Goal: Task Accomplishment & Management: Manage account settings

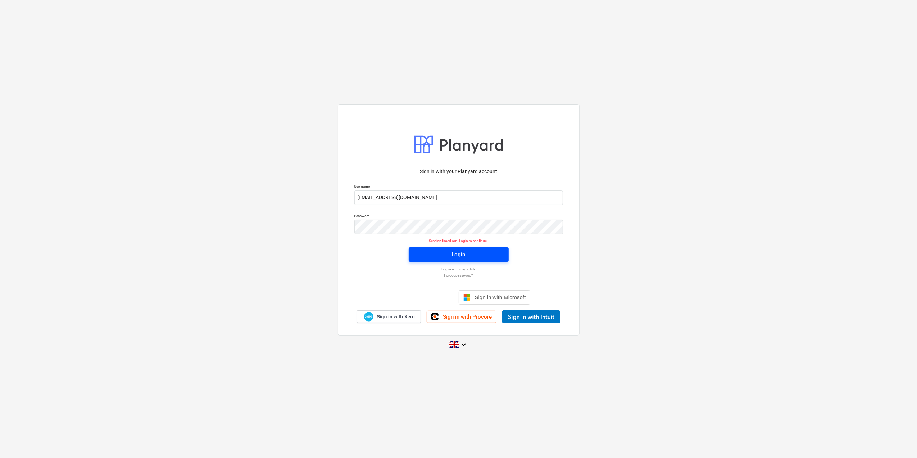
click at [434, 255] on span "Login" at bounding box center [458, 254] width 83 height 9
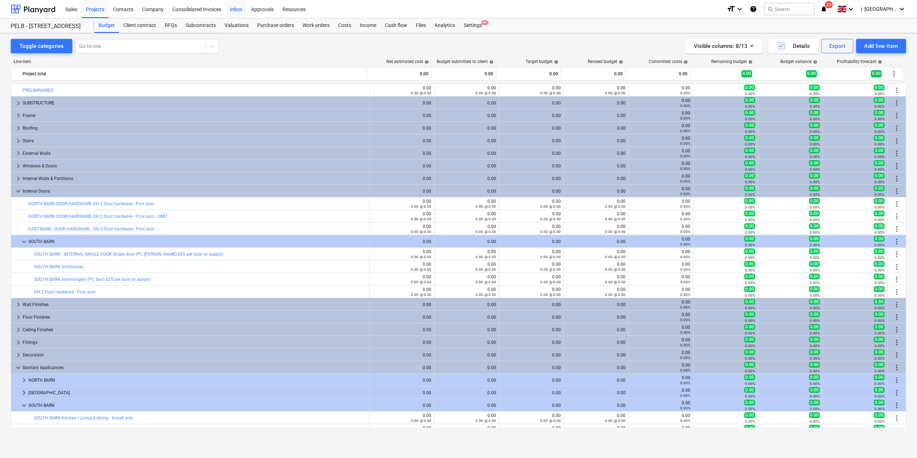
click at [241, 6] on div "Inbox" at bounding box center [236, 9] width 21 height 18
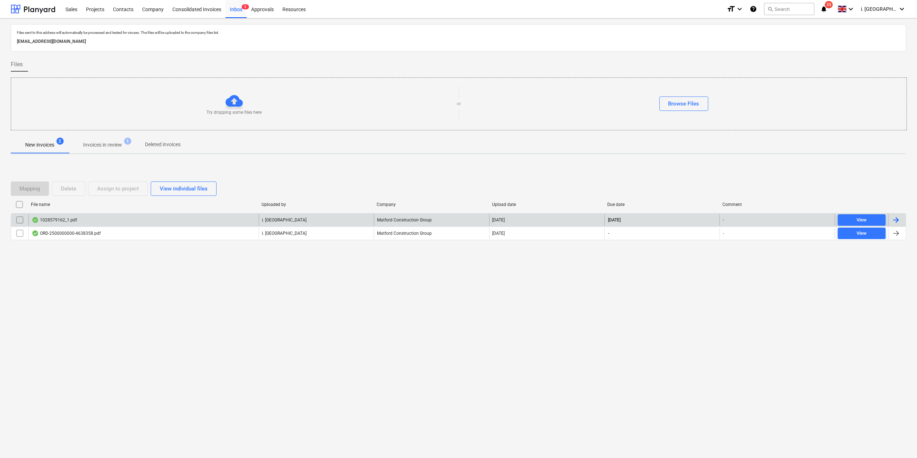
click at [54, 221] on div "1028579162_1.pdf" at bounding box center [54, 220] width 45 height 6
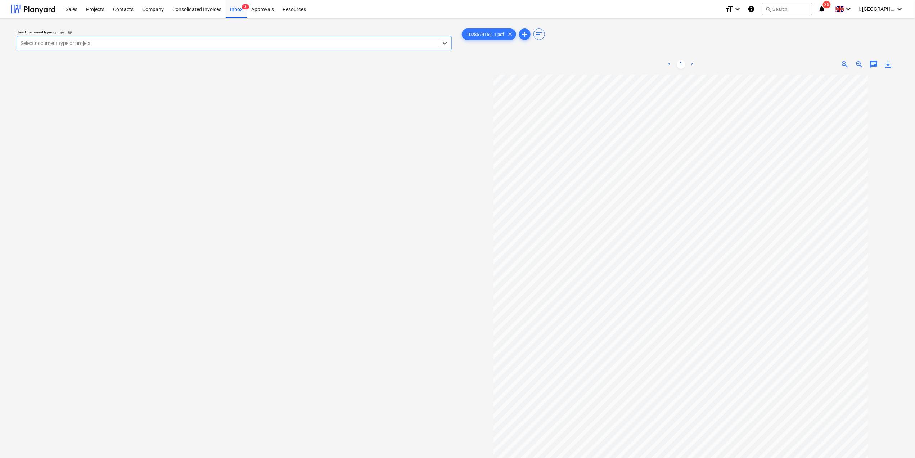
click at [317, 42] on div at bounding box center [228, 43] width 414 height 7
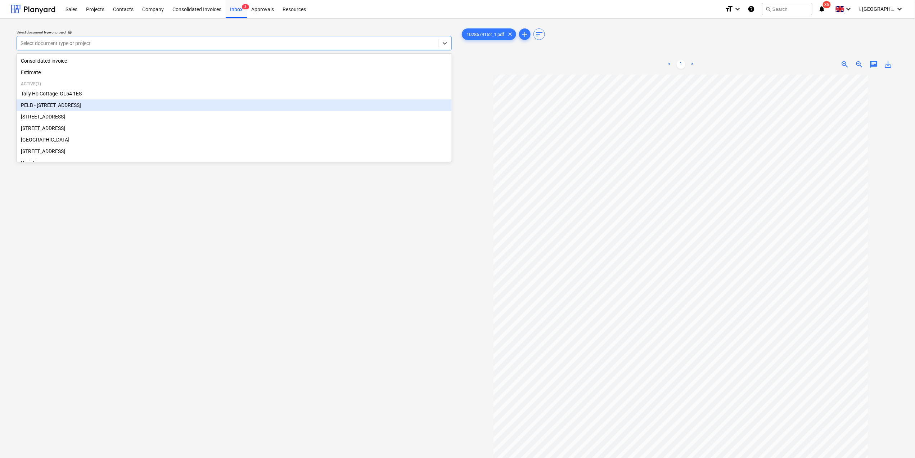
click at [265, 103] on div "PELB - [STREET_ADDRESS]" at bounding box center [234, 105] width 435 height 12
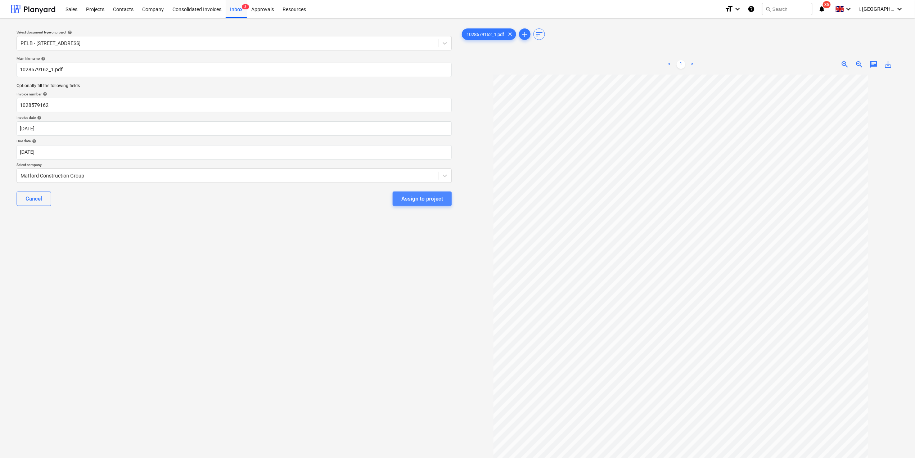
click at [420, 198] on div "Assign to project" at bounding box center [422, 198] width 42 height 9
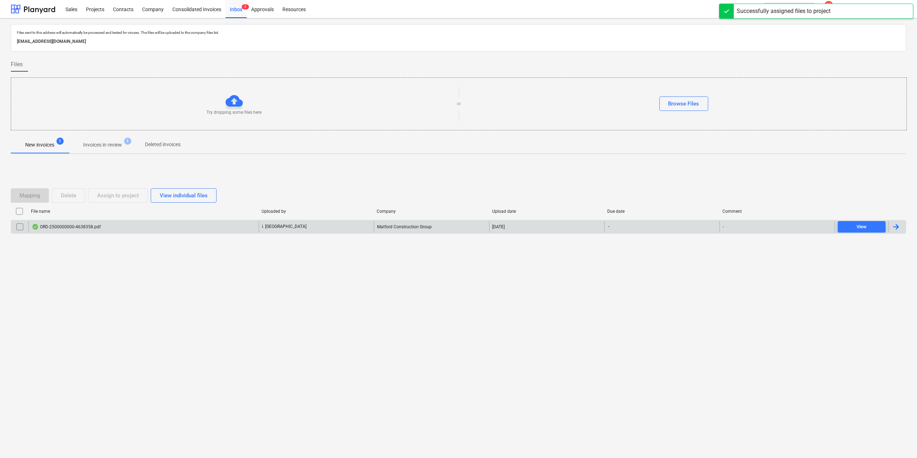
click at [55, 227] on div "ORD-2500000000-4638358.pdf" at bounding box center [66, 227] width 69 height 6
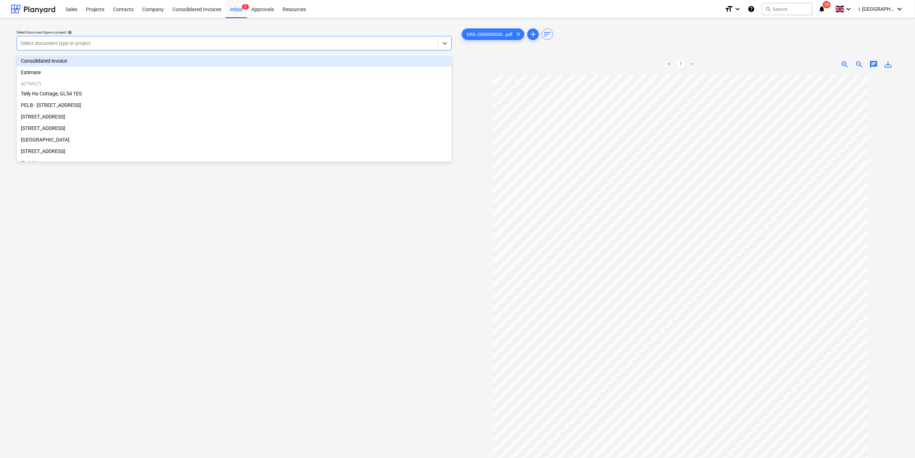
click at [153, 46] on div at bounding box center [228, 43] width 414 height 7
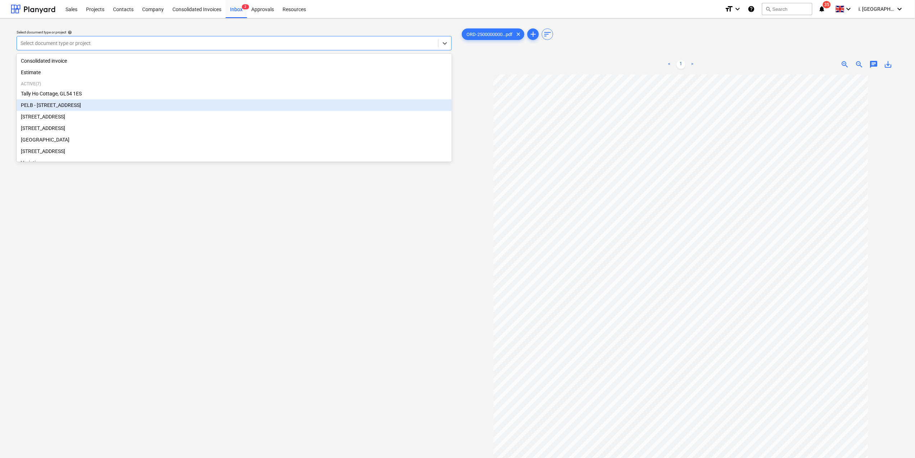
click at [130, 107] on div "PELB - [STREET_ADDRESS]" at bounding box center [234, 105] width 435 height 12
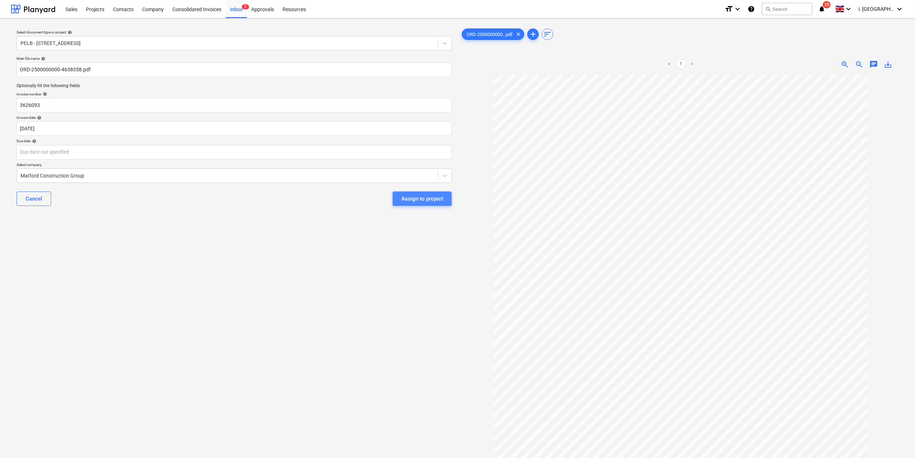
click at [412, 200] on div "Assign to project" at bounding box center [422, 198] width 42 height 9
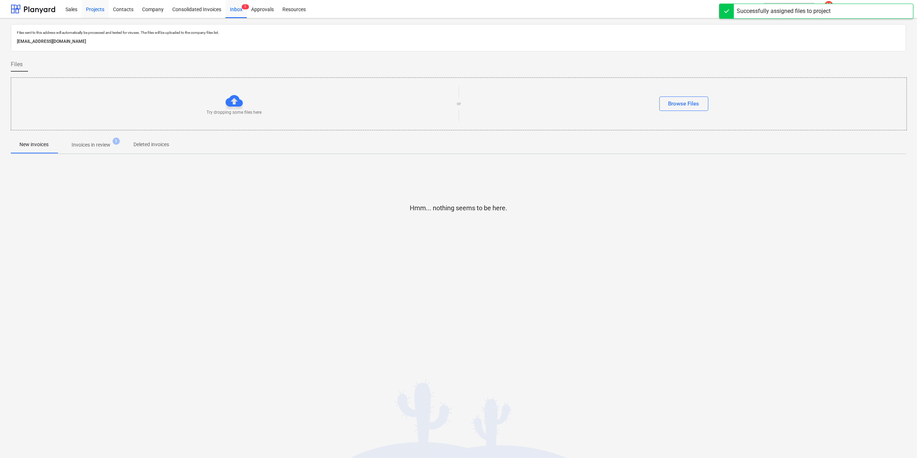
click at [94, 9] on div "Projects" at bounding box center [95, 9] width 27 height 18
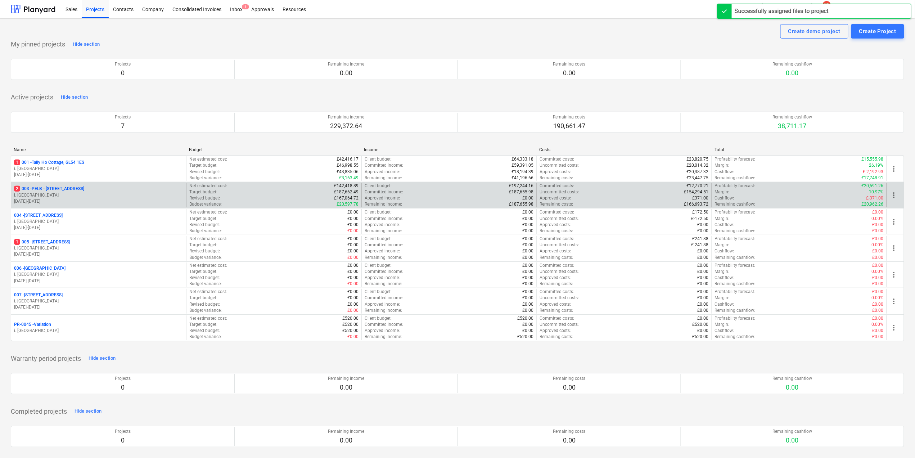
click at [84, 192] on p "2 003 - PELB - Castle lane, Moreton Valence, GL2 7NE" at bounding box center [49, 189] width 70 height 6
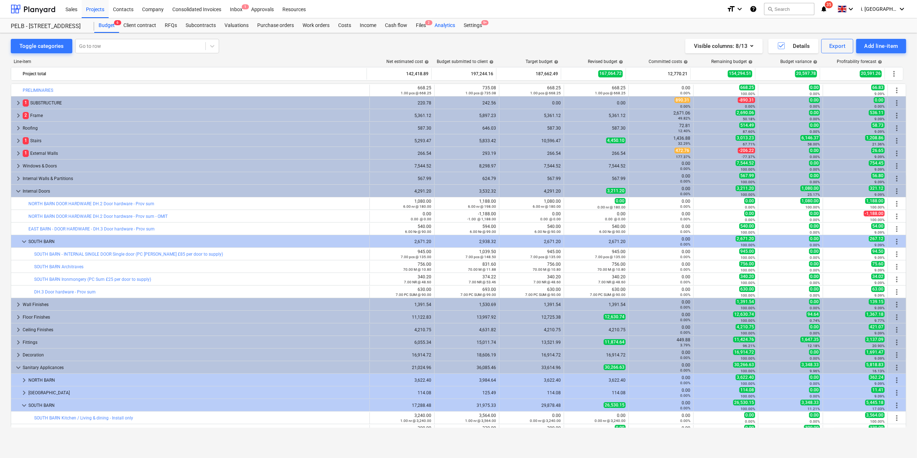
click at [432, 22] on div "Analytics" at bounding box center [444, 25] width 29 height 14
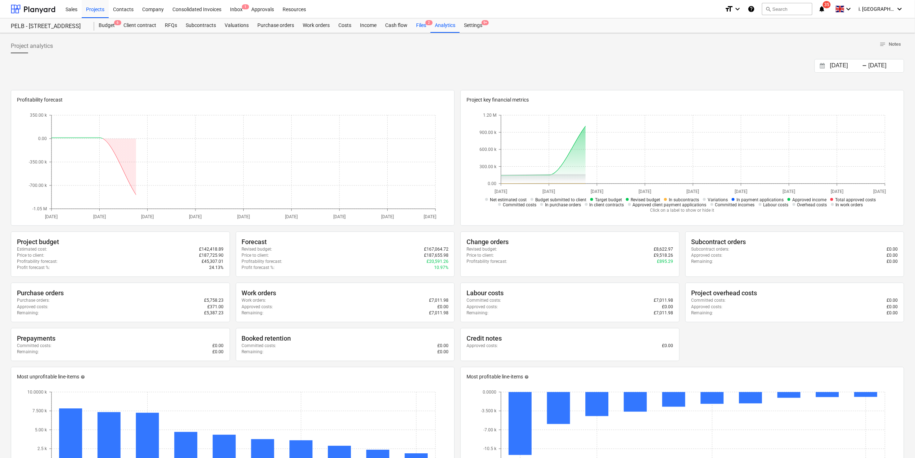
click at [421, 26] on div "Files 2" at bounding box center [421, 25] width 19 height 14
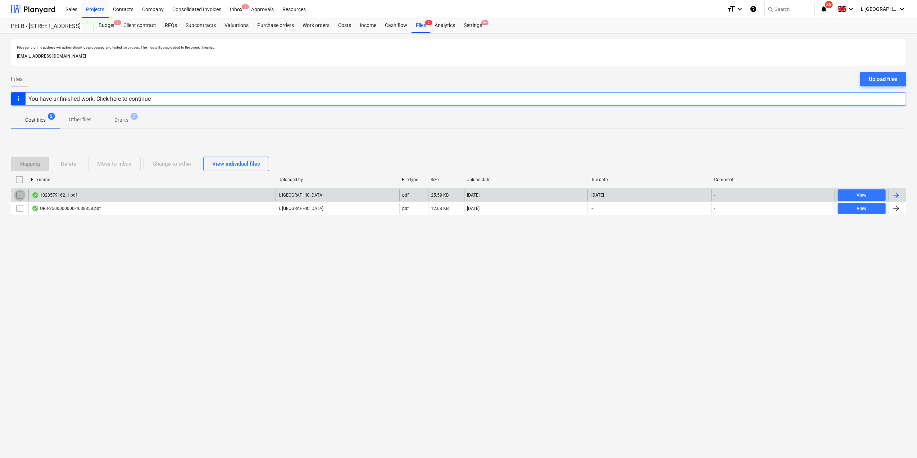
click at [18, 196] on input "checkbox" at bounding box center [20, 195] width 12 height 12
click at [58, 195] on div "1028579162_1.pdf" at bounding box center [54, 195] width 45 height 6
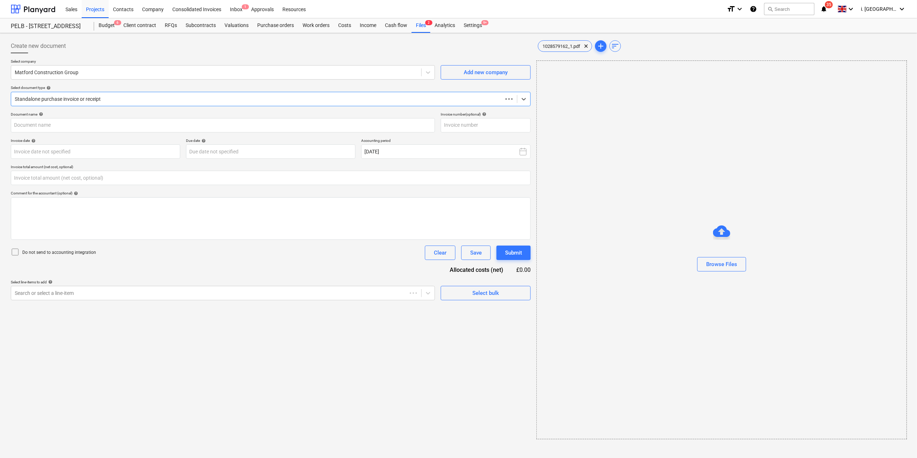
type input "1028579162"
type input "[DATE]"
type input "0.00"
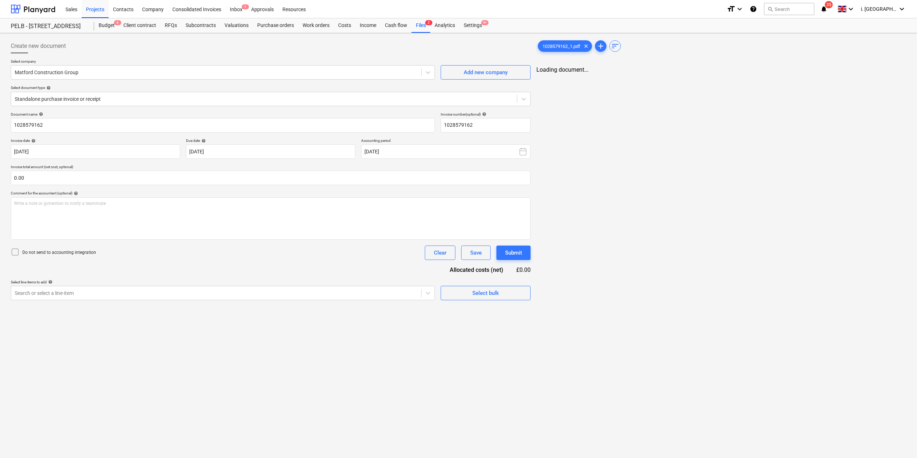
click at [241, 380] on div "Create new document Select company Matford Construction Group Add new company S…" at bounding box center [458, 245] width 917 height 425
click at [637, 185] on div "1028579162_1.pdf clear add sort Loading document..." at bounding box center [722, 169] width 376 height 267
click at [569, 73] on div "1028579162_1.pdf clear add sort Loading document..." at bounding box center [722, 169] width 376 height 267
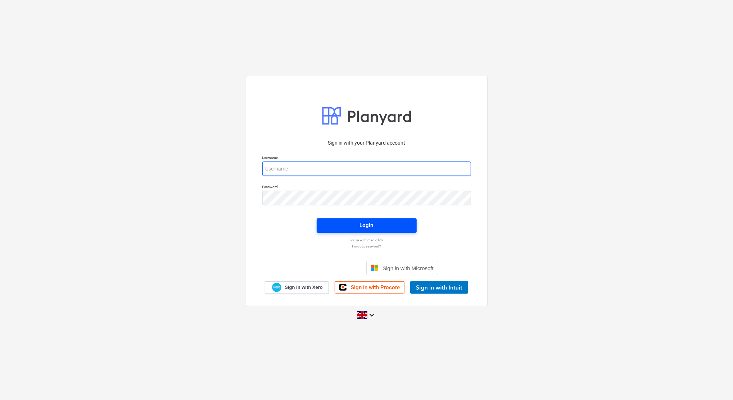
type input "[EMAIL_ADDRESS][DOMAIN_NAME]"
click at [371, 222] on div "Login" at bounding box center [367, 225] width 14 height 9
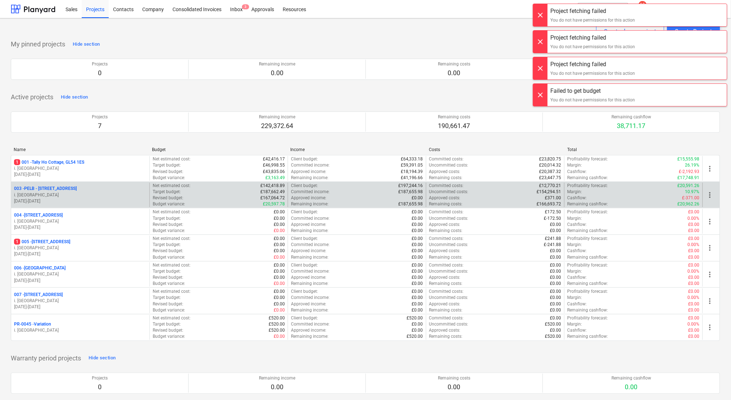
click at [39, 188] on p "003 - PELB - Castle lane, Moreton Valence, GL2 7NE" at bounding box center [45, 189] width 63 height 6
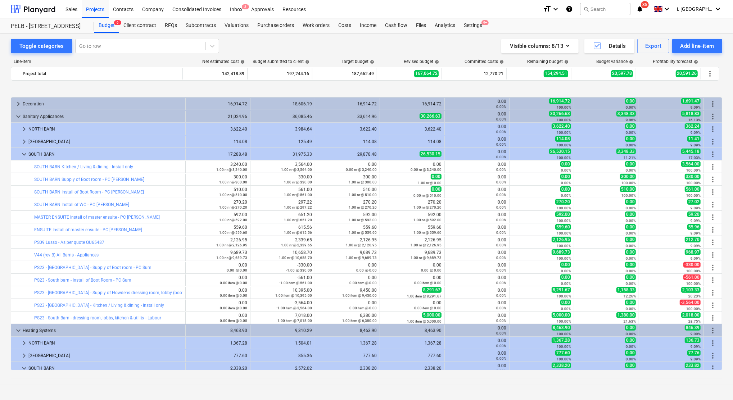
scroll to position [595, 0]
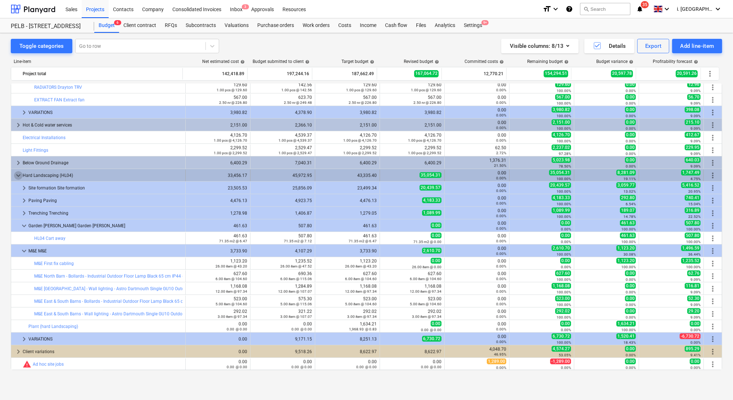
click at [19, 175] on span "keyboard_arrow_down" at bounding box center [18, 175] width 9 height 9
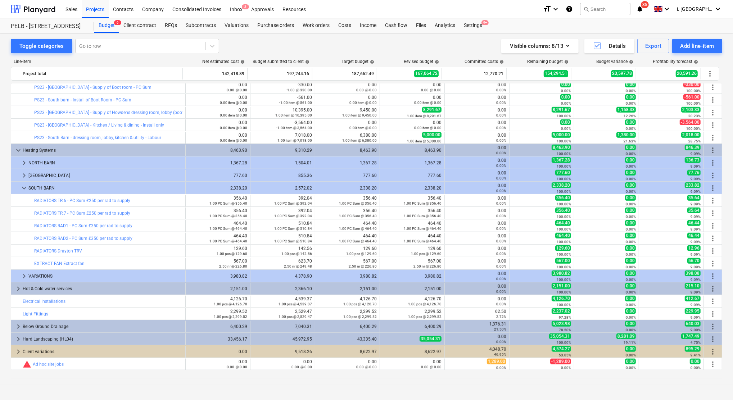
scroll to position [431, 0]
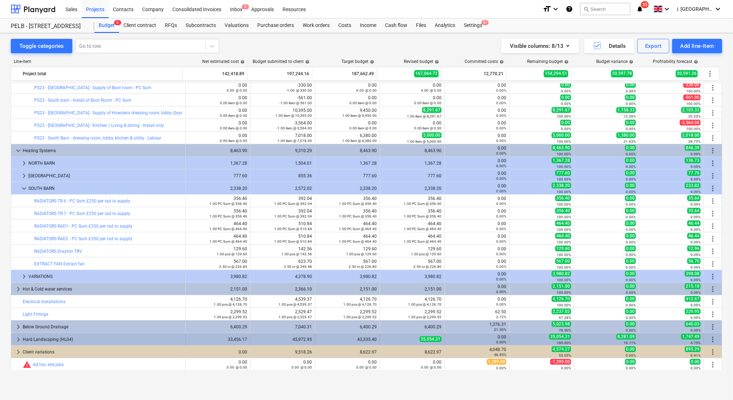
click at [18, 340] on span "keyboard_arrow_right" at bounding box center [18, 339] width 9 height 9
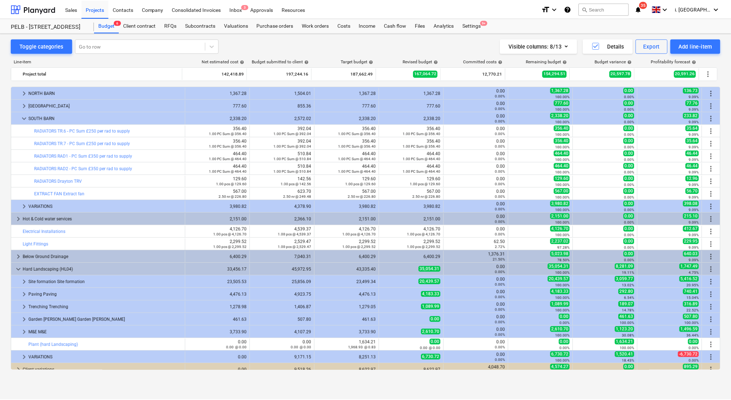
scroll to position [519, 0]
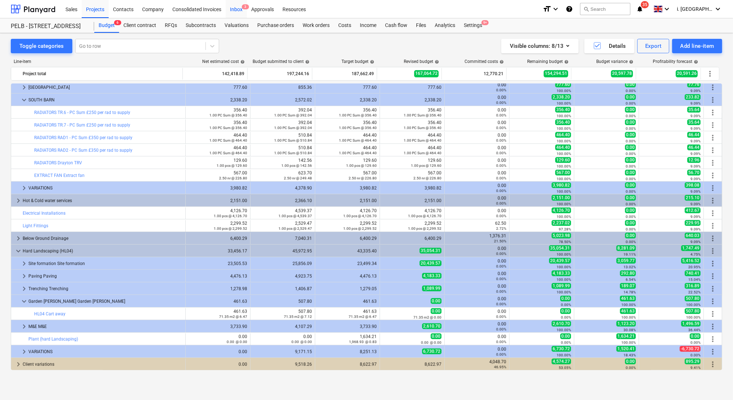
click at [231, 12] on div "Inbox 3" at bounding box center [236, 9] width 21 height 18
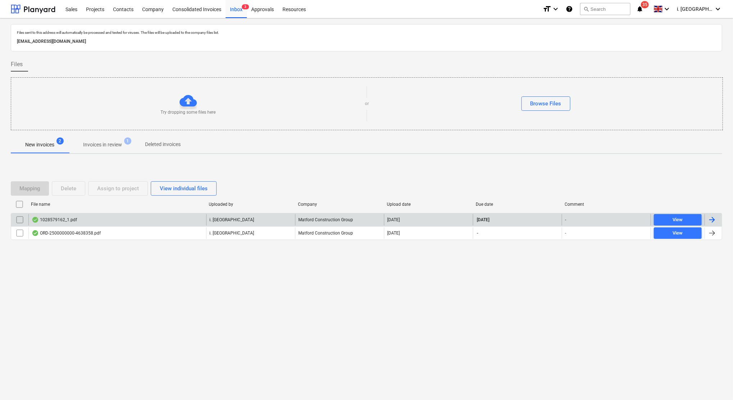
click at [71, 219] on div "1028579162_1.pdf" at bounding box center [54, 220] width 45 height 6
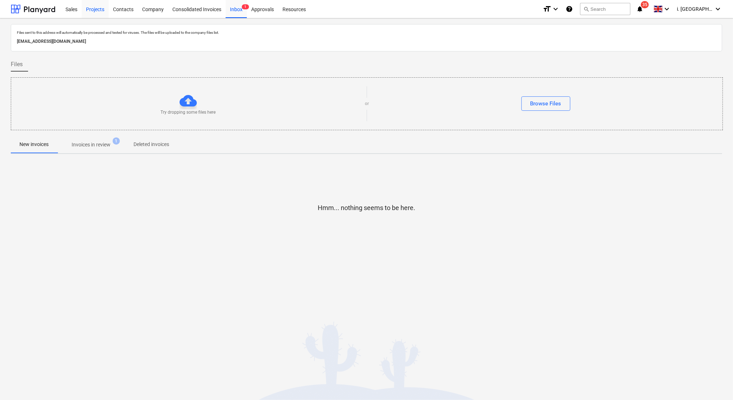
click at [100, 10] on div "Projects" at bounding box center [95, 9] width 27 height 18
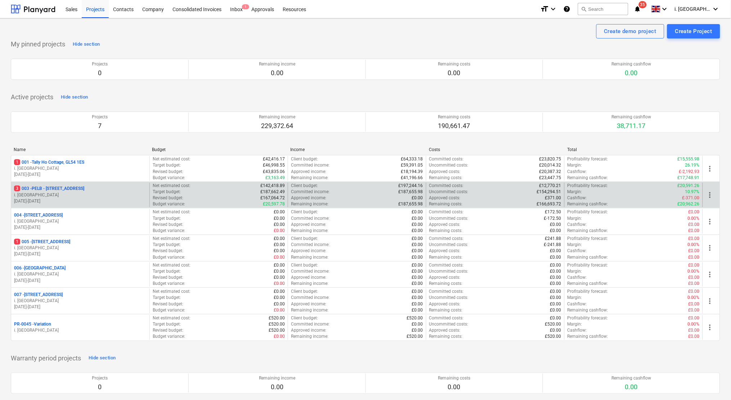
click at [66, 193] on p "i. [GEOGRAPHIC_DATA]" at bounding box center [80, 195] width 132 height 6
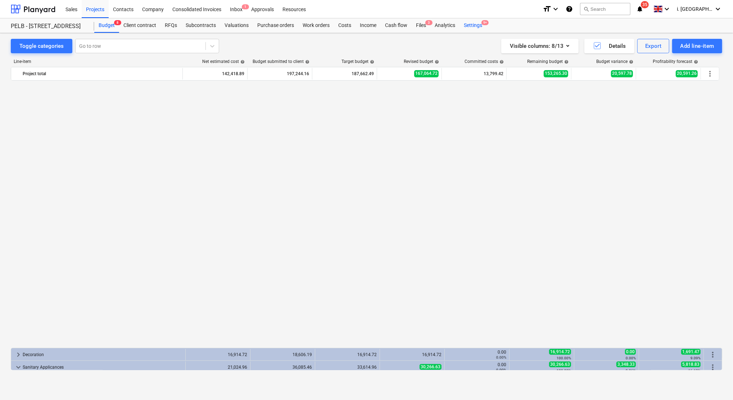
scroll to position [519, 0]
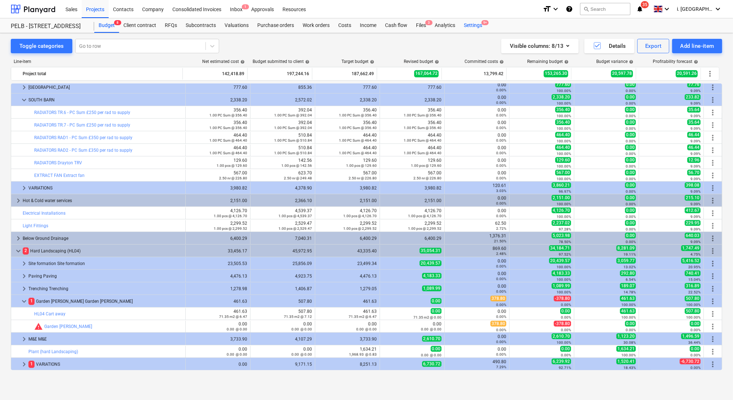
click at [471, 23] on div "Settings 9+" at bounding box center [473, 25] width 27 height 14
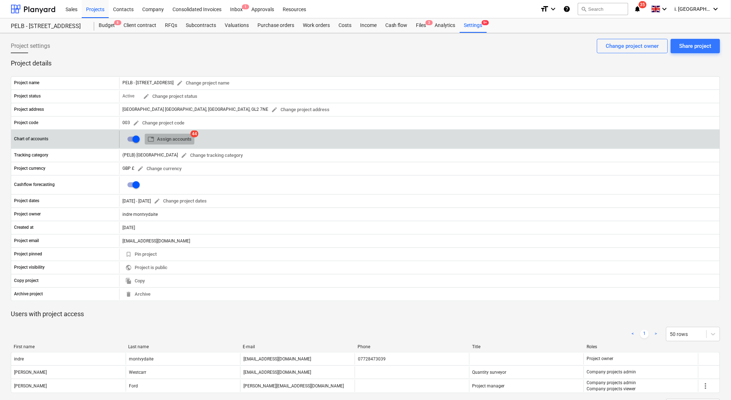
click at [170, 138] on span "table Assign accounts" at bounding box center [170, 139] width 44 height 8
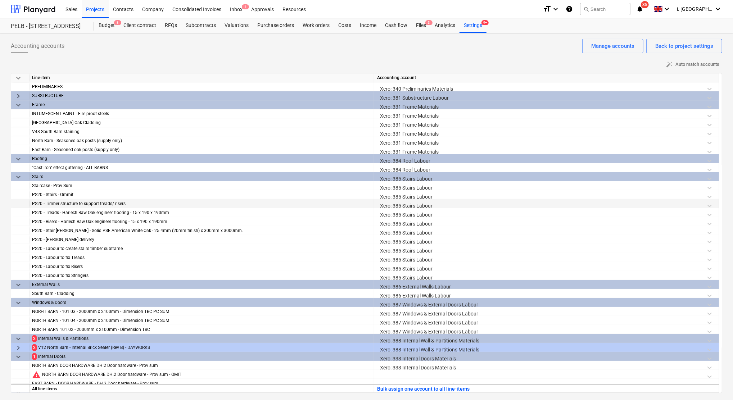
click at [418, 206] on div "Xero: 385 Stairs Labour" at bounding box center [546, 205] width 339 height 13
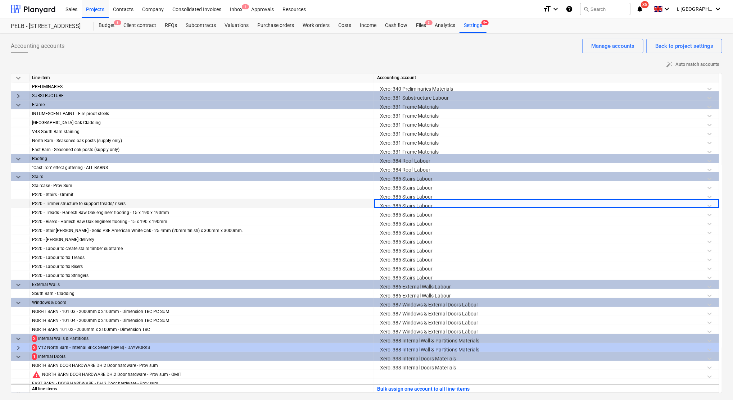
drag, startPoint x: 447, startPoint y: 203, endPoint x: 320, endPoint y: 204, distance: 127.0
click at [0, 0] on div "PS20 - Timber structure to support treads/ risers Xero: 385 Stairs Labour" at bounding box center [0, 0] width 0 height 0
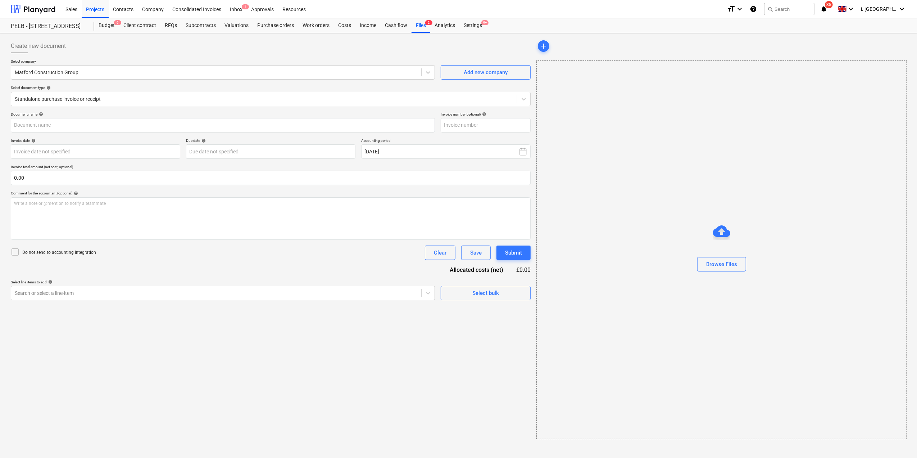
type input "1028579162"
type input "[DATE]"
click at [419, 25] on div "Files 2" at bounding box center [421, 25] width 19 height 14
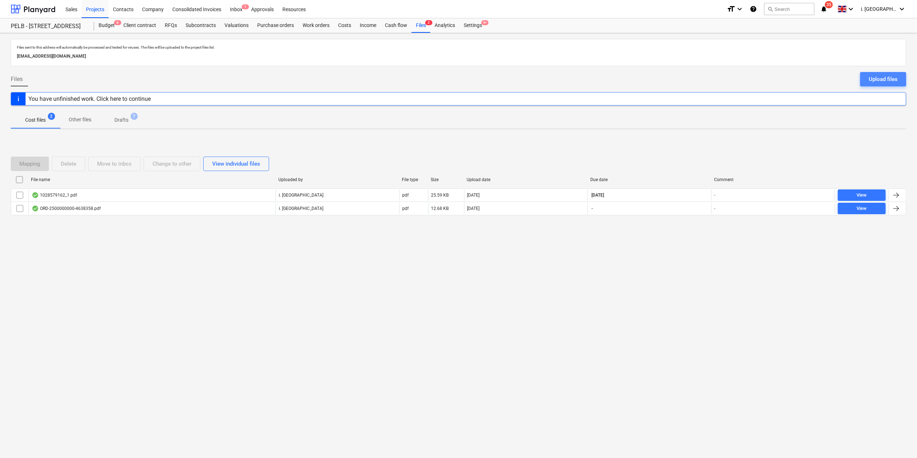
click at [875, 78] on div "Upload files" at bounding box center [883, 78] width 29 height 9
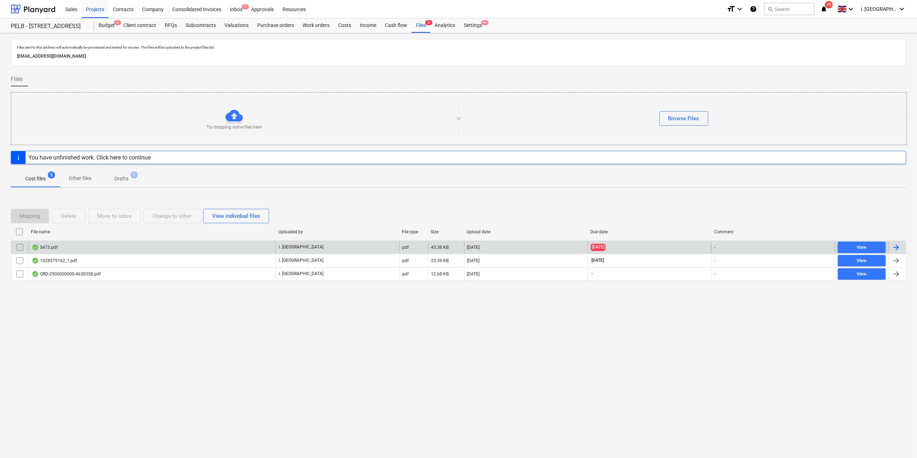
click at [19, 247] on input "checkbox" at bounding box center [20, 247] width 12 height 12
click at [48, 245] on div "5473.pdf" at bounding box center [45, 247] width 26 height 6
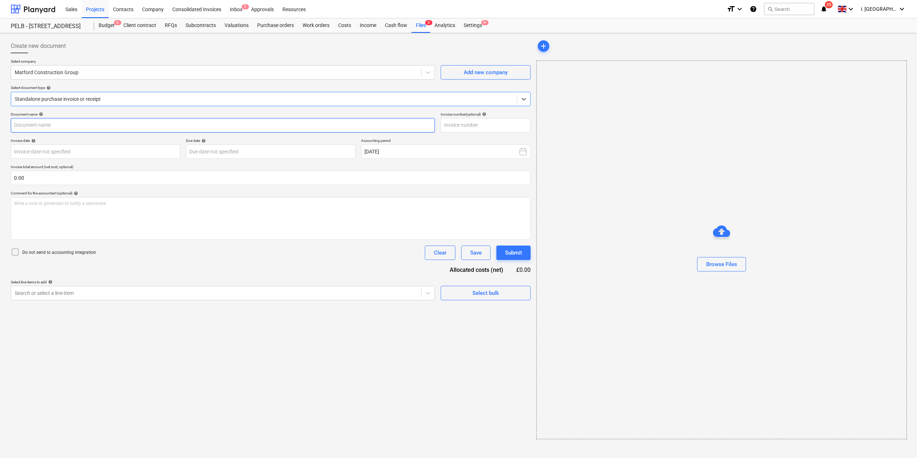
type input "12911"
type input "04 Sep 2025"
click at [139, 295] on div at bounding box center [216, 292] width 402 height 7
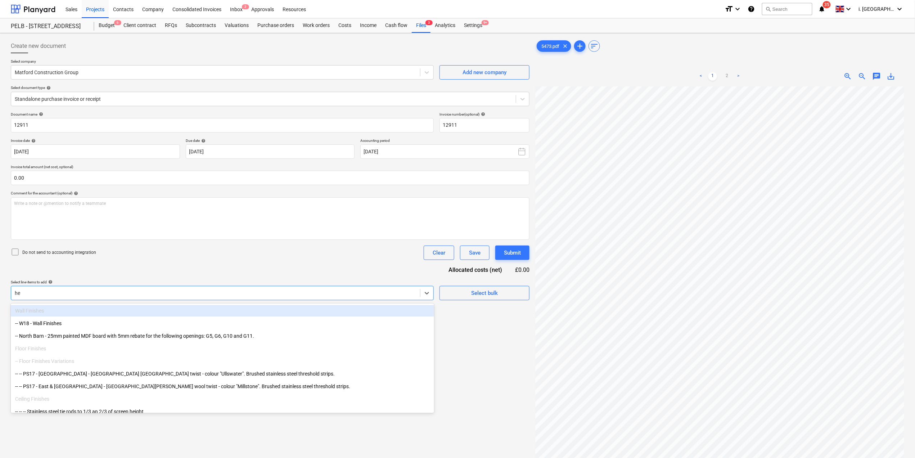
type input "hea"
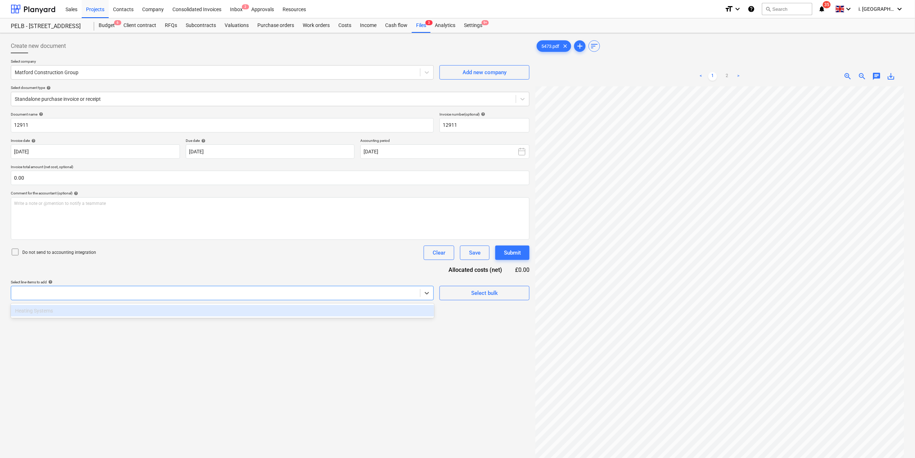
drag, startPoint x: 186, startPoint y: 294, endPoint x: -153, endPoint y: 290, distance: 339.1
click at [0, 290] on html "Sales Projects Contacts Company Consolidated Invoices Inbox 2 Approvals Resourc…" at bounding box center [457, 229] width 915 height 458
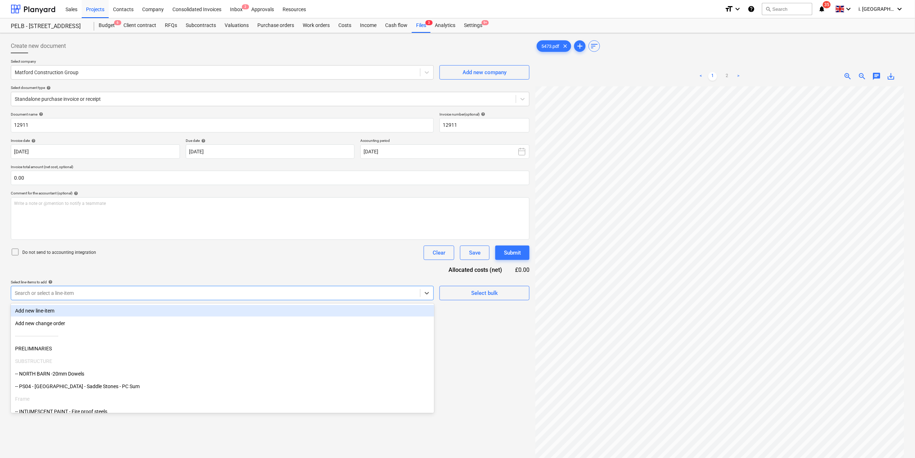
click at [76, 294] on div at bounding box center [216, 292] width 402 height 7
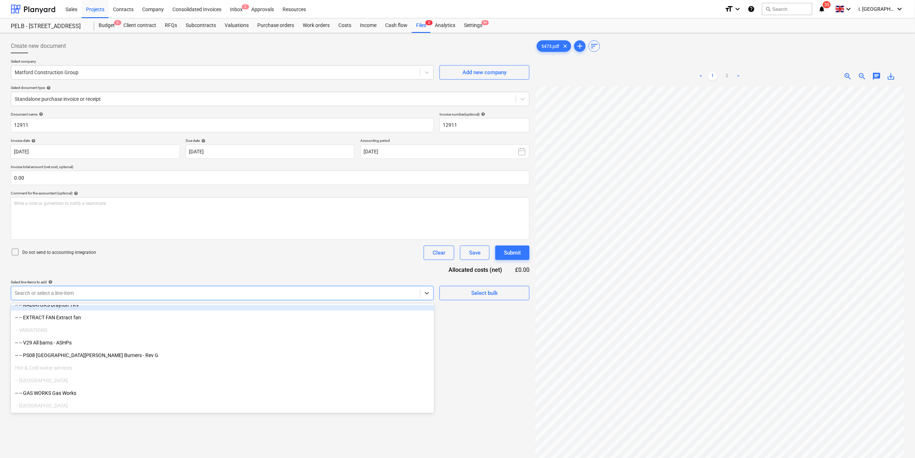
scroll to position [1889, 0]
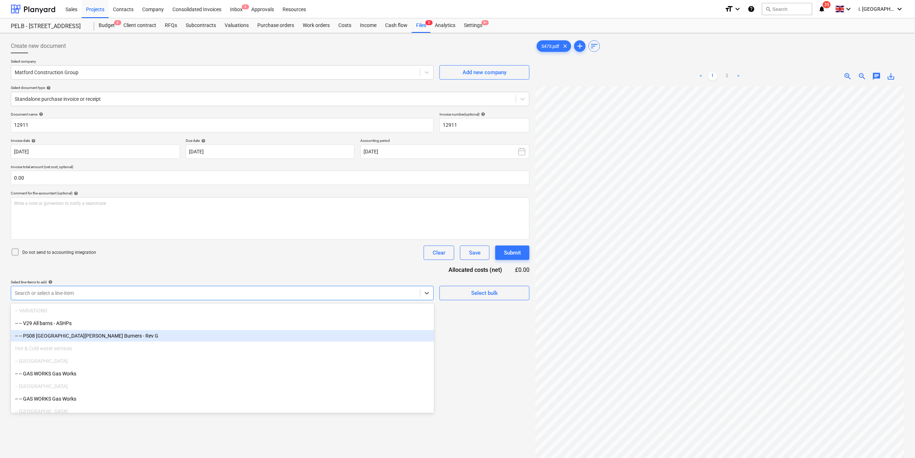
click at [130, 336] on div "-- -- PS08 North & East Barns - Wood Burners - Rev G" at bounding box center [222, 336] width 423 height 12
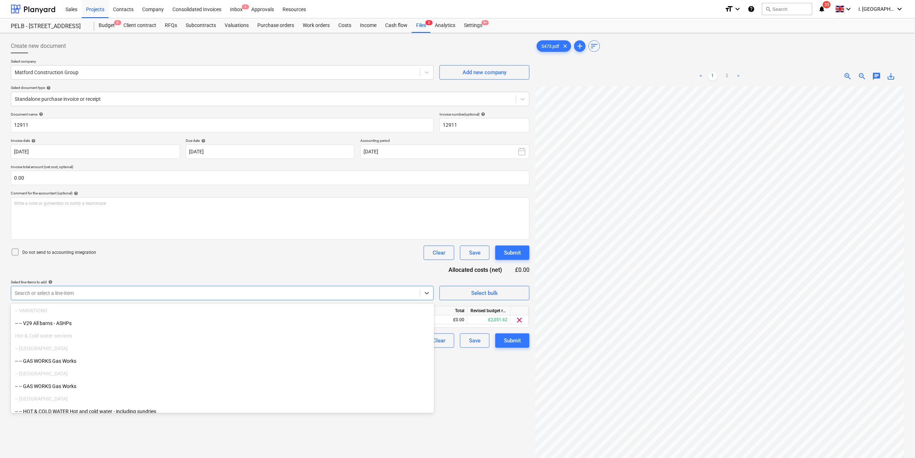
click at [432, 271] on div "Document name help 12911 Invoice number (optional) help 12911 Invoice date help…" at bounding box center [270, 230] width 519 height 236
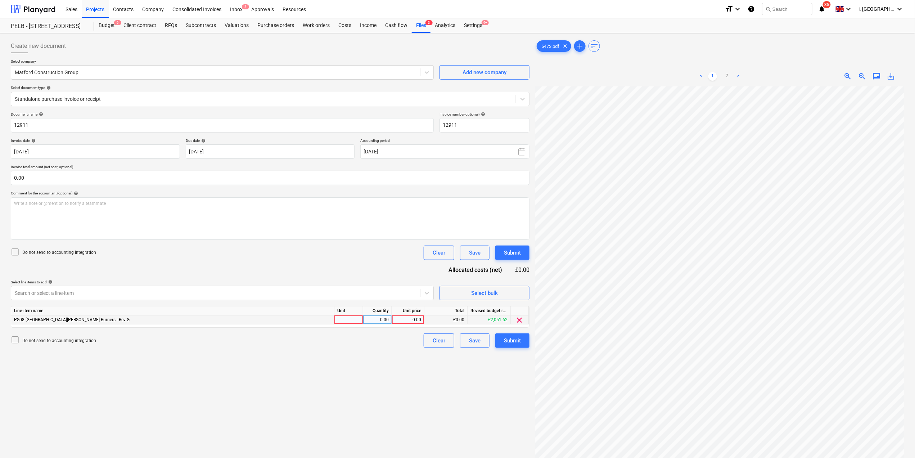
click at [358, 317] on div at bounding box center [348, 319] width 29 height 9
type input "1"
click at [409, 320] on div "0.00" at bounding box center [408, 319] width 26 height 9
type input "120.61"
click at [379, 320] on div "0.00" at bounding box center [377, 319] width 23 height 9
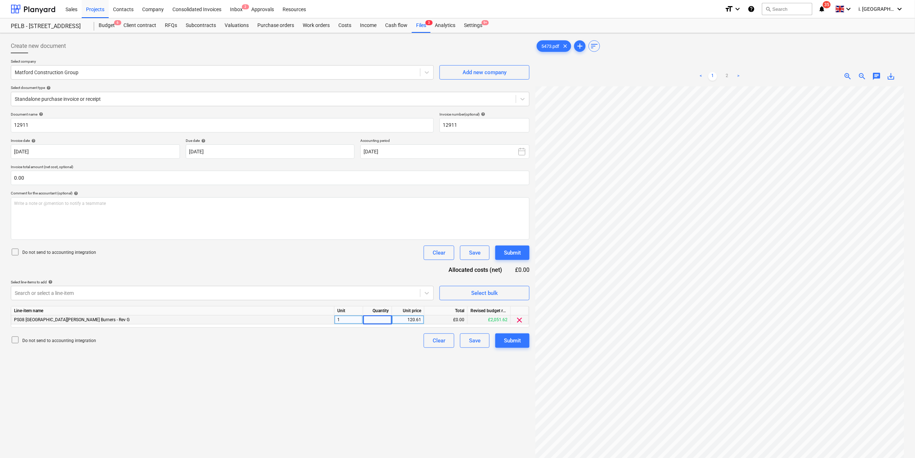
type input "1"
click at [129, 217] on div "Write a note or @mention to notify a teammate ﻿" at bounding box center [270, 218] width 519 height 42
click at [514, 252] on div "Submit" at bounding box center [512, 252] width 17 height 9
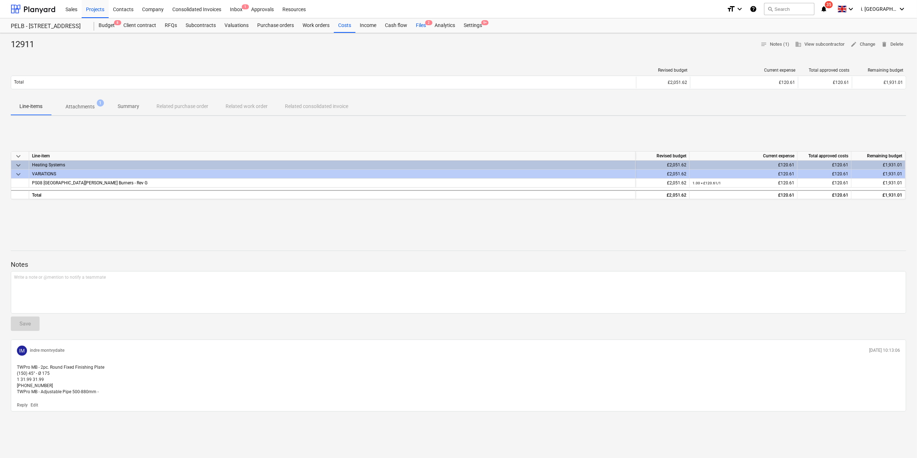
click at [423, 24] on div "Files 2" at bounding box center [421, 25] width 19 height 14
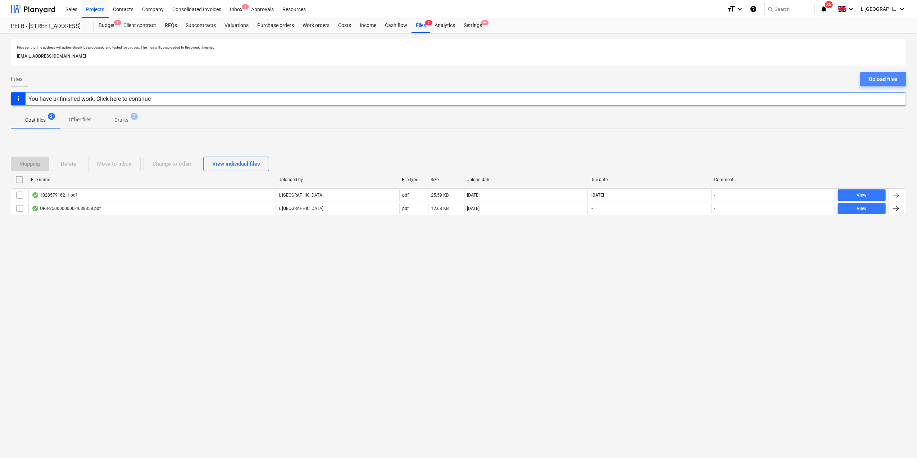
click at [893, 83] on div "Upload files" at bounding box center [883, 78] width 29 height 9
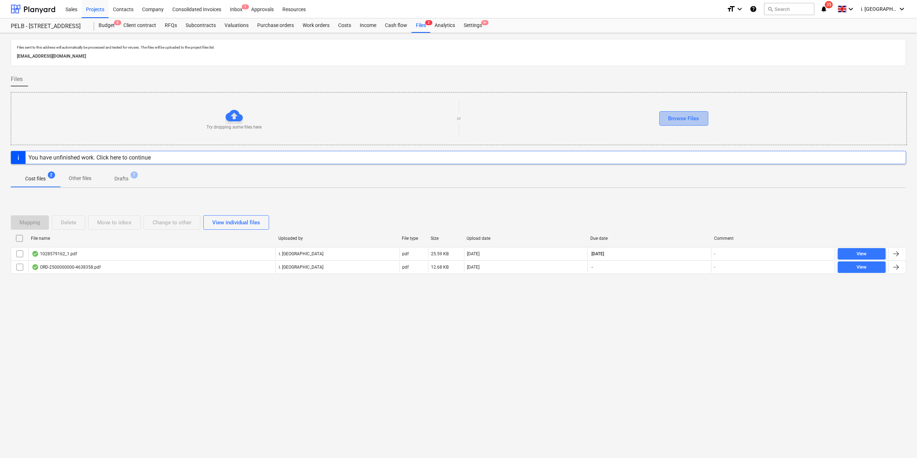
click at [676, 116] on div "Browse Files" at bounding box center [684, 118] width 31 height 9
click at [640, 185] on div "Cost files 3 Other files Drafts 7" at bounding box center [459, 178] width 896 height 17
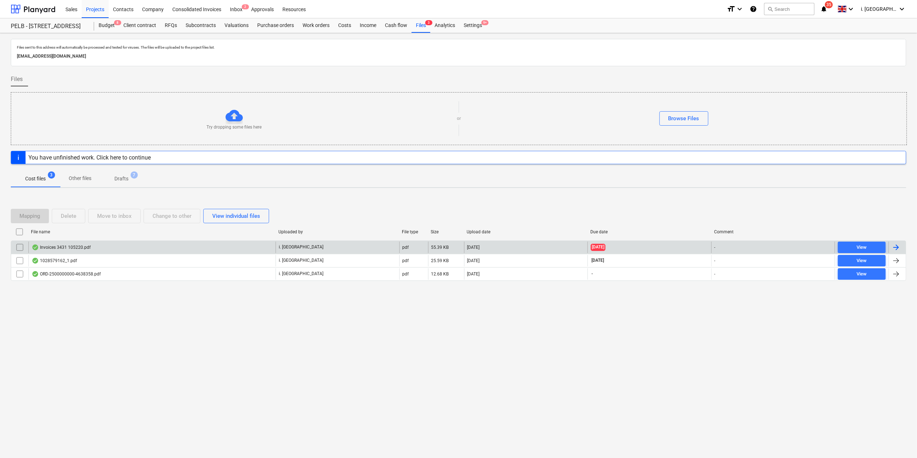
click at [22, 246] on input "checkbox" at bounding box center [20, 247] width 12 height 12
click at [83, 245] on div "Invoices 3431 105220.pdf" at bounding box center [61, 247] width 59 height 6
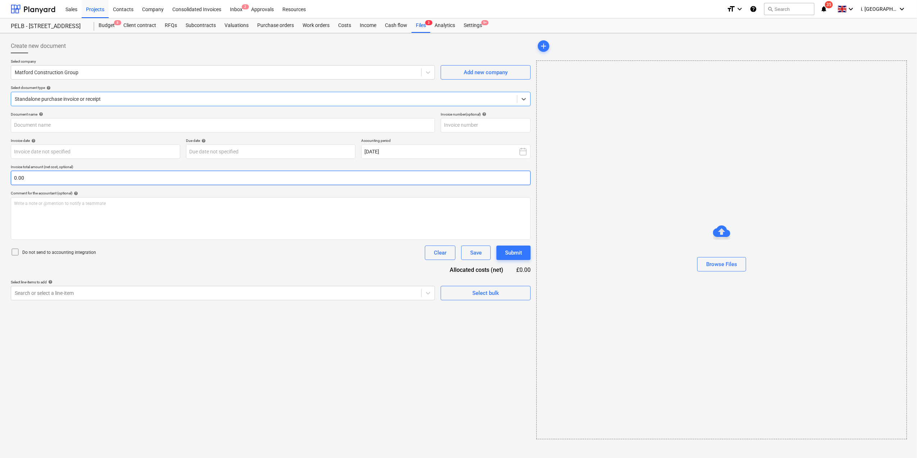
type input "105220"
type input "30 Aug 2025"
type input "[DATE]"
click at [392, 293] on div at bounding box center [216, 292] width 402 height 7
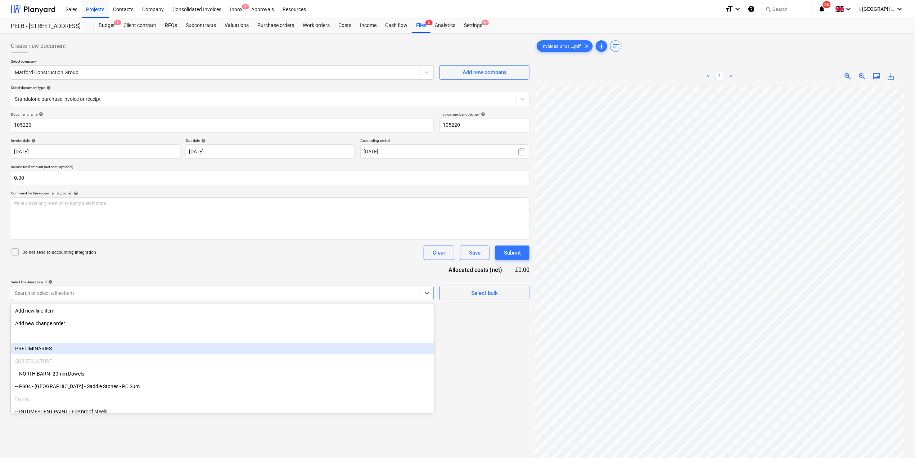
click at [243, 347] on div "PRELIMINARIES" at bounding box center [222, 349] width 423 height 12
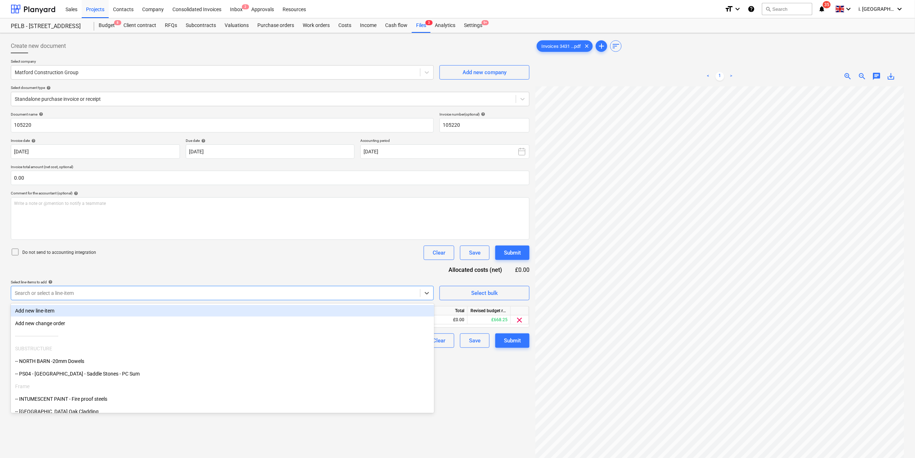
click at [496, 385] on div "Create new document Select company Matford Construction Group Add new company S…" at bounding box center [270, 281] width 524 height 491
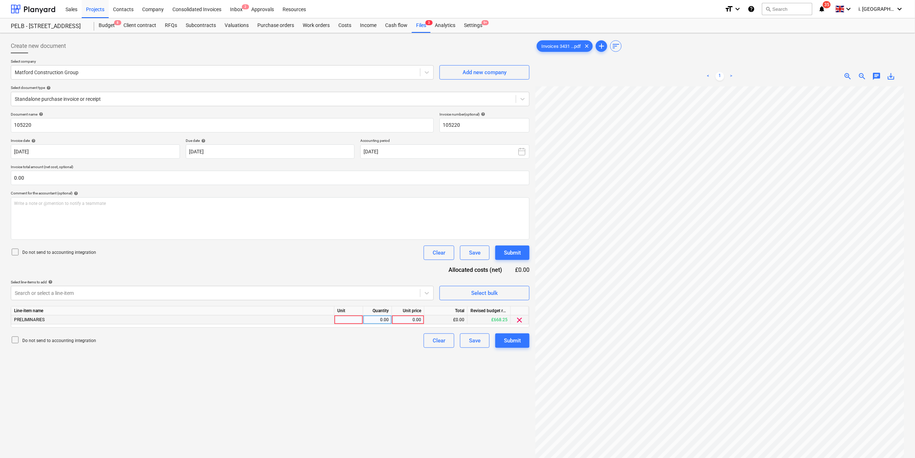
click at [343, 323] on div at bounding box center [348, 319] width 29 height 9
type input "1"
type input "39"
click at [303, 228] on div "Write a note or @mention to notify a teammate ﻿" at bounding box center [270, 218] width 519 height 42
click at [150, 218] on div "Write a note or @mention to notify a teammate ﻿" at bounding box center [270, 218] width 519 height 42
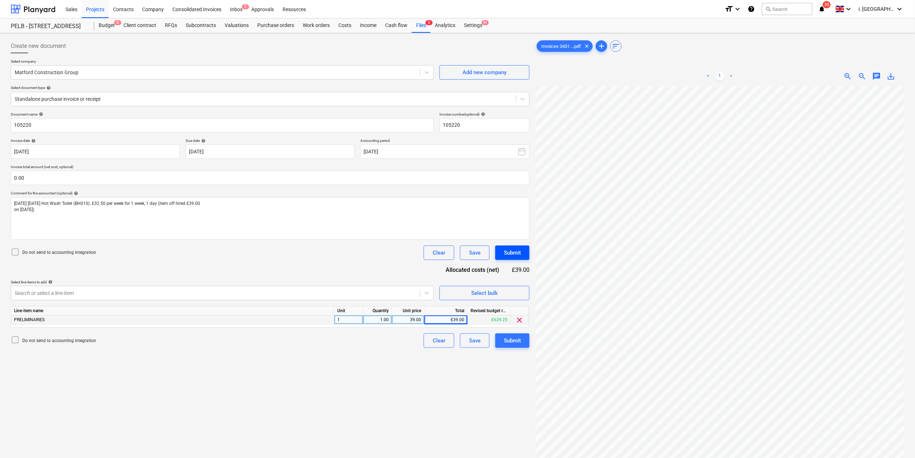
click at [518, 252] on div "Submit" at bounding box center [512, 252] width 17 height 9
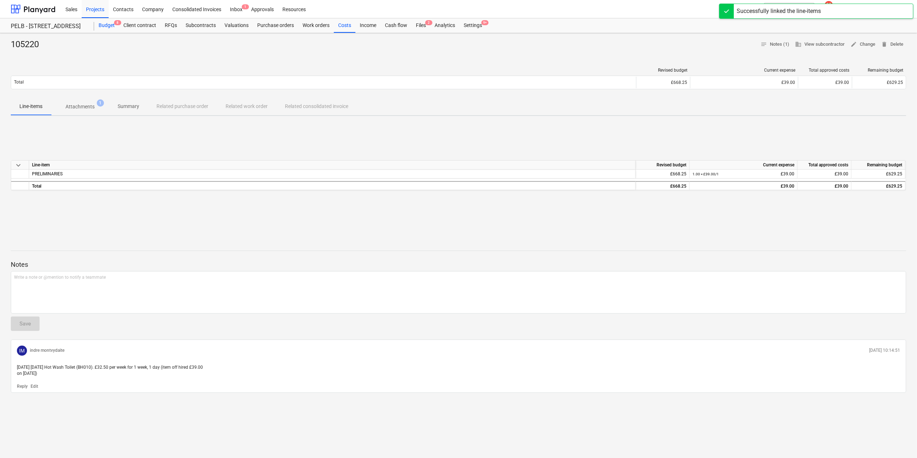
click at [103, 21] on div "Budget 8" at bounding box center [106, 25] width 25 height 14
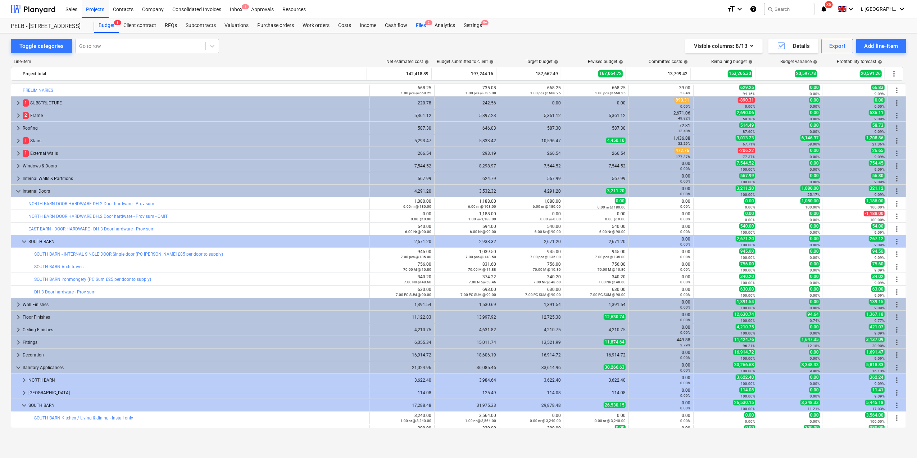
click at [416, 24] on div "Files 2" at bounding box center [421, 25] width 19 height 14
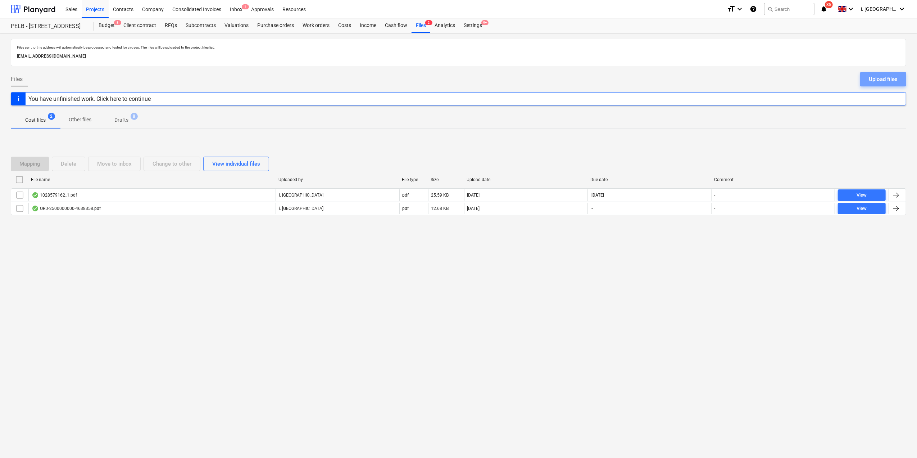
drag, startPoint x: 867, startPoint y: 75, endPoint x: 854, endPoint y: 77, distance: 13.5
click at [868, 75] on button "Upload files" at bounding box center [884, 79] width 46 height 14
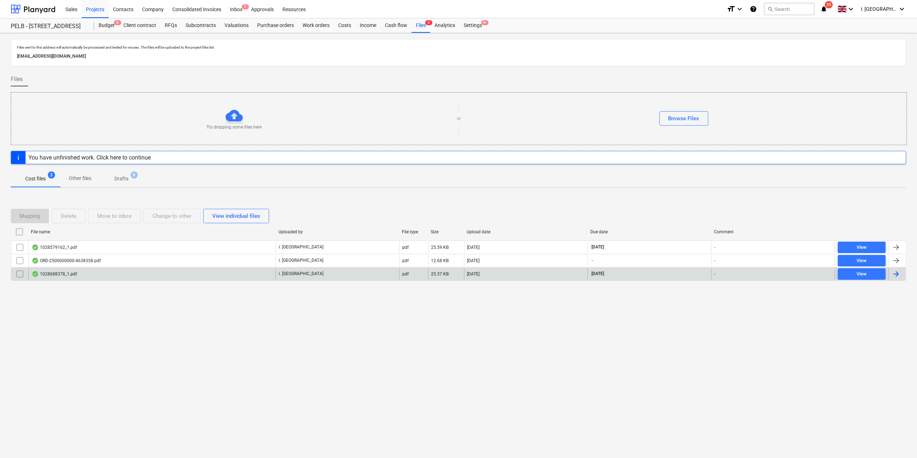
click at [66, 274] on div "1028688378_1.pdf" at bounding box center [54, 274] width 45 height 6
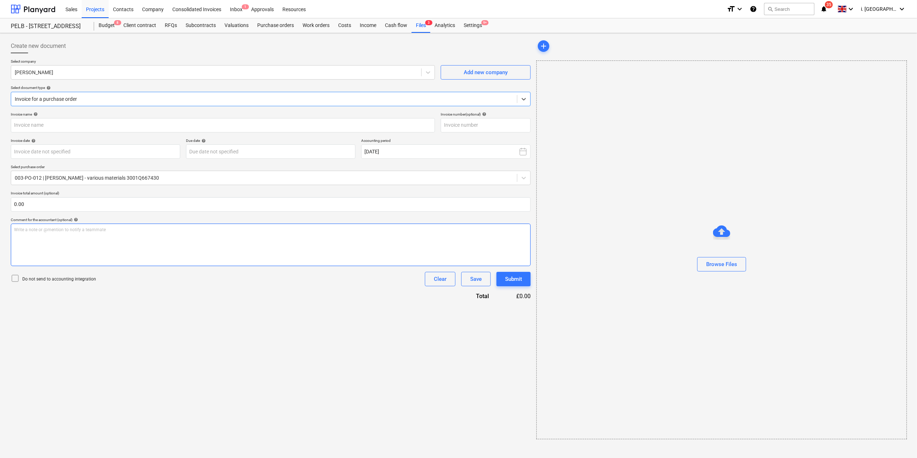
type input "1028688378"
type input "[DATE]"
type input "15 Nov 2025"
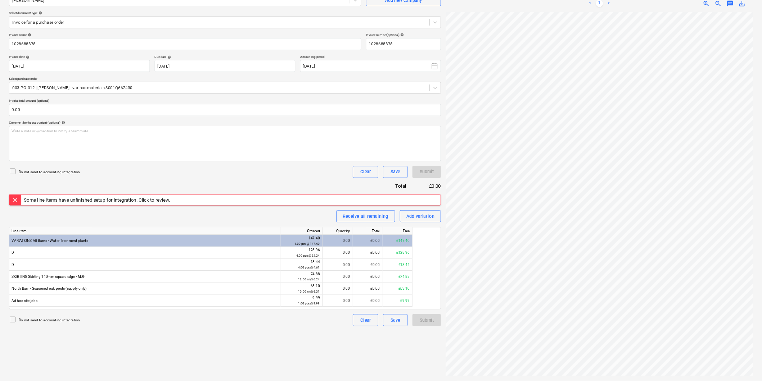
scroll to position [72, 0]
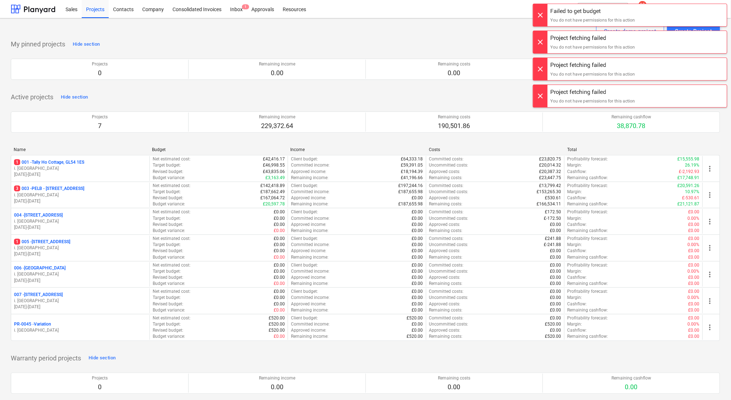
click at [210, 29] on div "Create demo project Create Project" at bounding box center [365, 31] width 709 height 14
click at [542, 15] on div at bounding box center [540, 15] width 14 height 22
click at [542, 13] on div at bounding box center [540, 15] width 14 height 22
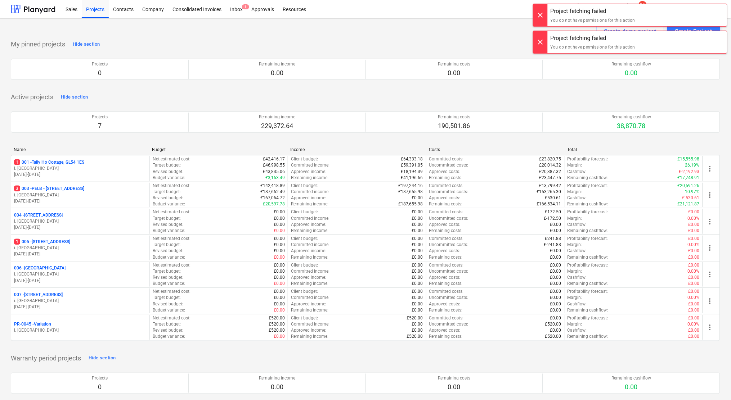
click at [539, 21] on div at bounding box center [540, 15] width 14 height 22
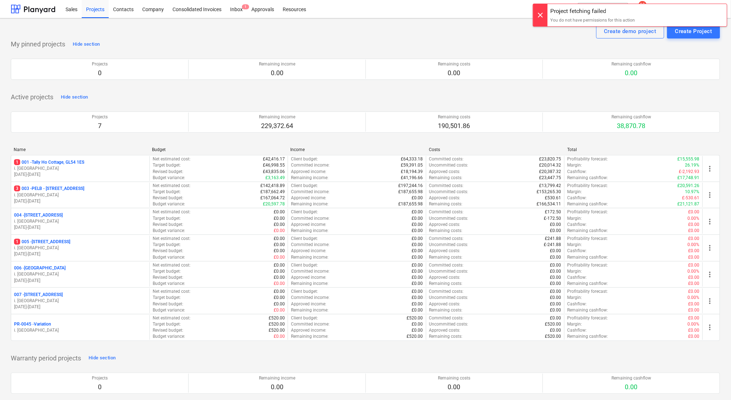
click at [540, 19] on div at bounding box center [540, 15] width 14 height 22
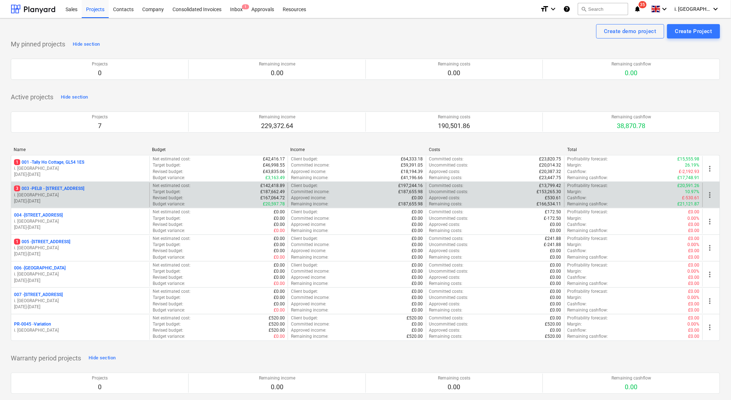
click at [57, 190] on p "3 003 - PELB - Castle lane, Moreton Valence, GL2 7NE" at bounding box center [49, 189] width 70 height 6
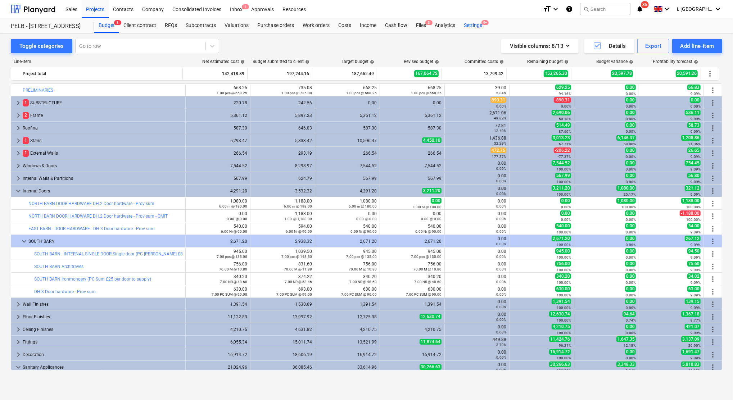
click at [477, 25] on div "Settings 9+" at bounding box center [473, 25] width 27 height 14
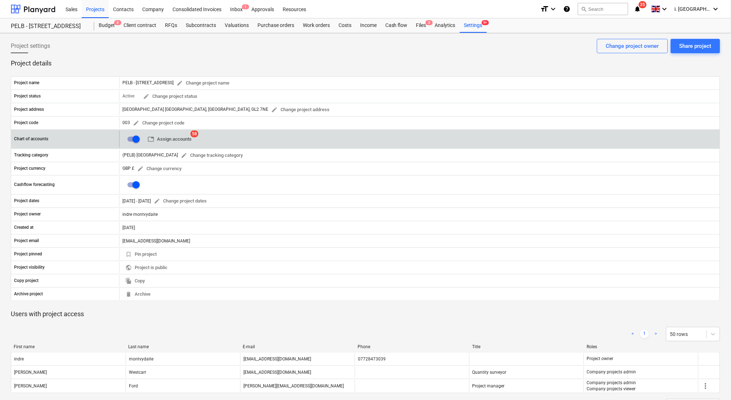
click at [177, 140] on span "table Assign accounts" at bounding box center [170, 139] width 44 height 8
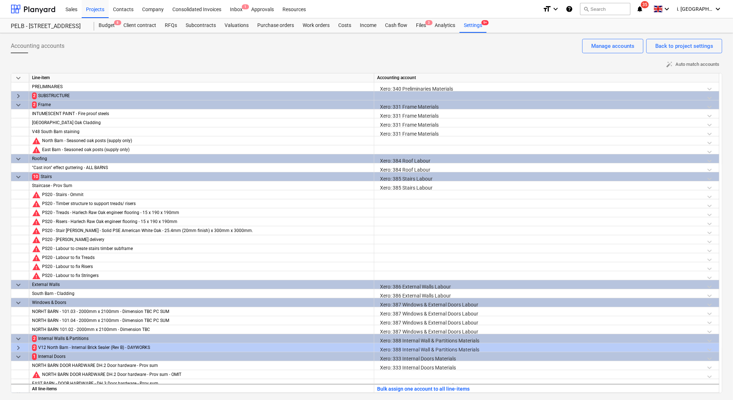
click at [20, 96] on span "keyboard_arrow_right" at bounding box center [18, 96] width 9 height 9
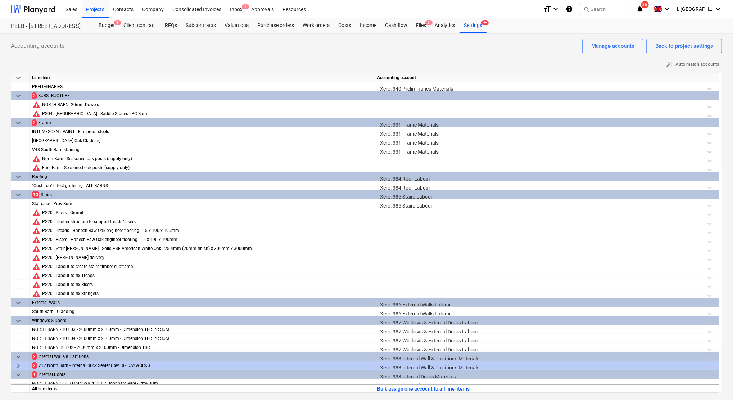
click at [468, 95] on div at bounding box center [546, 97] width 339 height 13
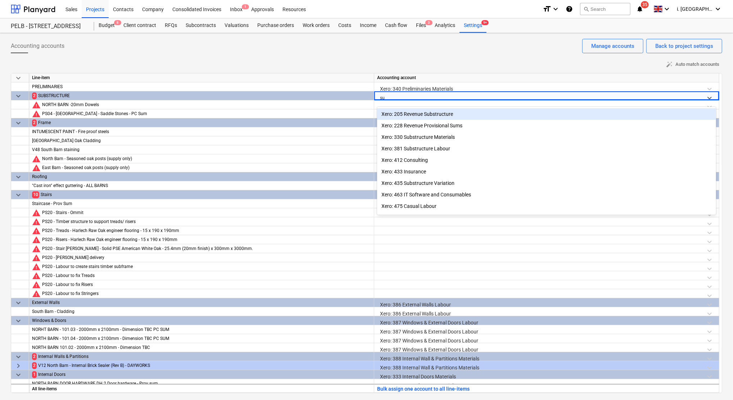
type input "sub"
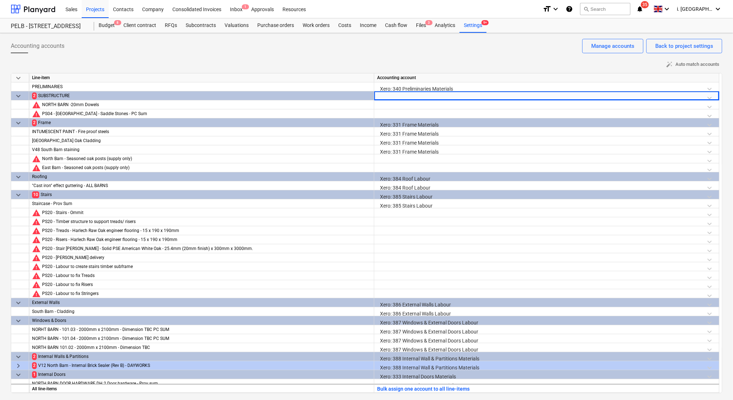
click at [298, 96] on div "SUBSTRUCTURE" at bounding box center [204, 95] width 333 height 9
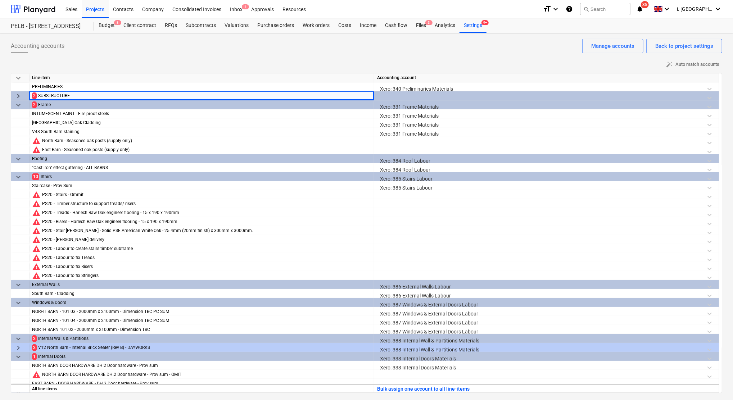
drag, startPoint x: 15, startPoint y: 94, endPoint x: 26, endPoint y: 99, distance: 11.6
click at [15, 95] on span "keyboard_arrow_right" at bounding box center [18, 96] width 9 height 9
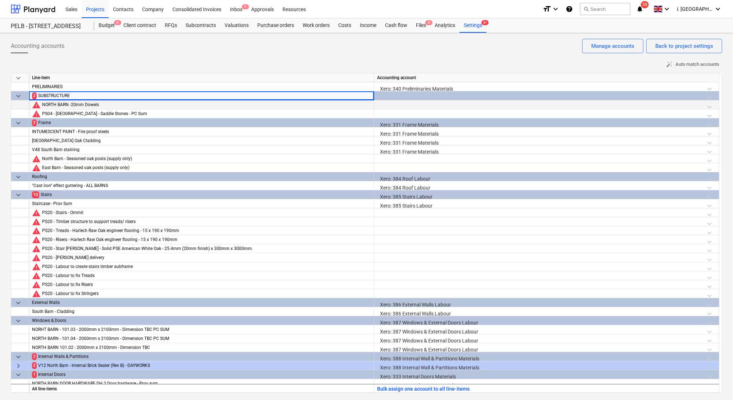
click at [460, 104] on div at bounding box center [546, 106] width 339 height 13
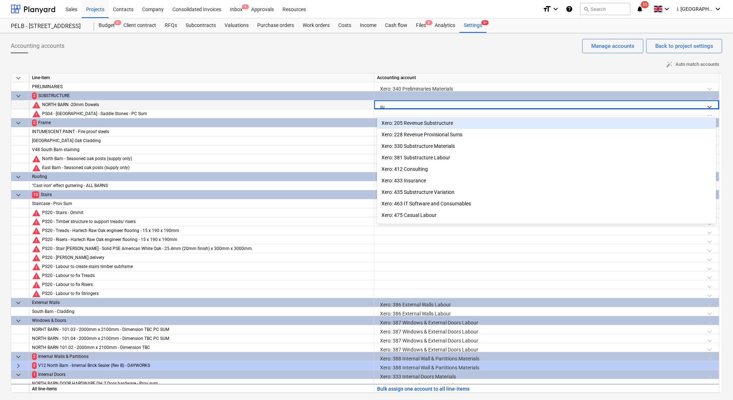
type input "sub"
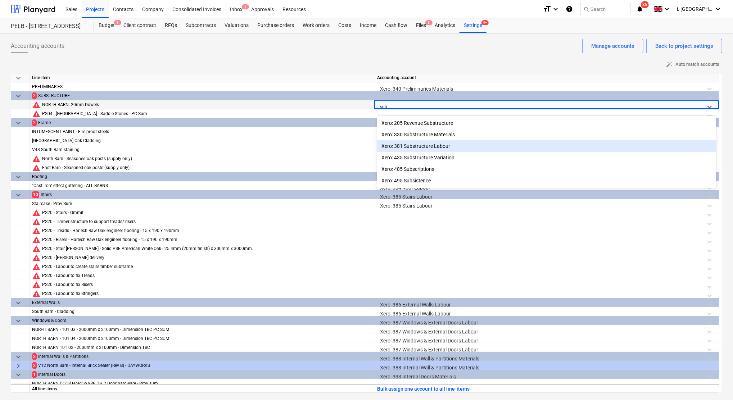
click at [445, 145] on div "Xero: 381 Substructure Labour" at bounding box center [546, 146] width 339 height 12
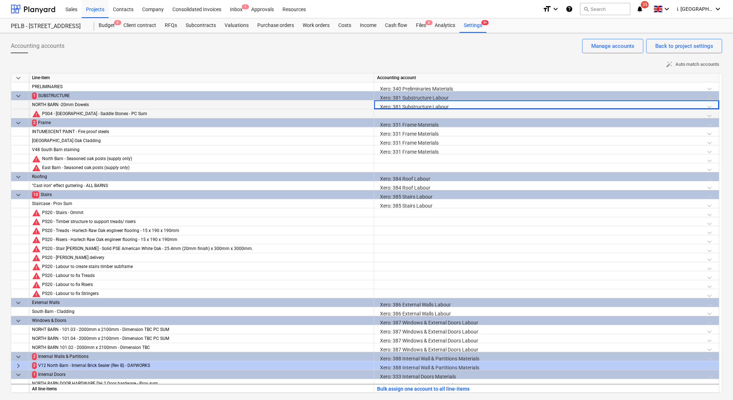
click at [419, 112] on div at bounding box center [546, 115] width 339 height 13
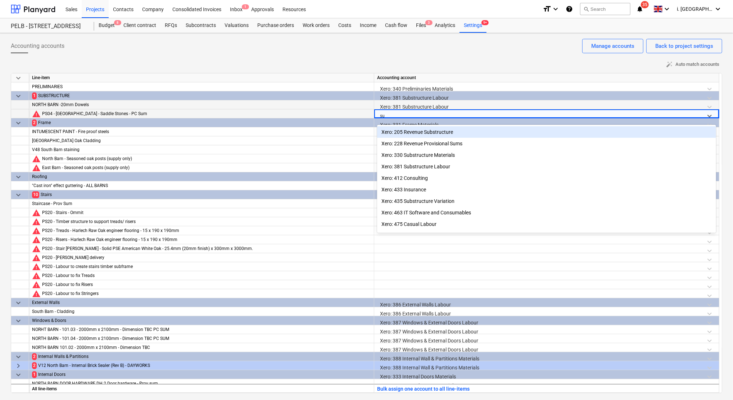
type input "sub"
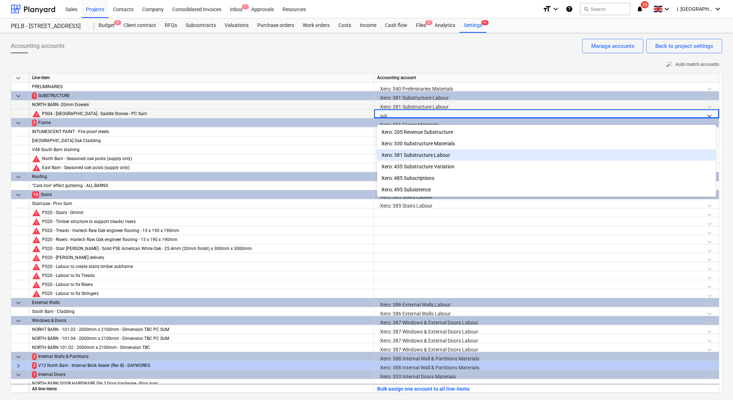
click at [440, 153] on div "Xero: 381 Substructure Labour" at bounding box center [546, 155] width 339 height 12
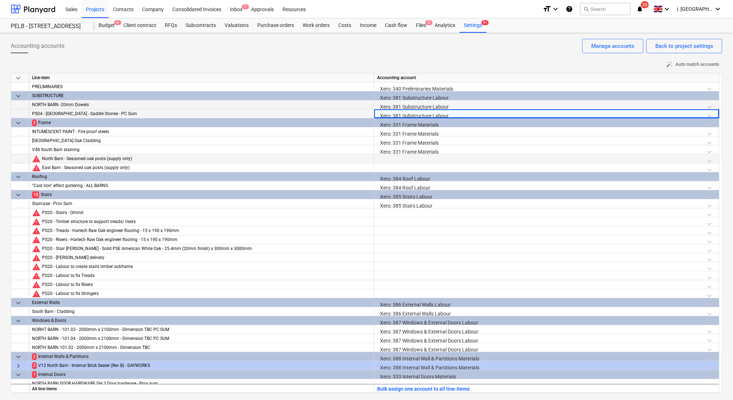
click at [409, 159] on div at bounding box center [546, 160] width 339 height 13
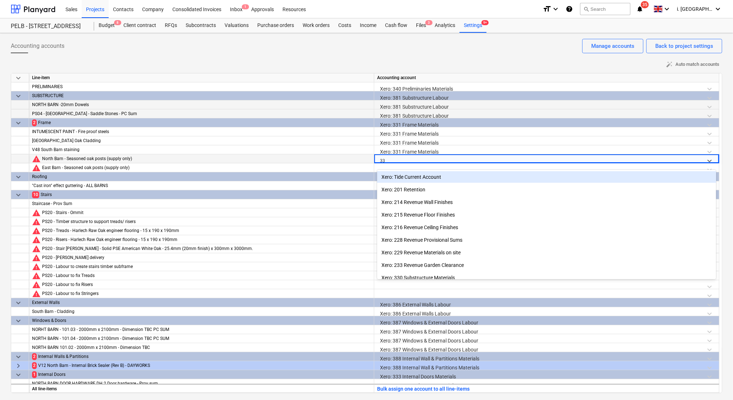
type input "331"
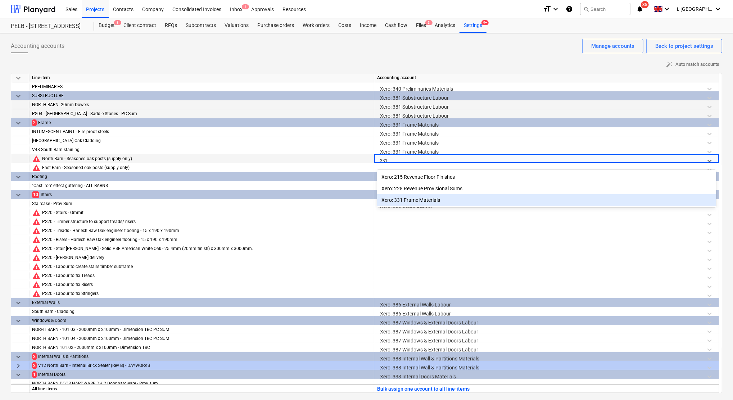
click at [419, 199] on div "Xero: 331 Frame Materials" at bounding box center [546, 200] width 339 height 12
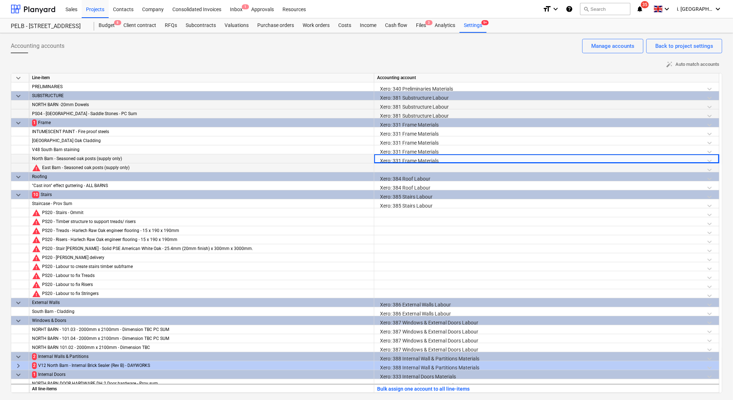
click at [406, 170] on div at bounding box center [546, 169] width 339 height 13
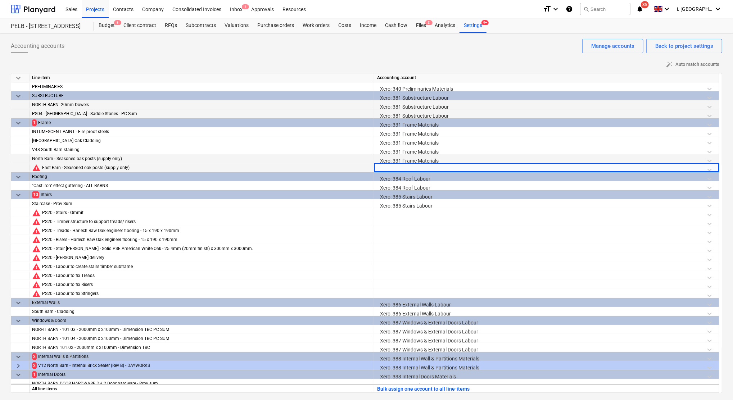
click at [405, 166] on div at bounding box center [546, 169] width 339 height 13
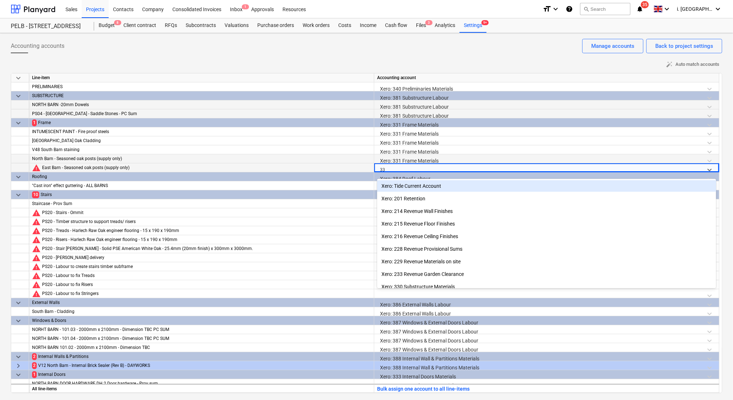
type input "331"
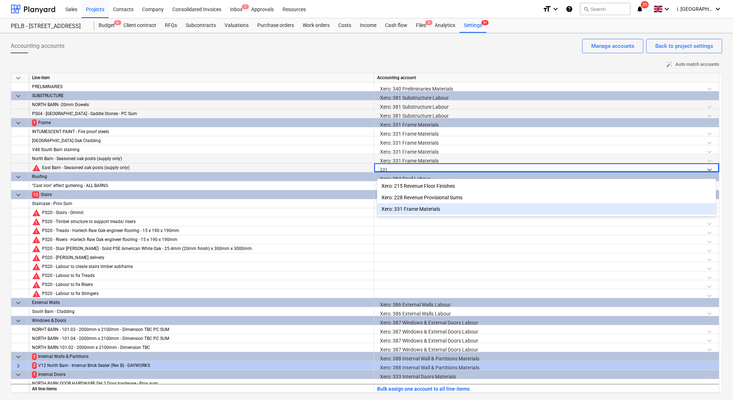
click at [417, 207] on div "Xero: 331 Frame Materials" at bounding box center [546, 209] width 339 height 12
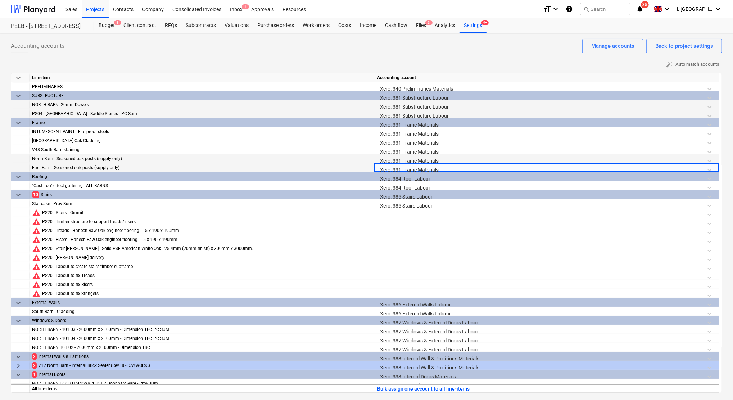
click at [407, 197] on div "Xero: 385 Stairs Labour" at bounding box center [546, 196] width 339 height 13
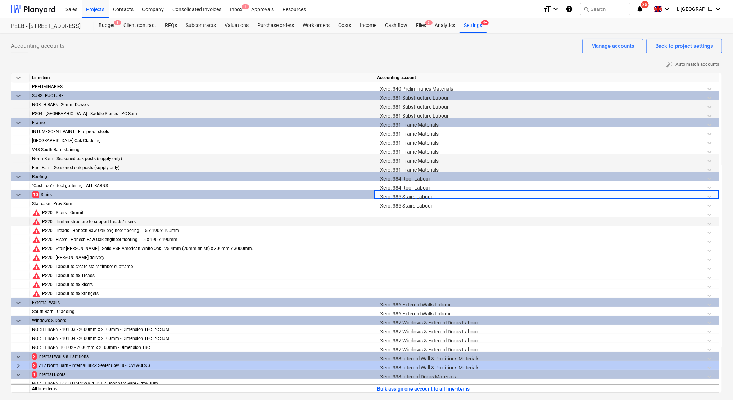
click at [407, 219] on div at bounding box center [546, 223] width 339 height 13
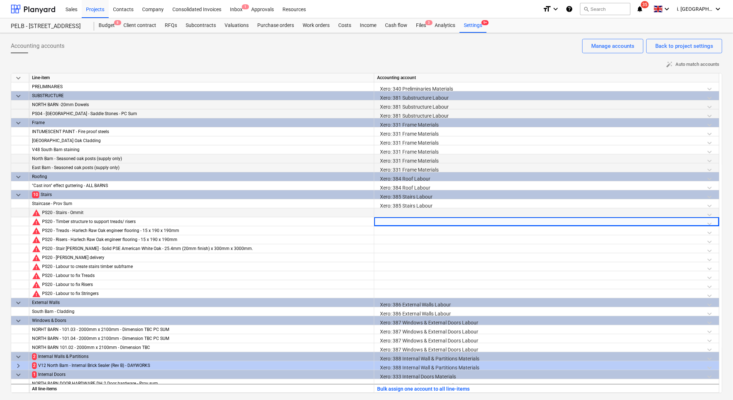
click at [404, 215] on div at bounding box center [546, 214] width 339 height 13
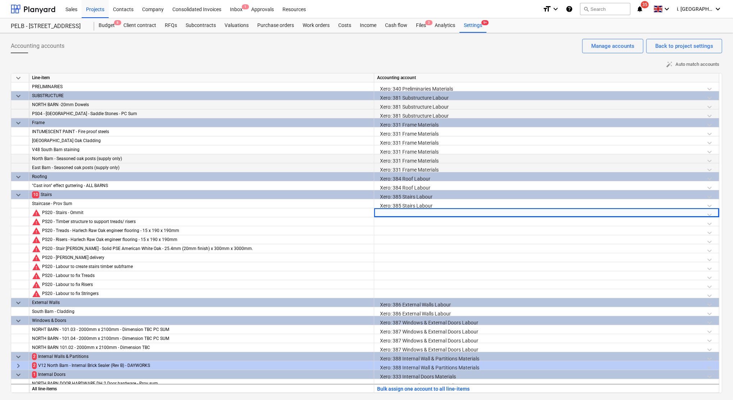
click at [411, 198] on div "Xero: 385 Stairs Labour" at bounding box center [546, 196] width 339 height 13
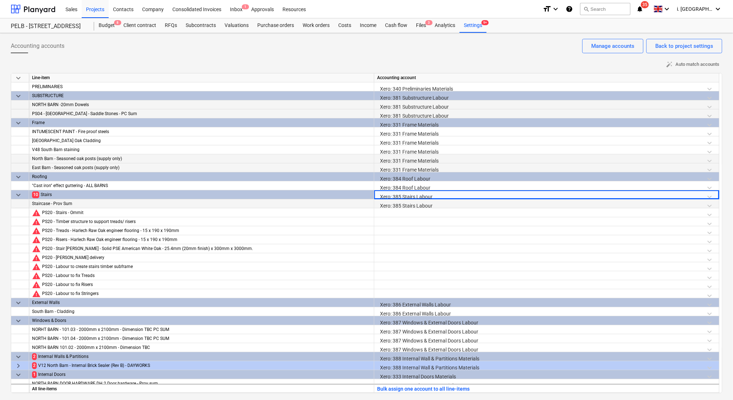
click at [415, 205] on div "Xero: 385 Stairs Labour" at bounding box center [546, 205] width 339 height 13
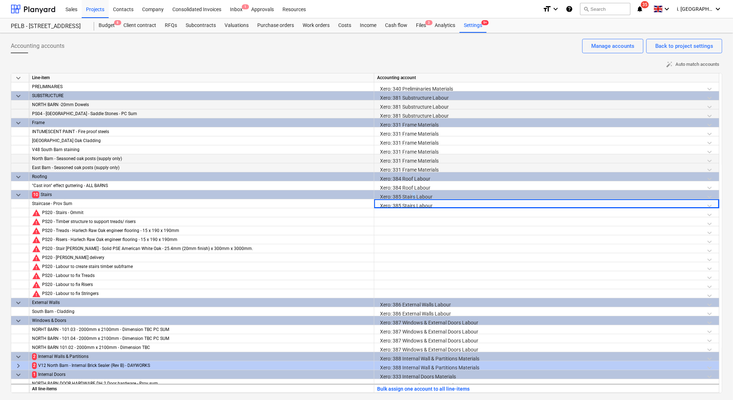
click at [415, 197] on div "Xero: 385 Stairs Labour" at bounding box center [546, 196] width 339 height 13
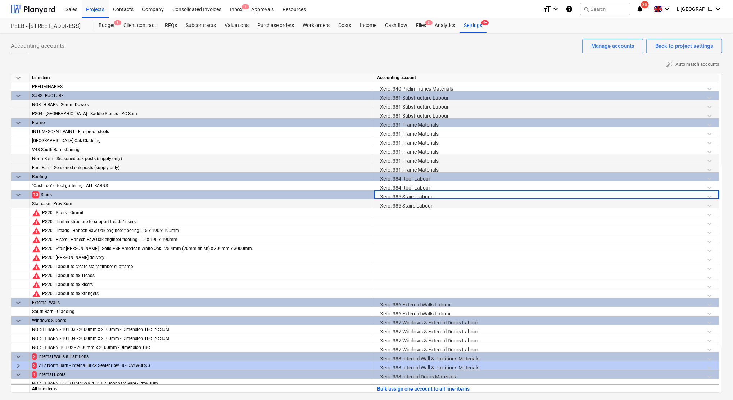
drag, startPoint x: 415, startPoint y: 197, endPoint x: 417, endPoint y: 205, distance: 8.8
click at [417, 205] on div "Xero: 385 Stairs Labour" at bounding box center [546, 205] width 339 height 13
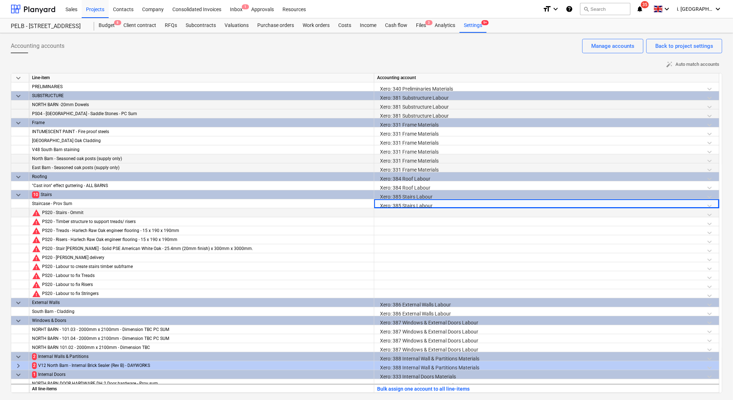
click at [416, 212] on div at bounding box center [546, 214] width 339 height 13
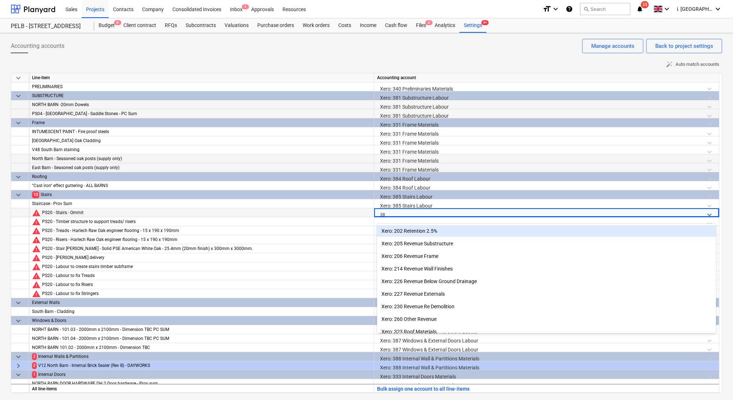
type input "385"
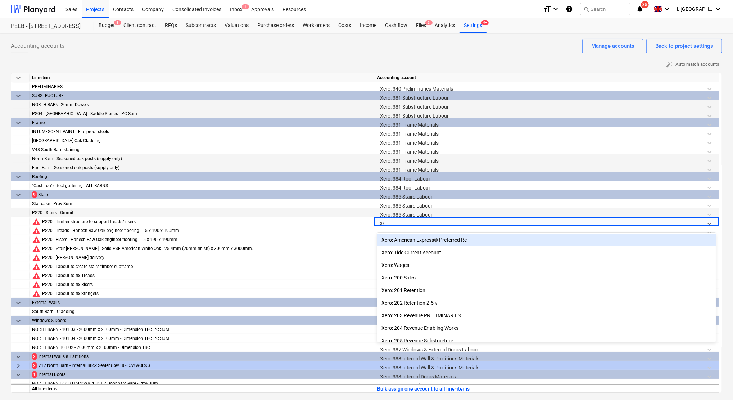
type input "385"
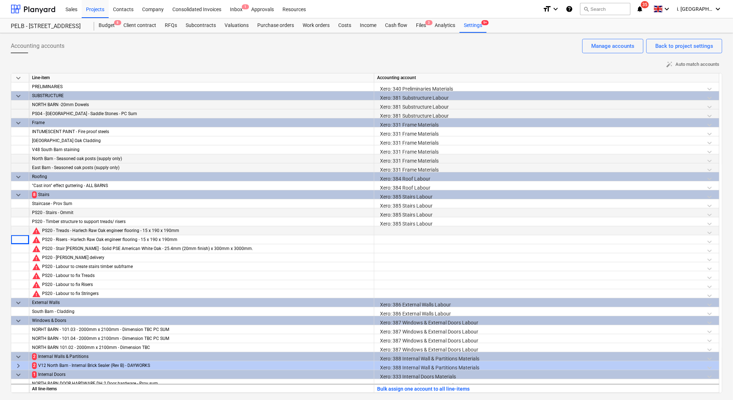
click at [430, 232] on div at bounding box center [546, 232] width 339 height 13
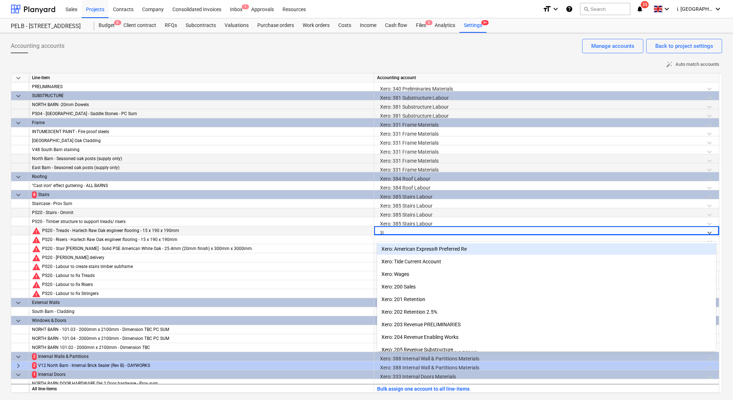
type input "385"
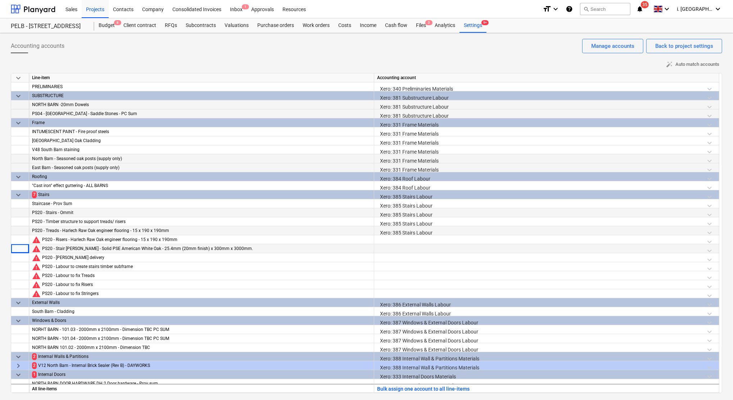
click at [425, 247] on div at bounding box center [546, 250] width 339 height 13
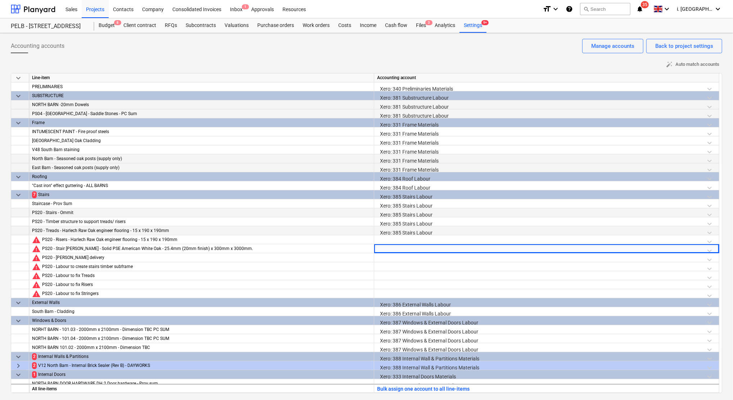
click at [410, 232] on div "Xero: 385 Stairs Labour" at bounding box center [546, 232] width 339 height 13
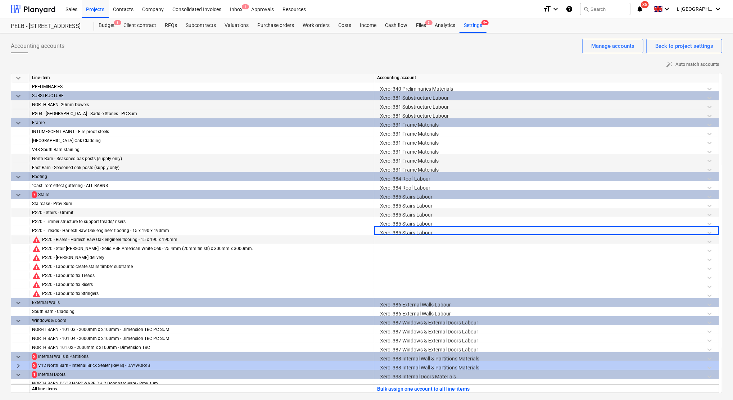
click at [416, 241] on div at bounding box center [546, 241] width 339 height 13
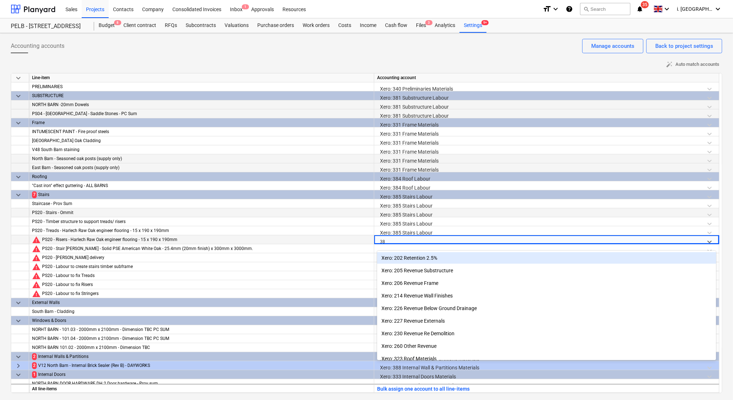
type input "385"
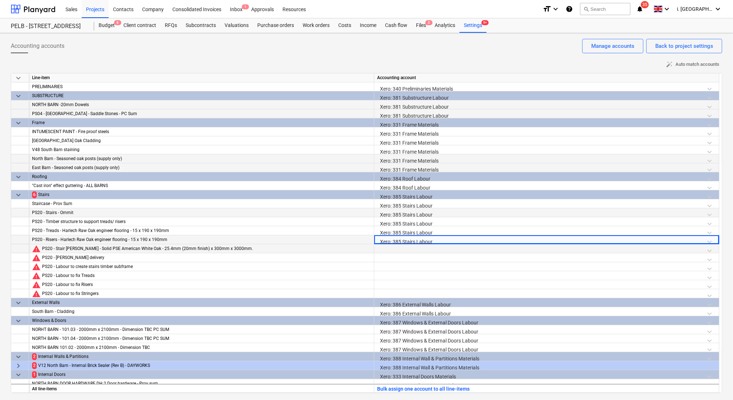
drag, startPoint x: 491, startPoint y: 248, endPoint x: 499, endPoint y: 245, distance: 8.2
click at [493, 249] on div at bounding box center [546, 250] width 339 height 13
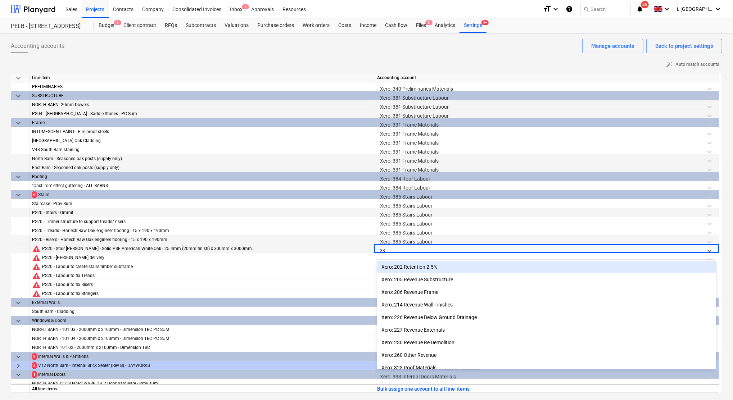
type input "385"
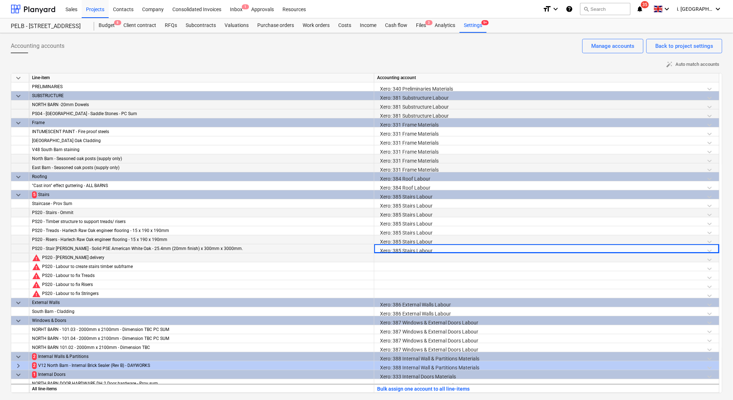
click at [474, 260] on div at bounding box center [546, 259] width 339 height 13
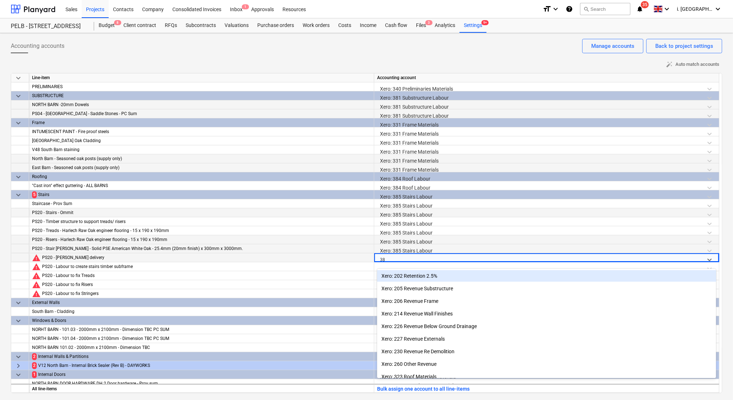
type input "385"
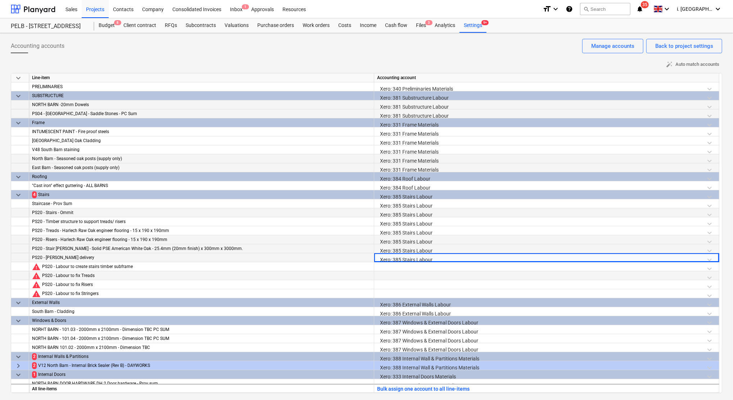
click at [460, 271] on div at bounding box center [546, 277] width 339 height 13
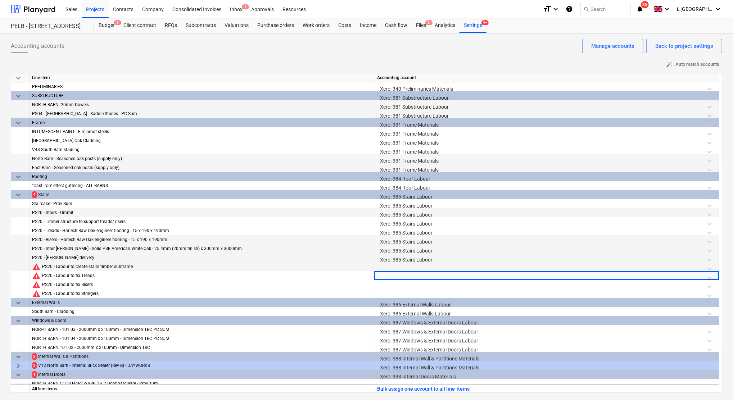
click at [457, 270] on div at bounding box center [546, 268] width 339 height 13
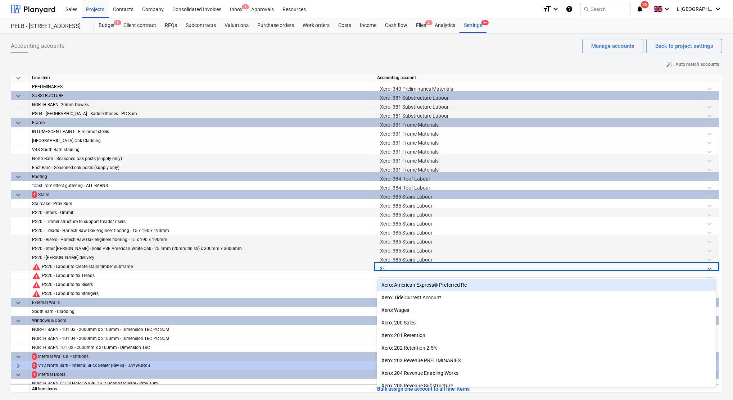
type input "385"
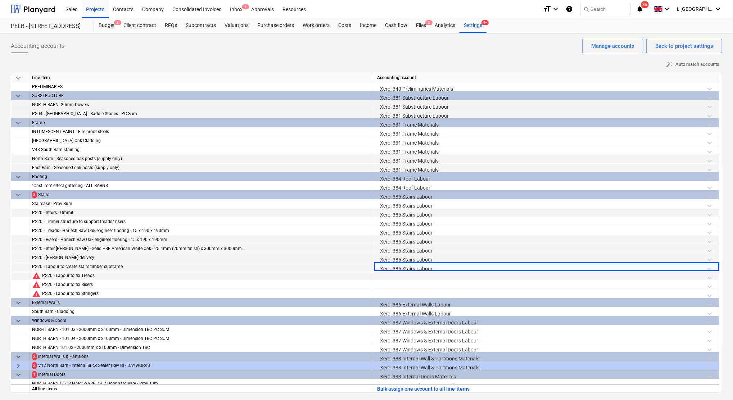
click at [447, 274] on div at bounding box center [546, 277] width 339 height 13
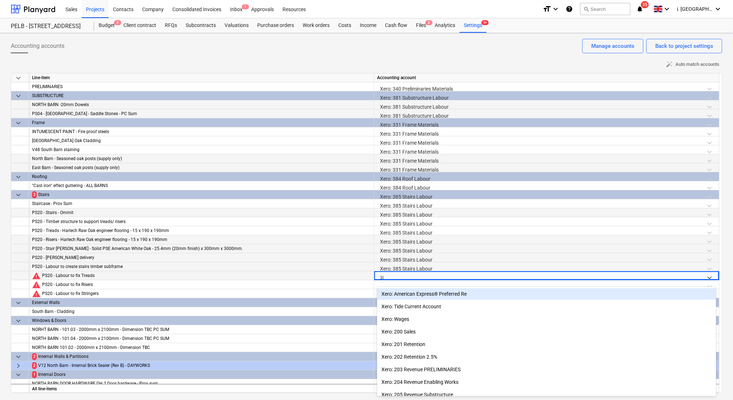
type input "385"
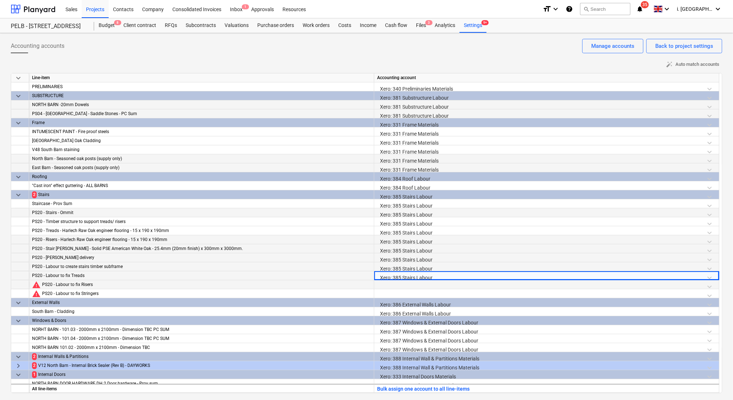
click at [424, 284] on div at bounding box center [546, 286] width 339 height 13
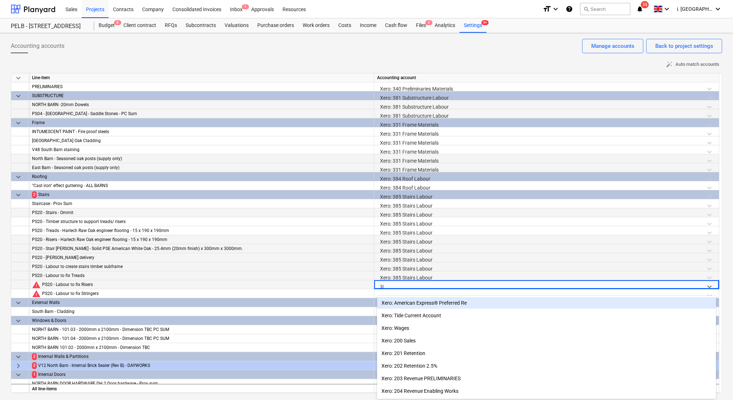
type input "385"
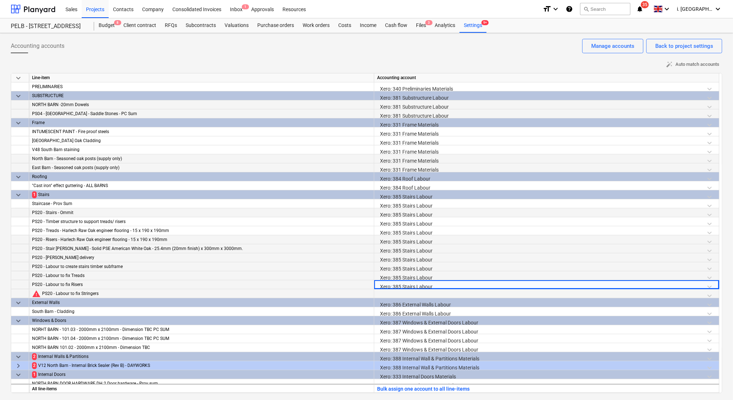
click at [425, 298] on div at bounding box center [546, 295] width 339 height 13
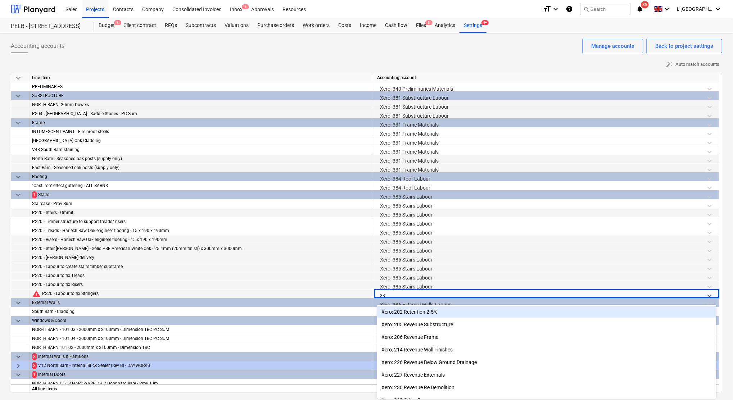
type input "385"
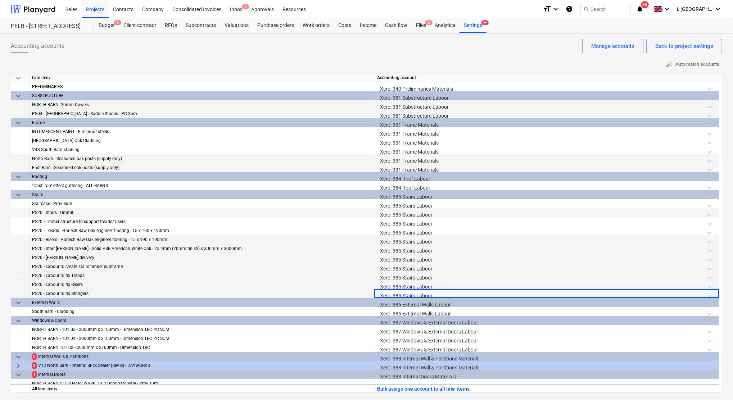
click at [414, 258] on div "Xero: 385 Stairs Labour" at bounding box center [546, 259] width 339 height 13
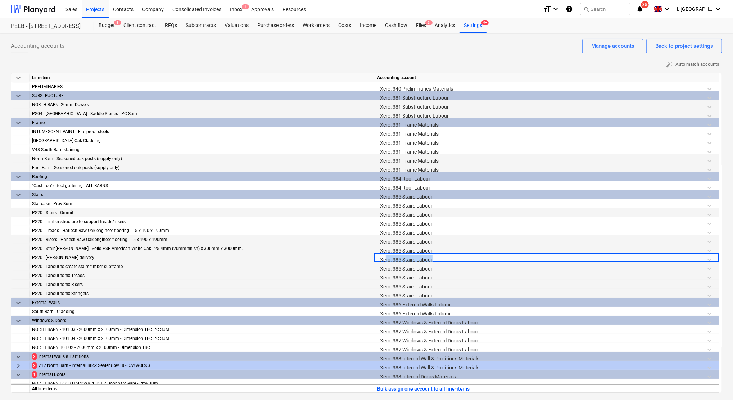
drag, startPoint x: 442, startPoint y: 256, endPoint x: 384, endPoint y: 257, distance: 57.9
click at [384, 257] on div "Xero: 385 Stairs Labour" at bounding box center [546, 259] width 339 height 13
drag, startPoint x: 384, startPoint y: 257, endPoint x: 458, endPoint y: 257, distance: 73.4
click at [458, 257] on div "Xero: 385 Stairs Labour" at bounding box center [546, 259] width 339 height 13
drag, startPoint x: 458, startPoint y: 257, endPoint x: 235, endPoint y: 254, distance: 222.8
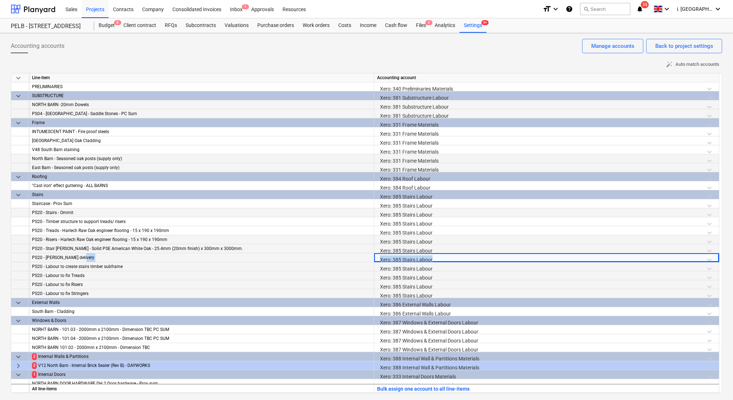
click at [0, 0] on div "PS20 - Stringer delivery Xero: 385 Stairs Labour" at bounding box center [0, 0] width 0 height 0
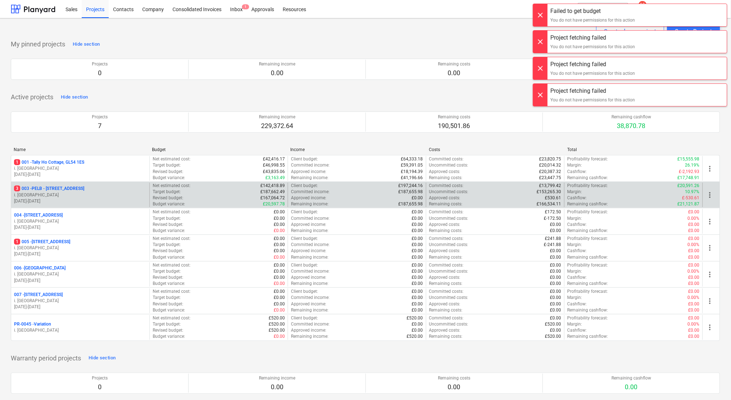
click at [84, 189] on p "3 003 - PELB - [GEOGRAPHIC_DATA], [GEOGRAPHIC_DATA], GL2 7NE" at bounding box center [49, 189] width 70 height 6
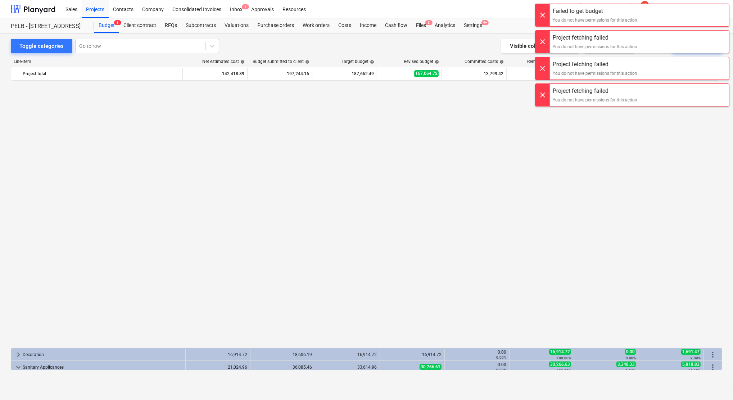
scroll to position [519, 0]
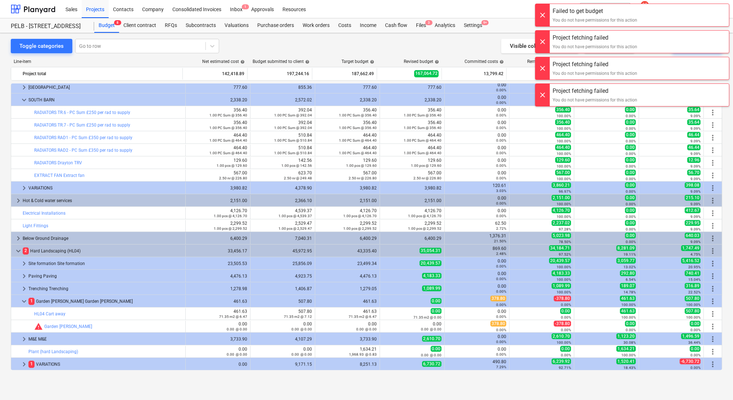
click at [537, 16] on div "Sales Projects Contacts Company Consolidated Invoices Inbox 1 Approvals Resourc…" at bounding box center [366, 200] width 733 height 400
click at [541, 19] on div at bounding box center [543, 15] width 14 height 22
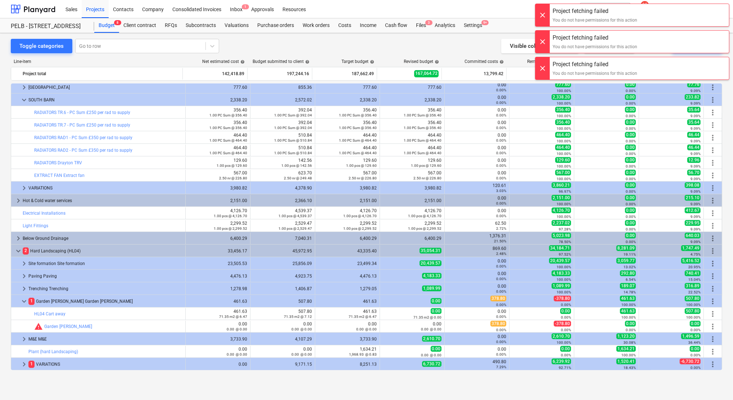
click at [540, 10] on div at bounding box center [543, 15] width 14 height 22
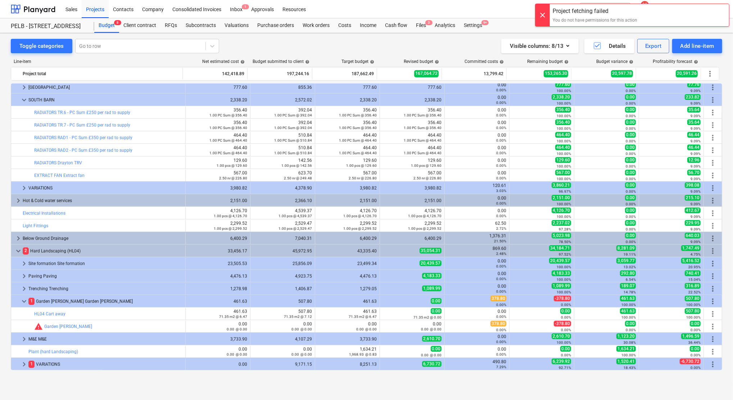
click at [542, 9] on div at bounding box center [543, 15] width 14 height 22
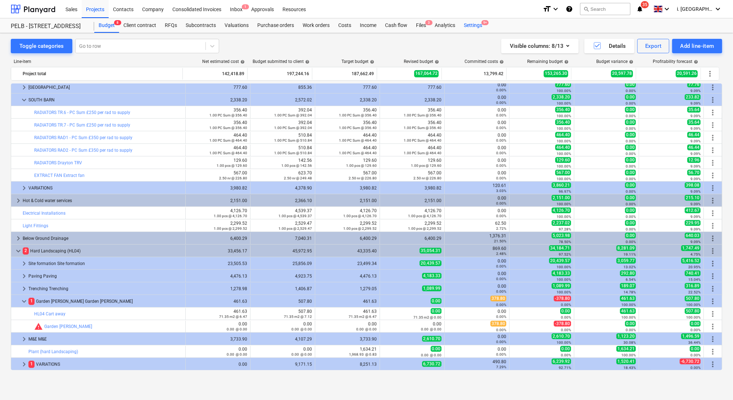
click at [466, 23] on div "Settings 9+" at bounding box center [473, 25] width 27 height 14
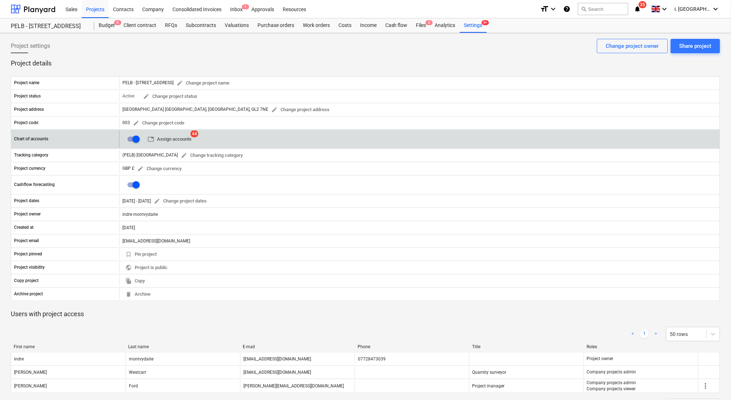
click at [181, 138] on span "table Assign accounts" at bounding box center [170, 139] width 44 height 8
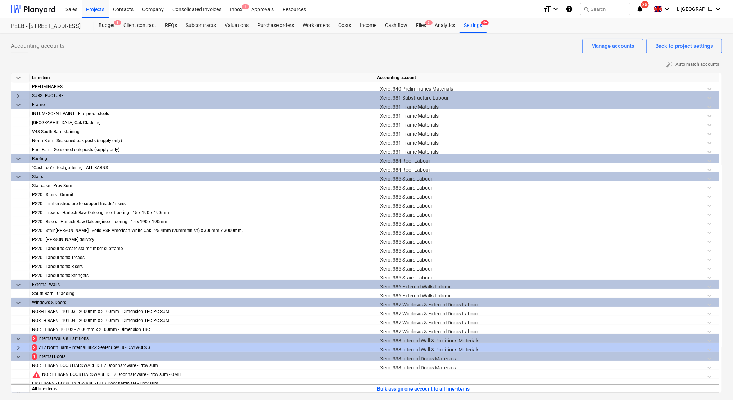
click at [428, 179] on div "Xero: 385 Stairs Labour" at bounding box center [546, 178] width 339 height 13
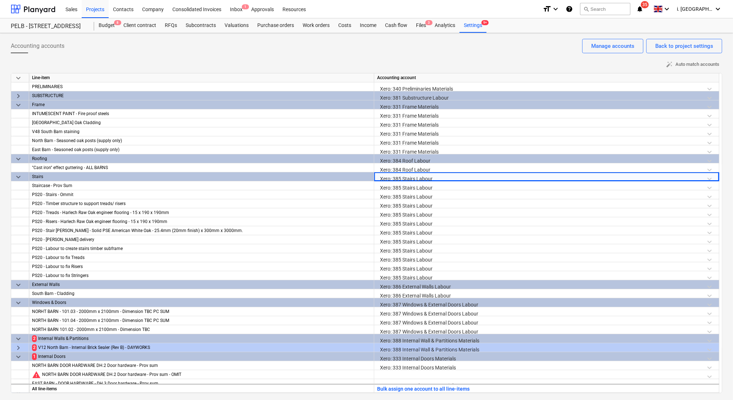
click at [435, 179] on div "Xero: 385 Stairs Labour" at bounding box center [546, 178] width 339 height 13
drag, startPoint x: 435, startPoint y: 179, endPoint x: 371, endPoint y: 180, distance: 64.1
click at [0, 0] on div "keyboard_arrow_down Stairs Xero: 385 Stairs Labour" at bounding box center [0, 0] width 0 height 0
drag, startPoint x: 371, startPoint y: 180, endPoint x: 414, endPoint y: 186, distance: 42.9
click at [433, 198] on div "Xero: 385 Stairs Labour" at bounding box center [546, 196] width 339 height 13
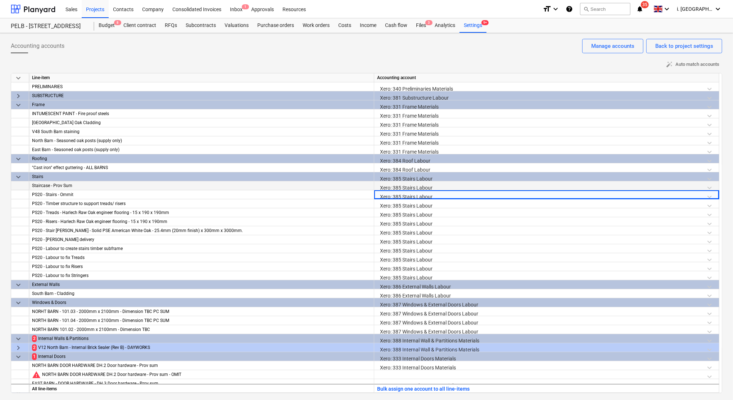
click at [420, 186] on div "Xero: 385 Stairs Labour" at bounding box center [546, 187] width 339 height 13
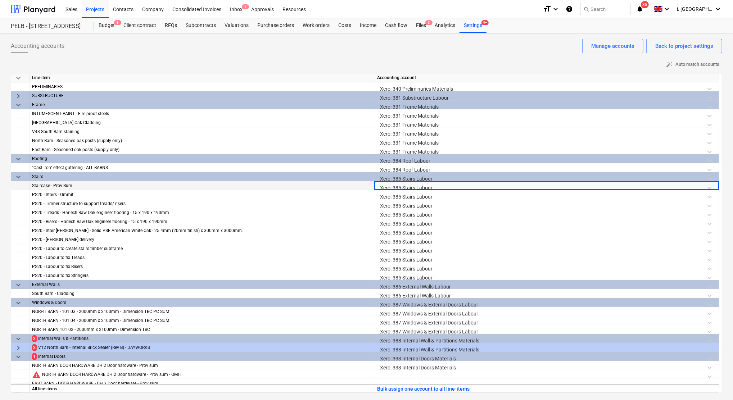
click at [442, 189] on div "Xero: 385 Stairs Labour" at bounding box center [546, 187] width 339 height 13
drag, startPoint x: 439, startPoint y: 185, endPoint x: 363, endPoint y: 190, distance: 76.4
click at [363, 190] on div "keyboard_arrow_down Line-item Accounting account PRELIMINARIES Xero: 340 Prelim…" at bounding box center [367, 233] width 712 height 320
click at [452, 196] on div "Xero: 385 Stairs Labour" at bounding box center [546, 196] width 339 height 13
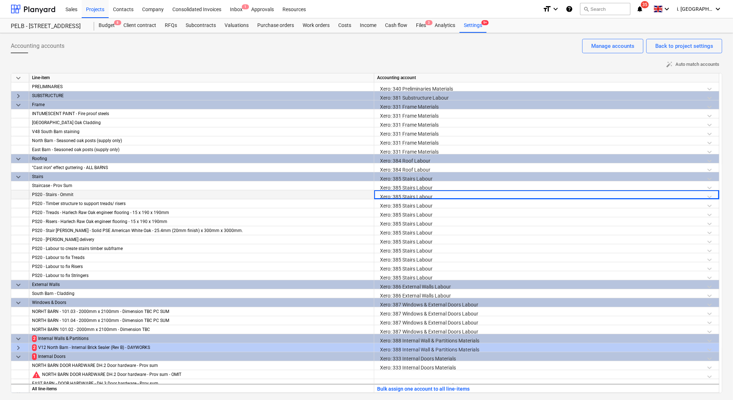
click at [452, 196] on div "Xero: 385 Stairs Labour" at bounding box center [546, 196] width 339 height 13
drag, startPoint x: 452, startPoint y: 196, endPoint x: 396, endPoint y: 189, distance: 56.9
click at [384, 194] on div "Xero: 385 Stairs Labour" at bounding box center [546, 196] width 339 height 13
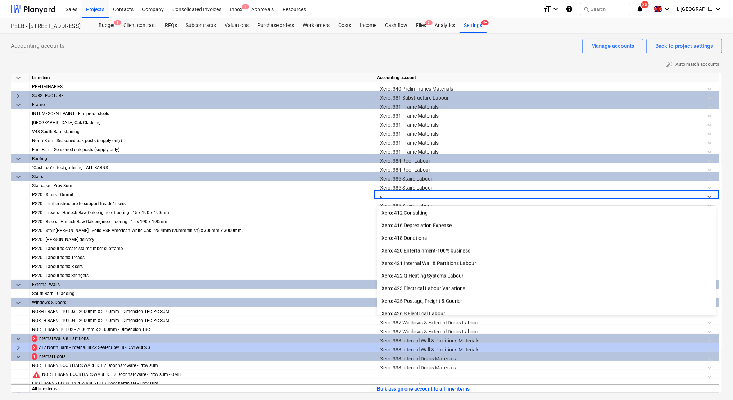
scroll to position [220, 0]
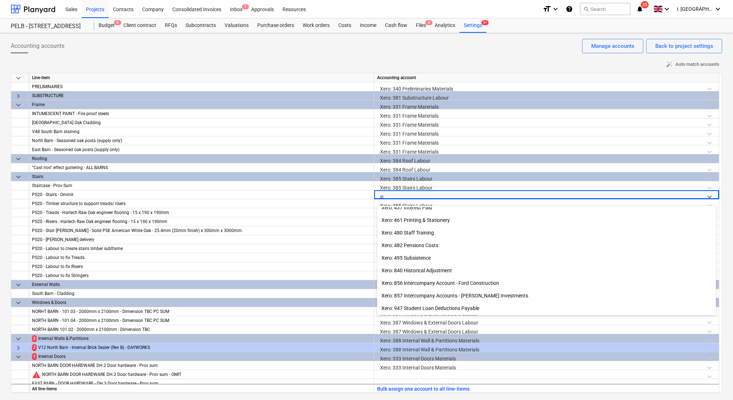
type input "sta"
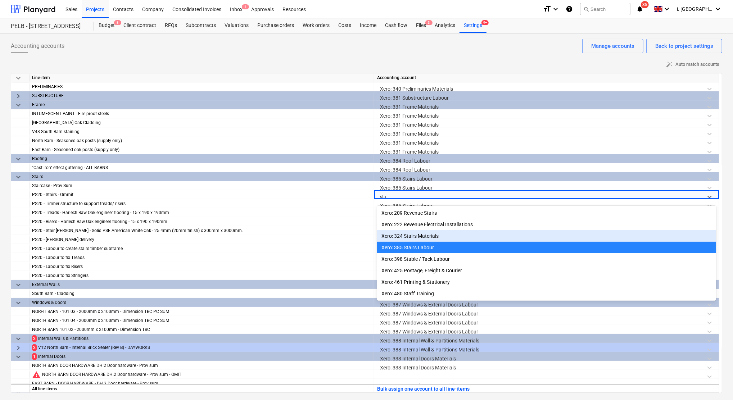
click at [450, 239] on div "Xero: 324 Stairs Materials" at bounding box center [546, 236] width 339 height 12
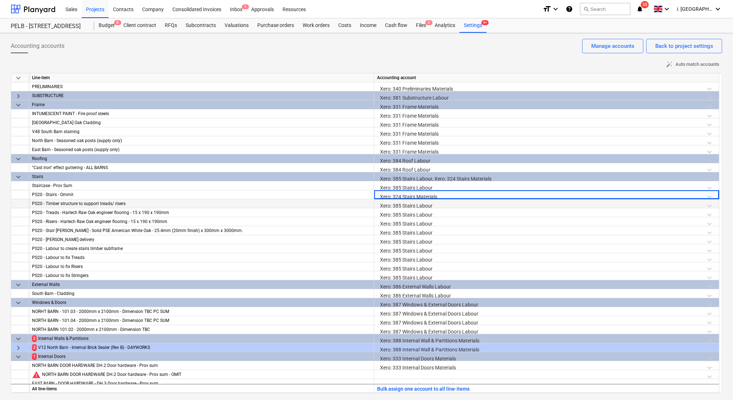
click at [414, 203] on div "Xero: 385 Stairs Labour" at bounding box center [546, 205] width 339 height 13
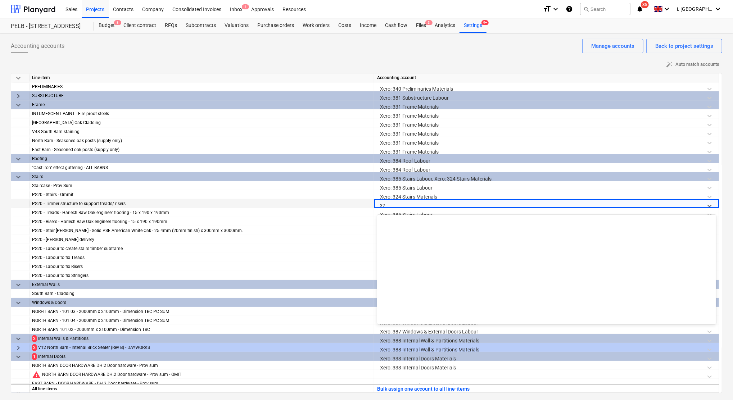
scroll to position [358, 0]
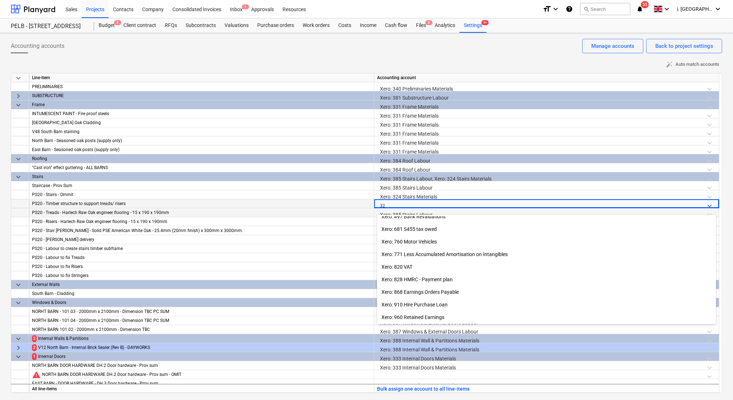
type input "324"
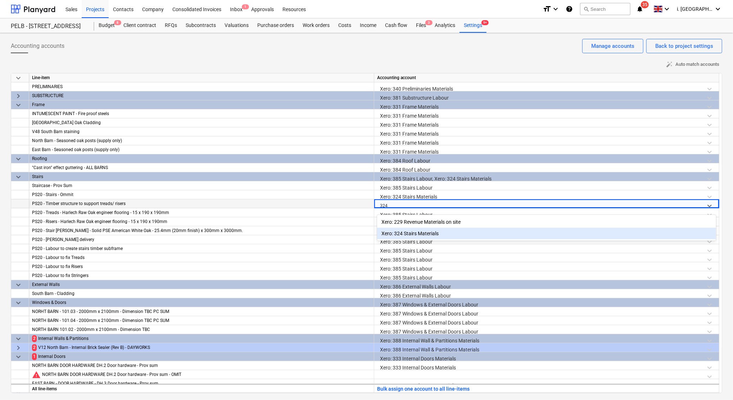
click at [428, 240] on div "Xero: 229 Revenue Materials on site Xero: 324 Stairs Materials" at bounding box center [546, 228] width 339 height 26
click at [423, 231] on div "Xero: 324 Stairs Materials" at bounding box center [546, 234] width 339 height 12
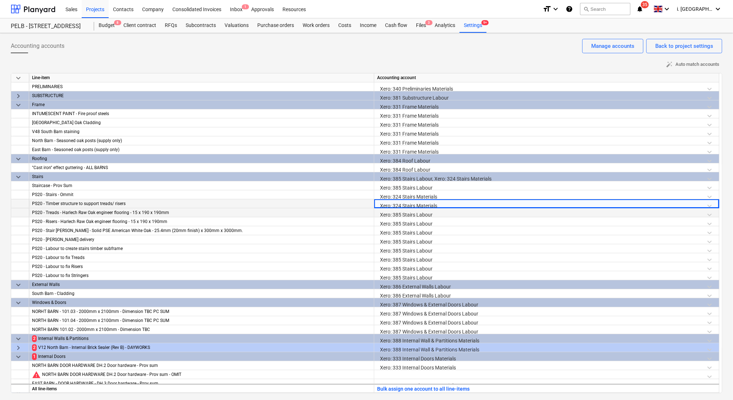
click at [419, 217] on div "Xero: 385 Stairs Labour" at bounding box center [546, 214] width 339 height 13
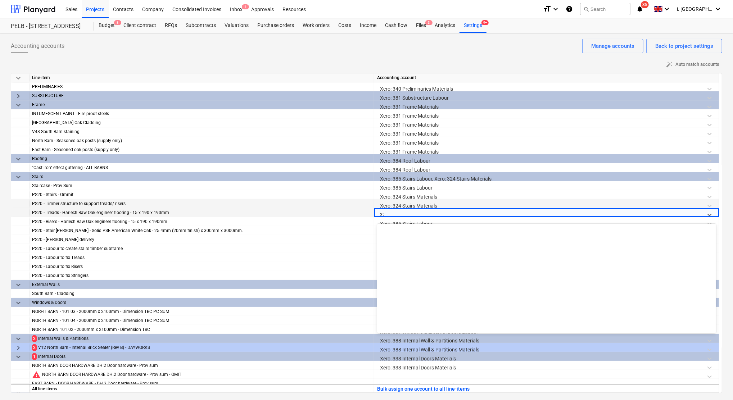
type input "324"
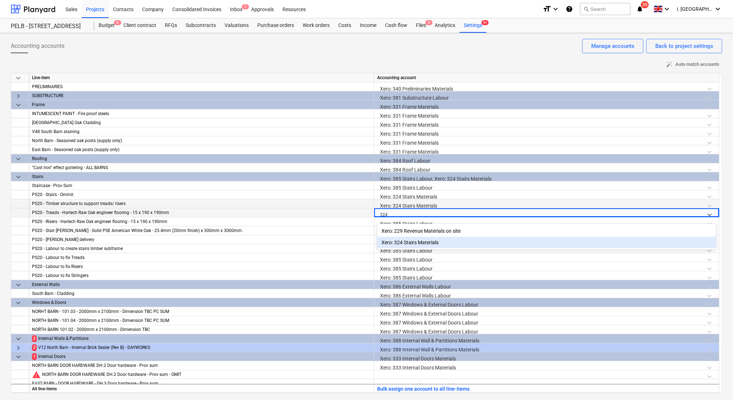
click at [428, 243] on div "Xero: 324 Stairs Materials" at bounding box center [546, 243] width 339 height 12
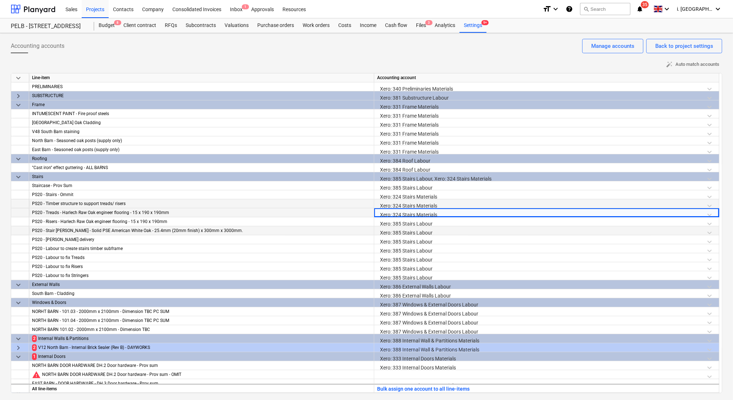
drag, startPoint x: 419, startPoint y: 231, endPoint x: 417, endPoint y: 227, distance: 5.0
click at [419, 231] on div "Xero: 385 Stairs Labour" at bounding box center [546, 232] width 339 height 13
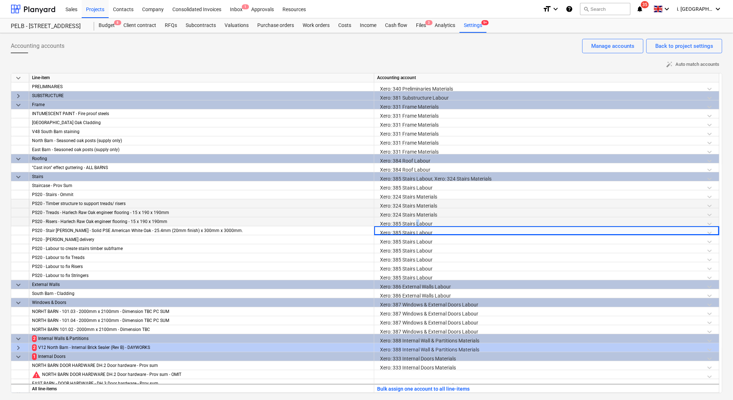
click at [418, 221] on div "Xero: 385 Stairs Labour" at bounding box center [546, 223] width 339 height 13
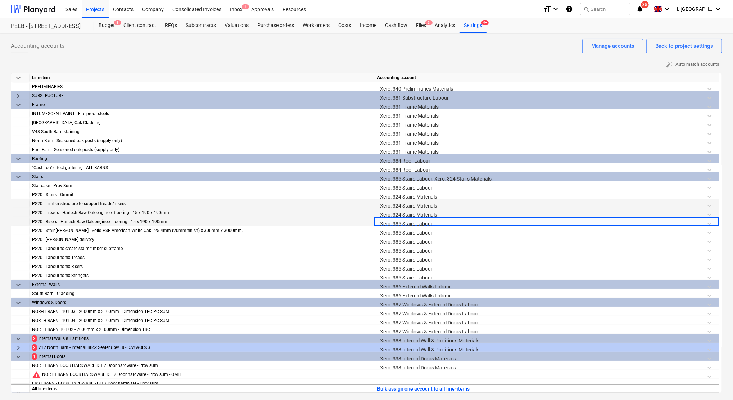
drag, startPoint x: 418, startPoint y: 221, endPoint x: 421, endPoint y: 223, distance: 4.1
click at [421, 224] on div "Xero: 385 Stairs Labour" at bounding box center [546, 223] width 339 height 13
drag, startPoint x: 435, startPoint y: 222, endPoint x: 370, endPoint y: 220, distance: 65.2
click at [0, 0] on div "PS20 - Risers - Harlech Raw Oak engineer flooring - 15 x 190 x 190mm Xero: 385 …" at bounding box center [0, 0] width 0 height 0
drag, startPoint x: 370, startPoint y: 220, endPoint x: 427, endPoint y: 225, distance: 57.1
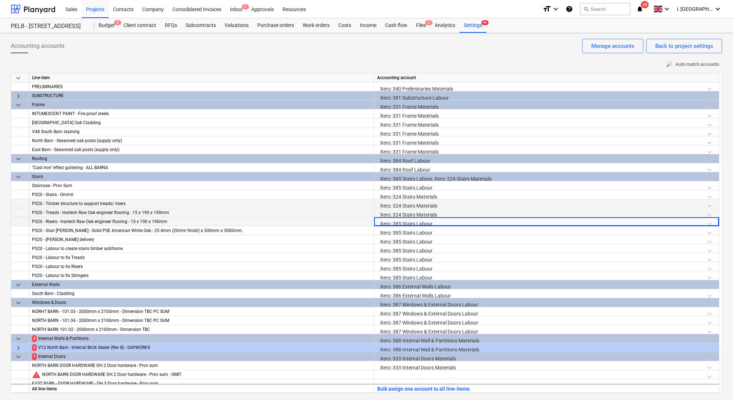
click at [427, 225] on div "Xero: 385 Stairs Labour" at bounding box center [546, 223] width 339 height 13
click at [434, 223] on div "Xero: 385 Stairs Labour" at bounding box center [546, 223] width 339 height 13
click at [430, 239] on div "Xero: 385 Stairs Labour" at bounding box center [546, 241] width 339 height 13
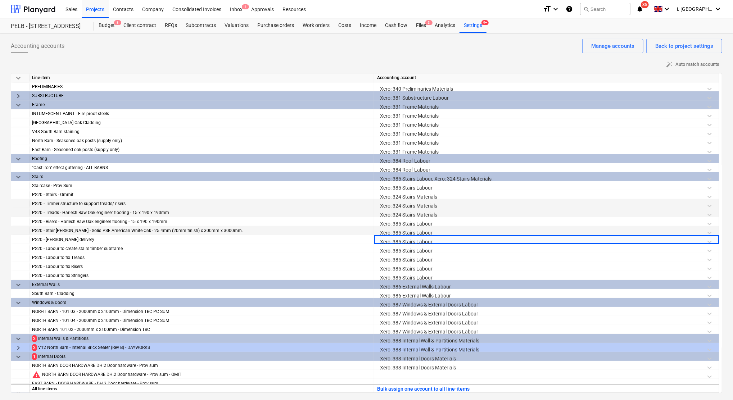
click at [429, 234] on div "Xero: 385 Stairs Labour" at bounding box center [546, 232] width 339 height 13
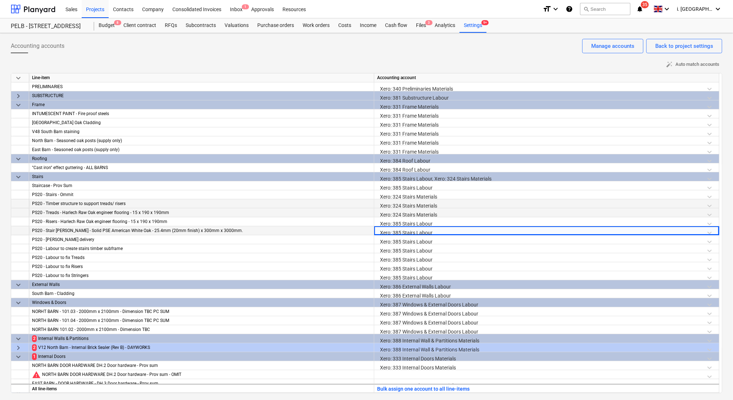
click at [431, 232] on div "Xero: 385 Stairs Labour" at bounding box center [546, 232] width 339 height 13
drag, startPoint x: 433, startPoint y: 231, endPoint x: 350, endPoint y: 231, distance: 82.8
click at [0, 0] on div "PS20 - Stair [PERSON_NAME] - Solid PSE American White Oak - 25.4mm (20mm finish…" at bounding box center [0, 0] width 0 height 0
drag, startPoint x: 350, startPoint y: 231, endPoint x: 433, endPoint y: 235, distance: 83.6
click at [433, 235] on div "Xero: 385 Stairs Labour" at bounding box center [546, 230] width 345 height 9
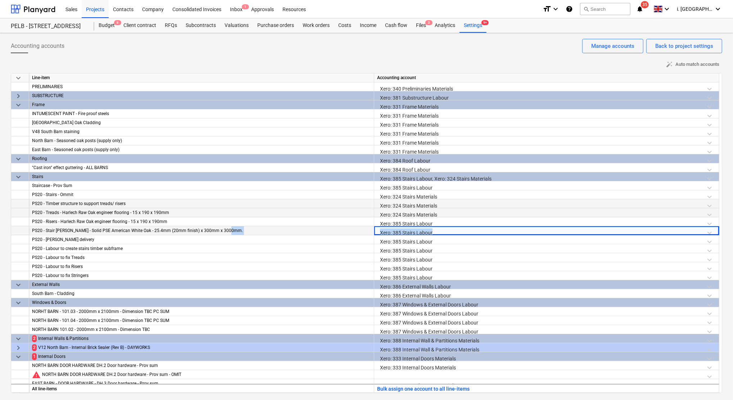
click at [410, 230] on div "Xero: 385 Stairs Labour" at bounding box center [546, 232] width 339 height 13
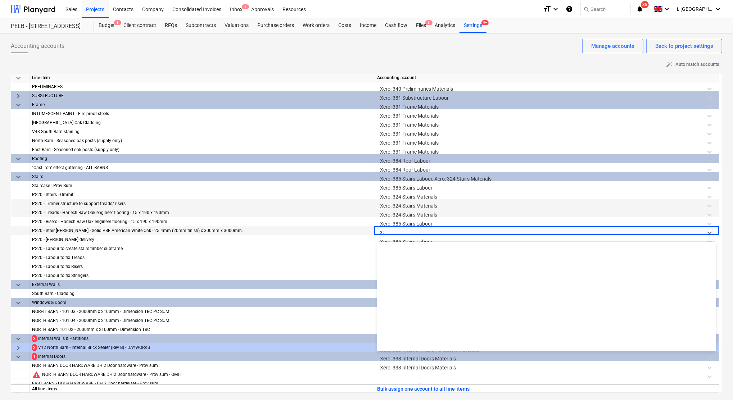
type input "324"
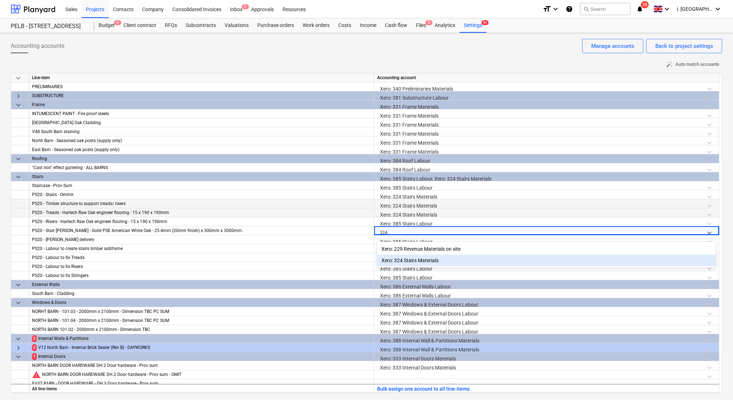
click at [426, 258] on div "Xero: 324 Stairs Materials" at bounding box center [546, 261] width 339 height 12
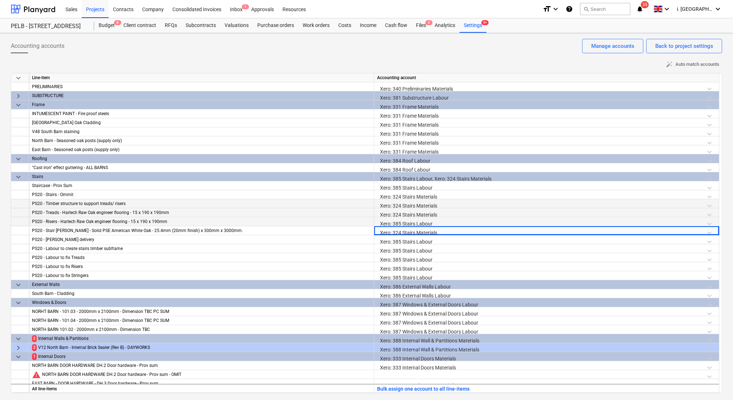
click at [423, 223] on div "Xero: 385 Stairs Labour" at bounding box center [546, 223] width 339 height 13
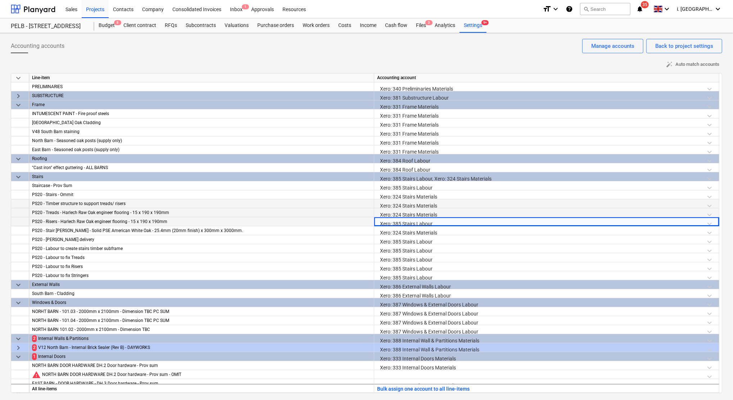
click at [437, 225] on div "Xero: 385 Stairs Labour" at bounding box center [546, 223] width 339 height 13
drag, startPoint x: 437, startPoint y: 225, endPoint x: 362, endPoint y: 220, distance: 74.7
click at [0, 0] on div "PS20 - Risers - Harlech Raw Oak engineer flooring - 15 x 190 x 190mm Xero: 385 …" at bounding box center [0, 0] width 0 height 0
drag, startPoint x: 362, startPoint y: 220, endPoint x: 412, endPoint y: 225, distance: 49.9
click at [411, 226] on div "keyboard_arrow_down Line-item Accounting account PRELIMINARIES Xero: 340 Prelim…" at bounding box center [367, 233] width 712 height 320
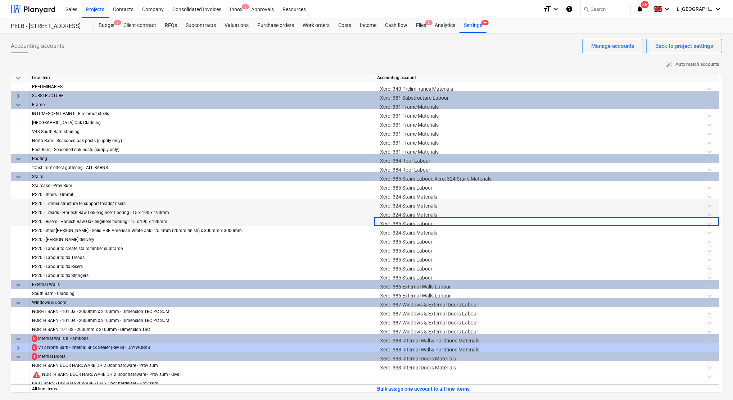
click at [412, 223] on div "Xero: 385 Stairs Labour" at bounding box center [546, 223] width 339 height 13
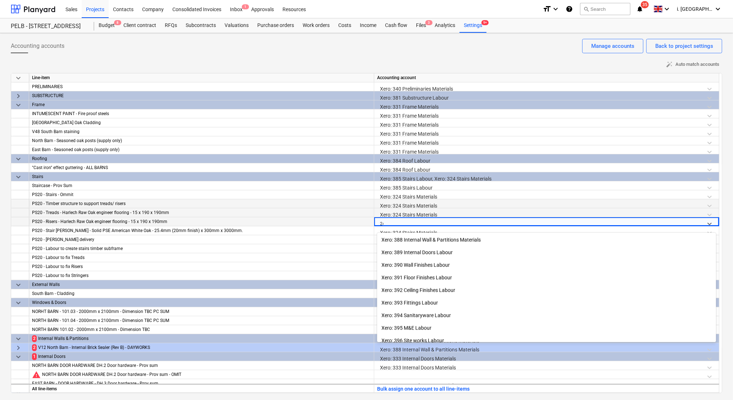
scroll to position [157, 0]
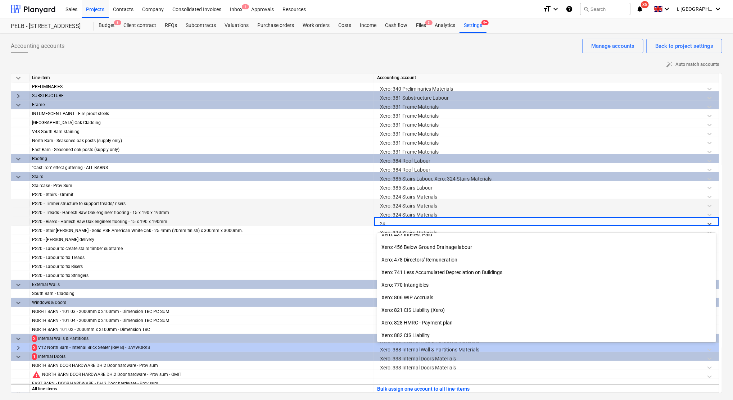
type input "2"
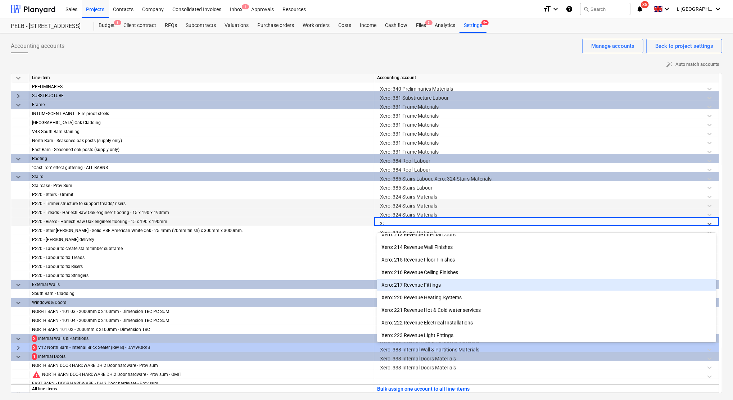
type input "324"
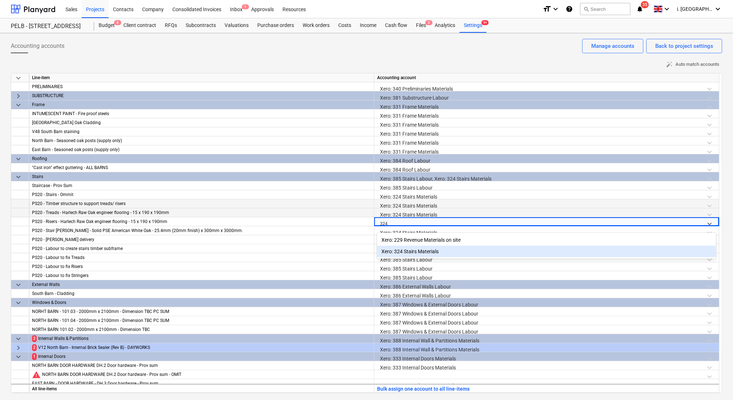
click at [429, 252] on div "Xero: 324 Stairs Materials" at bounding box center [546, 252] width 339 height 12
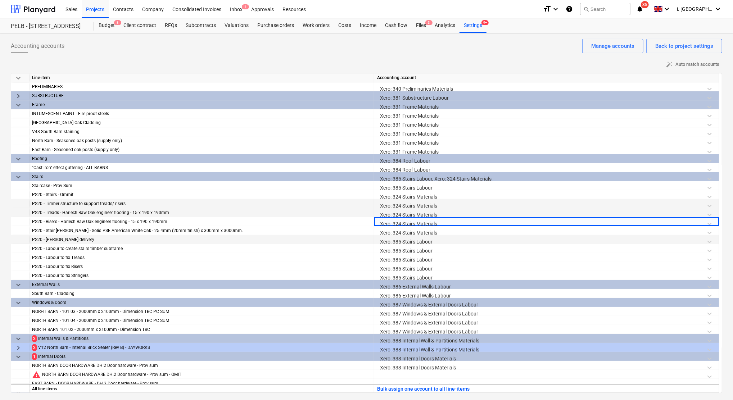
click at [412, 243] on div "Xero: 385 Stairs Labour" at bounding box center [546, 241] width 339 height 13
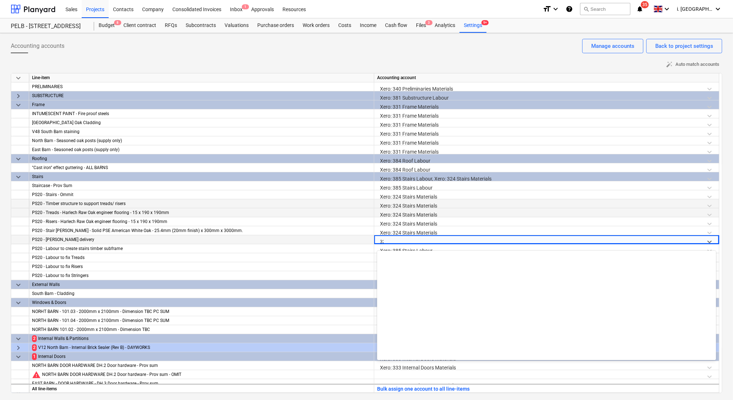
scroll to position [358, 0]
type input "324"
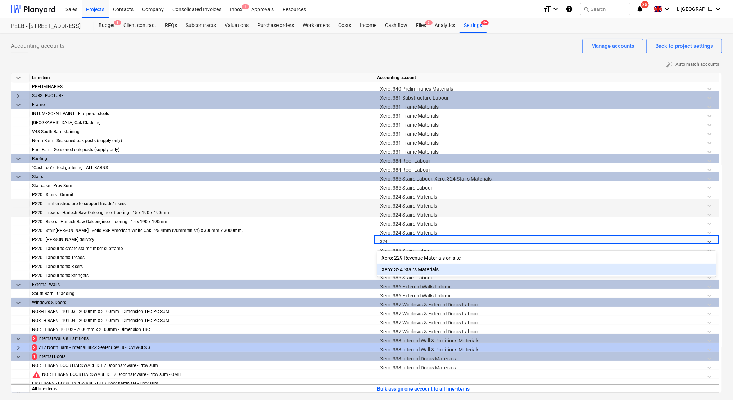
click at [420, 266] on div "Xero: 324 Stairs Materials" at bounding box center [546, 270] width 339 height 12
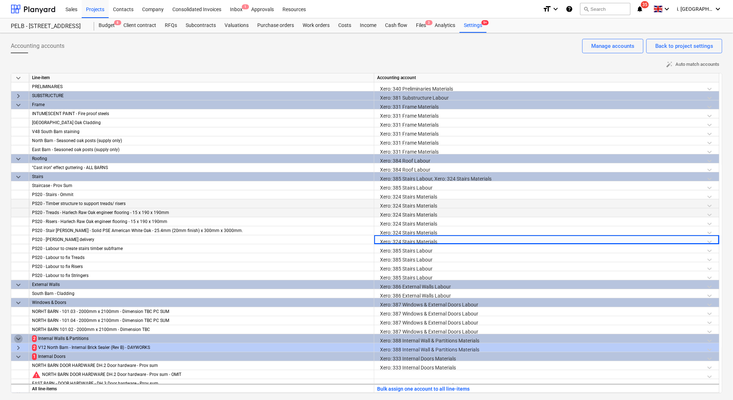
click at [19, 340] on span "keyboard_arrow_down" at bounding box center [18, 339] width 9 height 9
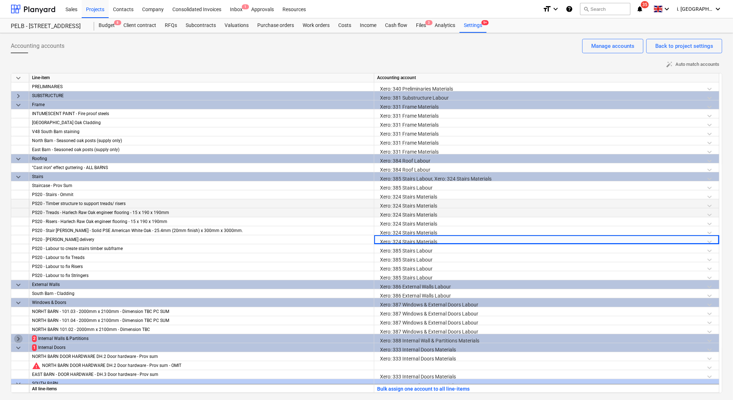
click at [20, 341] on span "keyboard_arrow_right" at bounding box center [18, 339] width 9 height 9
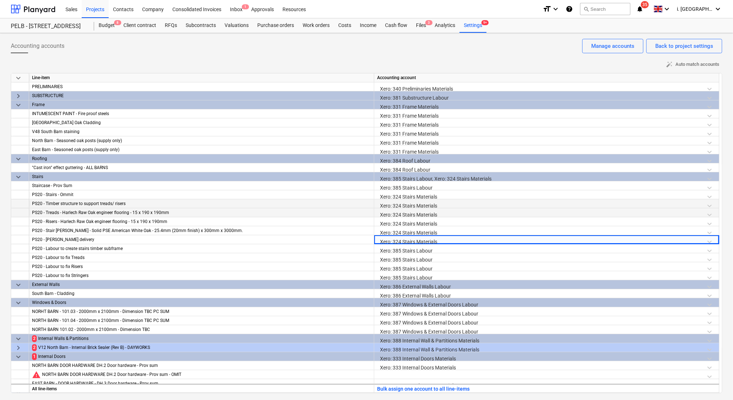
click at [415, 338] on div "Xero: 388 Internal Wall & Partitions Materials" at bounding box center [546, 340] width 339 height 13
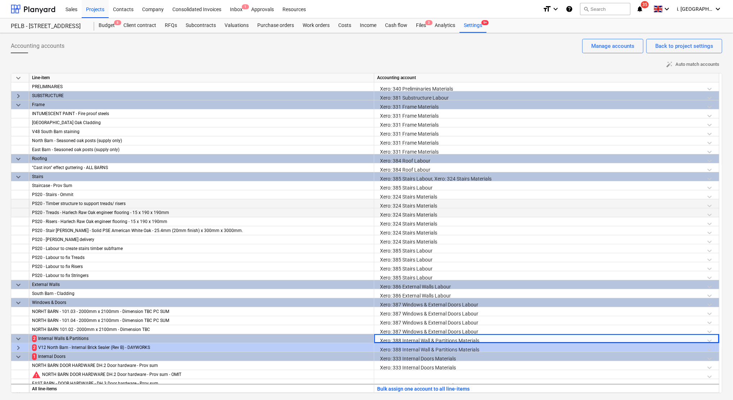
click at [16, 349] on span "keyboard_arrow_right" at bounding box center [18, 348] width 9 height 9
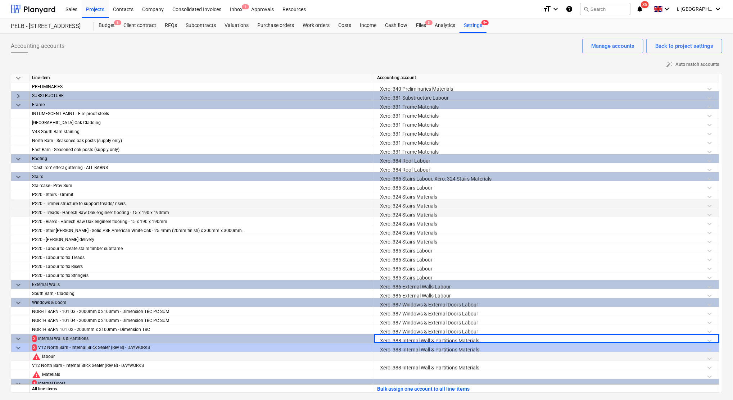
click at [403, 361] on div at bounding box center [546, 358] width 339 height 13
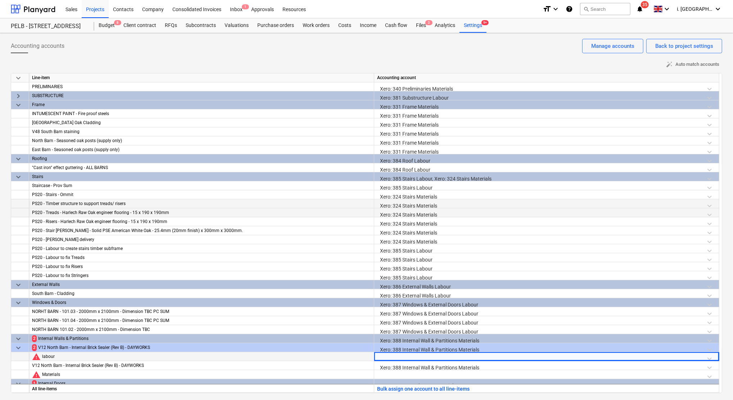
click at [404, 358] on div at bounding box center [546, 358] width 339 height 13
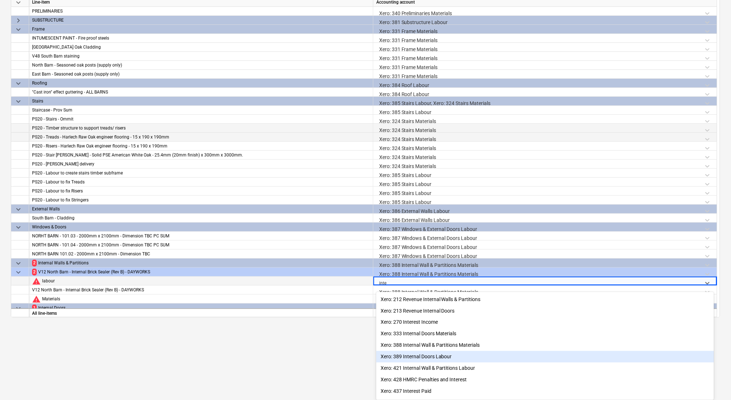
scroll to position [75, 0]
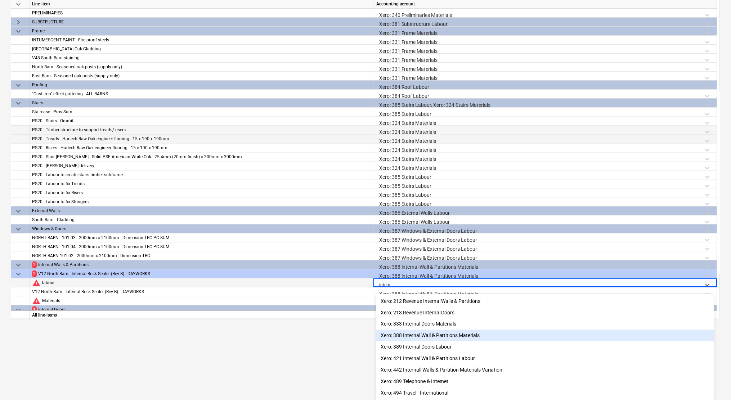
type input "interna"
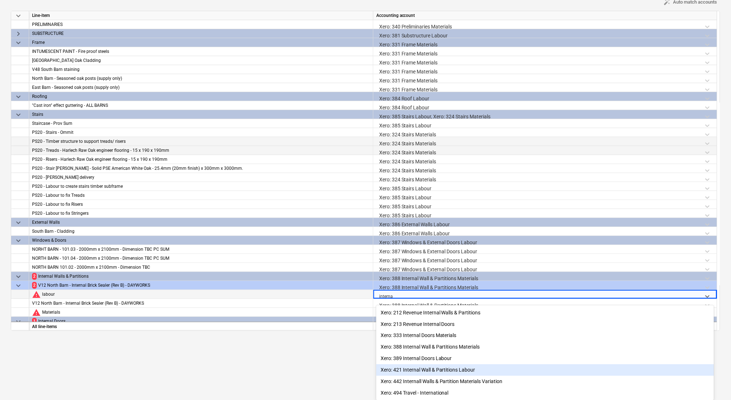
click at [445, 369] on div "Xero: 421 Internal Wall & Partitions Labour" at bounding box center [545, 371] width 338 height 12
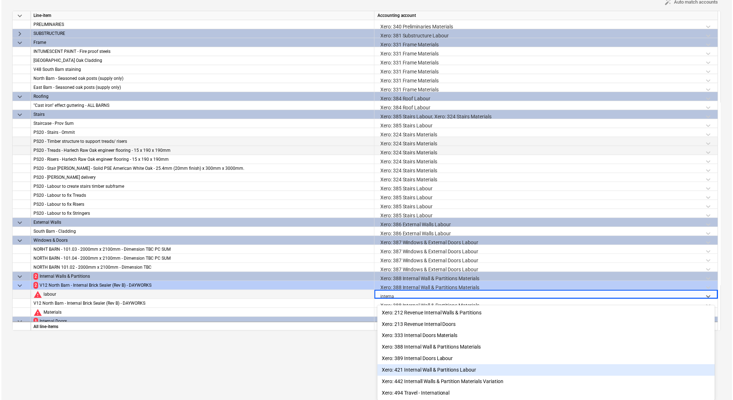
scroll to position [0, 0]
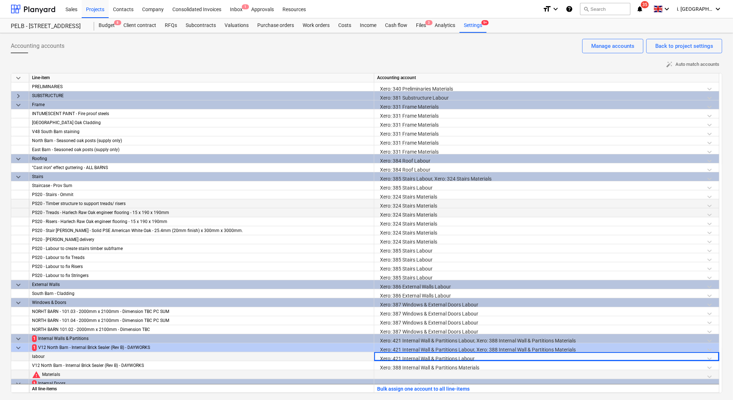
click at [432, 372] on div at bounding box center [546, 376] width 339 height 13
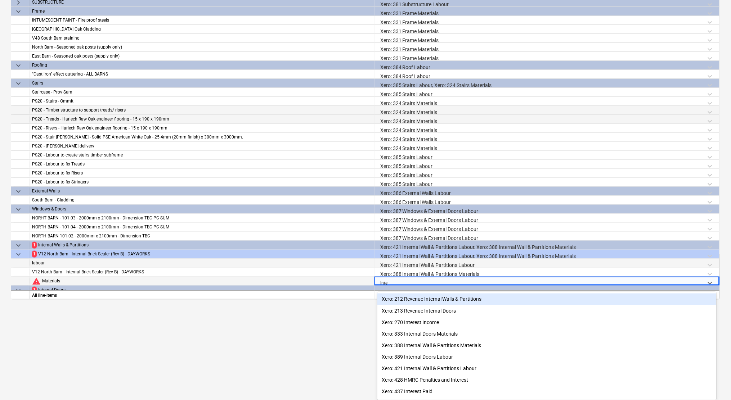
scroll to position [93, 0]
type input "inter"
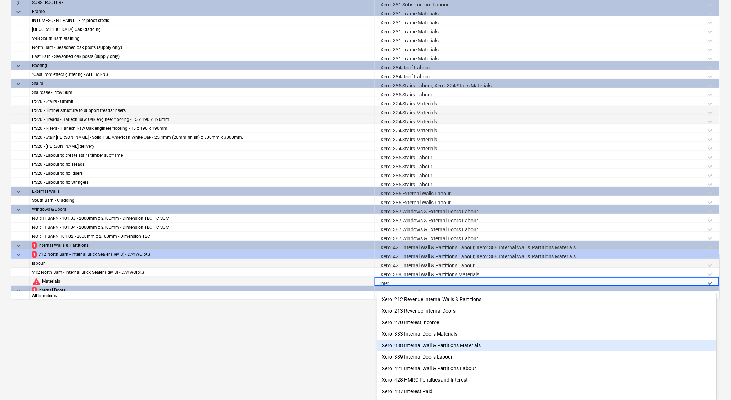
click at [453, 348] on div "Xero: 388 Internal Wall & Partitions Materials" at bounding box center [546, 346] width 339 height 12
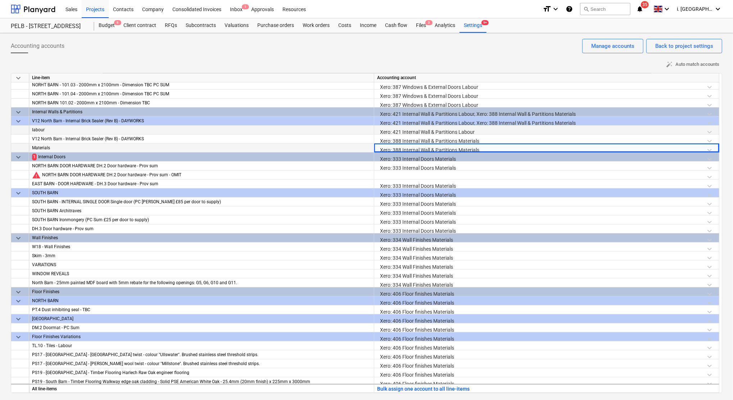
scroll to position [250, 0]
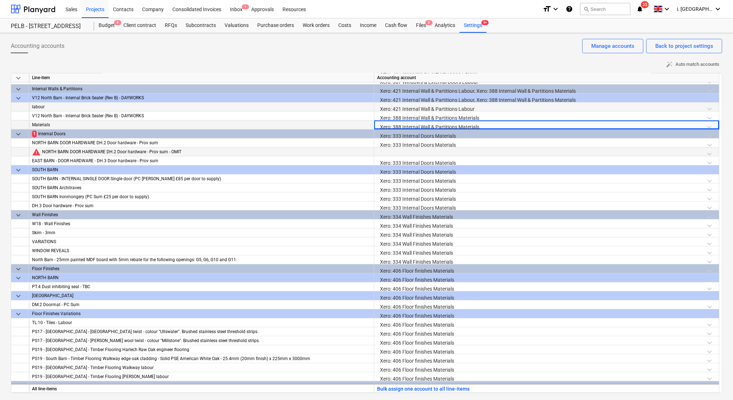
click at [409, 151] on div at bounding box center [546, 154] width 339 height 13
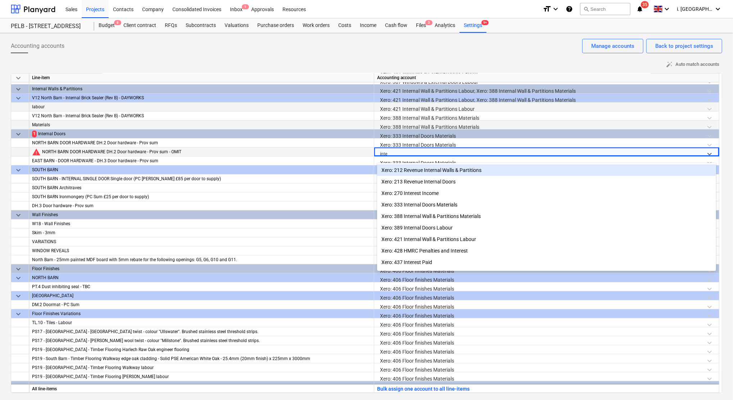
type input "inter"
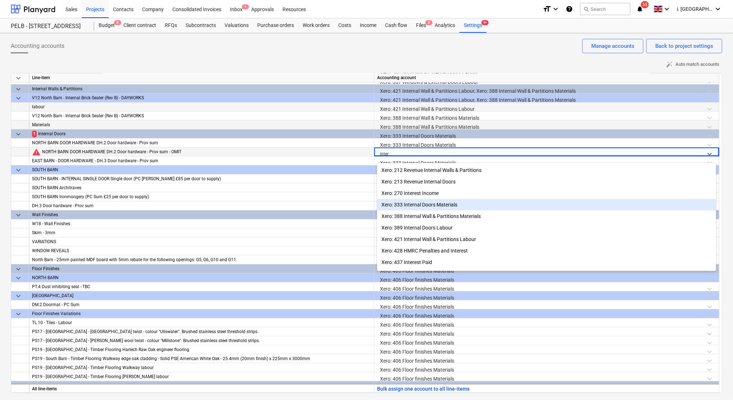
click at [451, 203] on div "Xero: 333 Internal Doors Materials" at bounding box center [546, 205] width 339 height 12
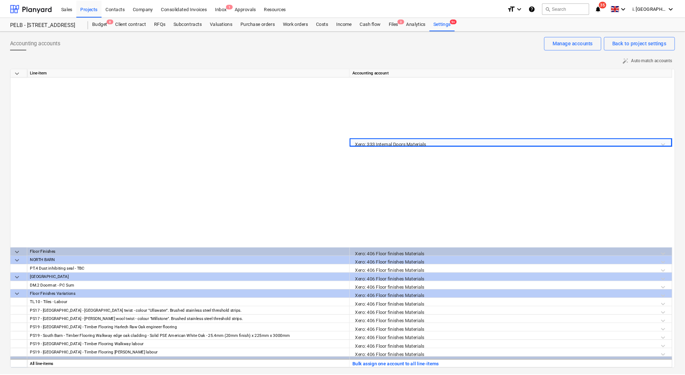
scroll to position [529, 0]
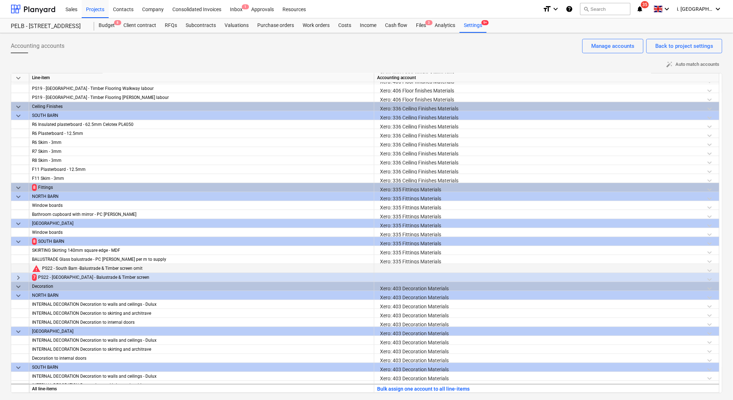
click at [400, 267] on div at bounding box center [546, 270] width 339 height 13
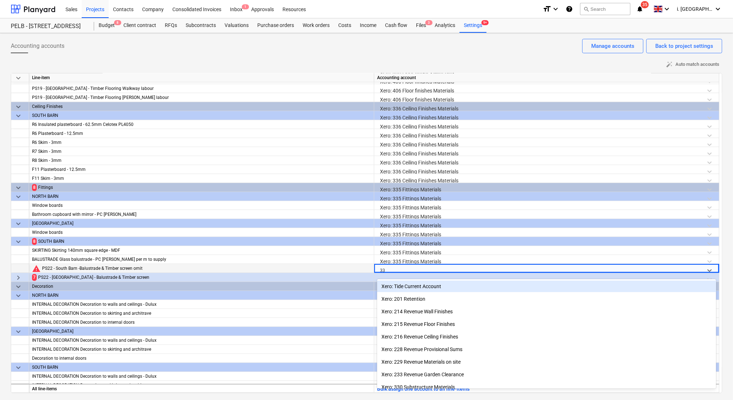
type input "335"
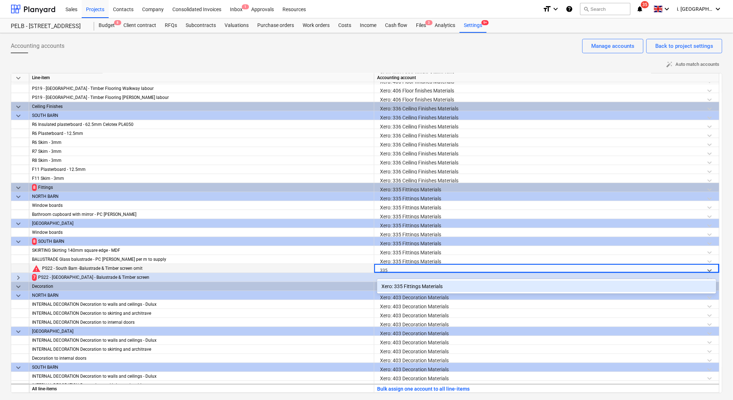
click at [412, 284] on div "Xero: 335 Fittings Materials" at bounding box center [546, 287] width 339 height 12
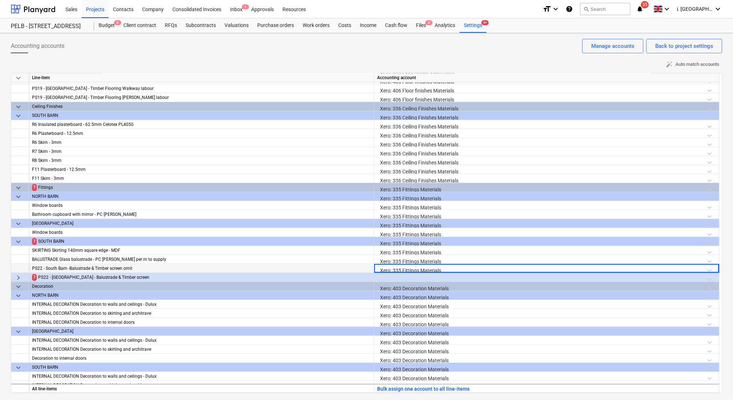
click at [405, 277] on div at bounding box center [546, 279] width 339 height 13
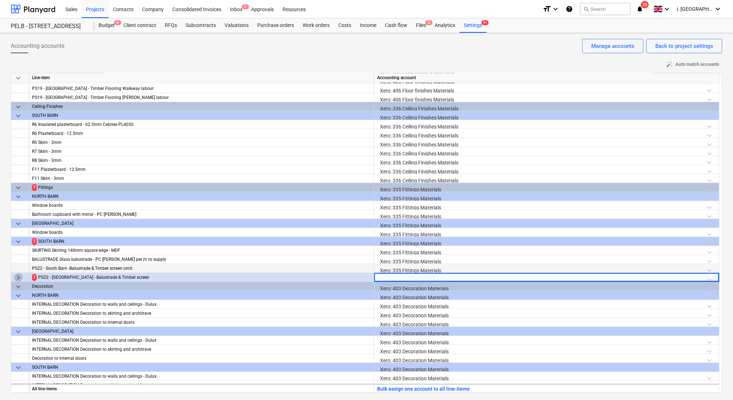
click at [18, 276] on span "keyboard_arrow_right" at bounding box center [18, 278] width 9 height 9
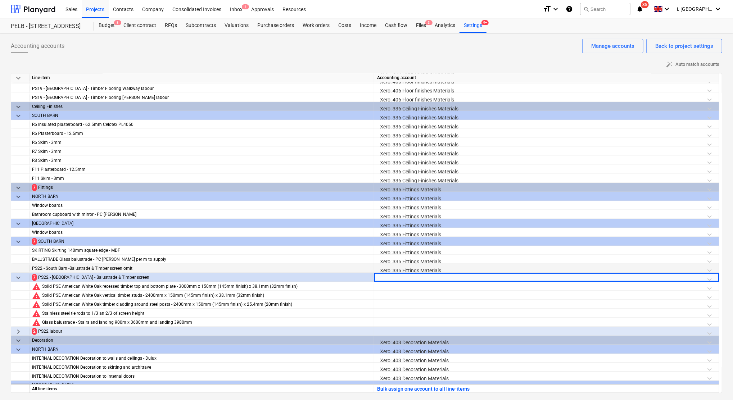
click at [398, 330] on div at bounding box center [546, 333] width 339 height 13
click at [379, 279] on div at bounding box center [546, 279] width 339 height 13
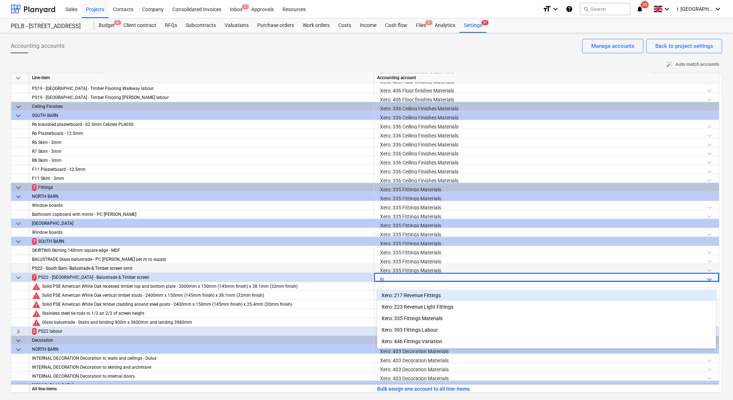
type input "fitt"
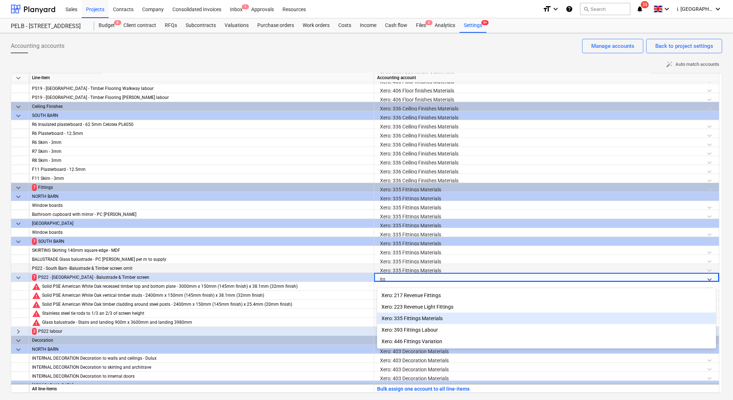
click at [430, 320] on div "Xero: 335 Fittings Materials" at bounding box center [546, 319] width 339 height 12
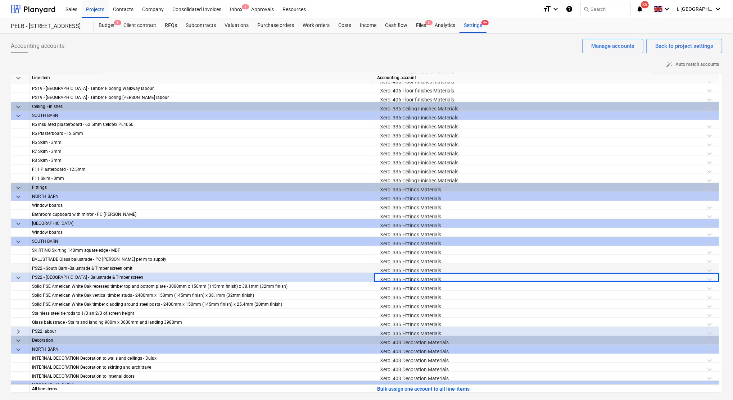
click at [425, 331] on div "Xero: 335 Fittings Materials" at bounding box center [546, 333] width 339 height 13
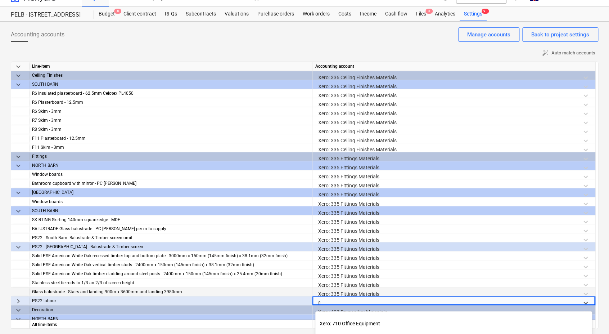
scroll to position [0, 0]
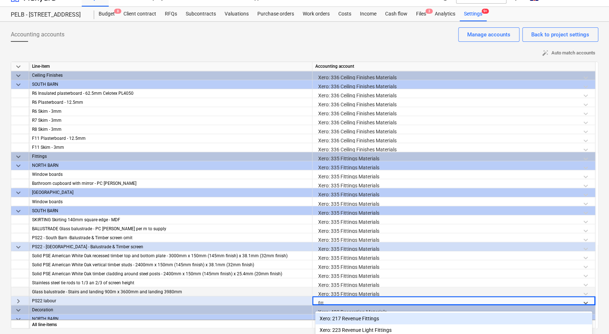
type input "fitti"
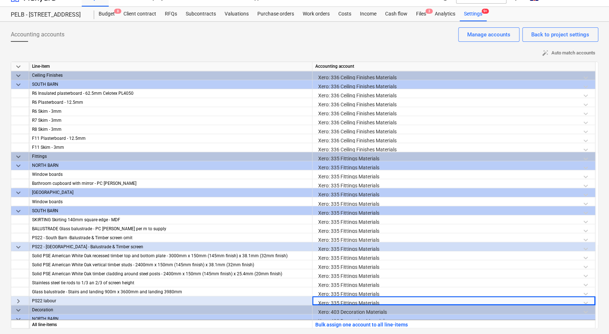
drag, startPoint x: 598, startPoint y: 161, endPoint x: 596, endPoint y: 171, distance: 10.9
click at [596, 171] on div "keyboard_arrow_down Line-item Accounting account PS19 - South Barn - Timber Flo…" at bounding box center [304, 195] width 587 height 267
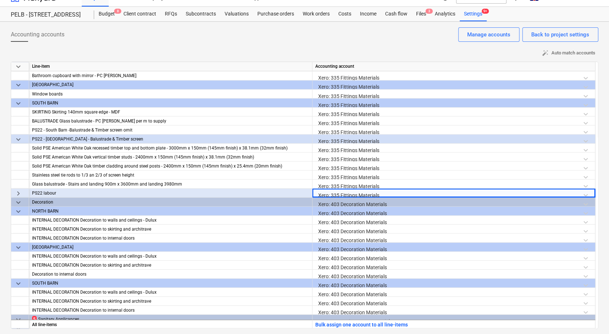
scroll to position [659, 0]
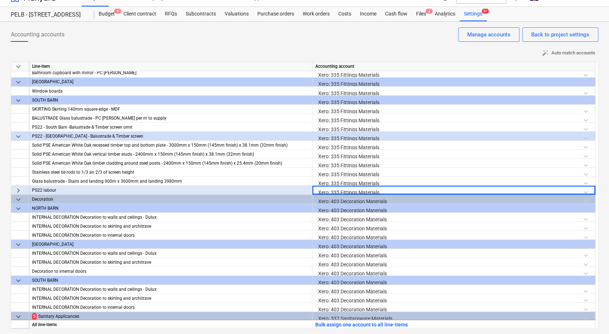
click at [410, 191] on div "Xero: 335 Fittings Materials" at bounding box center [453, 191] width 277 height 13
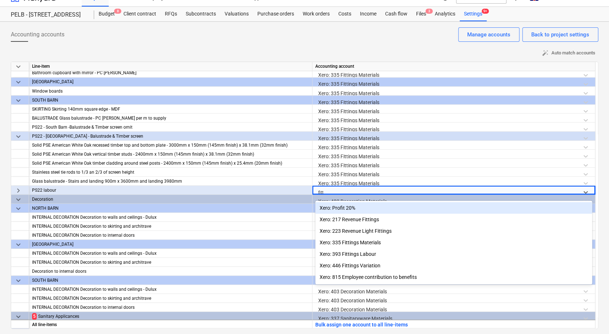
type input "fitti"
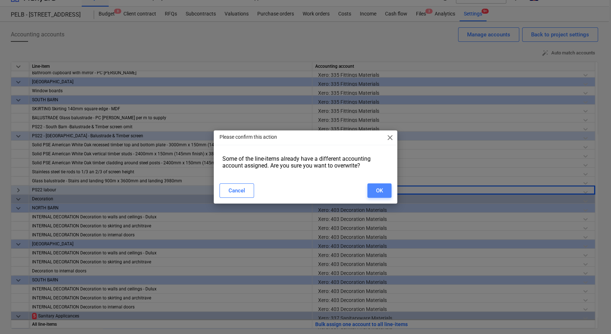
click at [379, 191] on div "OK" at bounding box center [379, 190] width 7 height 9
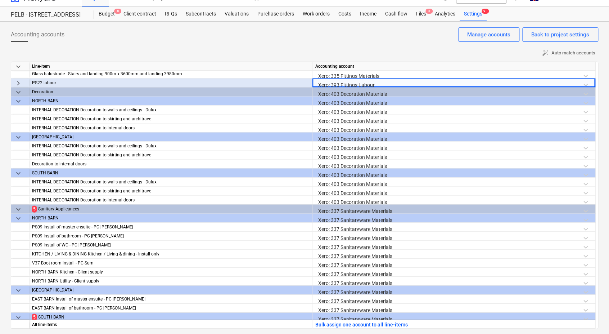
scroll to position [759, 0]
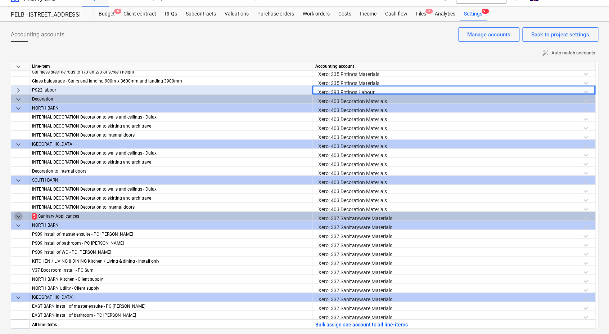
click at [20, 215] on span "keyboard_arrow_down" at bounding box center [18, 216] width 9 height 9
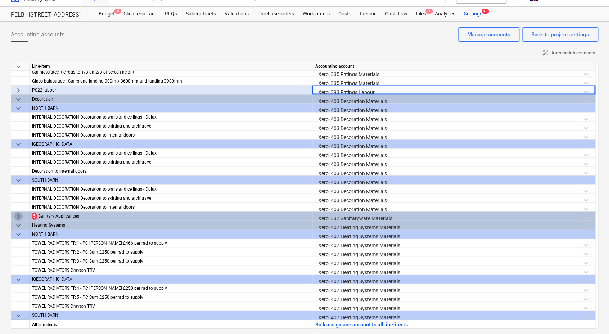
click at [17, 215] on span "keyboard_arrow_right" at bounding box center [18, 216] width 9 height 9
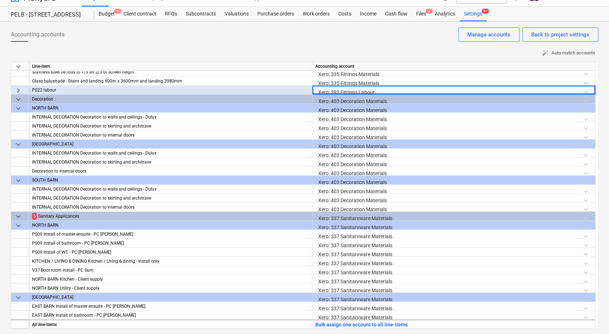
click at [82, 216] on div "Sanitary Applicances" at bounding box center [173, 216] width 271 height 9
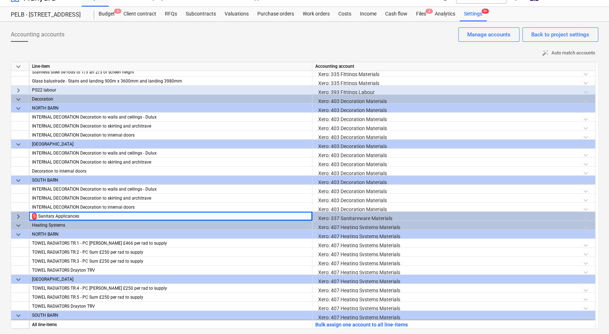
click at [82, 216] on div "Sanitary Applicances" at bounding box center [173, 216] width 271 height 9
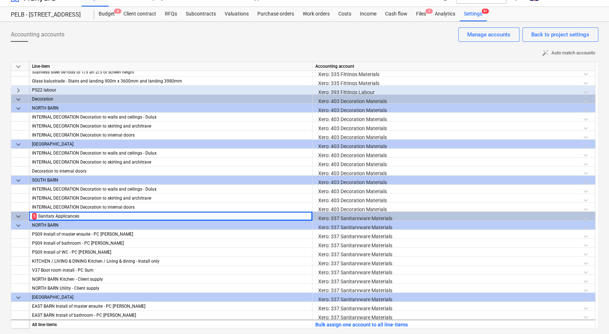
click at [82, 216] on div "Sanitary Applicances" at bounding box center [173, 216] width 271 height 9
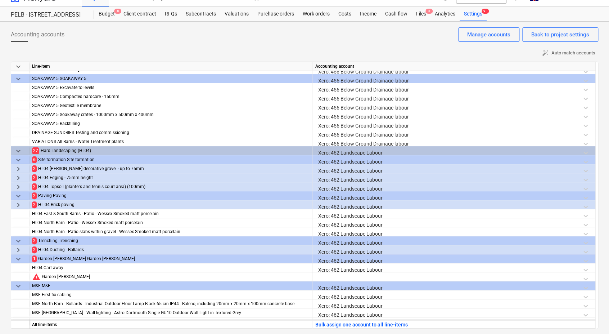
scroll to position [1421, 0]
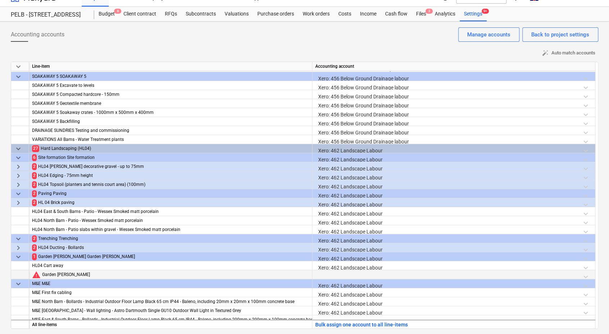
click at [343, 275] on div at bounding box center [453, 276] width 277 height 13
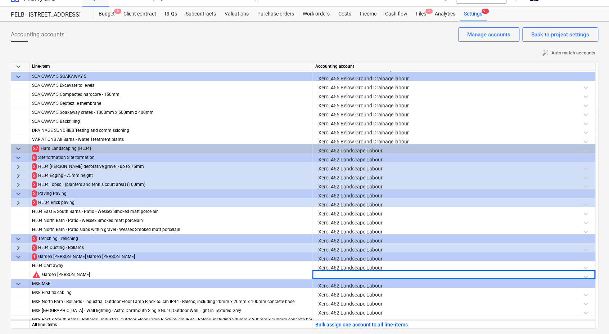
click at [356, 171] on div "Xero: 462 Landscape Labour" at bounding box center [453, 177] width 277 height 13
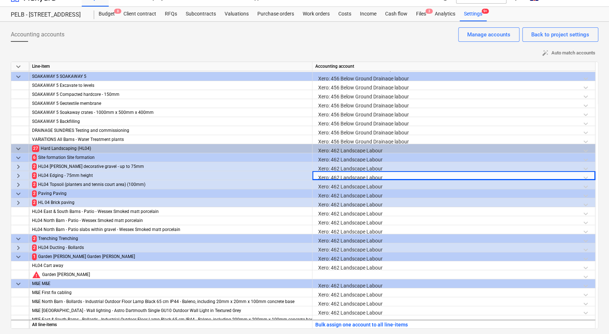
click at [356, 164] on div "Xero: 462 Landscape Labour" at bounding box center [453, 168] width 277 height 13
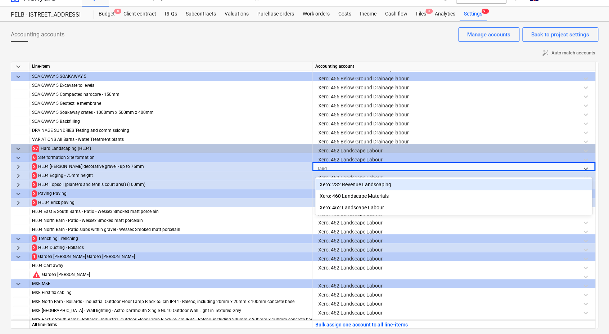
type input "lands"
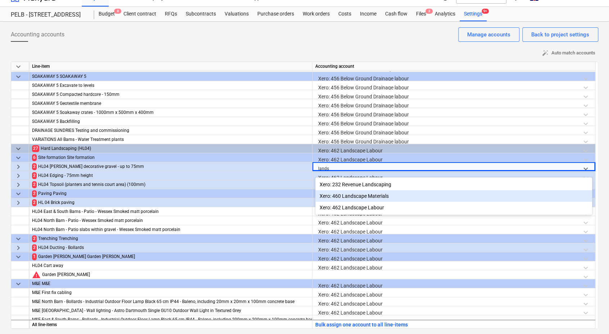
click at [376, 195] on div "Xero: 460 Landscape Materials" at bounding box center [453, 196] width 277 height 12
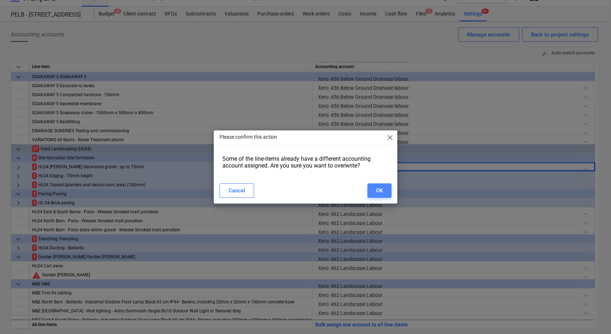
click at [376, 194] on div "OK" at bounding box center [379, 190] width 7 height 9
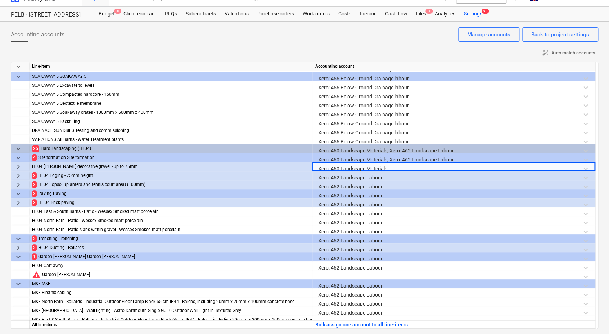
click at [346, 178] on div "Xero: 462 Landscape Labour" at bounding box center [453, 177] width 277 height 13
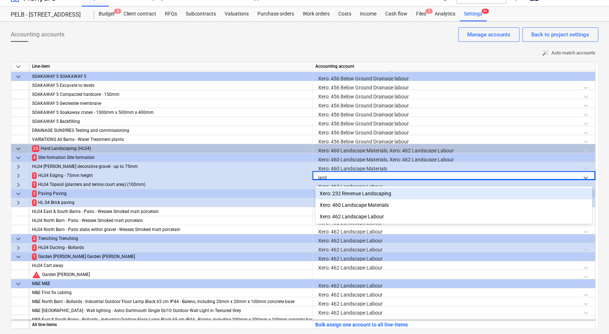
type input "lands"
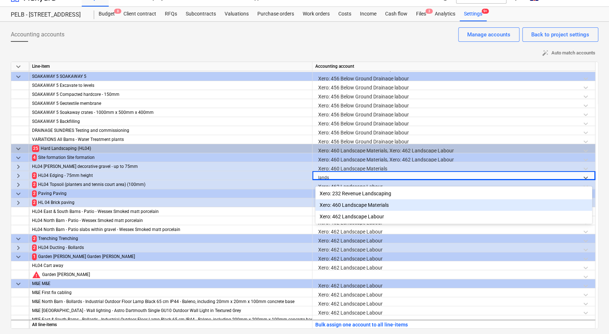
click at [378, 204] on div "Xero: 460 Landscape Materials" at bounding box center [453, 205] width 277 height 12
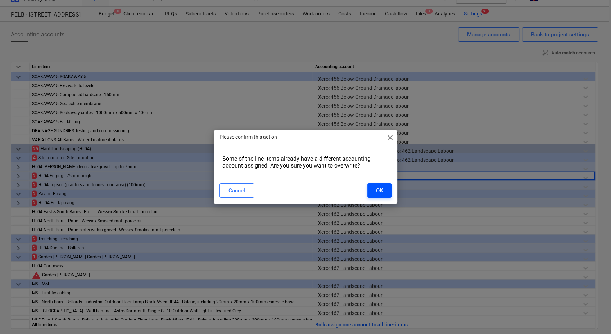
click at [373, 191] on button "OK" at bounding box center [379, 190] width 24 height 14
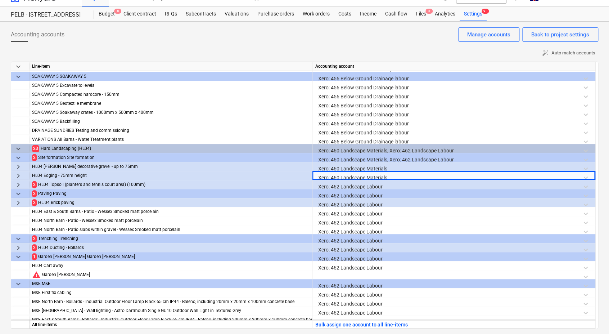
click at [338, 186] on div "Xero: 462 Landscape Labour" at bounding box center [453, 186] width 277 height 13
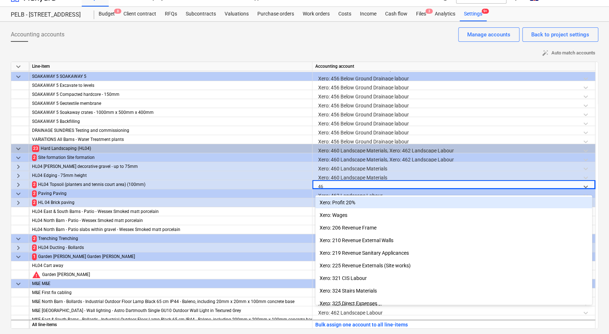
type input "460"
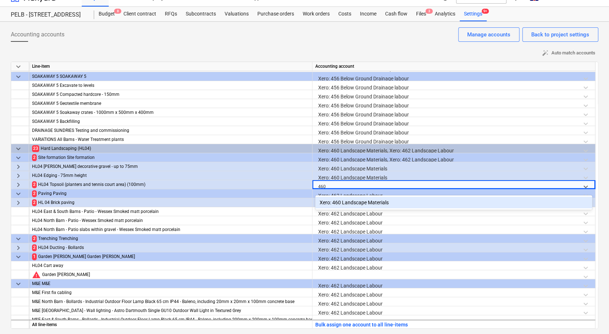
click at [346, 200] on div "Xero: 460 Landscape Materials" at bounding box center [453, 203] width 277 height 12
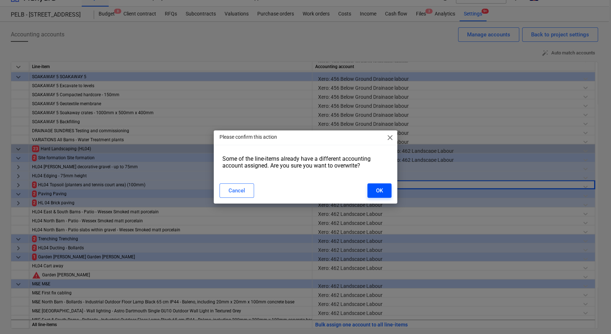
click at [375, 189] on button "OK" at bounding box center [379, 190] width 24 height 14
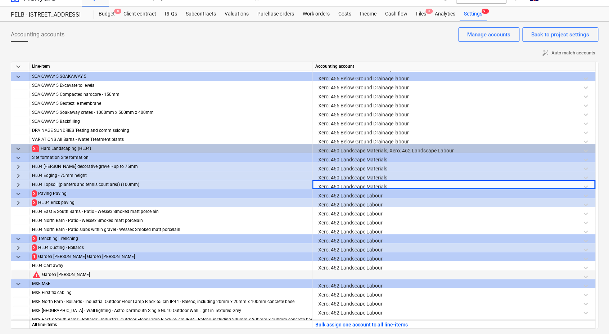
click at [351, 272] on div at bounding box center [453, 276] width 277 height 13
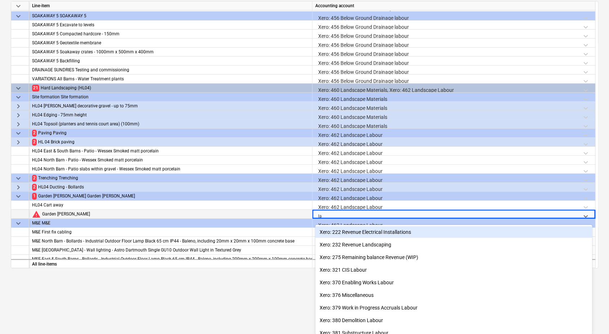
type input "lan"
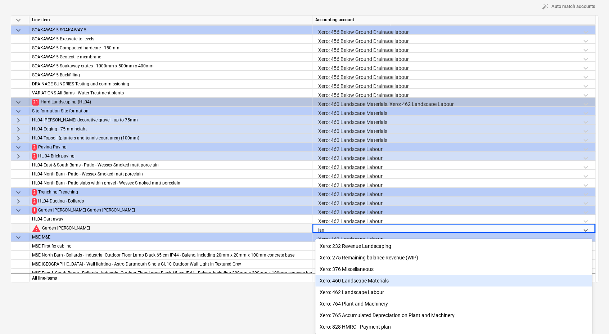
click at [367, 281] on div "Xero: 460 Landscape Materials" at bounding box center [453, 281] width 277 height 12
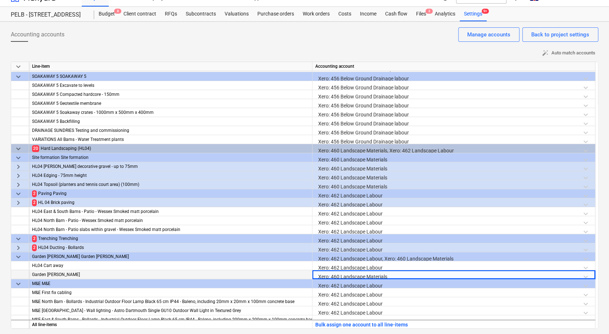
drag, startPoint x: 608, startPoint y: 217, endPoint x: 619, endPoint y: 248, distance: 33.3
click at [609, 248] on html "Sales Projects Contacts Company Consolidated Invoices Inbox 1 Approvals Resourc…" at bounding box center [304, 155] width 609 height 334
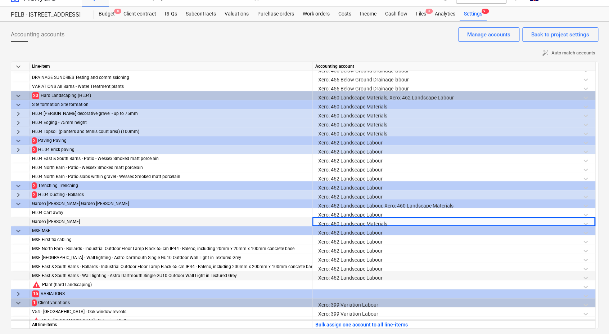
scroll to position [1488, 0]
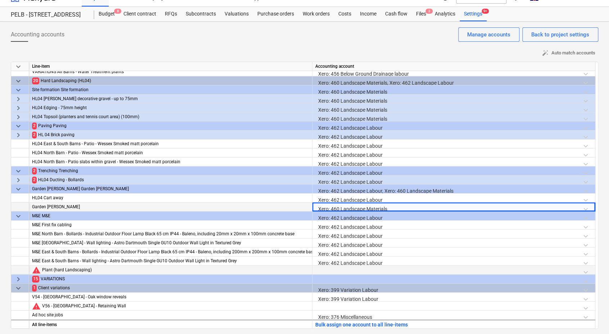
click at [347, 271] on div at bounding box center [453, 271] width 277 height 13
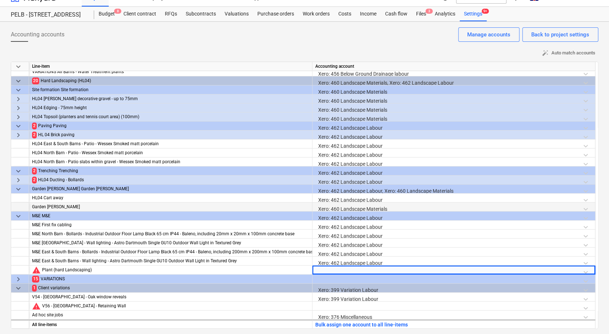
click at [346, 281] on div at bounding box center [453, 280] width 277 height 13
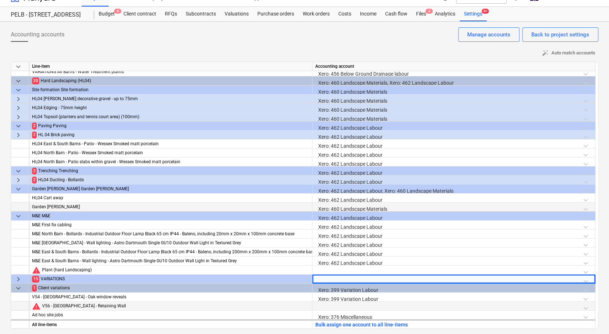
click at [346, 309] on div at bounding box center [453, 307] width 277 height 13
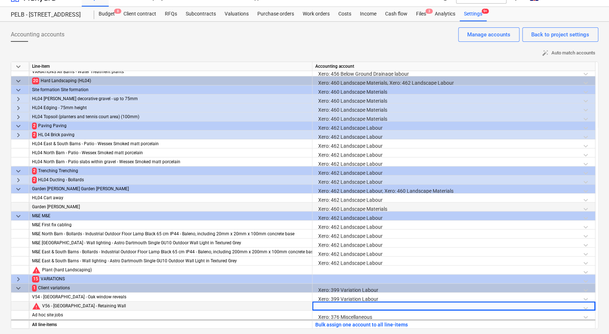
click at [392, 302] on div at bounding box center [453, 307] width 277 height 13
click at [349, 305] on div at bounding box center [453, 307] width 277 height 13
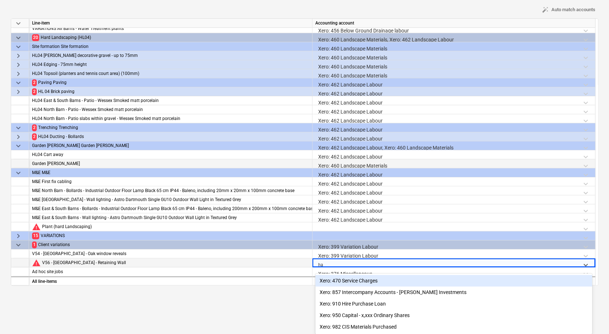
type input "har"
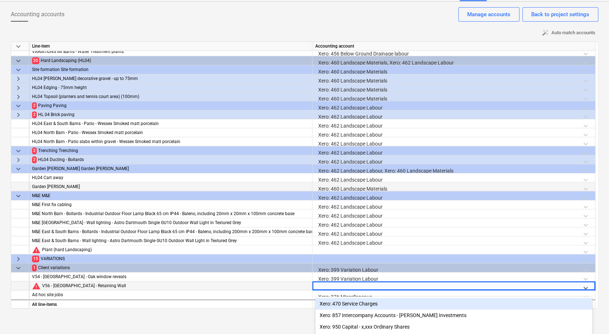
scroll to position [12, 0]
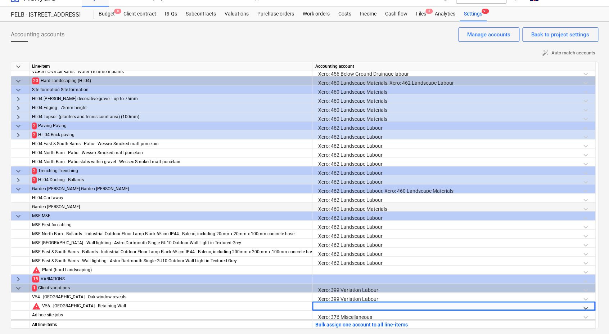
drag, startPoint x: 354, startPoint y: 286, endPoint x: 243, endPoint y: 278, distance: 111.9
click at [243, 278] on div "keyboard_arrow_down Line-item Accounting account SOAKAWAY 5 Geotextile membrane…" at bounding box center [304, 195] width 587 height 267
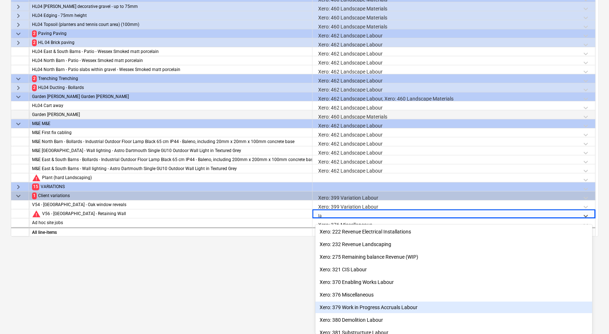
type input "lan"
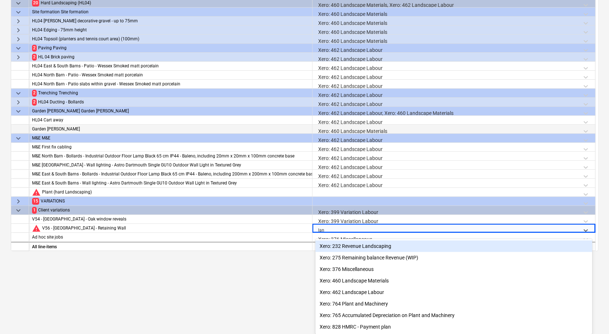
scroll to position [92, 0]
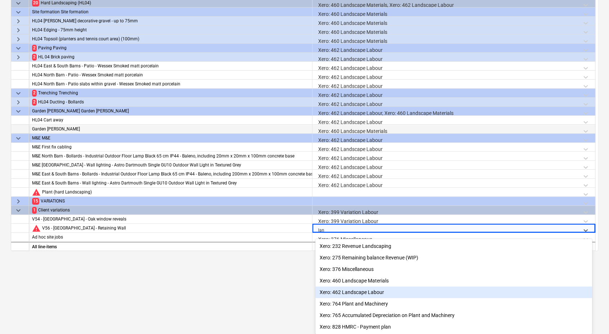
click at [355, 289] on div "Xero: 462 Landscape Labour" at bounding box center [453, 292] width 277 height 12
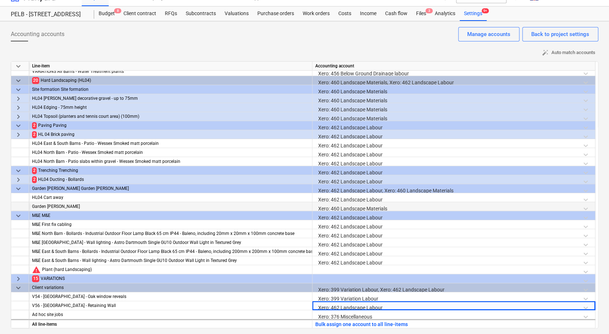
scroll to position [12, 0]
click at [374, 303] on div "Xero: 462 Landscape Labour" at bounding box center [453, 307] width 277 height 13
click at [404, 304] on div "Xero: 462 Landscape Labour" at bounding box center [453, 307] width 277 height 13
click at [329, 307] on div "Xero: 462 Landscape Labour" at bounding box center [453, 307] width 277 height 13
click at [335, 277] on div at bounding box center [453, 280] width 277 height 13
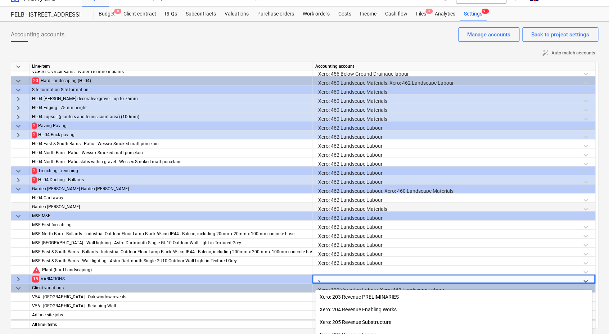
scroll to position [77, 0]
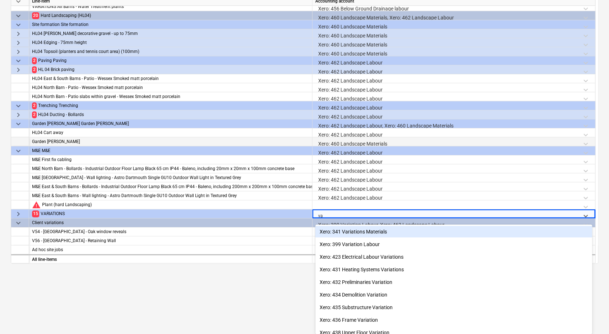
type input "var"
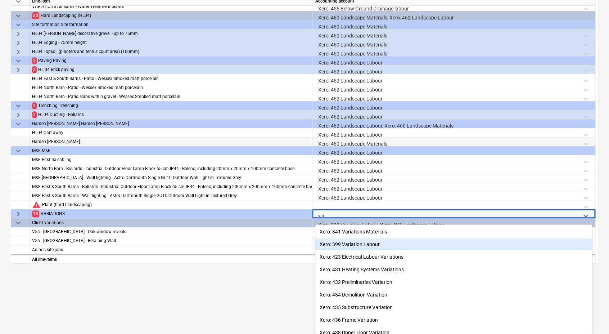
click at [351, 239] on div "Xero: 399 Variation Labour" at bounding box center [453, 244] width 277 height 12
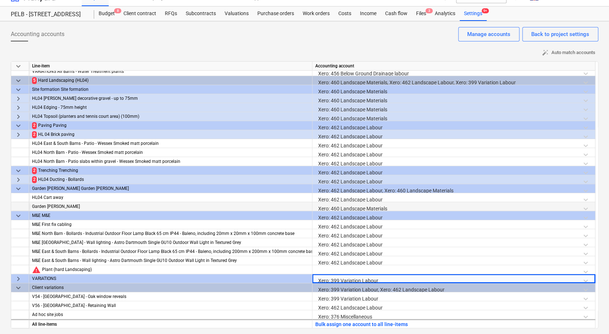
scroll to position [12, 0]
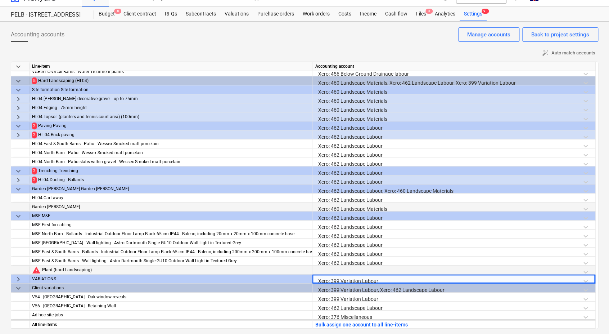
click at [330, 268] on div at bounding box center [453, 271] width 277 height 13
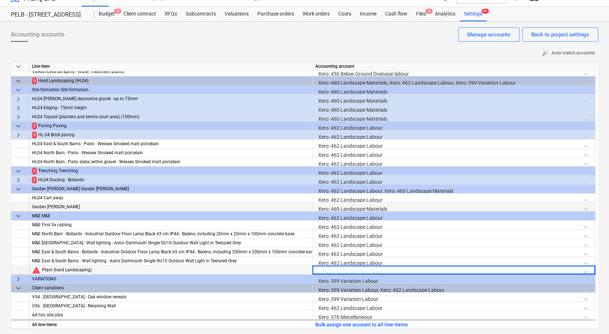
click at [339, 272] on div at bounding box center [453, 271] width 277 height 13
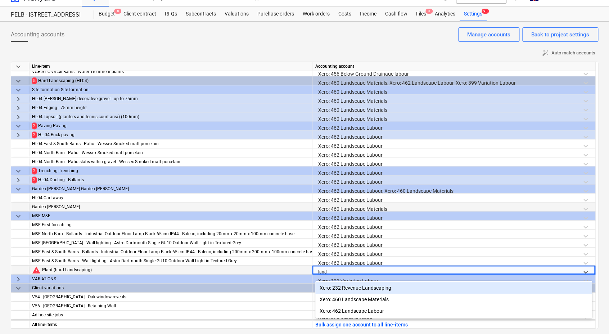
type input "lands"
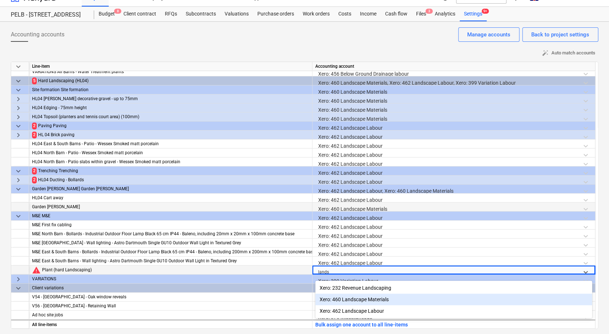
click at [365, 300] on div "Xero: 460 Landscape Materials" at bounding box center [453, 299] width 277 height 12
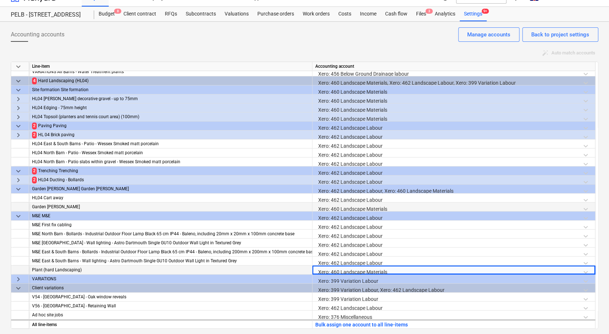
click at [16, 180] on span "keyboard_arrow_right" at bounding box center [18, 180] width 9 height 9
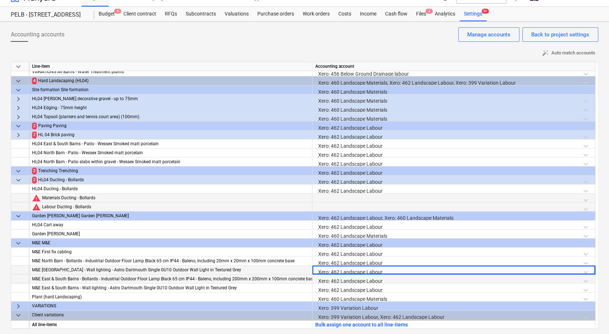
click at [350, 199] on div at bounding box center [453, 199] width 277 height 13
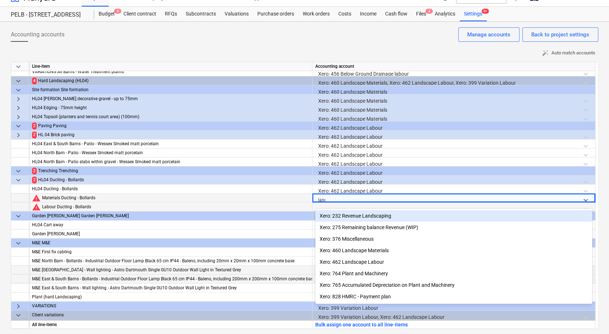
type input "lands"
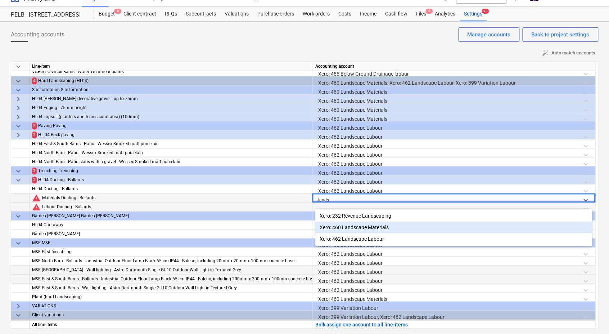
click at [365, 229] on div "Xero: 460 Landscape Materials" at bounding box center [453, 227] width 277 height 12
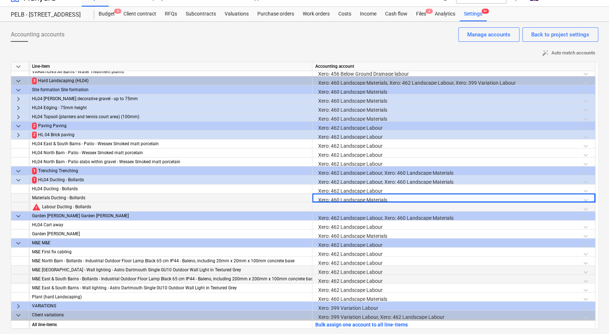
click at [346, 206] on div at bounding box center [453, 208] width 277 height 13
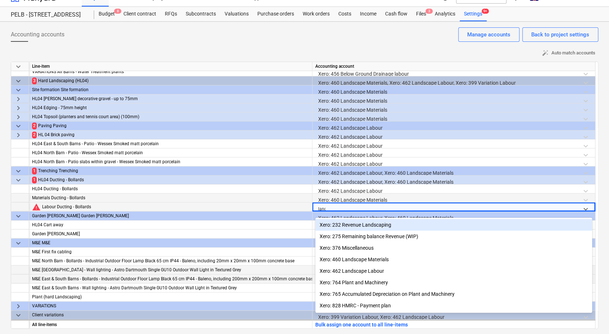
type input "lands"
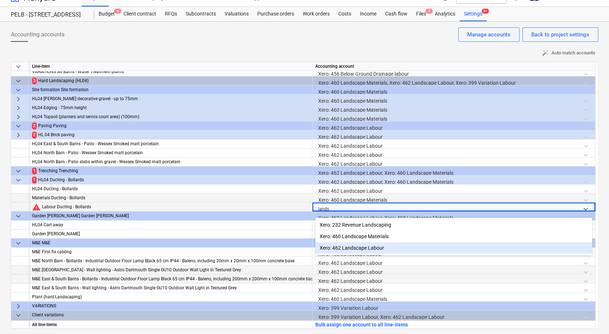
click at [344, 246] on div "Xero: 462 Landscape Labour" at bounding box center [453, 248] width 277 height 12
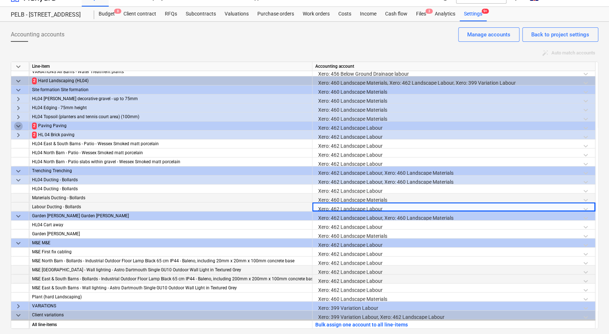
click at [18, 123] on span "keyboard_arrow_down" at bounding box center [18, 126] width 9 height 9
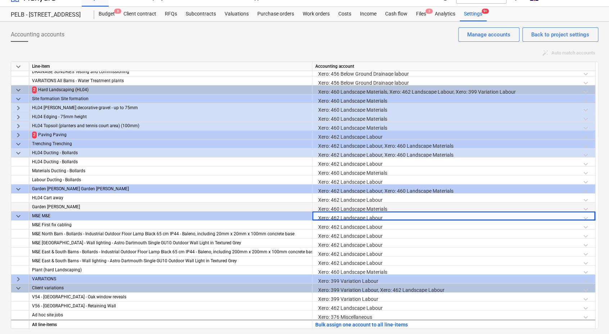
click at [18, 138] on span "keyboard_arrow_right" at bounding box center [18, 135] width 9 height 9
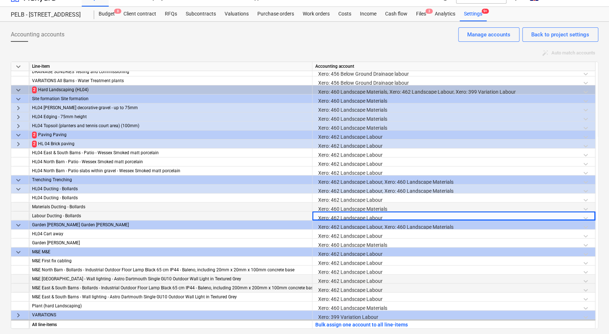
click at [17, 136] on span "keyboard_arrow_down" at bounding box center [18, 135] width 9 height 9
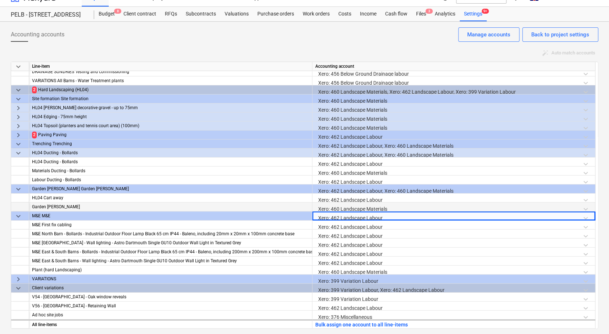
click at [18, 87] on span "keyboard_arrow_down" at bounding box center [18, 90] width 9 height 9
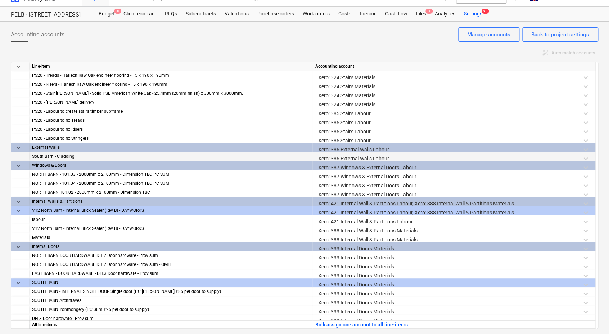
scroll to position [0, 0]
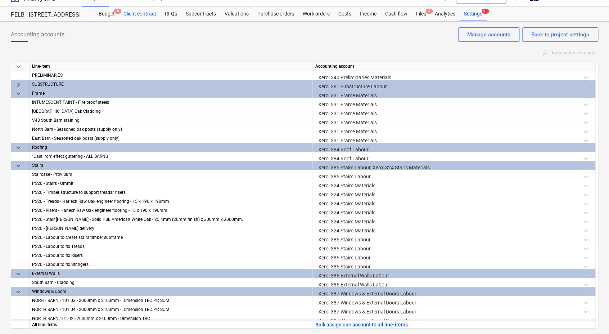
click at [135, 18] on div "Client contract" at bounding box center [139, 14] width 41 height 14
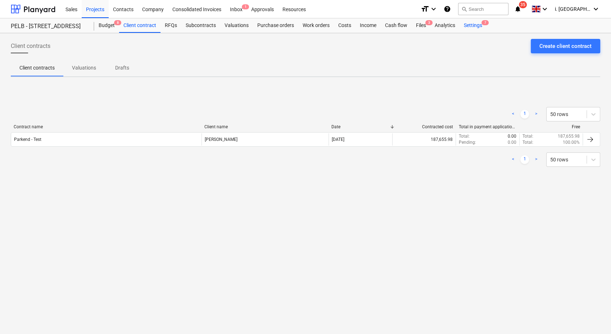
drag, startPoint x: 471, startPoint y: 26, endPoint x: 464, endPoint y: 31, distance: 8.8
click at [472, 26] on div "Settings 7" at bounding box center [473, 25] width 27 height 14
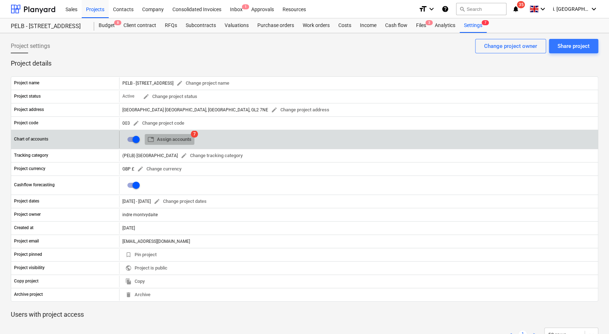
click at [170, 137] on span "table Assign accounts" at bounding box center [170, 139] width 44 height 8
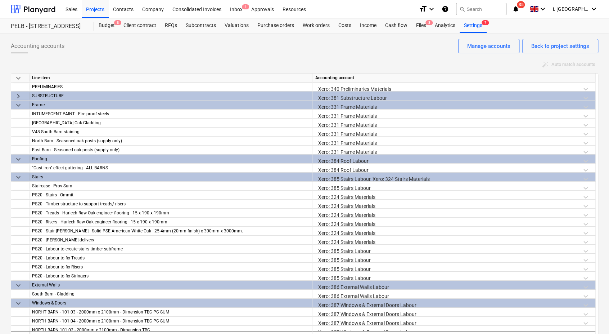
click at [15, 74] on span "keyboard_arrow_down" at bounding box center [18, 78] width 9 height 9
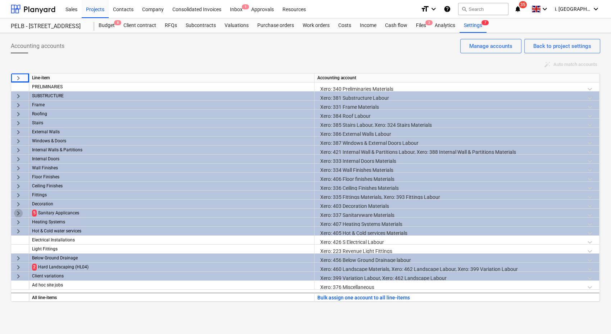
click at [20, 215] on span "keyboard_arrow_right" at bounding box center [18, 213] width 9 height 9
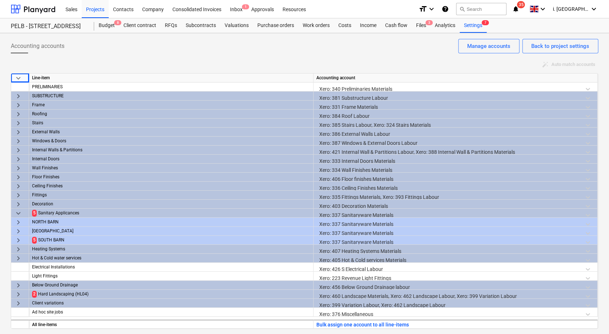
click at [15, 239] on span "keyboard_arrow_right" at bounding box center [18, 240] width 9 height 9
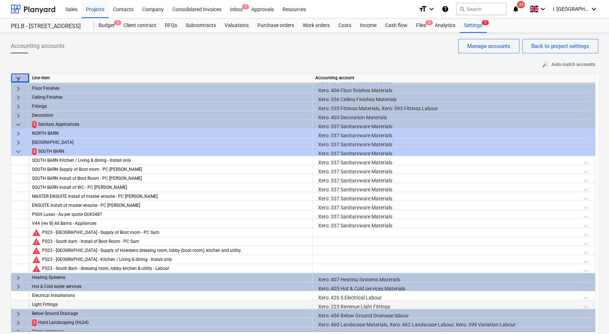
scroll to position [103, 0]
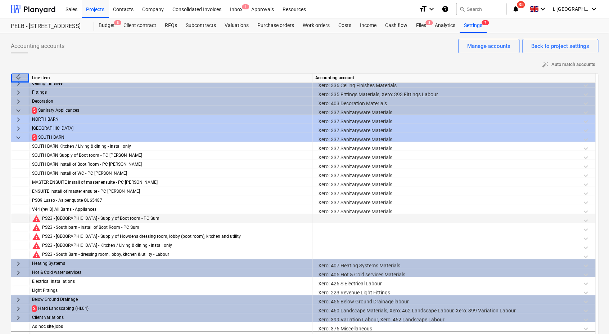
click at [333, 220] on div at bounding box center [453, 220] width 277 height 13
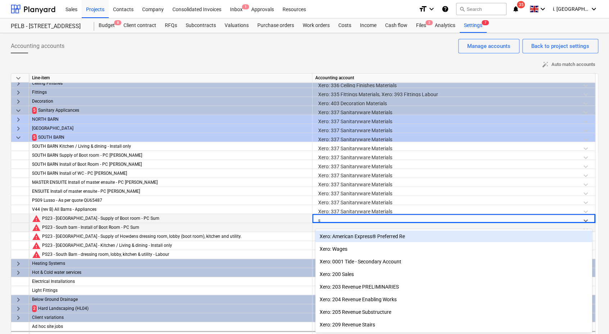
scroll to position [8, 0]
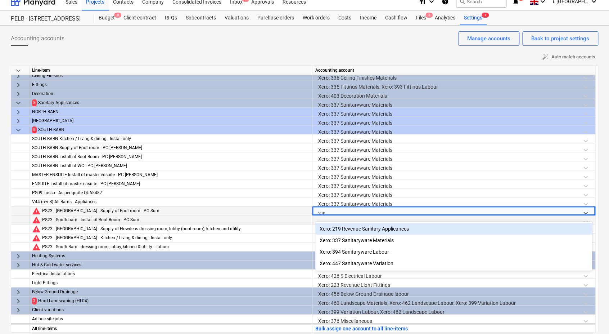
type input "sani"
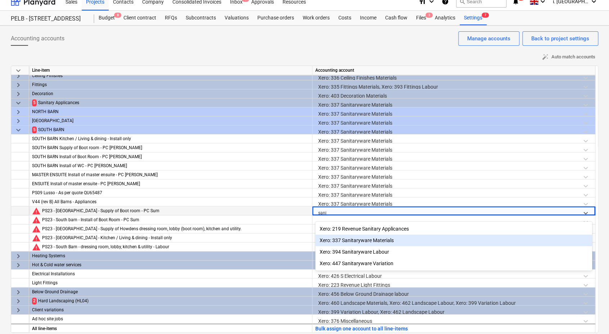
click at [369, 238] on div "Xero: 337 Sanitaryware Materials" at bounding box center [453, 240] width 277 height 12
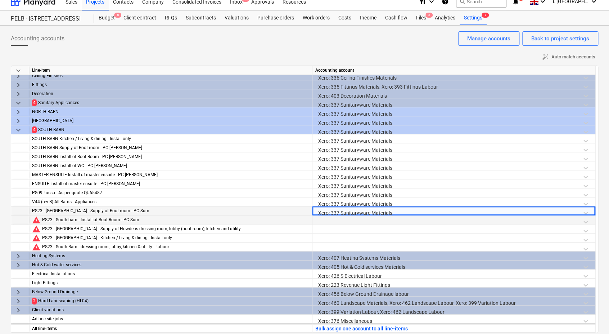
click at [339, 221] on div at bounding box center [453, 221] width 277 height 13
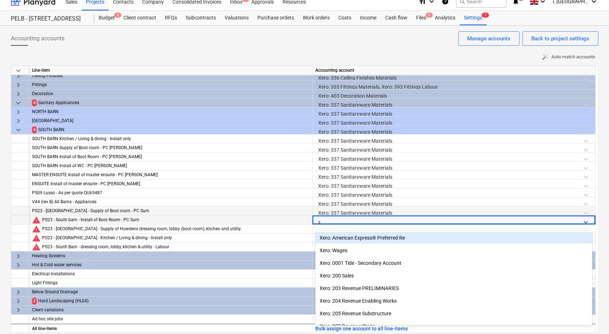
scroll to position [12, 0]
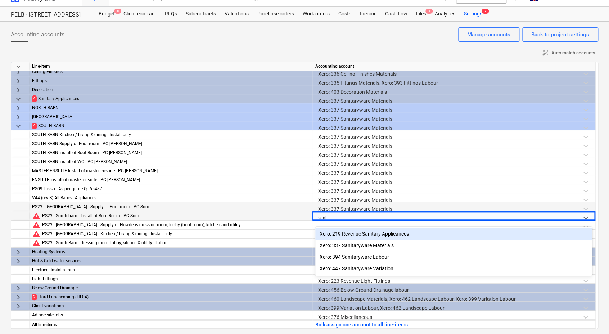
type input "sanit"
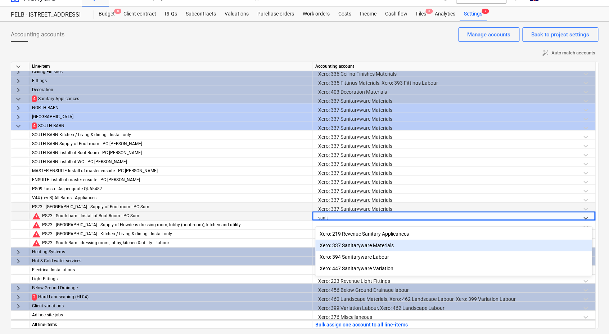
click at [362, 244] on div "Xero: 337 Sanitaryware Materials" at bounding box center [453, 245] width 277 height 12
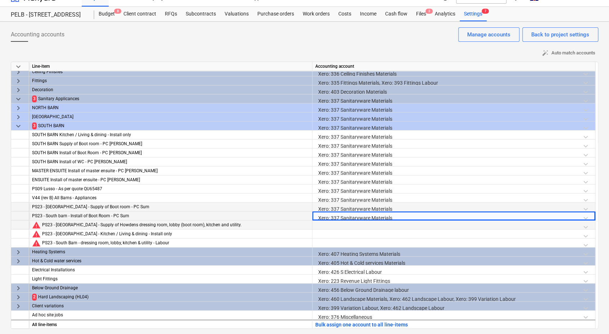
click at [339, 225] on div at bounding box center [453, 226] width 277 height 13
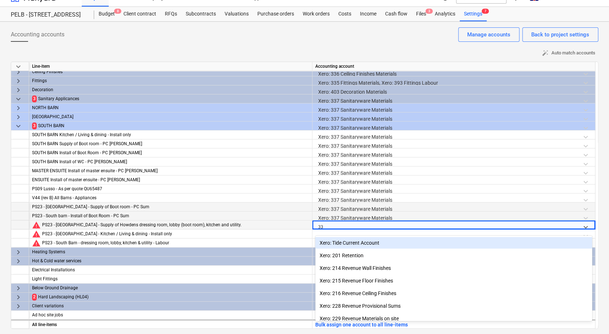
type input "337"
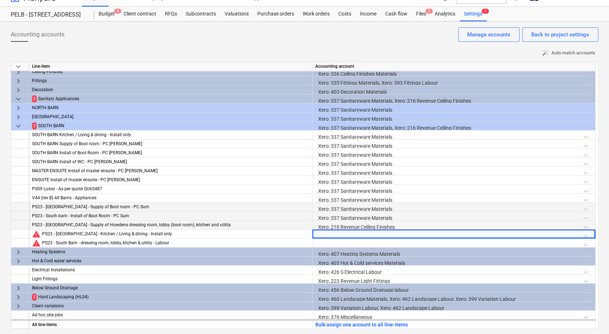
click at [339, 225] on div "Xero: 216 Revenue Ceiling Finishes" at bounding box center [453, 226] width 277 height 13
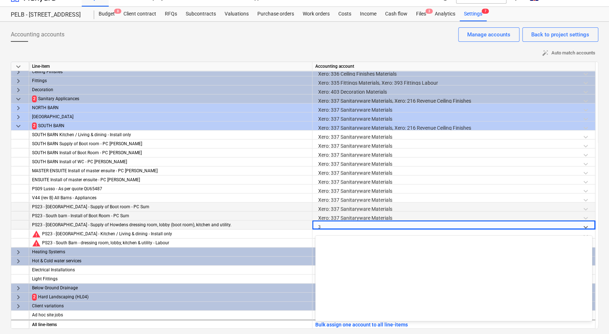
scroll to position [265, 0]
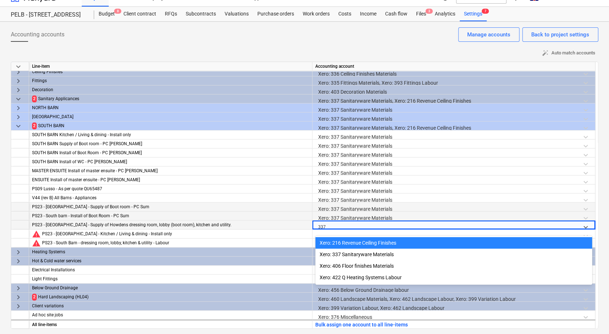
type input "337"
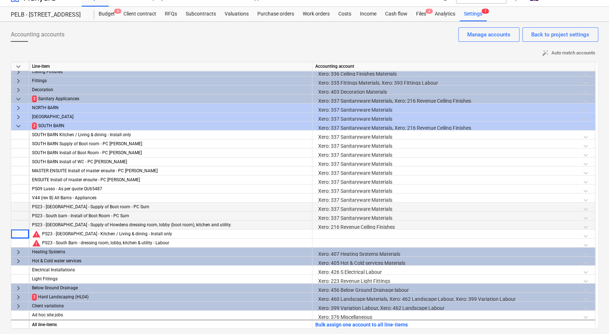
click at [339, 225] on div "Xero: 216 Revenue Ceiling Finishes" at bounding box center [453, 226] width 277 height 13
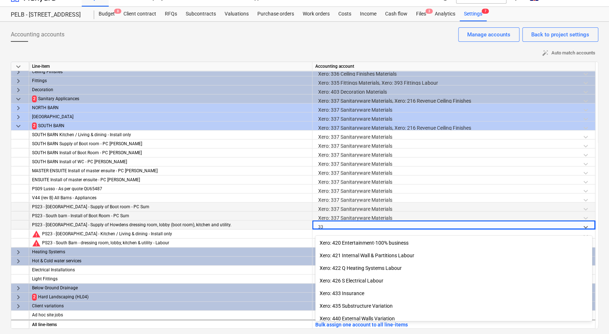
type input "337"
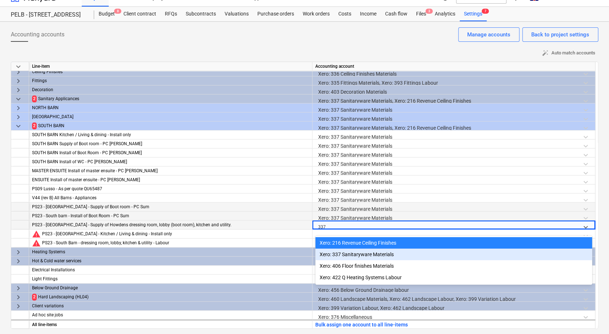
click at [359, 255] on div "Xero: 337 Sanitaryware Materials" at bounding box center [453, 254] width 277 height 12
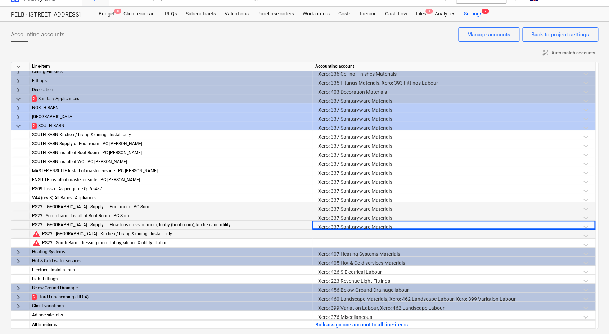
click at [328, 237] on div at bounding box center [453, 235] width 277 height 13
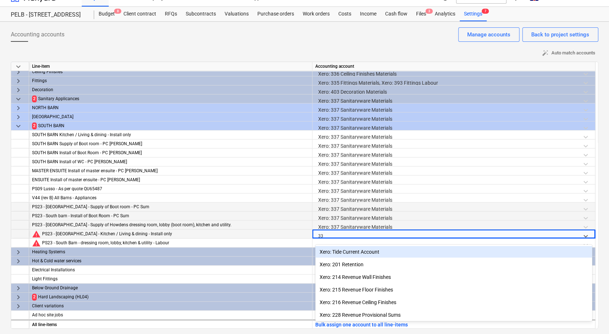
type input "337"
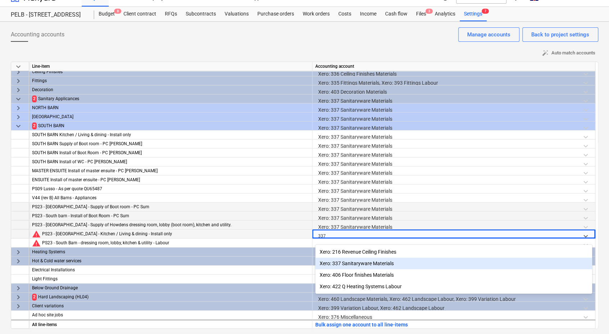
click at [365, 267] on div "Xero: 337 Sanitaryware Materials" at bounding box center [453, 263] width 277 height 12
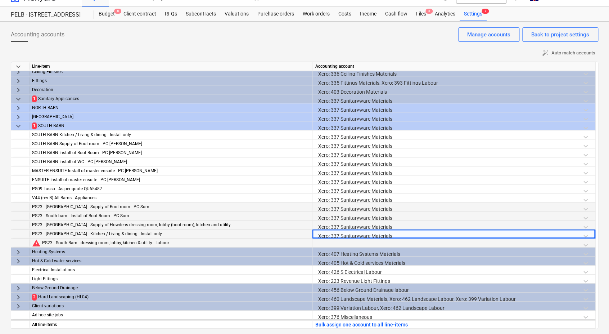
click at [330, 245] on div at bounding box center [453, 244] width 277 height 13
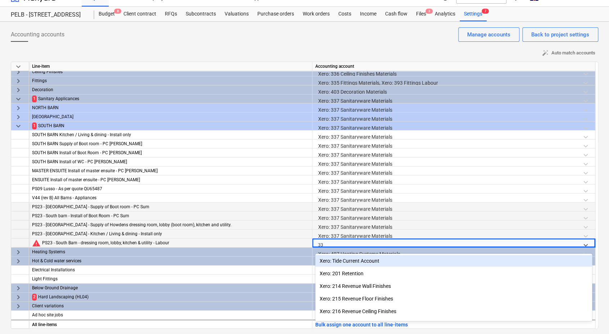
type input "337"
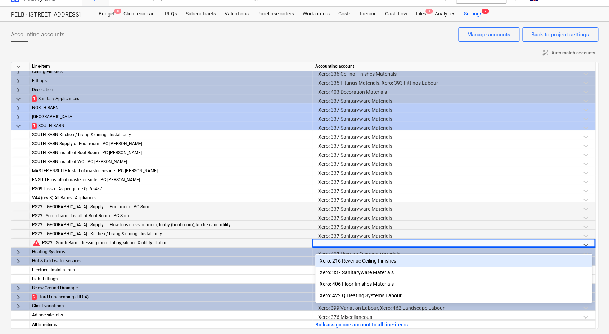
click at [16, 297] on span "keyboard_arrow_right" at bounding box center [18, 297] width 9 height 9
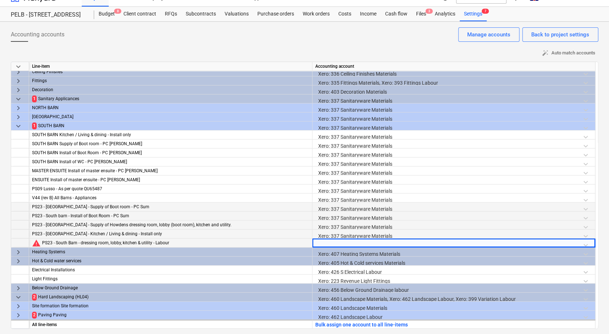
click at [16, 315] on span "keyboard_arrow_right" at bounding box center [18, 315] width 9 height 9
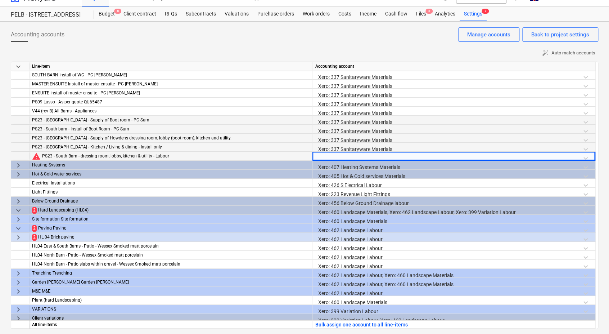
scroll to position [202, 0]
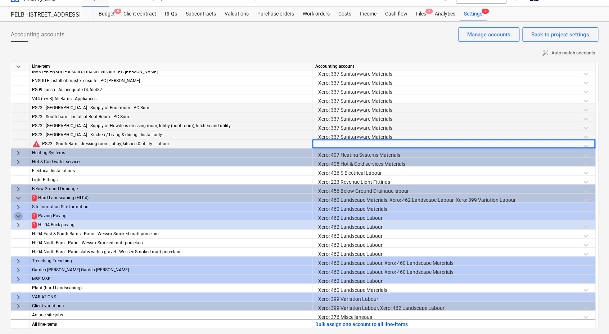
click at [15, 214] on span "keyboard_arrow_down" at bounding box center [18, 216] width 9 height 9
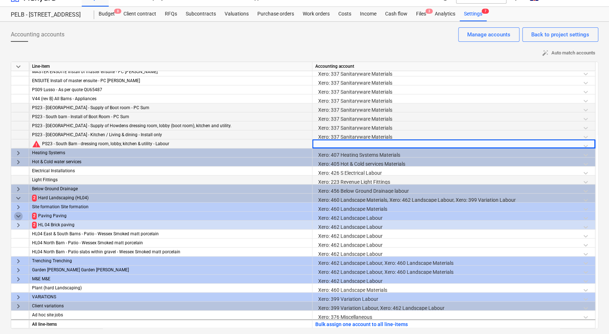
scroll to position [166, 0]
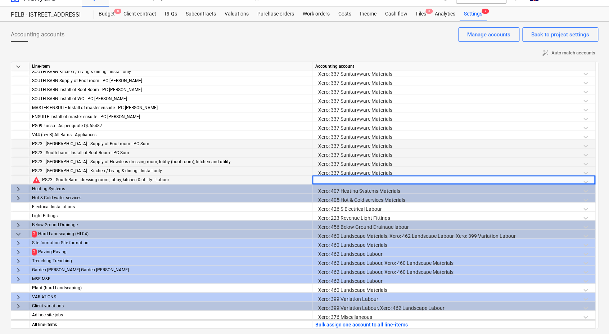
click at [19, 255] on span "keyboard_arrow_right" at bounding box center [18, 252] width 9 height 9
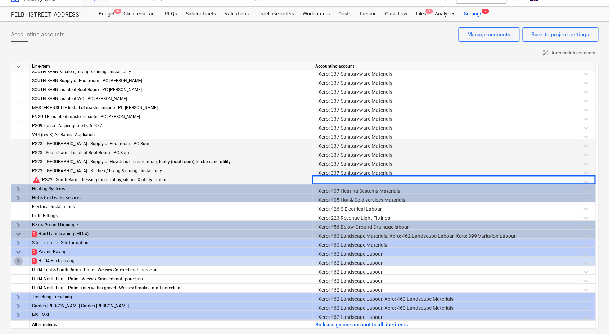
click at [17, 262] on span "keyboard_arrow_right" at bounding box center [18, 261] width 9 height 9
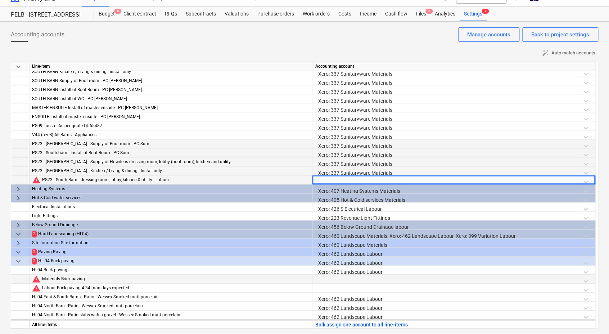
click at [341, 281] on div at bounding box center [453, 280] width 277 height 13
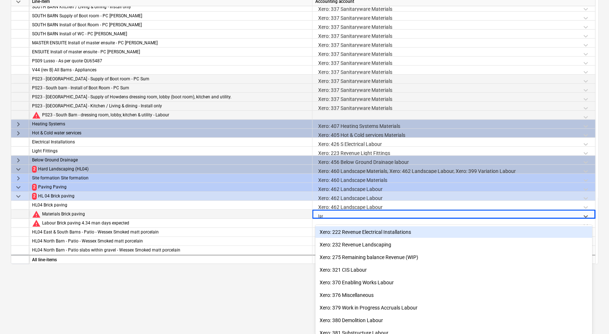
type input "land"
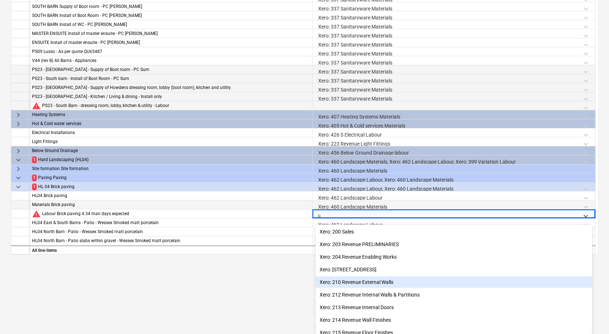
type input "land"
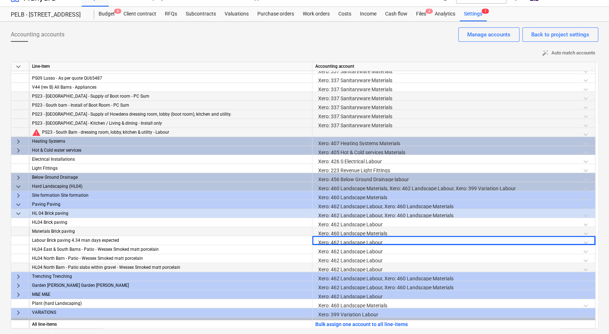
scroll to position [229, 0]
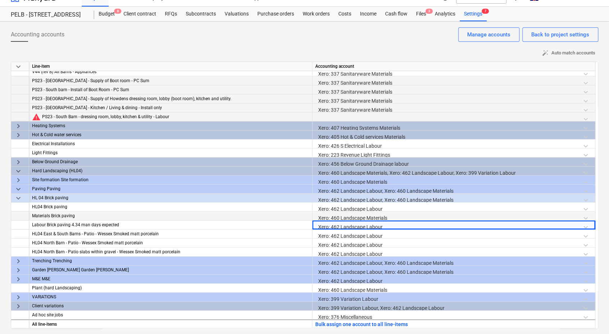
click at [351, 117] on div at bounding box center [453, 118] width 277 height 13
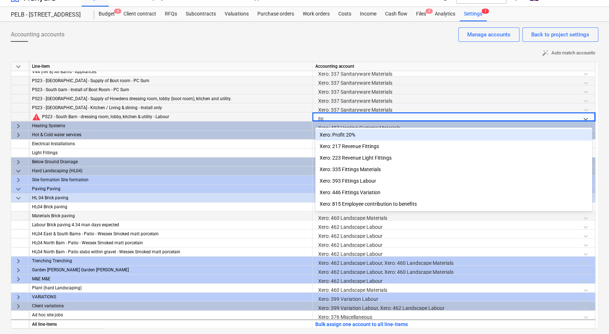
type input "fitti"
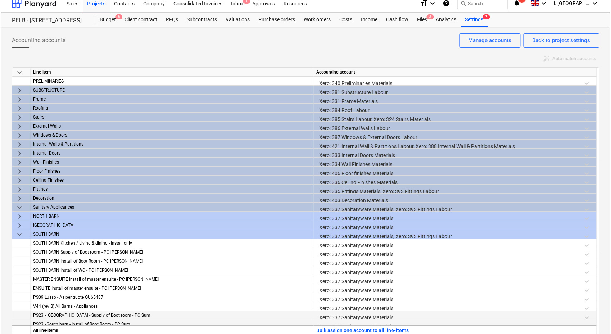
scroll to position [0, 0]
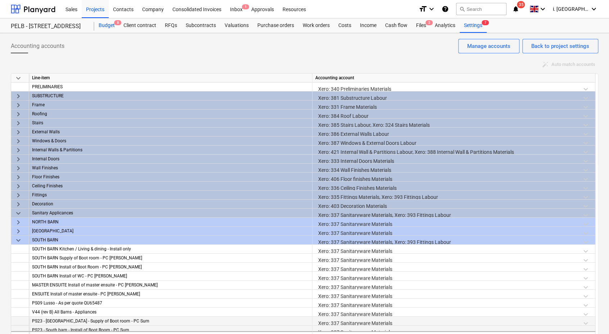
click at [114, 28] on div "Budget 8" at bounding box center [106, 25] width 25 height 14
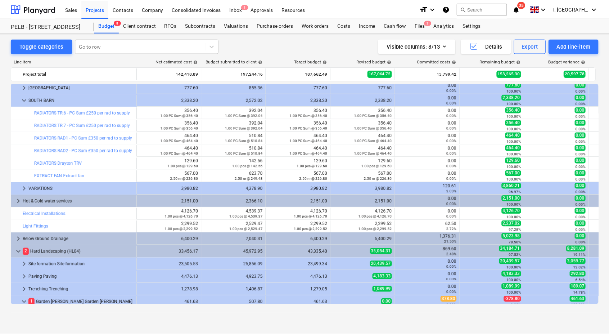
scroll to position [611, 0]
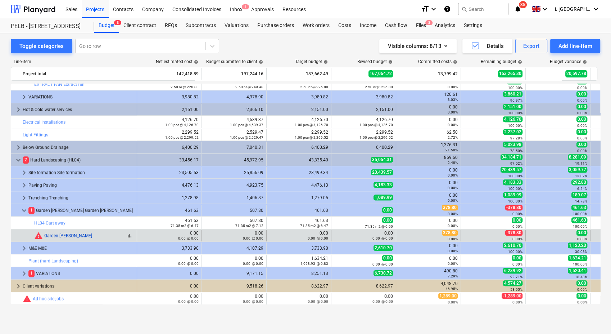
click at [68, 235] on link "Garden [PERSON_NAME]" at bounding box center [68, 235] width 48 height 5
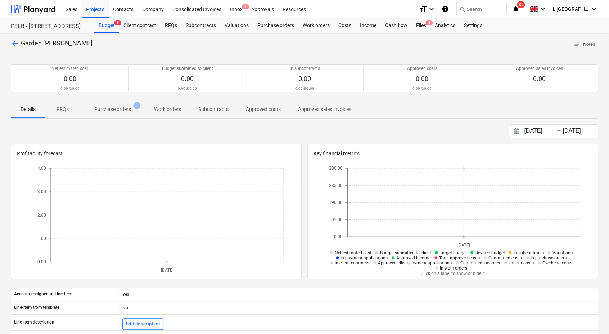
click at [127, 113] on p "Purchase orders" at bounding box center [112, 109] width 37 height 8
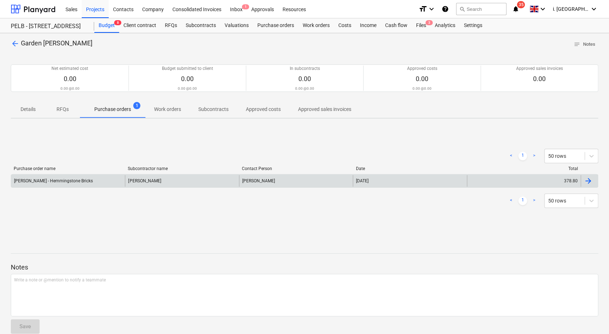
click at [82, 179] on div "Travis Perkins - Hemmingstone Bricks" at bounding box center [53, 180] width 79 height 5
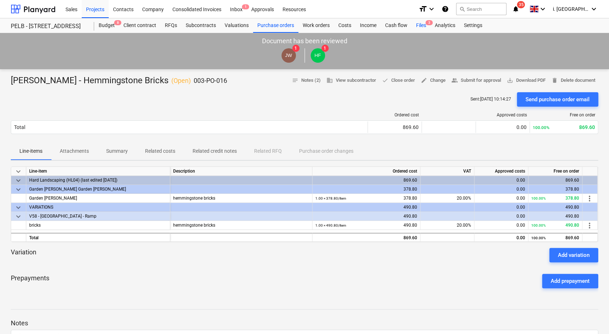
click at [423, 23] on div "Files 3" at bounding box center [421, 25] width 19 height 14
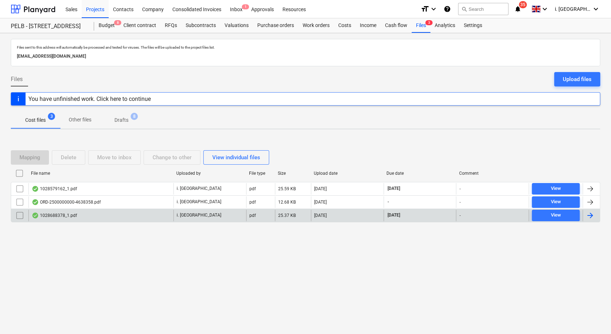
click at [56, 214] on div "1028688378_1.pdf" at bounding box center [54, 215] width 45 height 6
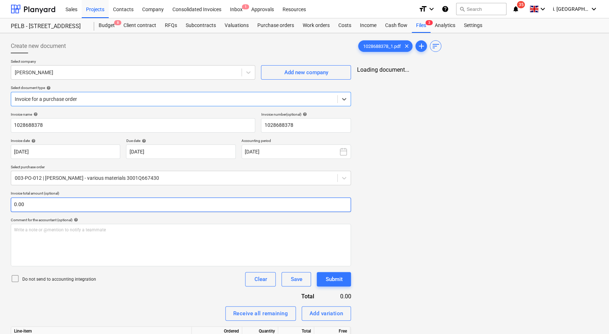
type input "1028688378"
type input "05 Sep 2025"
type input "15 Nov 2025"
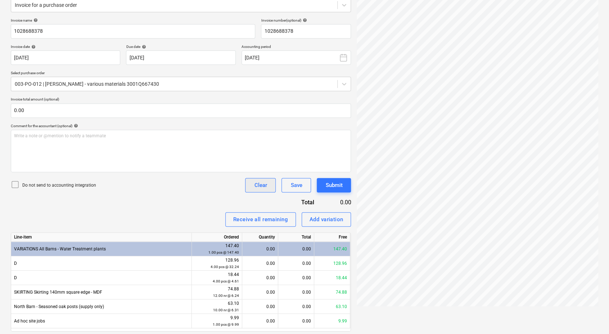
scroll to position [117, 0]
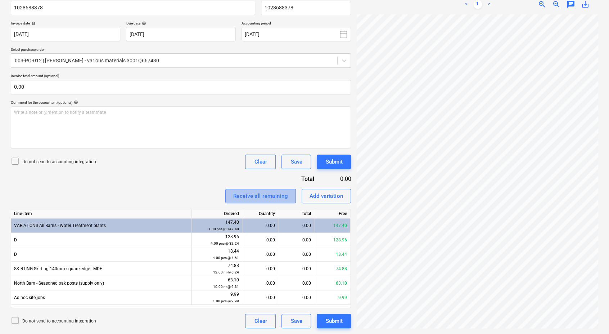
click at [279, 196] on div "Receive all remaining" at bounding box center [260, 195] width 55 height 9
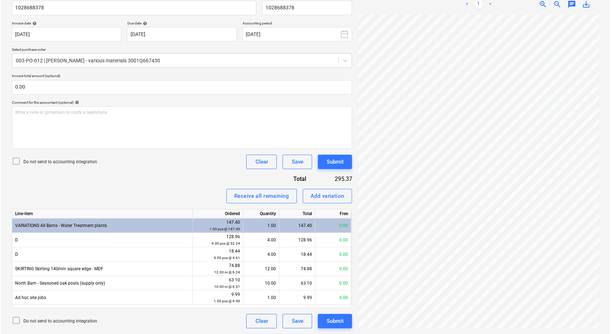
scroll to position [5, 134]
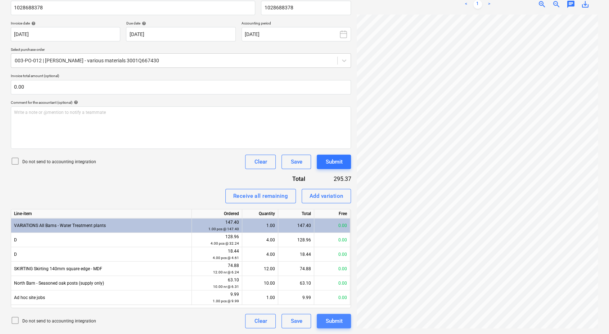
click at [324, 321] on button "Submit" at bounding box center [334, 320] width 34 height 14
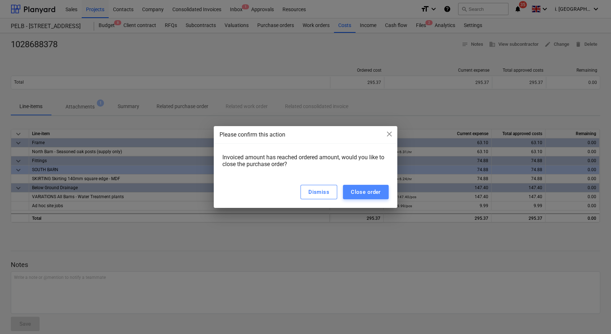
click at [357, 194] on div "Close order" at bounding box center [366, 191] width 30 height 9
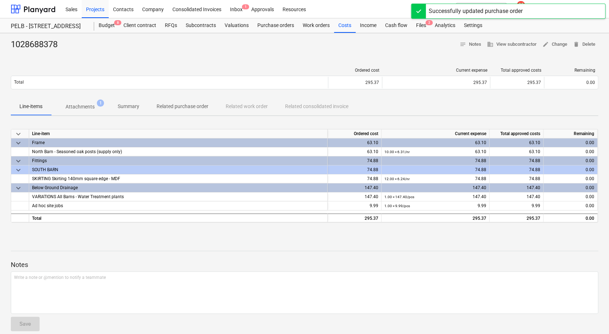
click at [88, 108] on p "Attachments" at bounding box center [80, 107] width 29 height 8
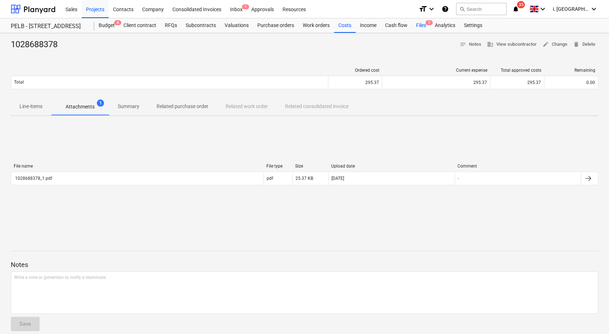
click at [426, 24] on span "2" at bounding box center [428, 22] width 7 height 5
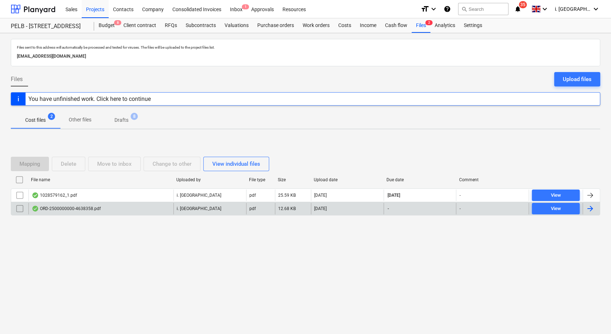
click at [66, 207] on div "ORD-2500000000-4638358.pdf" at bounding box center [66, 209] width 69 height 6
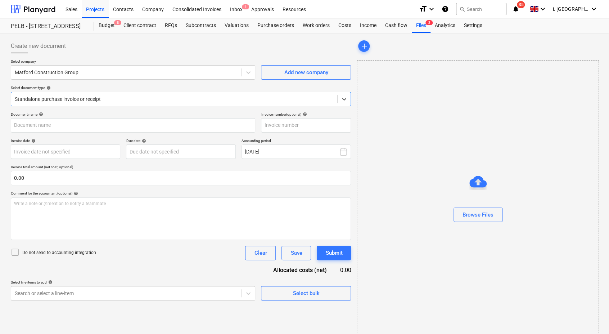
type input "3626093"
type input "01 Sep 2025"
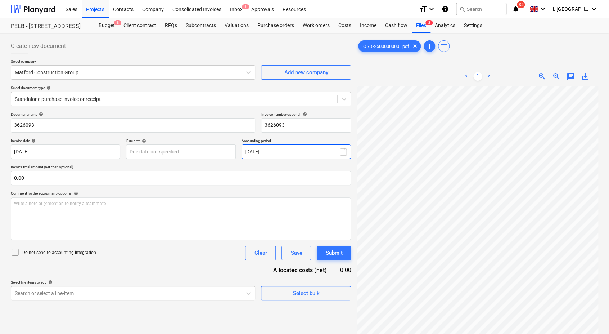
scroll to position [16, 43]
drag, startPoint x: 422, startPoint y: 22, endPoint x: 362, endPoint y: 30, distance: 60.6
click at [422, 22] on div "Files 2" at bounding box center [421, 25] width 19 height 14
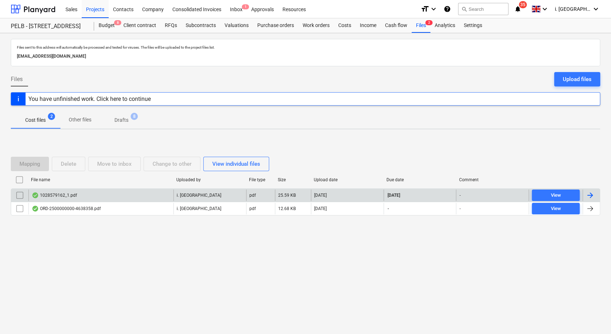
click at [65, 193] on div "1028579162_1.pdf" at bounding box center [54, 195] width 45 height 6
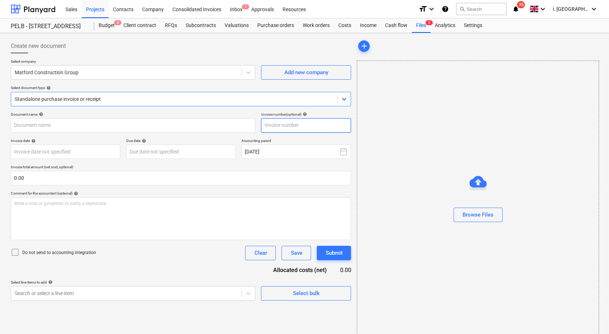
type input "1028579162"
type input "04 Sep 2025"
type input "15 Nov 2025"
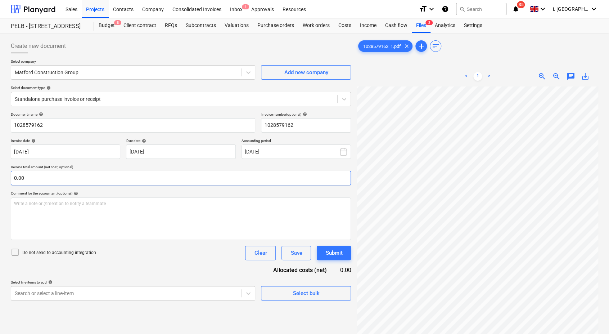
scroll to position [143, 49]
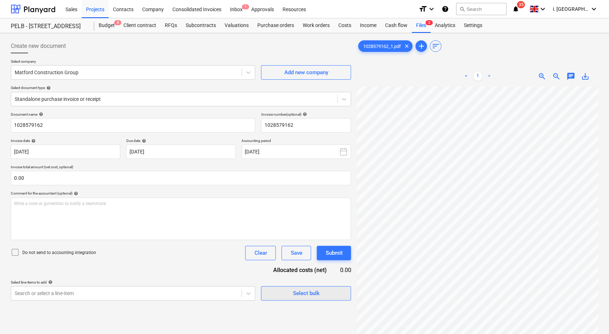
click at [301, 292] on div "Select bulk" at bounding box center [306, 292] width 27 height 9
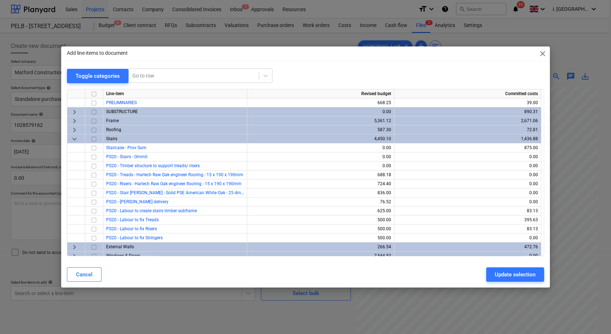
click at [544, 54] on span "close" at bounding box center [542, 53] width 9 height 9
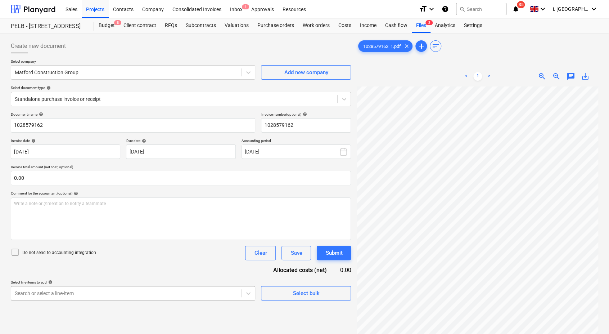
click at [216, 293] on body "Sales Projects Contacts Company Consolidated Invoices Inbox 1 Approvals Resourc…" at bounding box center [304, 167] width 609 height 334
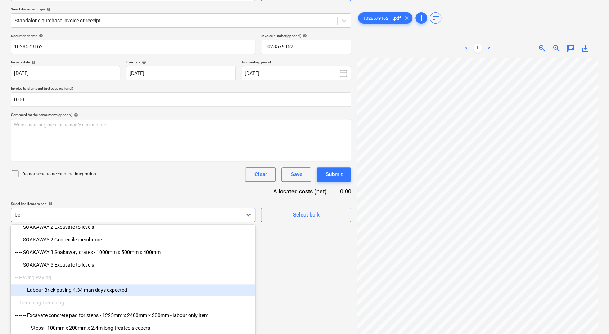
scroll to position [72, 0]
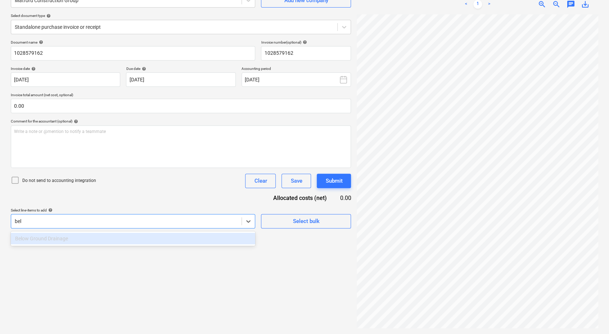
type input "belo"
click at [160, 221] on div at bounding box center [126, 220] width 223 height 7
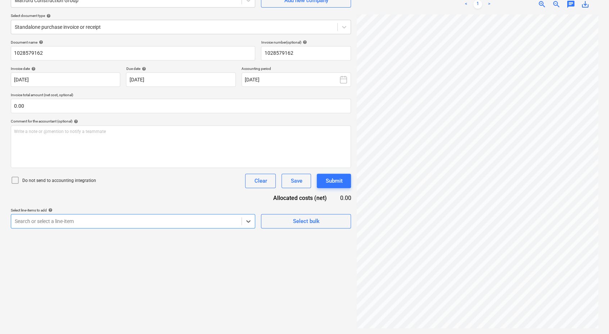
drag, startPoint x: 168, startPoint y: 228, endPoint x: 167, endPoint y: 220, distance: 8.0
click at [170, 227] on div "Create new document Select company Matford Construction Group Add new company S…" at bounding box center [181, 147] width 346 height 367
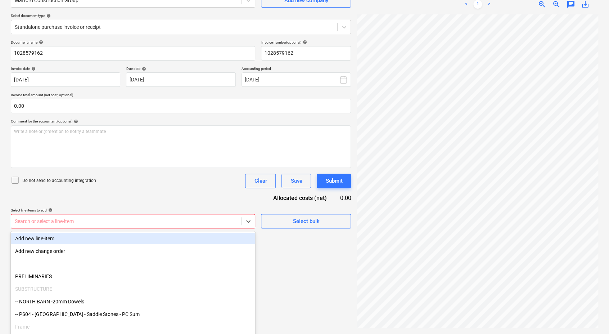
scroll to position [78, 0]
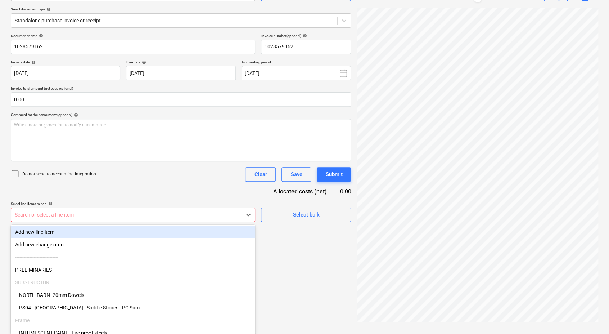
drag, startPoint x: 167, startPoint y: 219, endPoint x: 171, endPoint y: 232, distance: 13.7
click at [167, 220] on div "Search or select a line-item" at bounding box center [133, 214] width 244 height 14
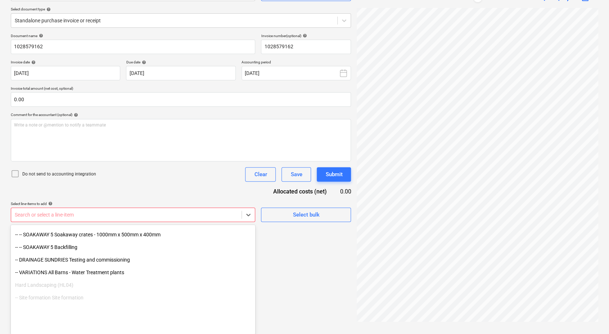
scroll to position [2460, 0]
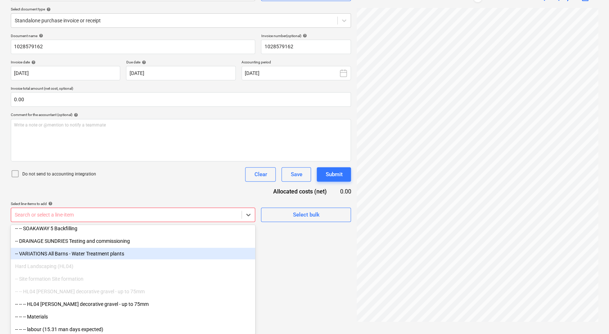
click at [86, 255] on div "-- VARIATIONS All Barns - Water Treatment plants" at bounding box center [133, 254] width 244 height 12
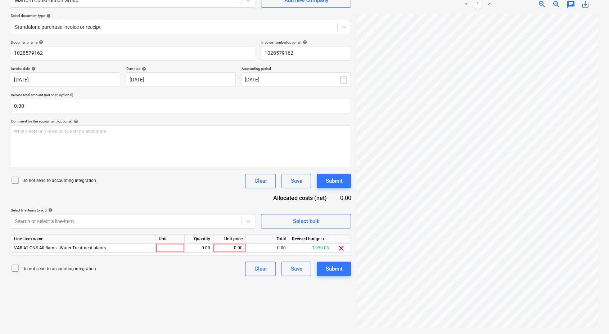
scroll to position [72, 0]
click at [223, 187] on div "Document name help 1028579162 Invoice number (optional) help 1028579162 Invoice…" at bounding box center [181, 158] width 340 height 236
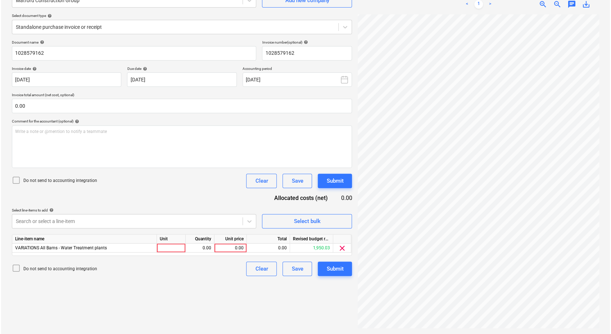
scroll to position [108, 130]
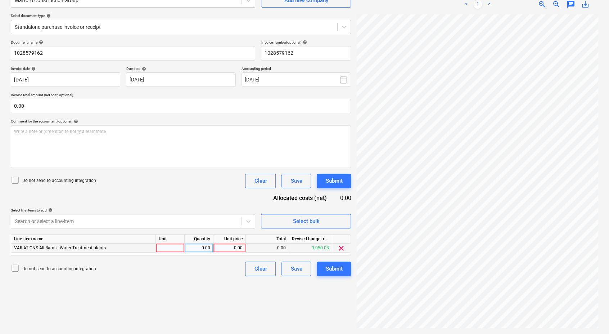
click at [176, 247] on div at bounding box center [170, 247] width 29 height 9
type input "20"
type input "4.36"
click at [166, 249] on div "20" at bounding box center [170, 247] width 29 height 9
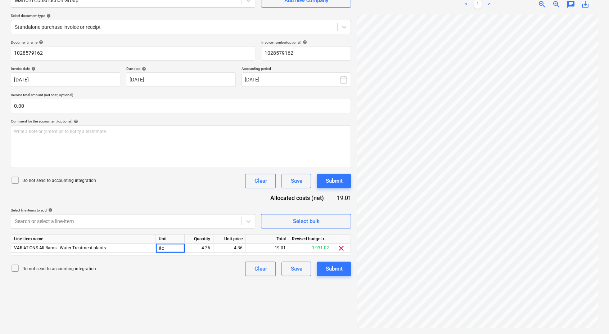
type input "item"
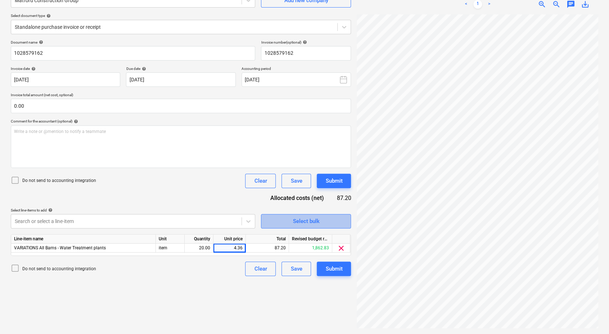
click at [283, 222] on span "Select bulk" at bounding box center [306, 220] width 72 height 9
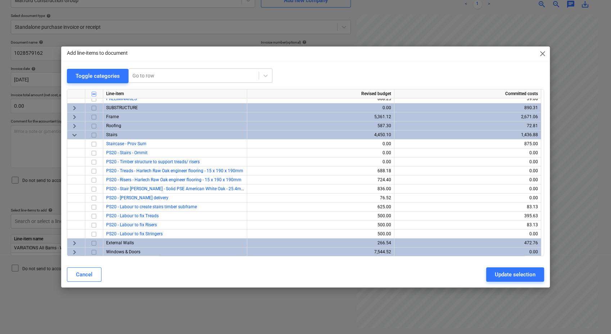
scroll to position [0, 0]
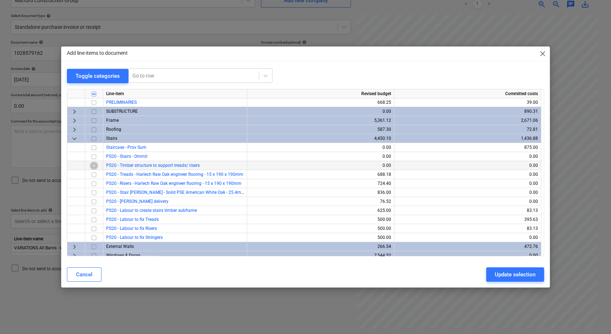
click at [91, 167] on input "checkbox" at bounding box center [94, 165] width 9 height 9
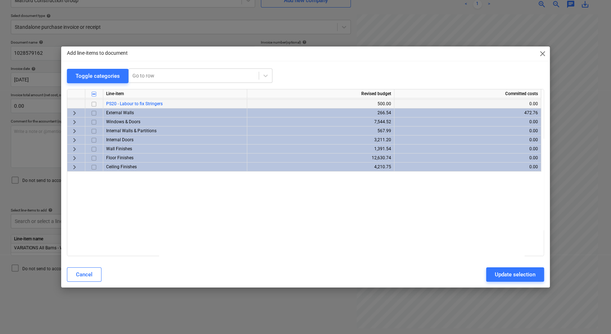
scroll to position [145, 0]
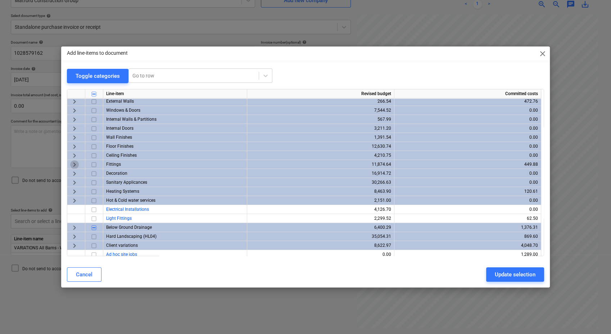
click at [72, 163] on span "keyboard_arrow_right" at bounding box center [74, 164] width 9 height 9
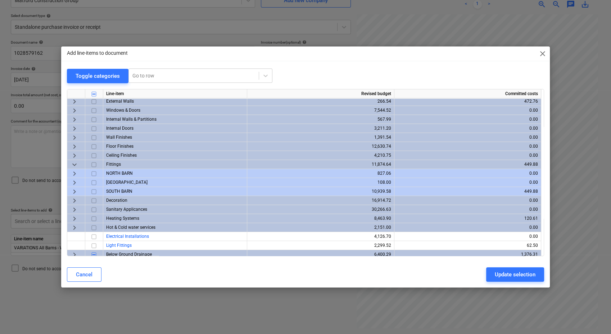
click at [75, 172] on span "keyboard_arrow_right" at bounding box center [74, 173] width 9 height 9
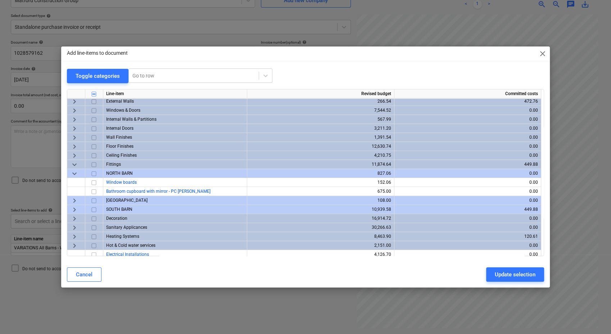
click at [68, 201] on div "keyboard_arrow_right" at bounding box center [76, 200] width 18 height 9
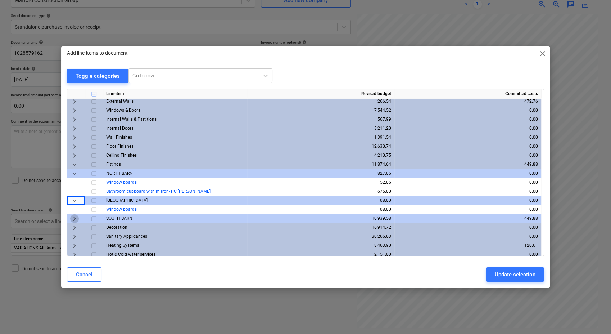
click at [71, 217] on span "keyboard_arrow_right" at bounding box center [74, 218] width 9 height 9
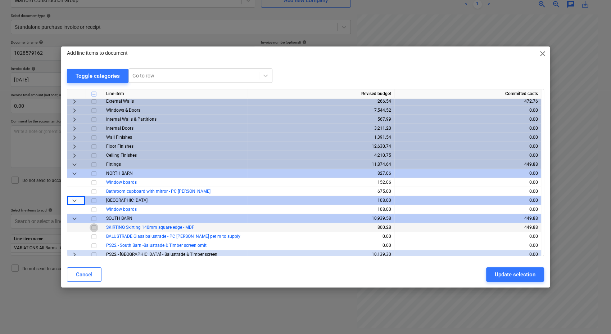
click at [93, 228] on input "checkbox" at bounding box center [94, 227] width 9 height 9
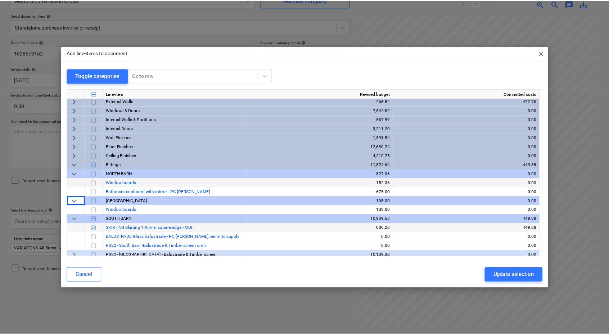
scroll to position [0, 0]
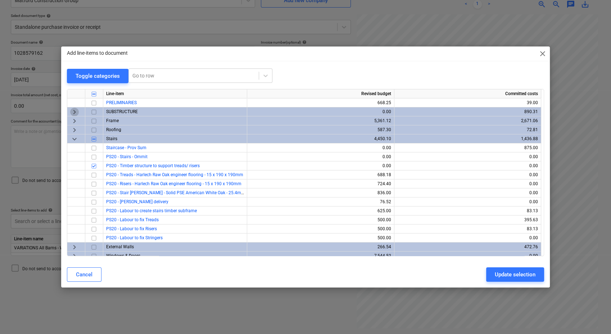
click at [72, 110] on span "keyboard_arrow_right" at bounding box center [74, 111] width 9 height 9
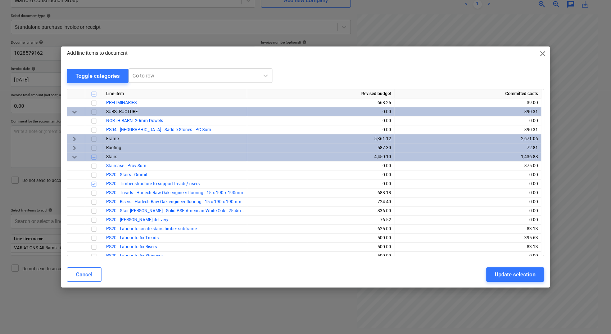
click at [94, 112] on input "checkbox" at bounding box center [94, 111] width 9 height 9
click at [504, 275] on div "Update selection" at bounding box center [515, 274] width 41 height 9
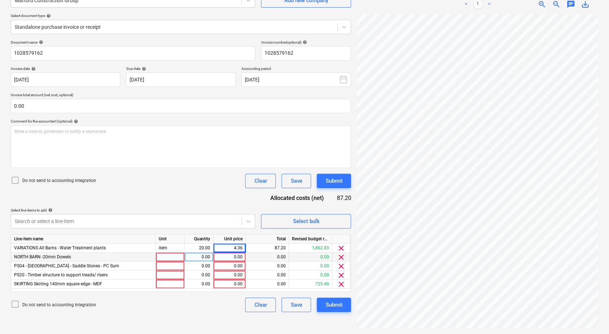
click at [176, 254] on div at bounding box center [170, 256] width 29 height 9
click at [176, 258] on div at bounding box center [170, 256] width 29 height 9
type input "2"
type input "item"
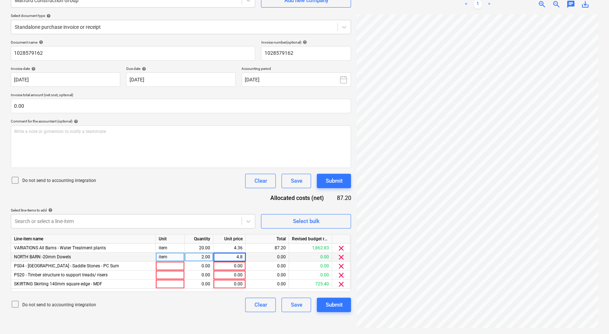
type input "4.83"
type input "item"
click at [221, 263] on div "0.00" at bounding box center [229, 265] width 26 height 9
type input "1.58"
type input "item"
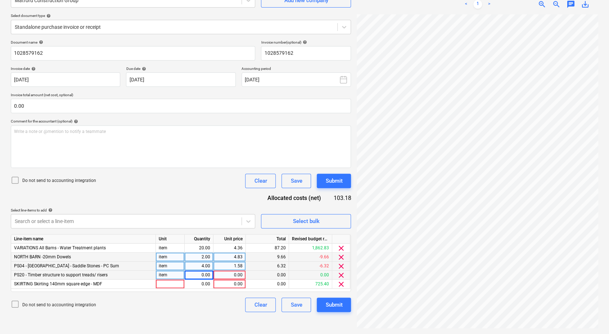
click at [200, 275] on div "0.00" at bounding box center [199, 274] width 23 height 9
click at [207, 274] on div "0.00" at bounding box center [199, 274] width 23 height 9
type input "1"
type input "17.49"
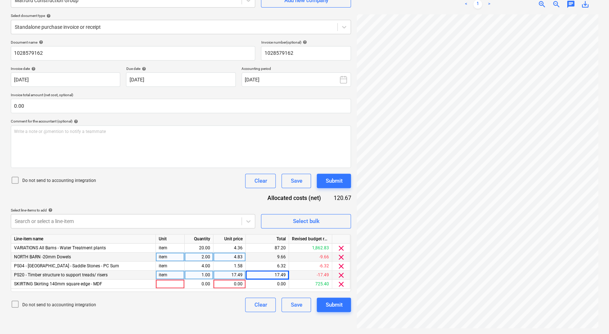
scroll to position [89, 98]
click at [170, 286] on div at bounding box center [170, 283] width 29 height 9
type input "2"
click at [170, 286] on div "2" at bounding box center [170, 283] width 29 height 9
type input "item"
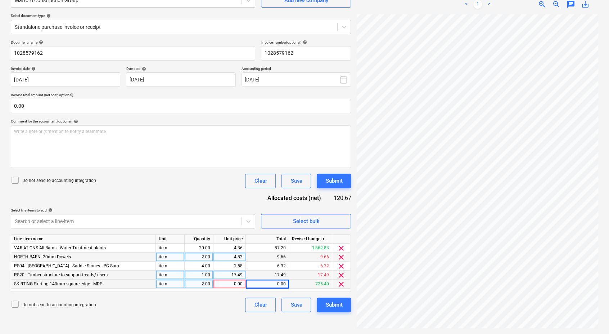
click at [232, 286] on div "0.00" at bounding box center [229, 283] width 26 height 9
type input "6.24"
click at [204, 284] on div "2.00" at bounding box center [199, 283] width 23 height 9
type input "1"
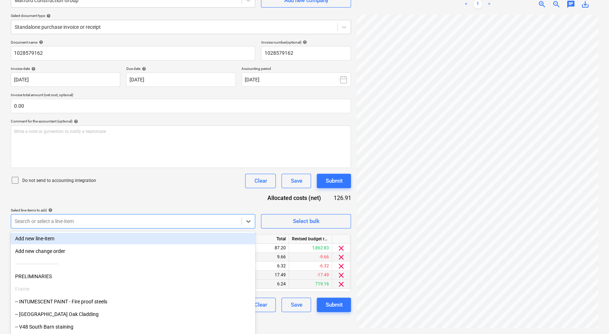
scroll to position [78, 0]
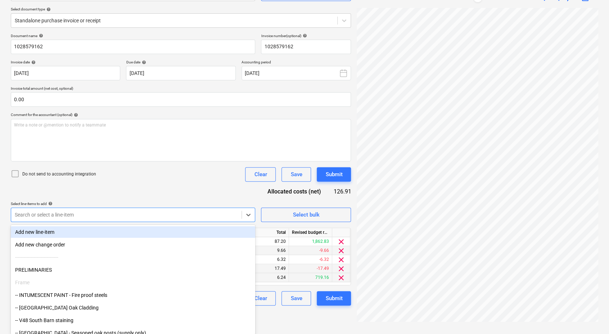
click at [239, 223] on div "Document name help 1028579162 Invoice number (optional) help 1028579162 Invoice…" at bounding box center [181, 169] width 340 height 272
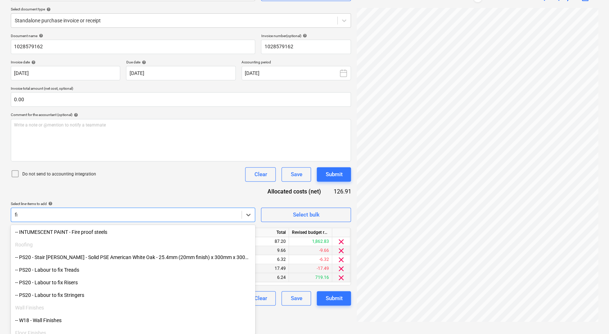
type input "f"
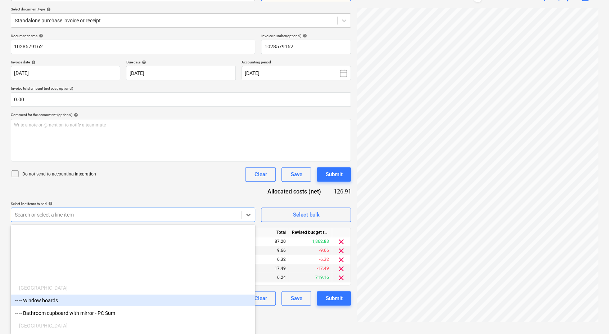
scroll to position [946, 0]
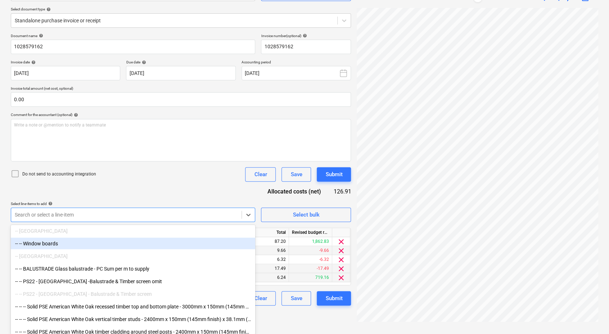
click at [45, 241] on div "-- -- Window boards" at bounding box center [133, 243] width 244 height 12
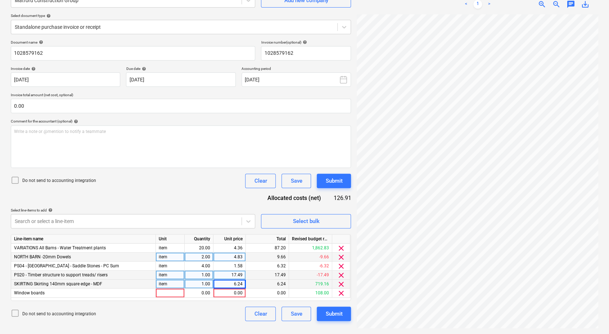
scroll to position [72, 0]
click at [156, 193] on div "Document name help 1028579162 Invoice number (optional) help 1028579162 Invoice…" at bounding box center [181, 180] width 340 height 281
click at [176, 294] on div at bounding box center [170, 292] width 29 height 9
type input "2"
type input "item"
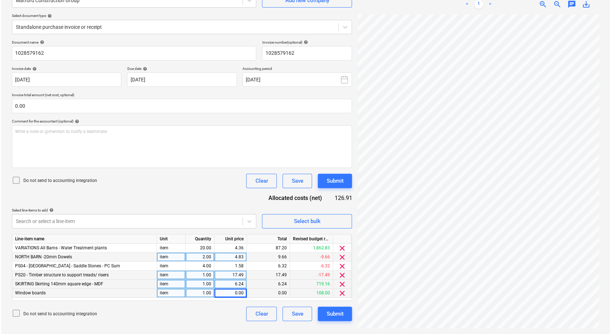
scroll to position [84, 96]
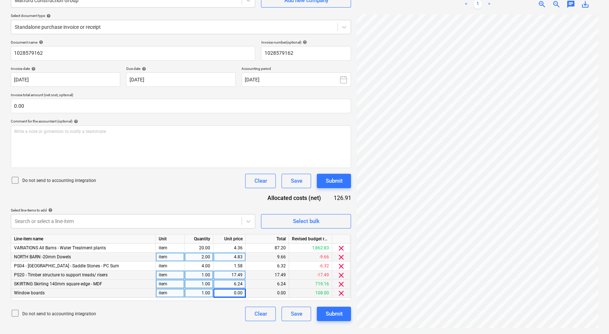
click at [234, 292] on div "0.00" at bounding box center [229, 292] width 26 height 9
type input "10.84"
click at [240, 284] on div "6.24" at bounding box center [229, 283] width 26 height 9
type input "17.08"
click at [227, 292] on div "10.84" at bounding box center [229, 292] width 26 height 9
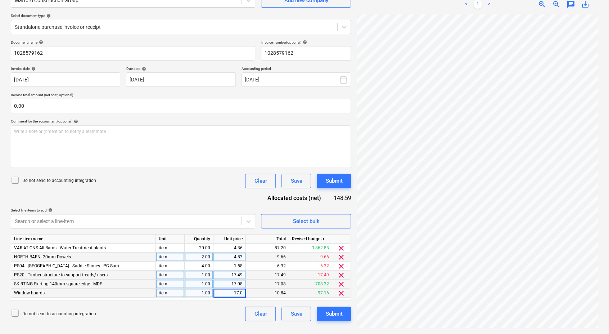
type input "17.08"
click at [333, 315] on div "Submit" at bounding box center [333, 313] width 17 height 9
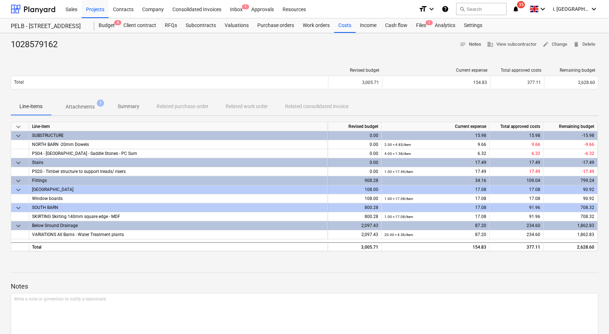
click at [464, 44] on span "notes" at bounding box center [463, 44] width 6 height 6
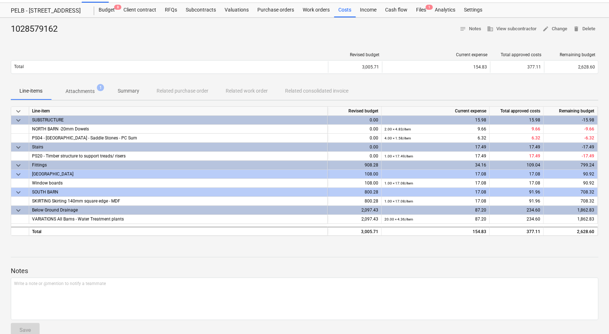
scroll to position [30, 0]
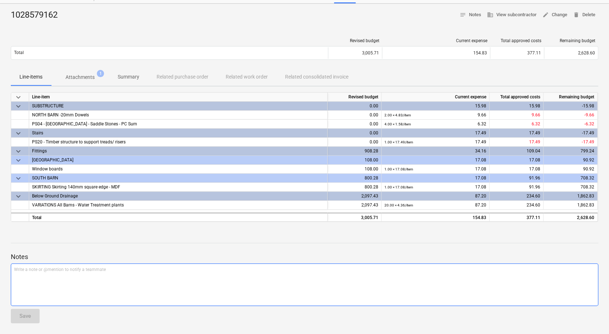
click at [233, 284] on div "Write a note or @mention to notify a teammate ﻿" at bounding box center [304, 284] width 587 height 42
paste div
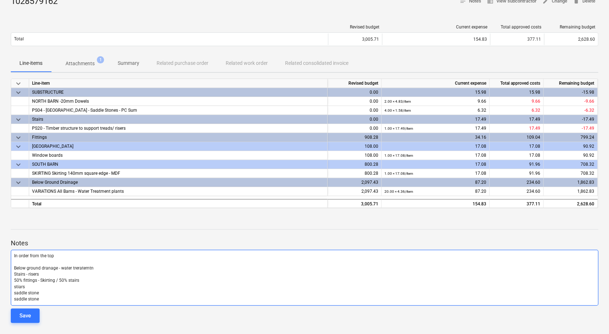
click at [14, 250] on div "In order from the top ﻿ Below ground dranage - water treratemtn Stairs - risers…" at bounding box center [304, 277] width 587 height 56
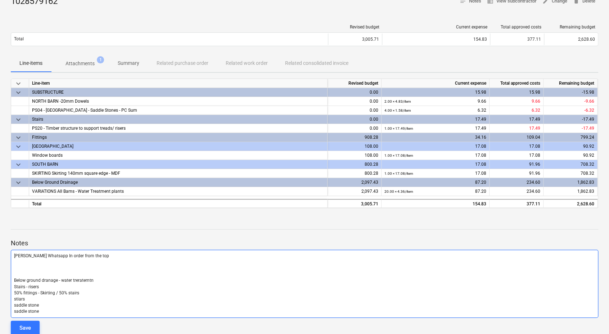
scroll to position [68, 0]
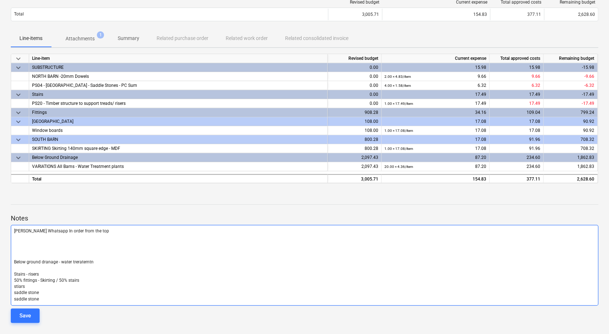
click at [56, 226] on div "Harry Ford Whatsapp In order from the top ﻿ ﻿ ﻿ ﻿ Below ground dranage - water …" at bounding box center [304, 265] width 587 height 81
click at [56, 228] on span "Harry Ford Whatsapp In order from the top" at bounding box center [61, 230] width 95 height 5
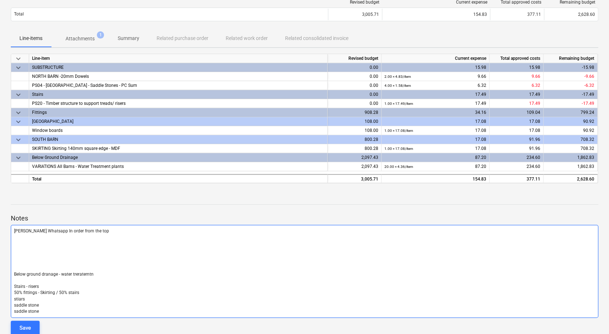
click at [55, 231] on span "Harry Ford Whatsapp In order from the top" at bounding box center [61, 230] width 95 height 5
click at [28, 249] on p "﻿" at bounding box center [304, 249] width 581 height 6
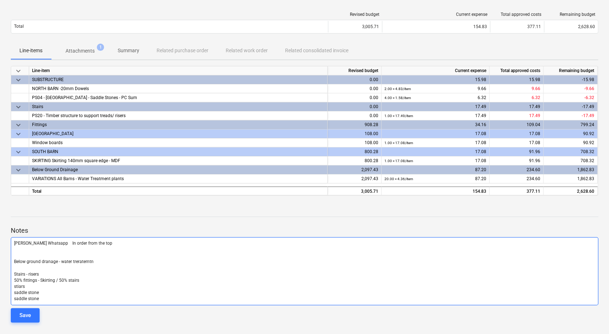
scroll to position [55, 0]
click at [60, 242] on span "Harry Ford Whatsapp In order from the top" at bounding box center [63, 243] width 98 height 5
click at [57, 244] on span "Harry Ford Whatsapp In order from the top" at bounding box center [63, 243] width 98 height 5
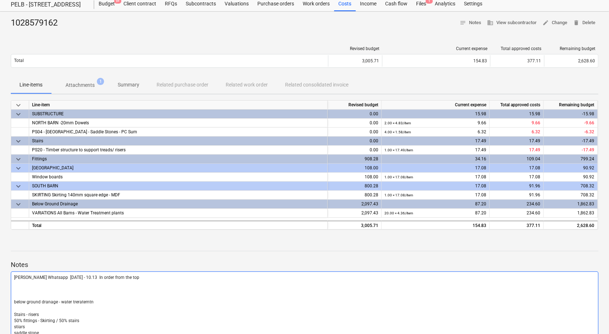
scroll to position [0, 0]
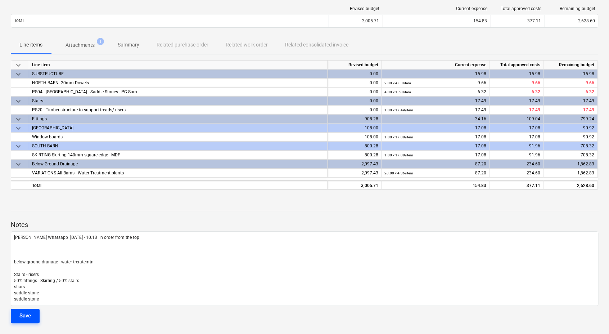
click at [31, 318] on div "Save" at bounding box center [25, 315] width 12 height 9
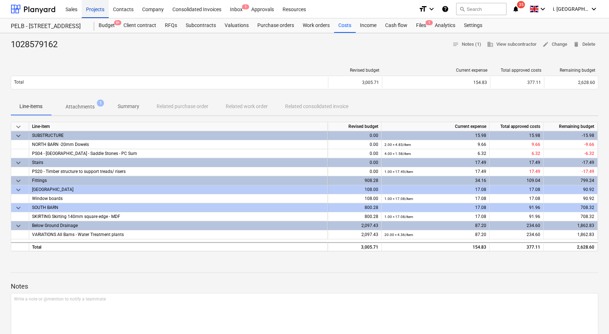
click at [92, 11] on div "Projects" at bounding box center [95, 9] width 27 height 18
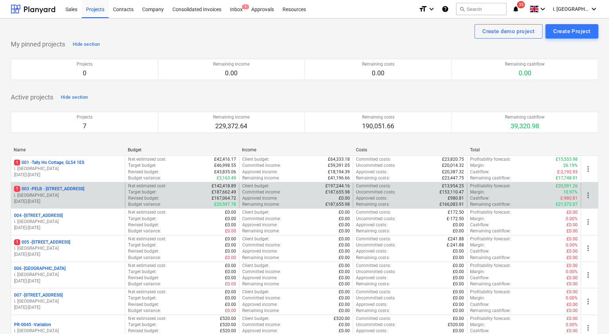
click at [63, 186] on p "1 003 - PELB - [GEOGRAPHIC_DATA], [GEOGRAPHIC_DATA], GL2 7NE" at bounding box center [49, 189] width 70 height 6
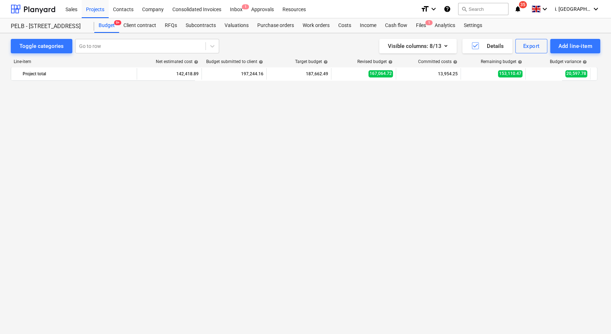
scroll to position [32, 0]
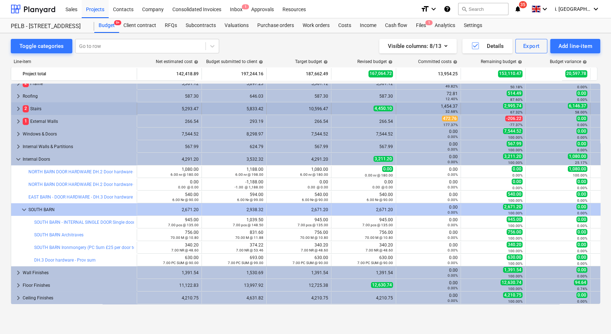
click at [17, 108] on span "keyboard_arrow_right" at bounding box center [18, 108] width 9 height 9
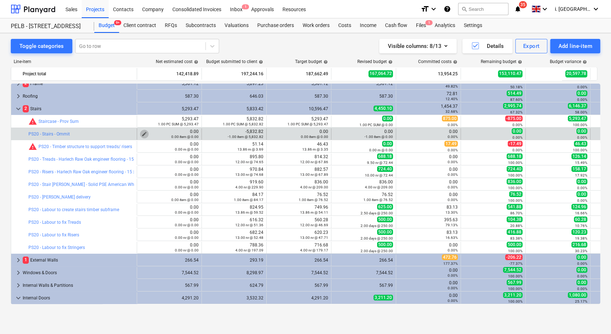
click at [142, 133] on span "edit" at bounding box center [144, 134] width 6 height 6
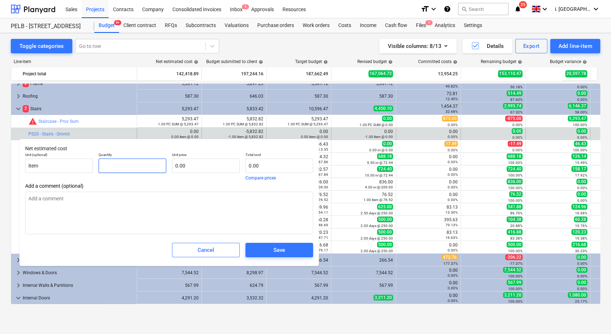
click at [121, 170] on input "text" at bounding box center [133, 165] width 68 height 14
type input "1"
type textarea "x"
type input "1.00"
type textarea "x"
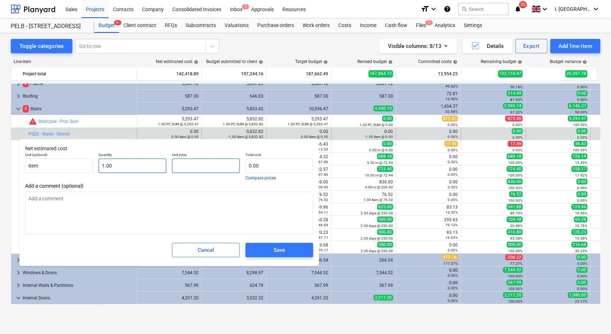
type input "5"
type textarea "x"
type input "5.00"
type input "52"
type textarea "x"
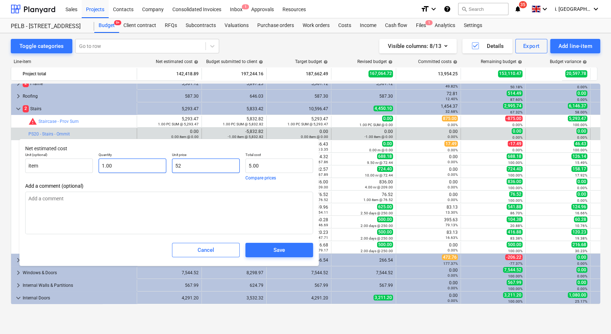
type input "52.00"
type input "529"
type textarea "x"
type input "529.00"
type input "5293"
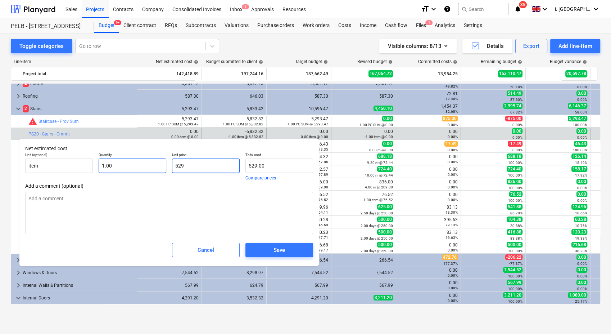
type textarea "x"
type input "5,293.00"
type input "5293."
type textarea "x"
type input "5293.4"
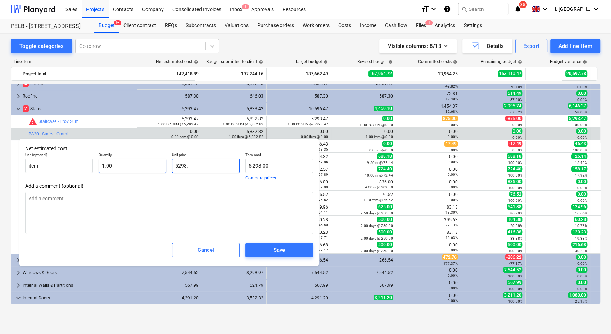
type textarea "x"
type input "5,293.40"
type input "5293.47"
type textarea "x"
type input "5,293.47"
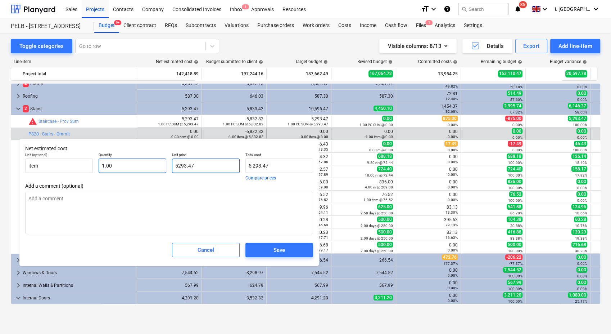
type input "5293.47"
type input "1"
type input "5,293.47"
type textarea "x"
click at [99, 166] on input "1" at bounding box center [133, 165] width 68 height 14
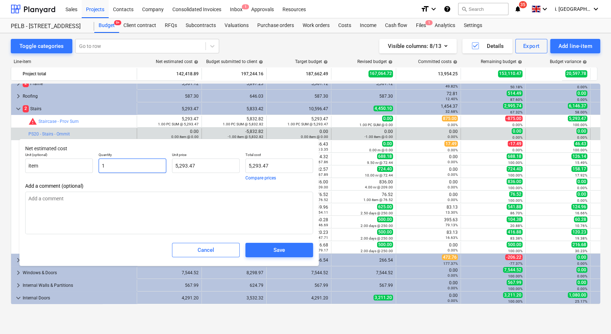
type input "-1"
type textarea "x"
type input "-5,293.47"
type input "-1.00"
click at [279, 247] on div "Save" at bounding box center [280, 249] width 12 height 9
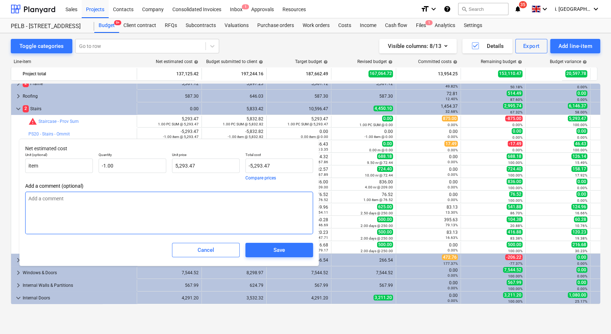
type textarea "x"
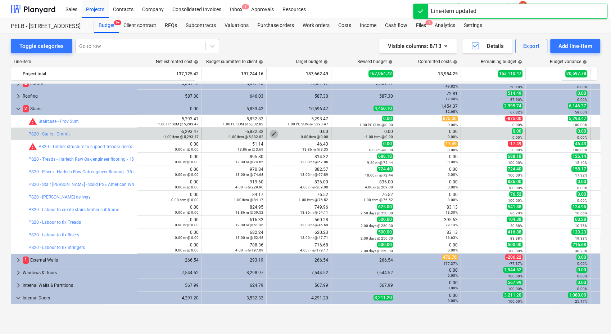
click at [275, 131] on span "edit" at bounding box center [274, 134] width 6 height 6
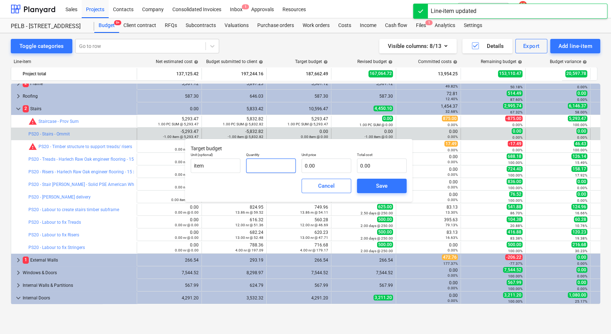
click at [272, 163] on input "text" at bounding box center [271, 165] width 50 height 14
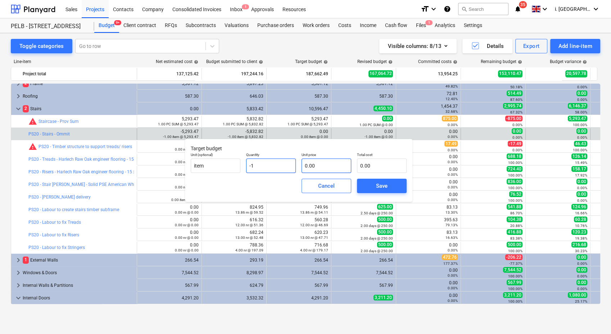
type input "-1.00"
type input "5"
type input "-5.00"
type input "52"
type input "-52.00"
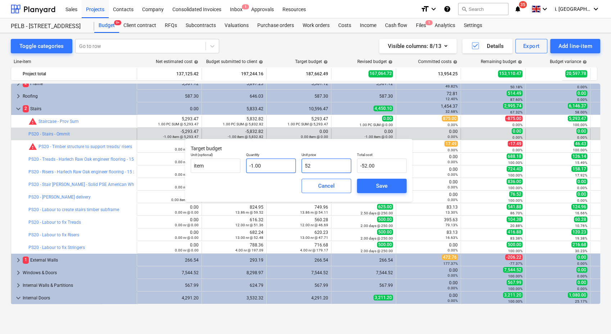
type input "529"
type input "-529.00"
type input "5293"
type input "-5,293.00"
type input "5293.4"
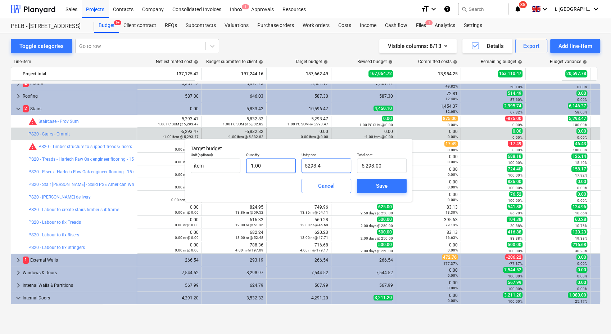
type input "-5,293.40"
type input "5293.47"
type input "-5,293.47"
type input "5,293.47"
click at [381, 184] on div "Save" at bounding box center [382, 185] width 12 height 9
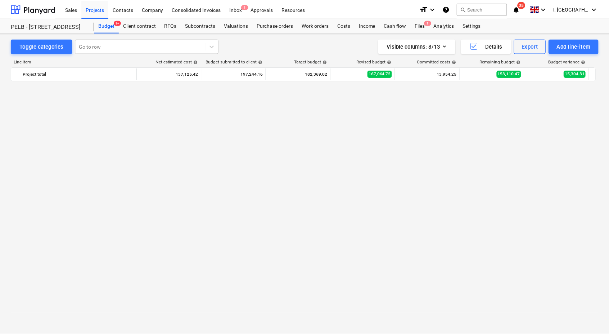
scroll to position [0, 0]
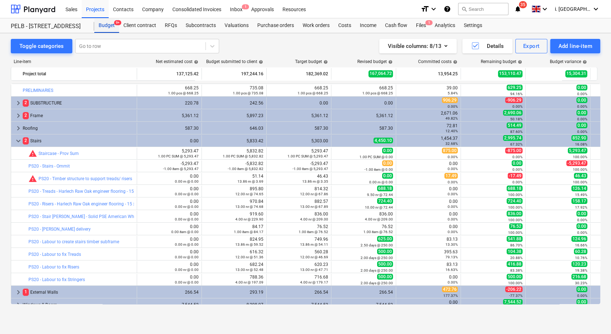
click at [101, 24] on div "Budget 9+" at bounding box center [106, 25] width 25 height 14
click at [37, 26] on div "PELB - [STREET_ADDRESS]" at bounding box center [48, 27] width 75 height 8
click at [34, 10] on div at bounding box center [33, 9] width 45 height 18
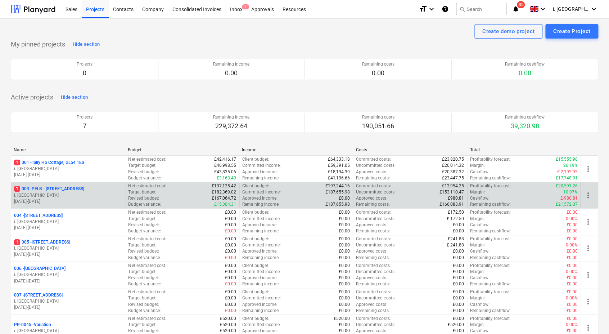
click at [84, 191] on p "1 003 - PELB - [GEOGRAPHIC_DATA], [GEOGRAPHIC_DATA], GL2 7NE" at bounding box center [49, 189] width 70 height 6
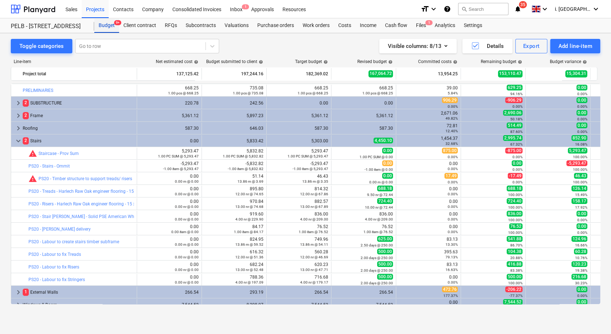
click at [108, 24] on div "Budget 9+" at bounding box center [106, 25] width 25 height 14
click at [146, 22] on div "Client contract" at bounding box center [139, 25] width 41 height 14
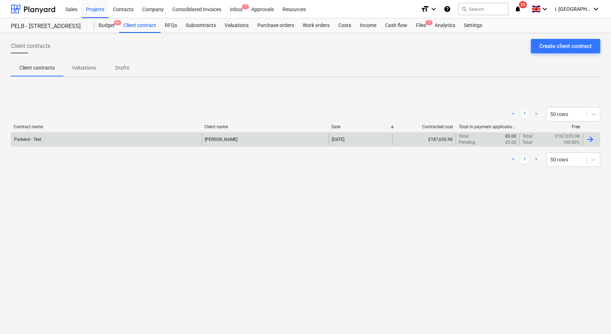
click at [66, 139] on div "Parkend - Test" at bounding box center [106, 139] width 190 height 12
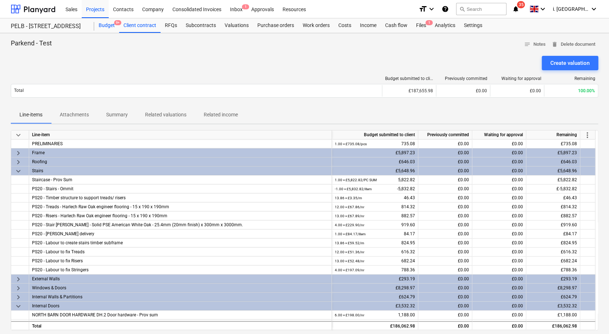
click at [110, 23] on div "Budget 9+" at bounding box center [106, 25] width 25 height 14
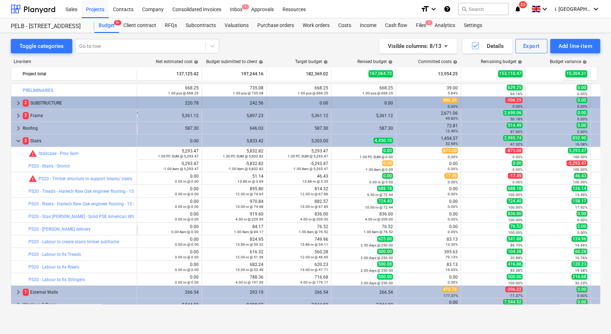
click at [23, 104] on span "2" at bounding box center [26, 102] width 6 height 7
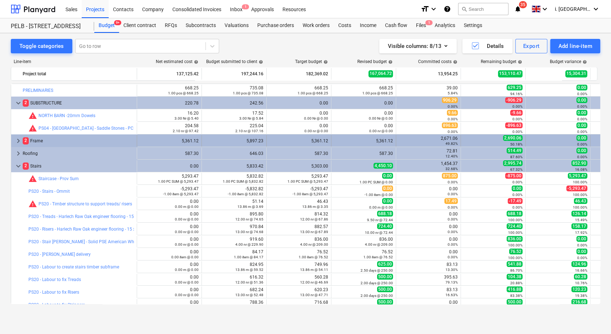
click at [15, 140] on span "keyboard_arrow_right" at bounding box center [18, 140] width 9 height 9
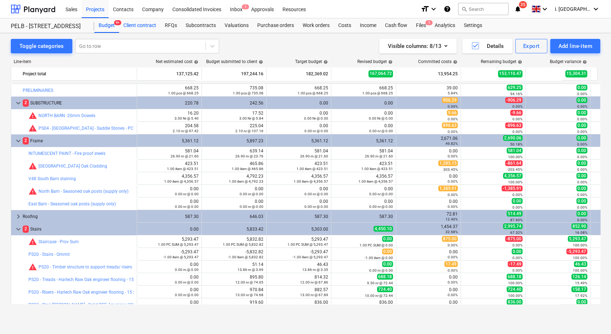
click at [134, 30] on div "Client contract" at bounding box center [139, 25] width 41 height 14
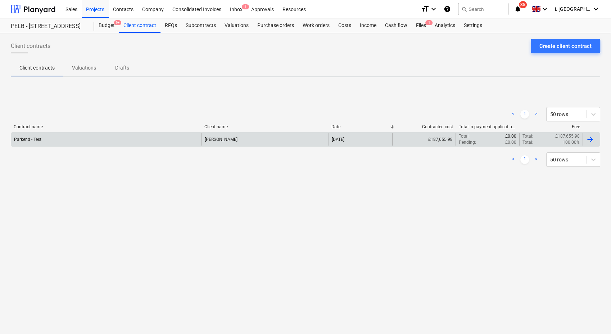
click at [59, 138] on div "Parkend - Test" at bounding box center [106, 139] width 190 height 12
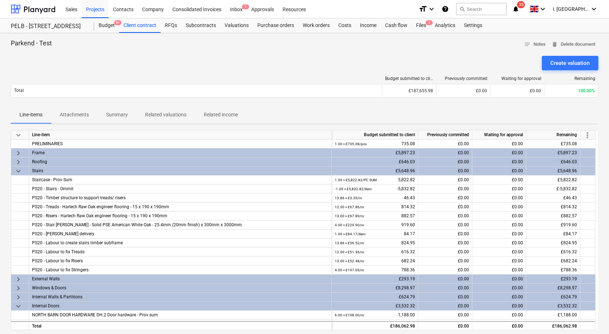
click at [587, 136] on span "more_vert" at bounding box center [587, 135] width 9 height 9
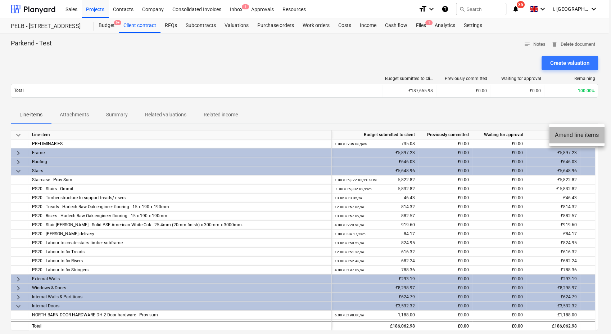
click at [584, 133] on li "Amend line items" at bounding box center [576, 135] width 55 height 17
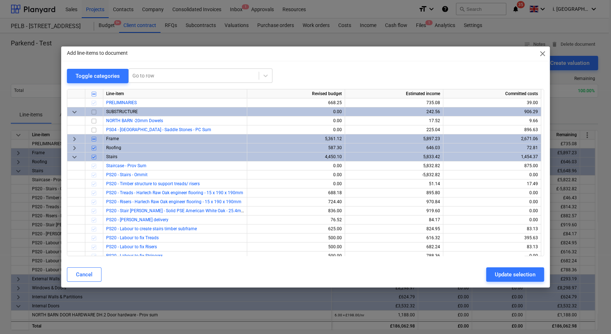
click at [75, 140] on span "keyboard_arrow_right" at bounding box center [74, 138] width 9 height 9
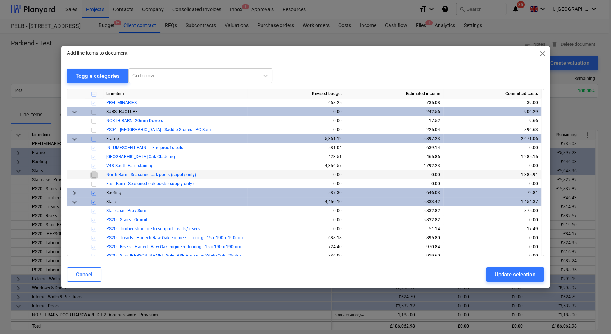
click at [93, 173] on input "checkbox" at bounding box center [94, 174] width 9 height 9
click at [95, 181] on input "checkbox" at bounding box center [94, 183] width 9 height 9
click at [94, 95] on input "checkbox" at bounding box center [94, 93] width 9 height 9
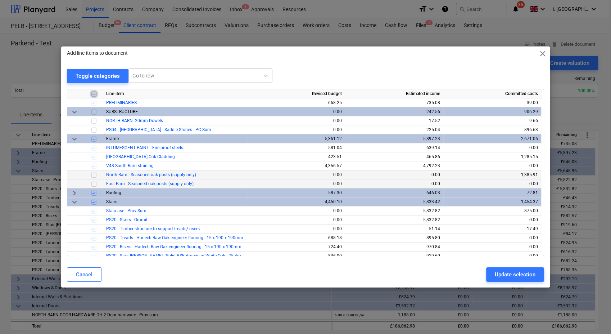
checkbox input "true"
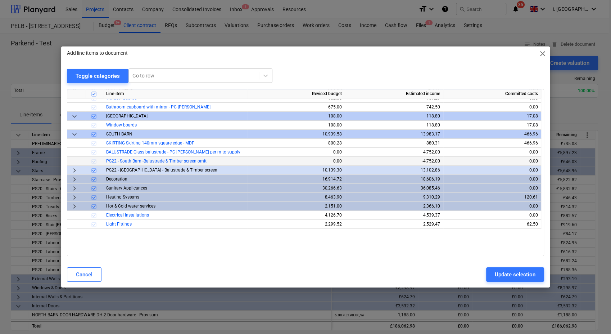
scroll to position [302, 0]
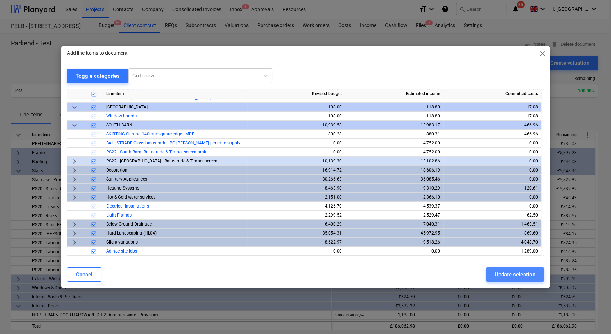
click at [528, 274] on div "Update selection" at bounding box center [515, 274] width 41 height 9
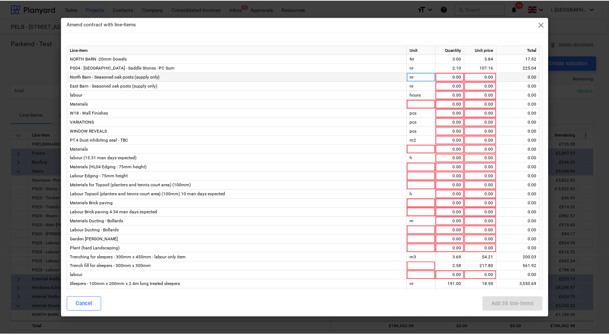
scroll to position [123, 0]
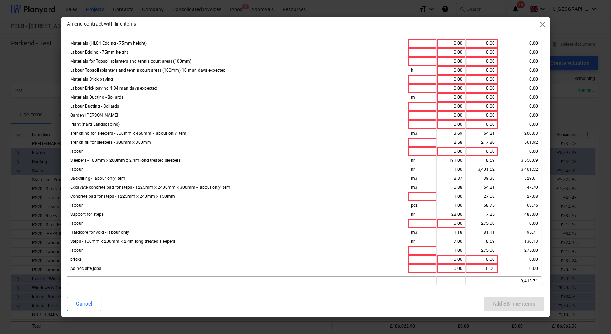
click at [541, 26] on span "close" at bounding box center [542, 24] width 9 height 9
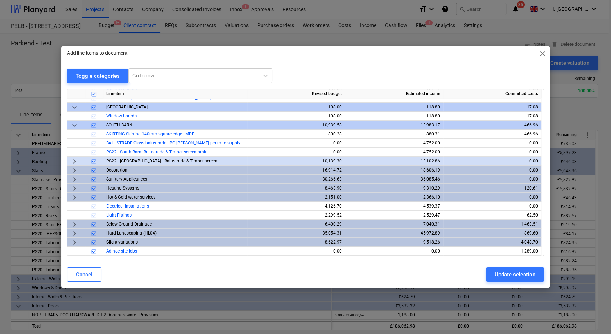
click at [544, 60] on div "Add line-items to document close" at bounding box center [305, 53] width 489 height 14
click at [539, 53] on span "close" at bounding box center [542, 53] width 9 height 9
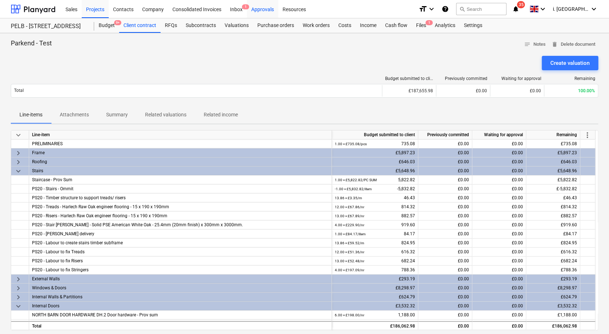
click at [250, 9] on div "Approvals" at bounding box center [262, 9] width 31 height 18
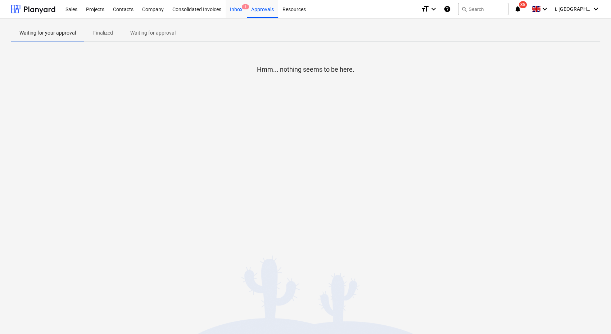
click at [235, 7] on div "Inbox 1" at bounding box center [236, 9] width 21 height 18
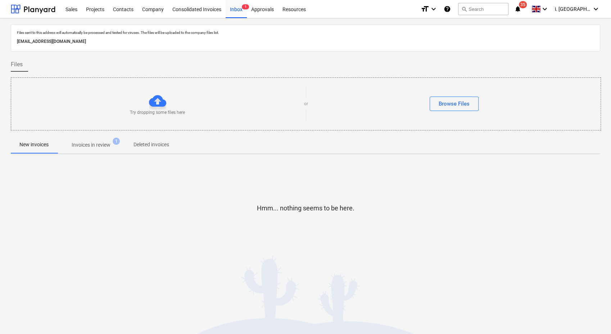
click at [103, 145] on p "Invoices in review" at bounding box center [91, 145] width 39 height 8
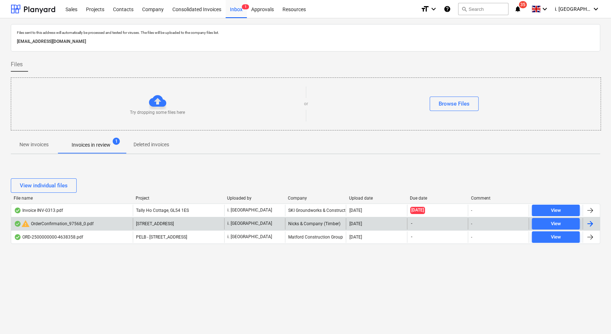
click at [77, 223] on div "warning OrderConfirmation_97568_0.pdf" at bounding box center [54, 223] width 80 height 9
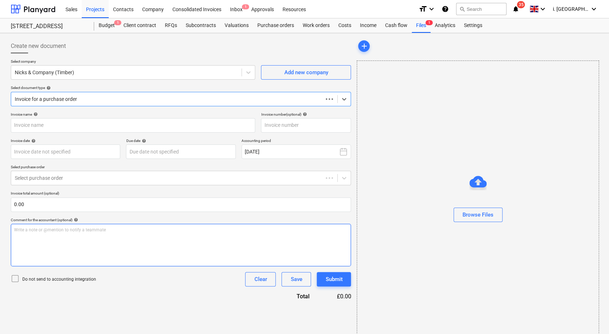
type input "OrderConfirmation_97568_0.pdf"
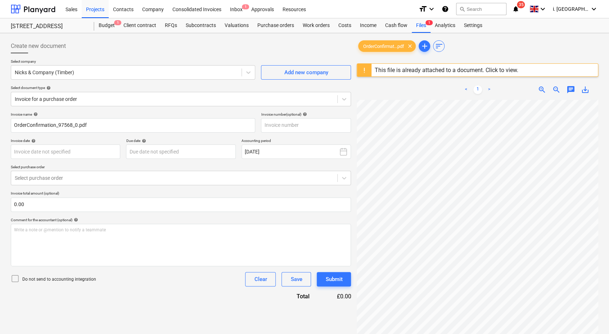
scroll to position [72, 51]
click at [433, 31] on div "Sales Projects Contacts Company Consolidated Invoices Inbox 1 Approvals Resourc…" at bounding box center [304, 209] width 609 height 419
click at [532, 90] on div "< 1 > zoom_in zoom_out chat 0 save_alt" at bounding box center [477, 247] width 241 height 334
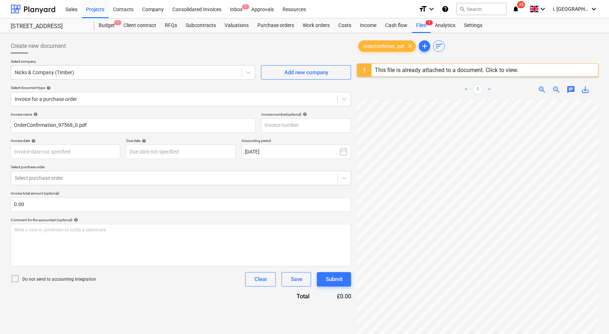
click at [184, 47] on div "Create new document" at bounding box center [181, 46] width 340 height 14
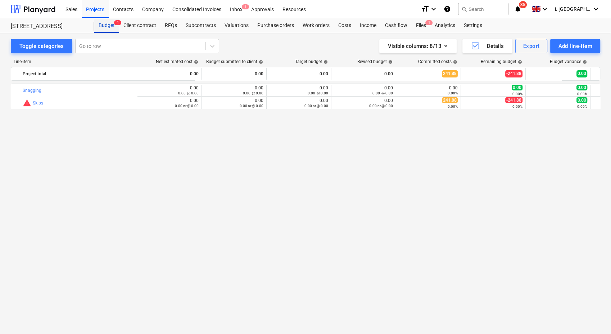
click at [107, 24] on div "Budget 1" at bounding box center [106, 25] width 25 height 14
click at [95, 14] on div "Projects" at bounding box center [95, 9] width 27 height 18
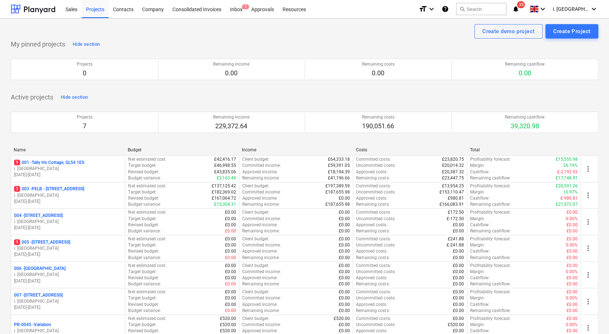
click at [59, 186] on p "1 003 - PELB - Castle lane, Moreton Valence, GL2 7NE" at bounding box center [49, 189] width 70 height 6
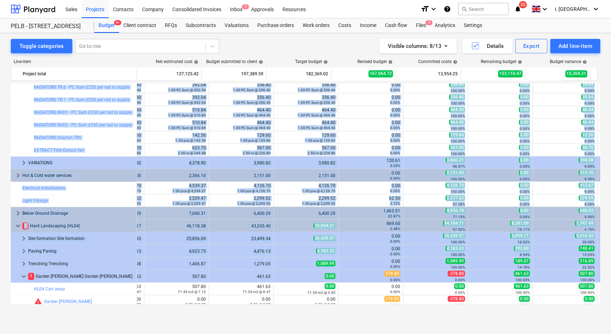
scroll to position [772, 75]
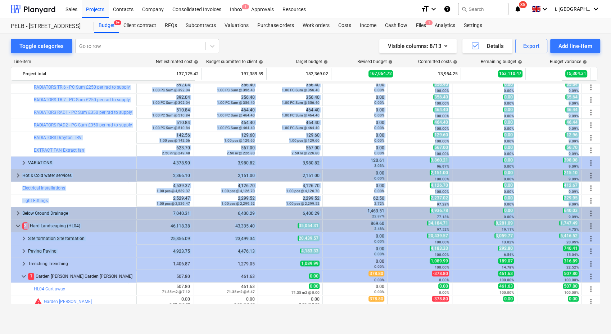
drag, startPoint x: 596, startPoint y: 247, endPoint x: 600, endPoint y: 252, distance: 6.4
click at [600, 252] on div "Toggle categories Go to row Visible columns : 8/13 Details Export Add line-item…" at bounding box center [305, 175] width 611 height 285
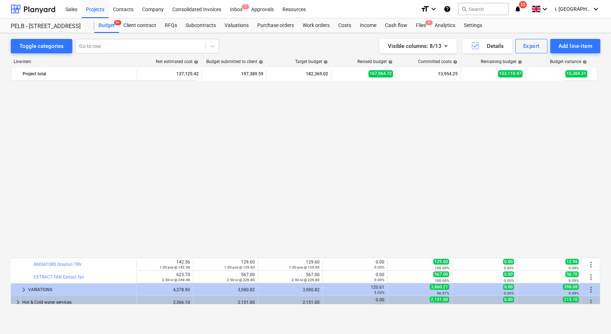
scroll to position [838, 75]
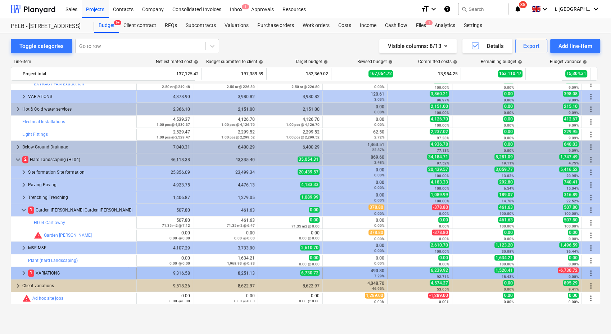
click at [21, 274] on span "keyboard_arrow_right" at bounding box center [23, 272] width 9 height 9
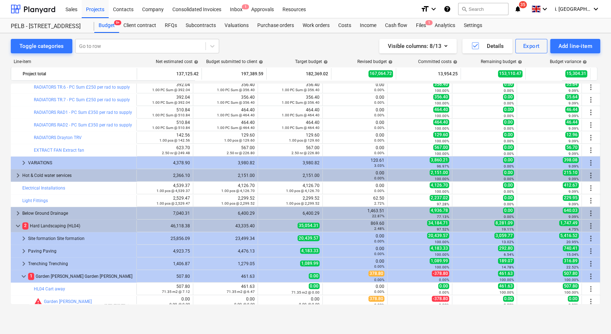
scroll to position [863, 75]
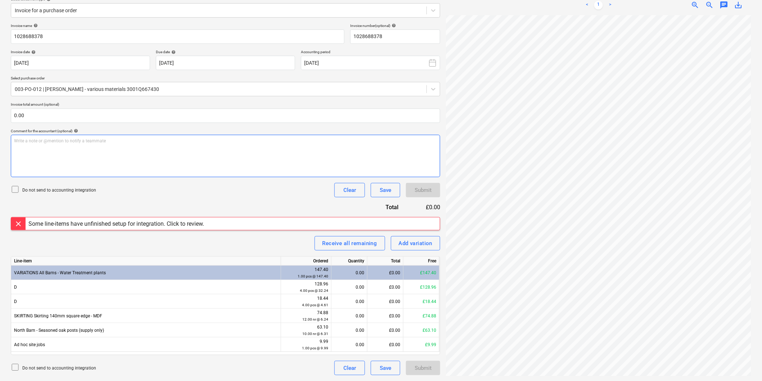
scroll to position [2, 73]
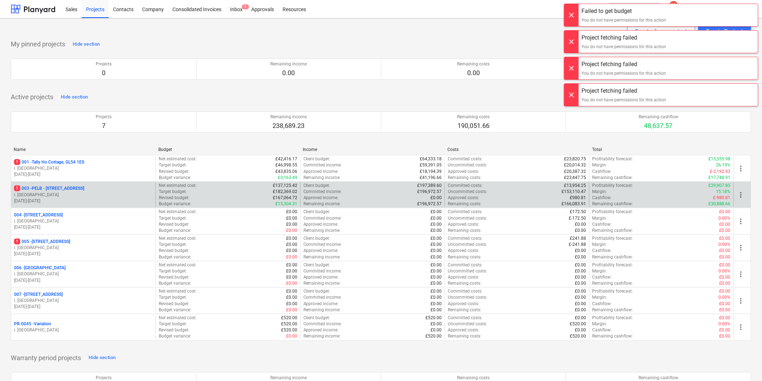
click at [84, 189] on p "1 003 - PELB - [GEOGRAPHIC_DATA], [GEOGRAPHIC_DATA], GL2 7NE" at bounding box center [49, 189] width 70 height 6
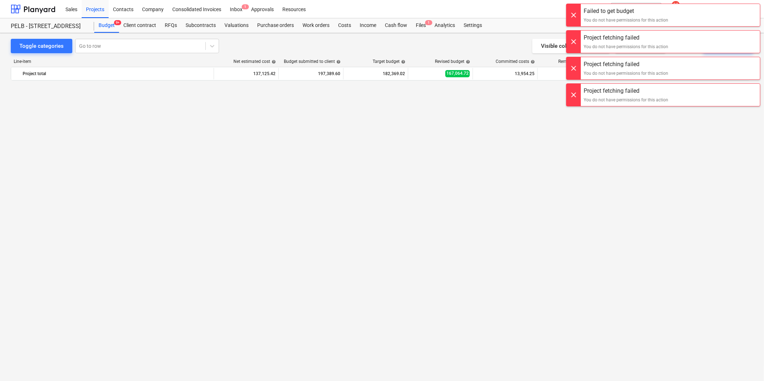
scroll to position [815, 0]
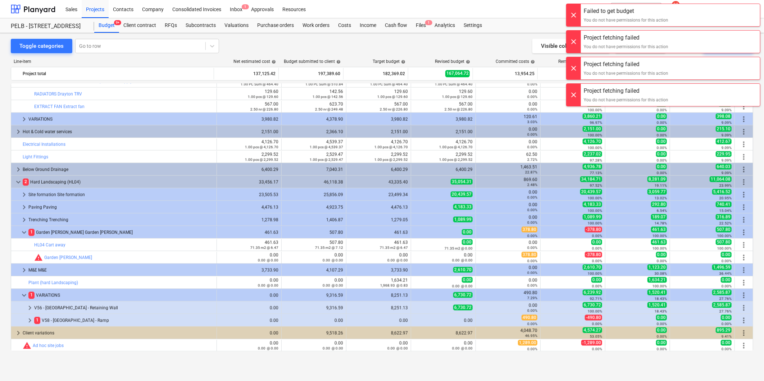
click at [570, 14] on div at bounding box center [574, 15] width 14 height 22
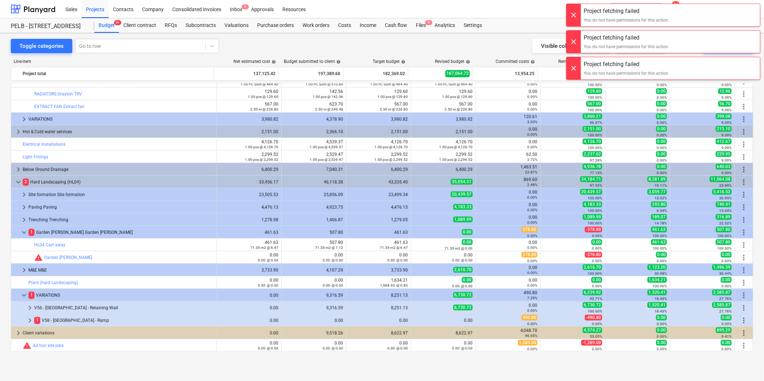
click at [570, 11] on div at bounding box center [574, 15] width 14 height 22
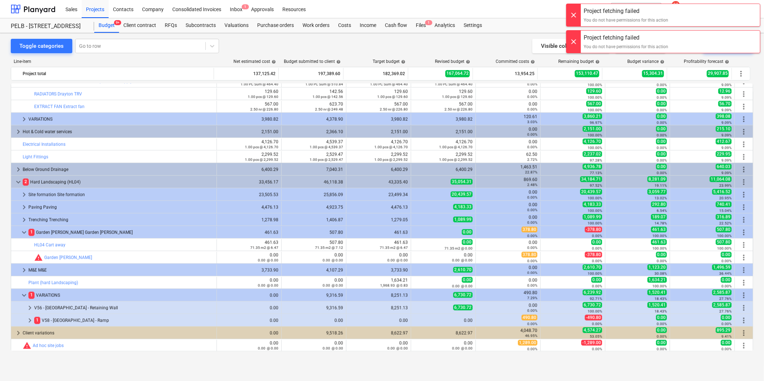
click at [569, 8] on div at bounding box center [574, 15] width 14 height 22
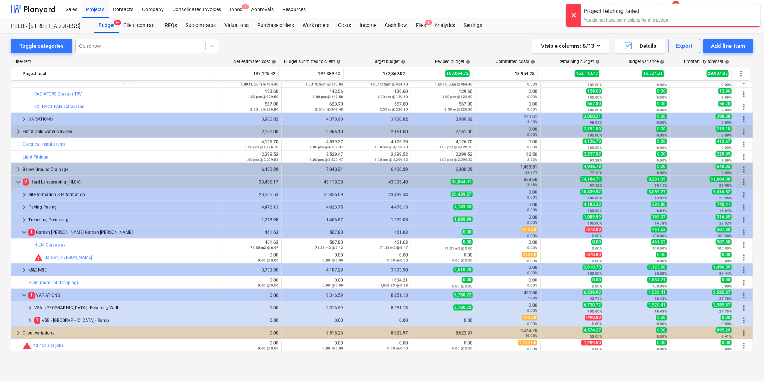
click at [577, 15] on div at bounding box center [574, 15] width 14 height 22
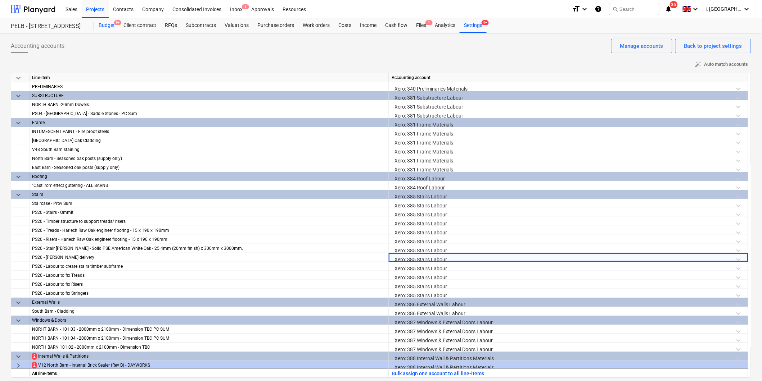
click at [104, 24] on div "Budget 9+" at bounding box center [106, 25] width 25 height 14
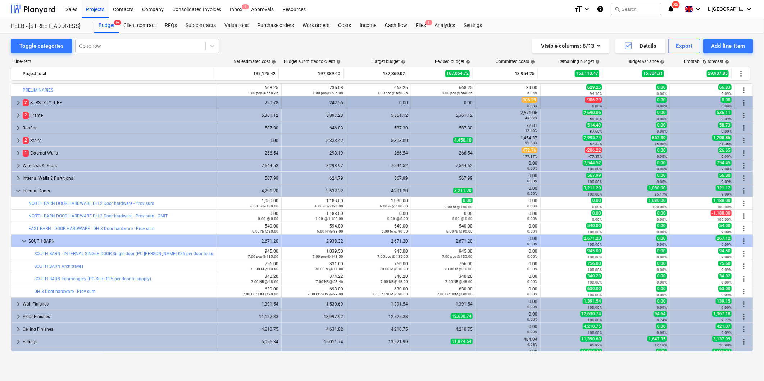
click at [17, 102] on span "keyboard_arrow_right" at bounding box center [18, 103] width 9 height 9
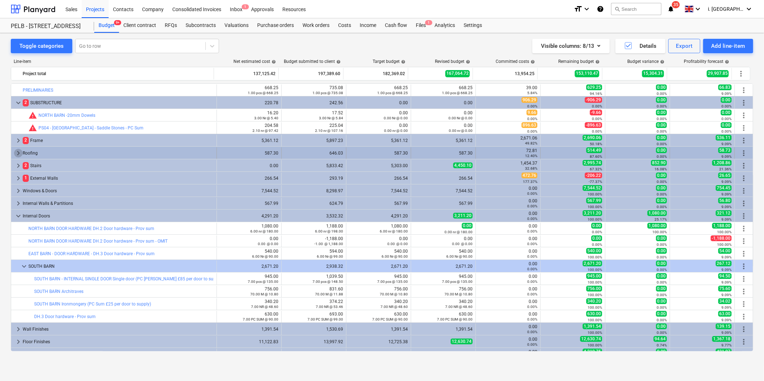
click at [16, 155] on span "keyboard_arrow_right" at bounding box center [18, 153] width 9 height 9
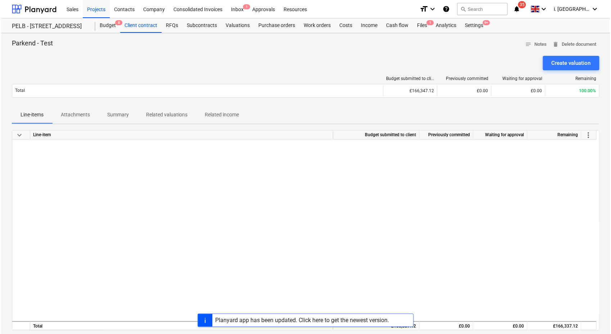
scroll to position [1542, 0]
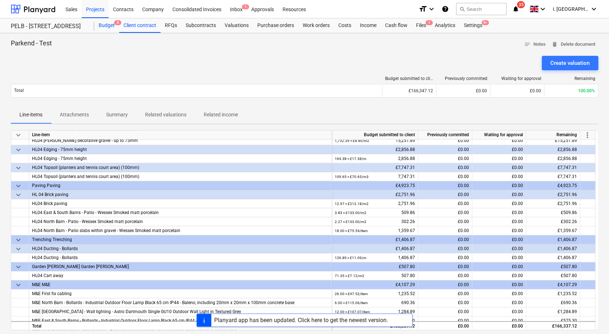
click at [104, 24] on div "Budget 8" at bounding box center [106, 25] width 25 height 14
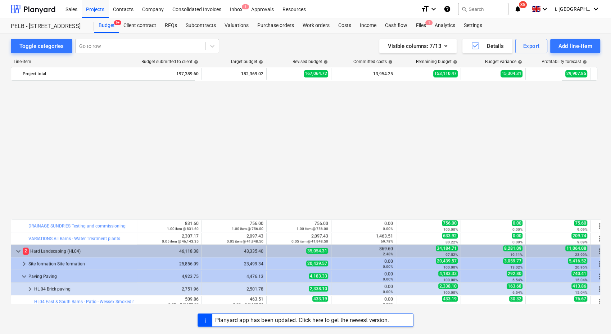
scroll to position [926, 0]
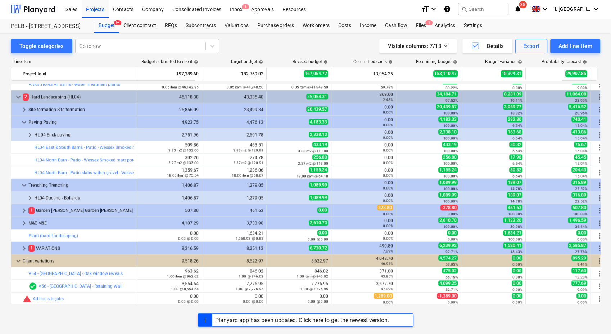
click at [598, 277] on div "keyboard_arrow_right SOUTH BARN 1,296.90 1,179.00 1,179.00 0.00 0.00% 1,179.00 …" at bounding box center [306, 193] width 590 height 220
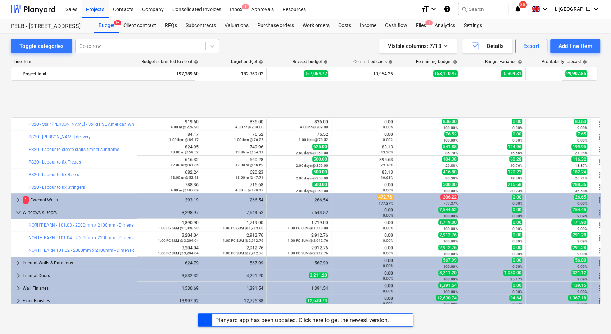
scroll to position [386, 0]
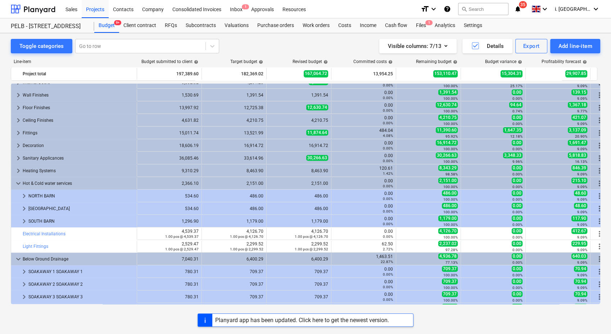
click at [15, 183] on span "keyboard_arrow_down" at bounding box center [18, 183] width 9 height 9
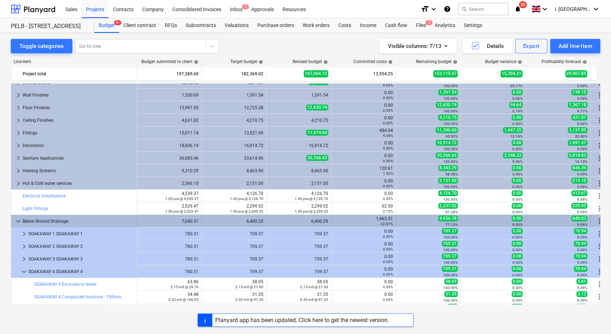
click at [18, 220] on span "keyboard_arrow_down" at bounding box center [18, 221] width 9 height 9
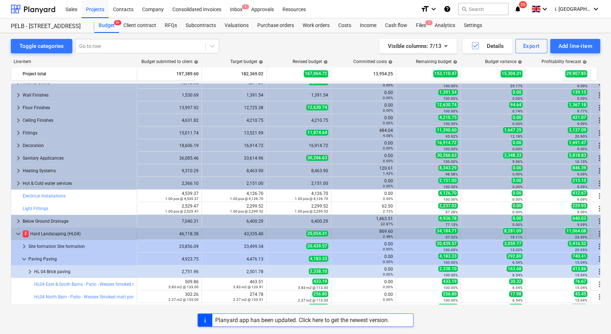
click at [19, 233] on span "keyboard_arrow_down" at bounding box center [18, 233] width 9 height 9
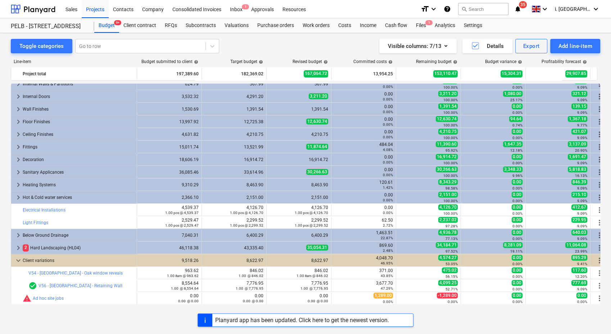
scroll to position [371, 0]
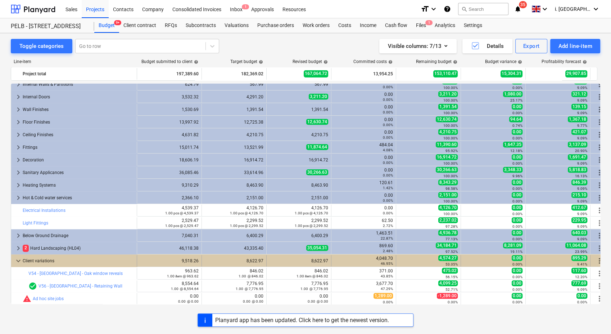
click at [19, 262] on span "keyboard_arrow_down" at bounding box center [18, 260] width 9 height 9
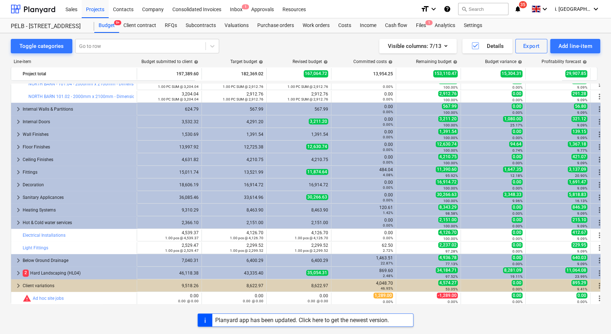
scroll to position [346, 0]
click at [399, 42] on div "Visible columns : 7/13" at bounding box center [418, 45] width 60 height 9
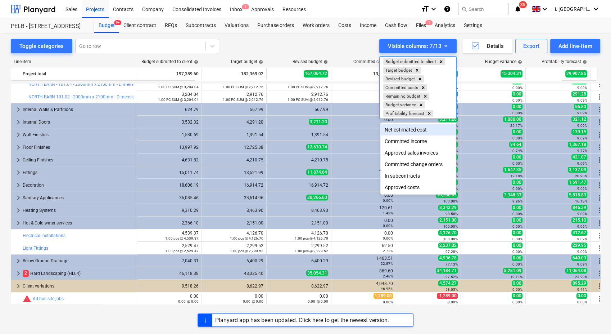
click at [411, 135] on div "Net estimated cost" at bounding box center [418, 130] width 76 height 12
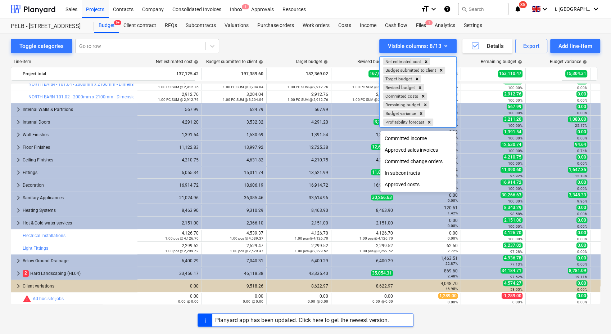
click at [331, 41] on div at bounding box center [305, 167] width 611 height 334
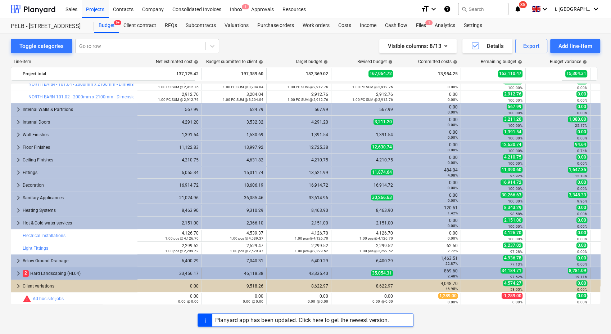
click at [17, 271] on span "keyboard_arrow_right" at bounding box center [18, 273] width 9 height 9
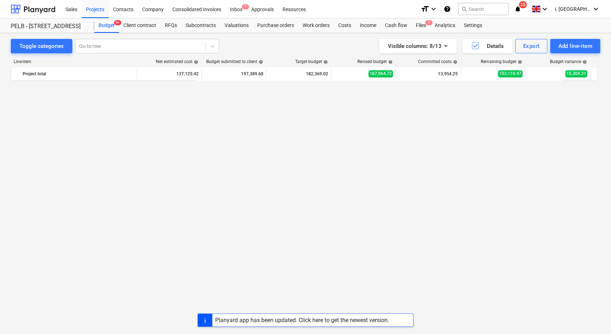
scroll to position [435, 0]
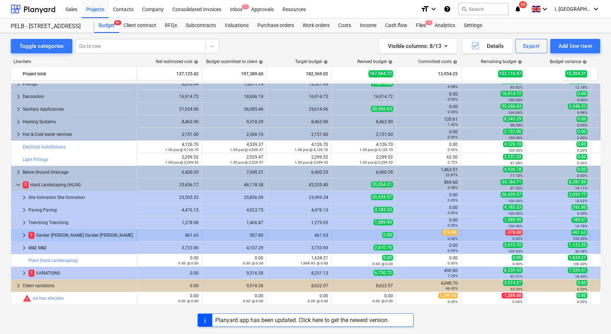
click at [22, 234] on span "keyboard_arrow_right" at bounding box center [24, 235] width 9 height 9
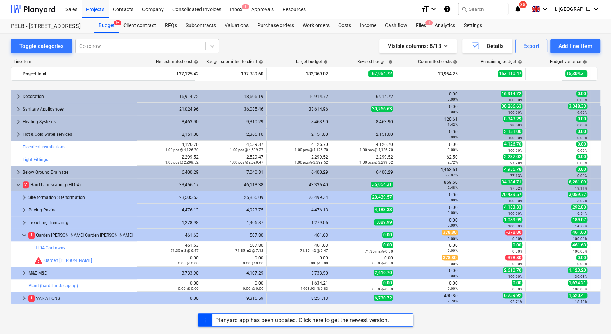
scroll to position [460, 0]
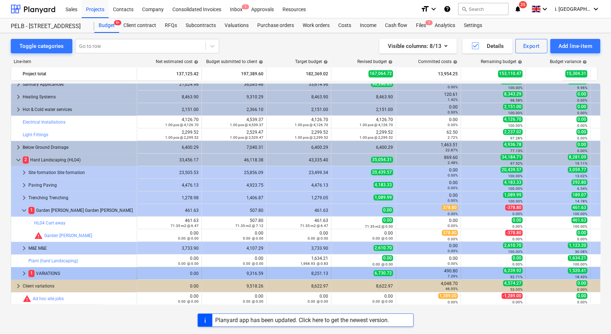
click at [25, 274] on span "keyboard_arrow_right" at bounding box center [24, 273] width 9 height 9
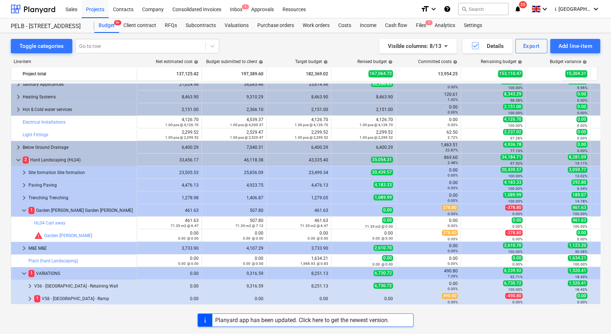
scroll to position [485, 0]
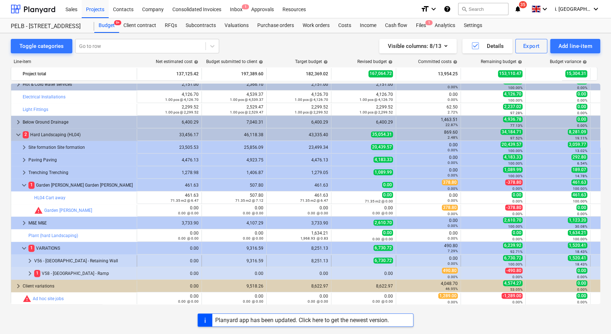
click at [28, 262] on span "keyboard_arrow_right" at bounding box center [30, 260] width 9 height 9
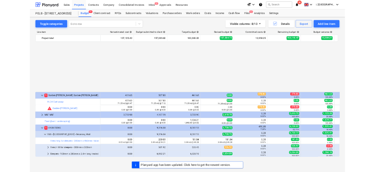
scroll to position [598, 0]
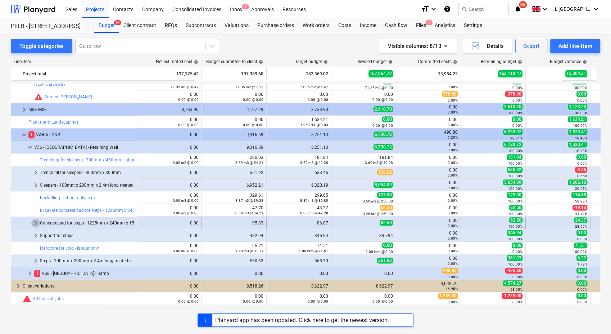
click at [35, 223] on span "keyboard_arrow_right" at bounding box center [35, 222] width 9 height 9
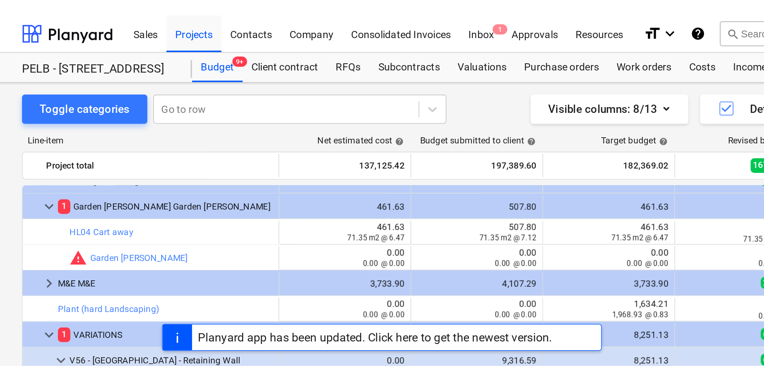
scroll to position [576, 0]
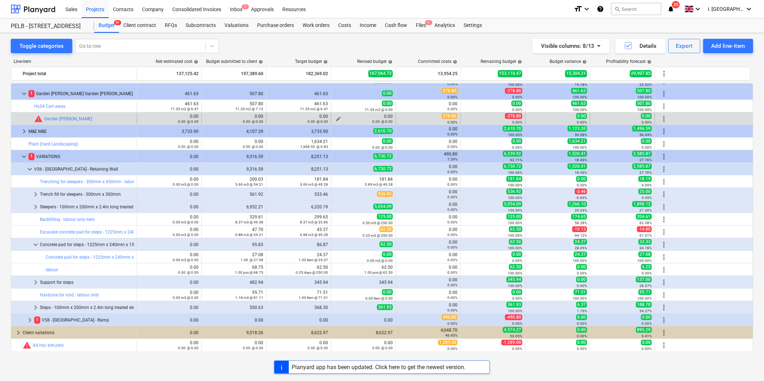
drag, startPoint x: 366, startPoint y: 117, endPoint x: 352, endPoint y: 123, distance: 15.3
click at [366, 117] on div "0.00 0.00 @ 0.00" at bounding box center [363, 119] width 59 height 10
click at [337, 117] on span "edit" at bounding box center [339, 119] width 6 height 6
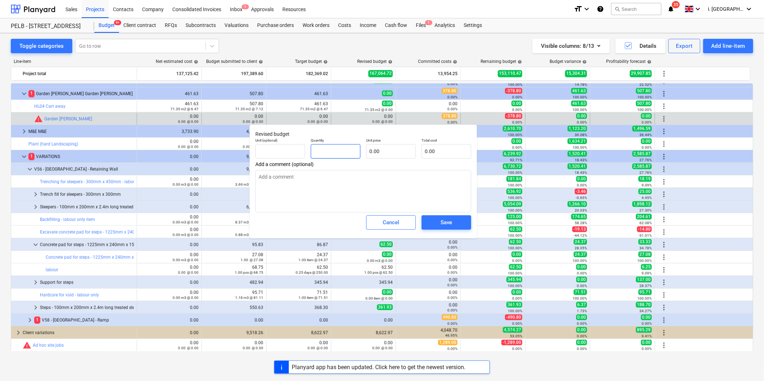
click at [349, 150] on input "text" at bounding box center [336, 151] width 50 height 14
type input "1"
type textarea "x"
type input "1.00"
type textarea "x"
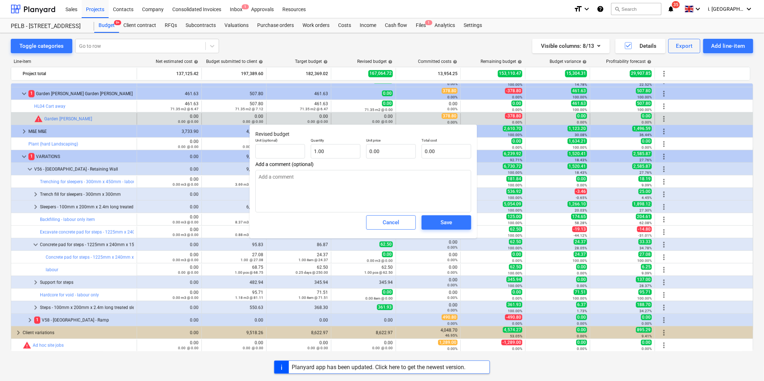
click at [396, 143] on p "Unit price" at bounding box center [391, 141] width 50 height 6
click at [398, 145] on input "text" at bounding box center [391, 151] width 50 height 14
type input "1"
type textarea "x"
type input "1.00"
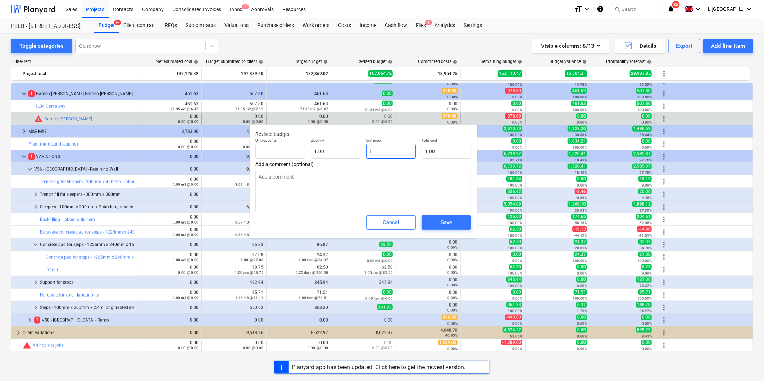
type input "10"
type textarea "x"
type input "10.00"
type input "10"
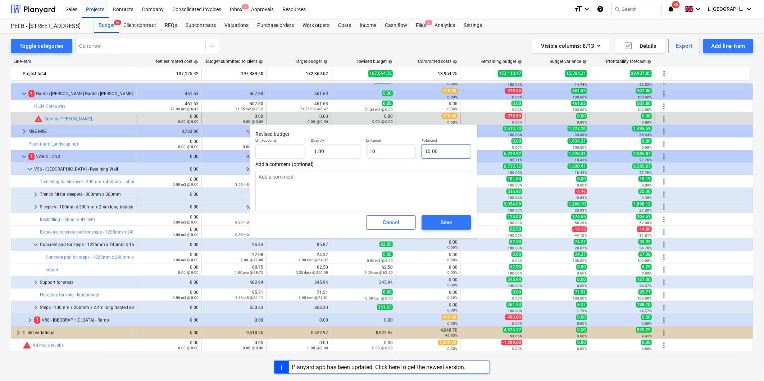
type textarea "x"
click at [446, 148] on input "10" at bounding box center [447, 151] width 50 height 14
type input "10.00"
click at [452, 224] on span "Save" at bounding box center [446, 222] width 32 height 9
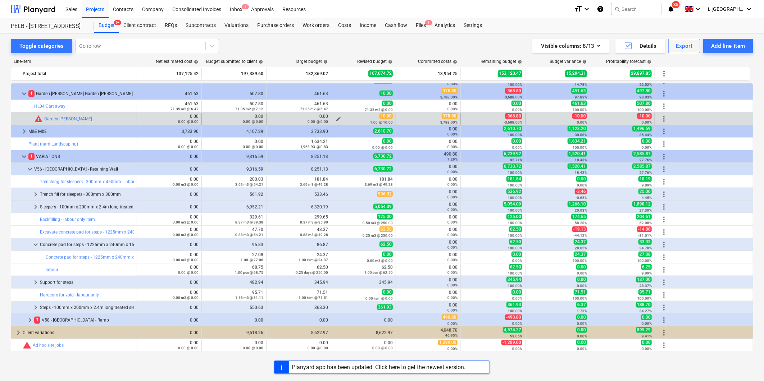
click at [338, 121] on div "1.00 @ 10.00" at bounding box center [363, 122] width 59 height 5
click at [340, 118] on span "edit" at bounding box center [339, 119] width 6 height 6
type textarea "x"
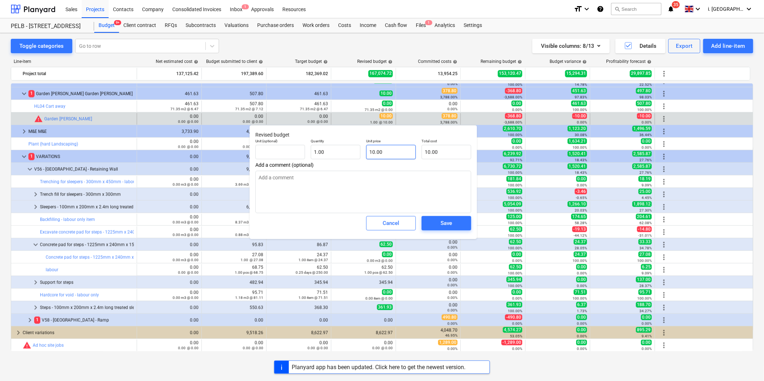
type input "10"
click at [369, 158] on input "10" at bounding box center [391, 152] width 50 height 14
type textarea "x"
type input "010"
type textarea "x"
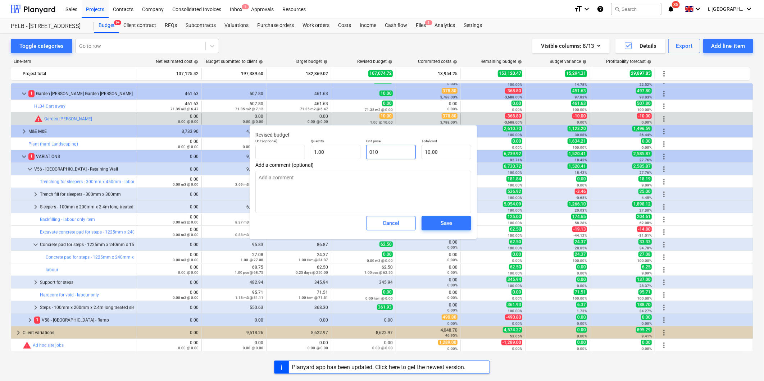
type input "0010"
type textarea "x"
type input "00010"
type textarea "x"
type input "0010"
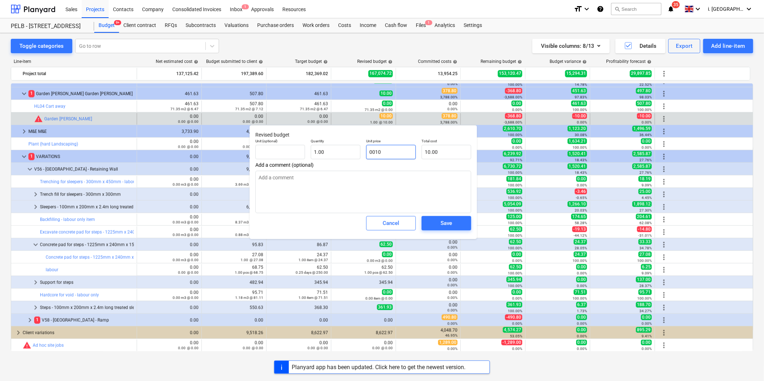
type textarea "x"
type input "010"
type textarea "x"
type input "10"
type textarea "x"
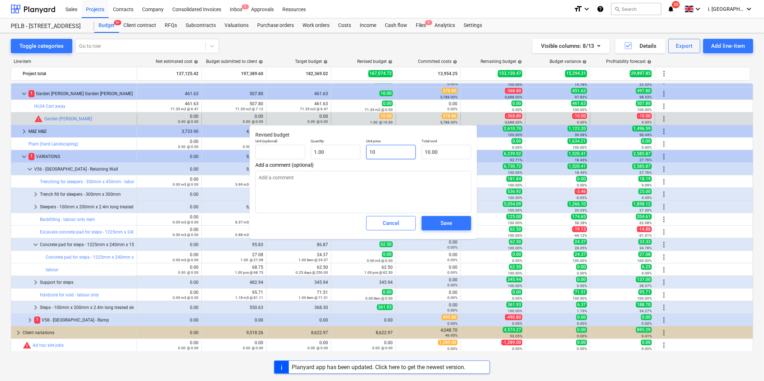
type input "010"
type textarea "x"
type input "10"
click at [383, 157] on input "10" at bounding box center [391, 152] width 50 height 14
type textarea "x"
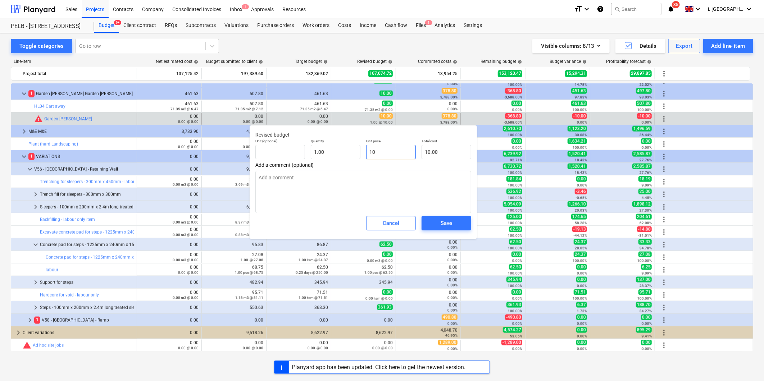
type input "100"
type input "100.00"
type textarea "x"
type input "1000"
type input "1,000.00"
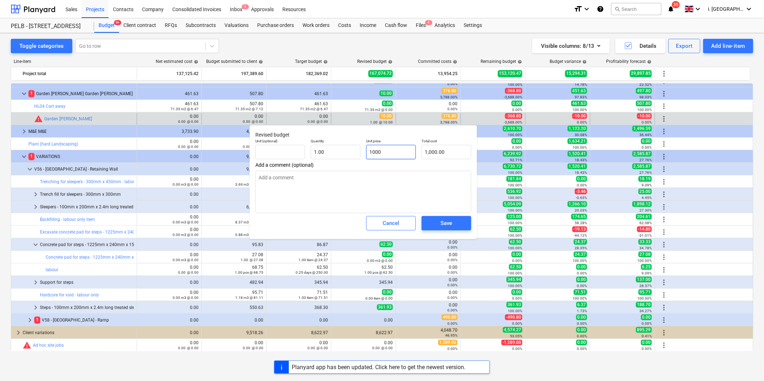
type textarea "x"
type input "10000"
type input "10,000.00"
type textarea "x"
type input "1000"
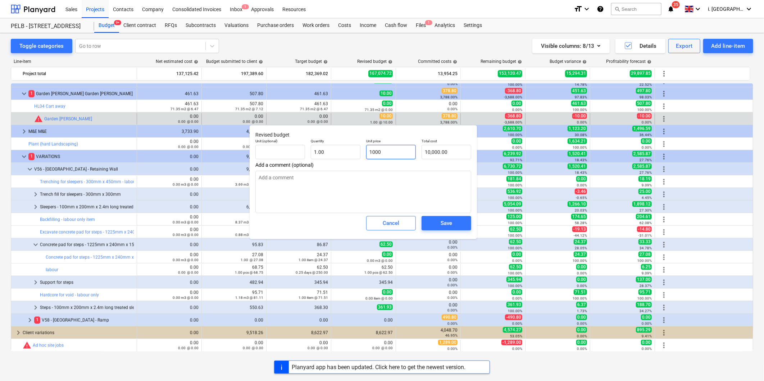
type input "1,000.00"
type input "1000"
type textarea "x"
type input "1,000.00"
click at [456, 220] on span "Save" at bounding box center [446, 223] width 32 height 9
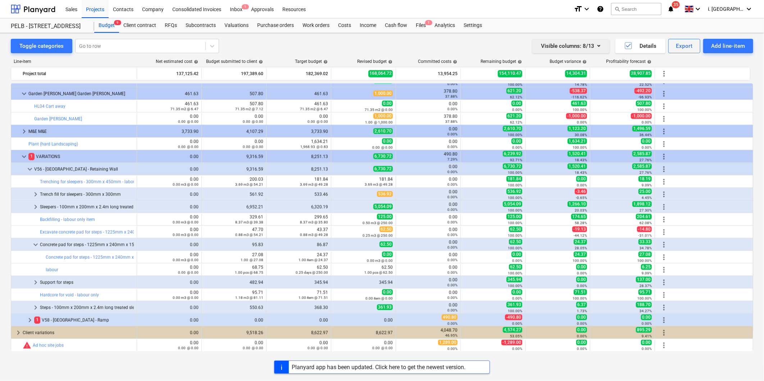
click at [568, 42] on div "Visible columns : 8/13" at bounding box center [571, 45] width 60 height 9
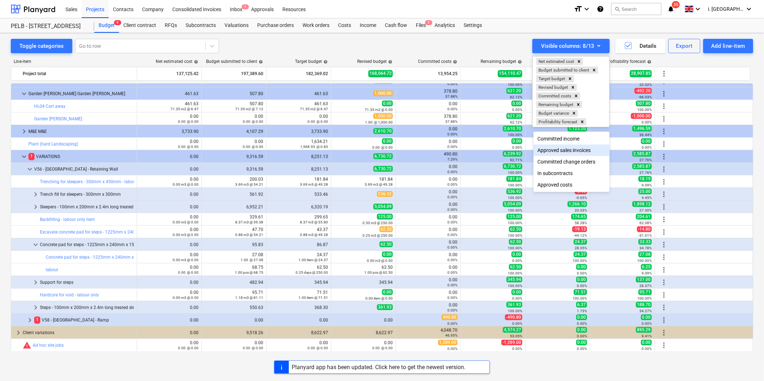
click at [423, 127] on div at bounding box center [382, 190] width 764 height 381
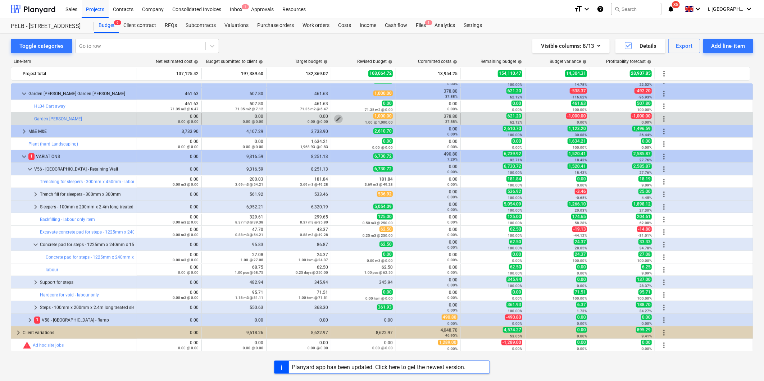
click at [339, 119] on span "edit" at bounding box center [339, 119] width 6 height 6
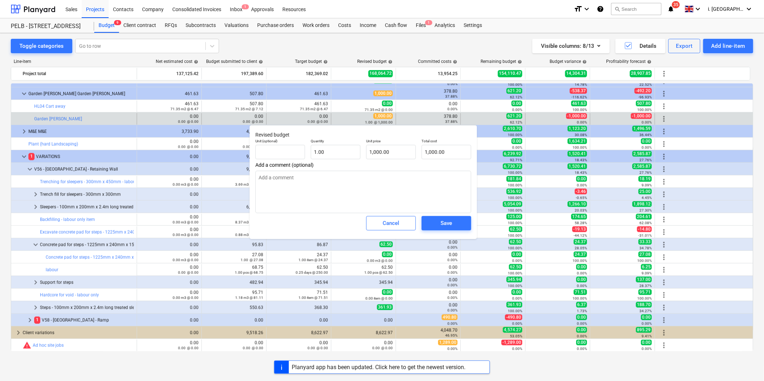
click at [348, 121] on div "1.00 @ 1,000.00" at bounding box center [363, 122] width 59 height 5
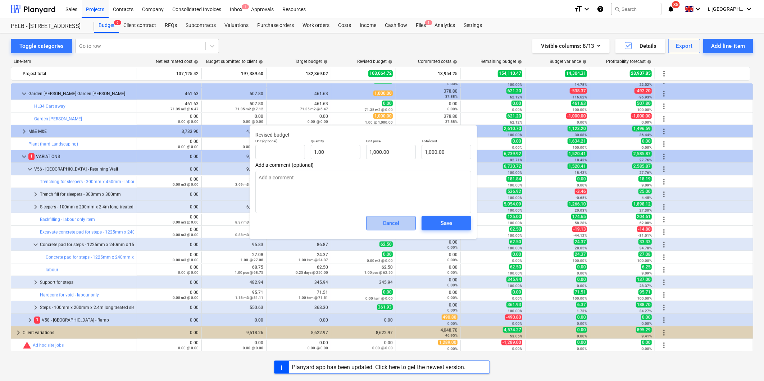
drag, startPoint x: 396, startPoint y: 223, endPoint x: 372, endPoint y: 152, distance: 75.2
click at [396, 222] on div "Cancel" at bounding box center [391, 223] width 17 height 9
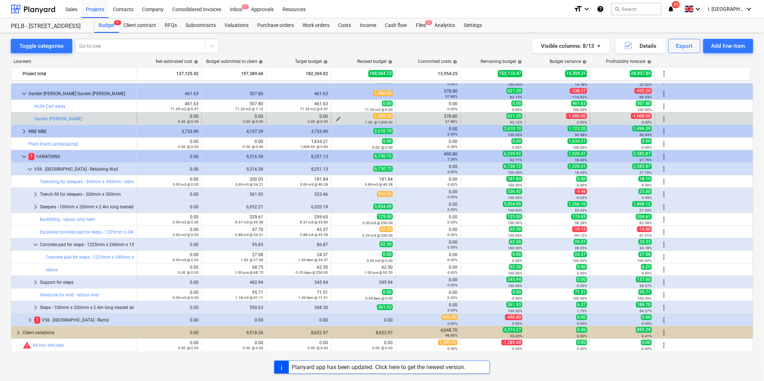
click at [375, 116] on span "1,000.00" at bounding box center [383, 116] width 19 height 6
click at [339, 121] on div "1.00 @ 1,000.00" at bounding box center [363, 122] width 59 height 5
click at [339, 119] on span "edit" at bounding box center [339, 119] width 6 height 6
type textarea "x"
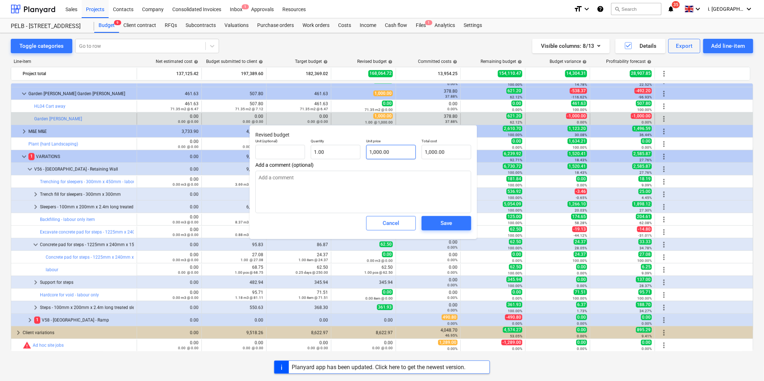
type input "1000"
drag, startPoint x: 402, startPoint y: 149, endPoint x: 325, endPoint y: 149, distance: 76.3
click at [337, 155] on div "Unit (optional) Quantity 1.00 Unit price 1000 Total cost 1,000.00" at bounding box center [364, 149] width 222 height 26
type textarea "x"
type input "0"
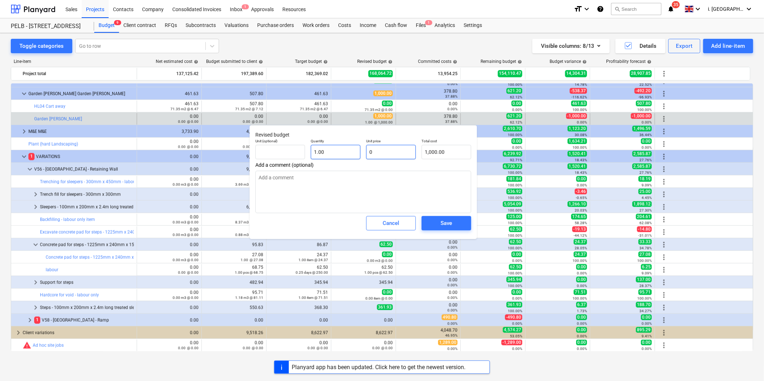
type input "0.00"
type input "0"
type textarea "x"
type input "0.00"
type textarea "x"
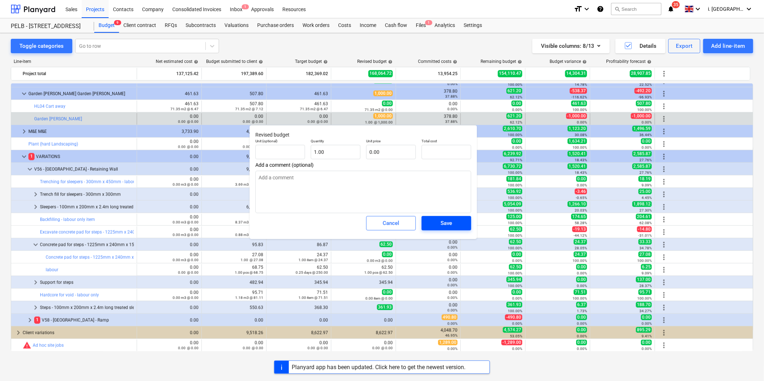
type input "0.00"
click at [431, 225] on span "Save" at bounding box center [446, 223] width 32 height 9
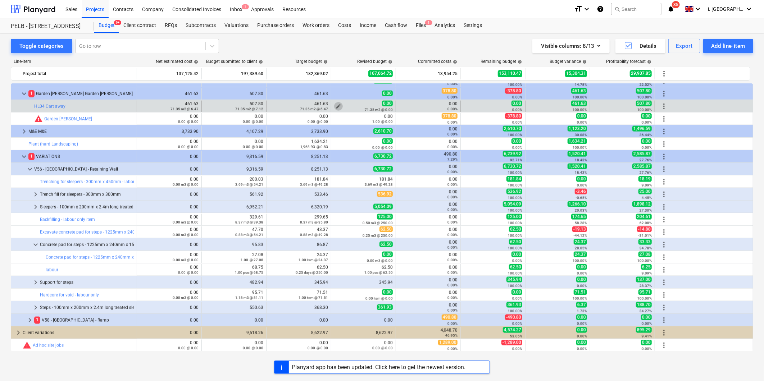
click at [339, 105] on span "edit" at bounding box center [339, 107] width 6 height 6
type textarea "x"
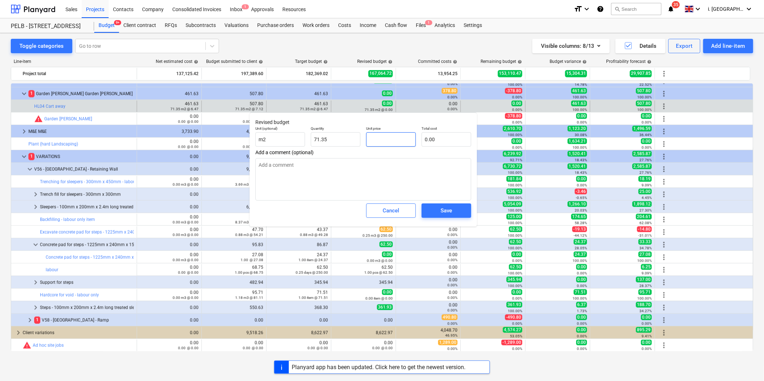
click at [380, 139] on input "text" at bounding box center [391, 139] width 50 height 14
type textarea "x"
type input "5"
type input "356.75"
type textarea "x"
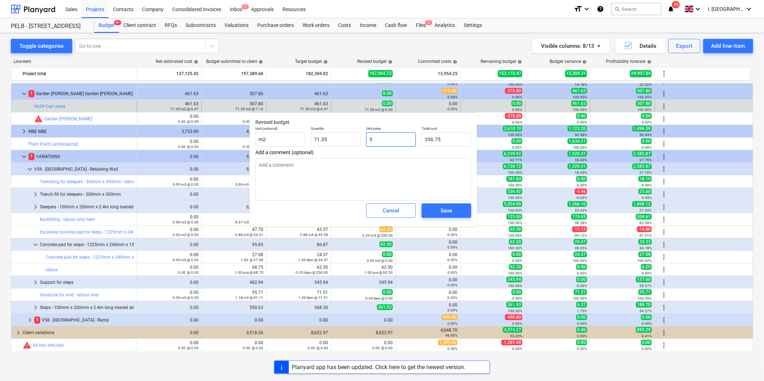
type input "50"
type input "3,567.50"
type textarea "x"
type input "500"
type input "35,675.00"
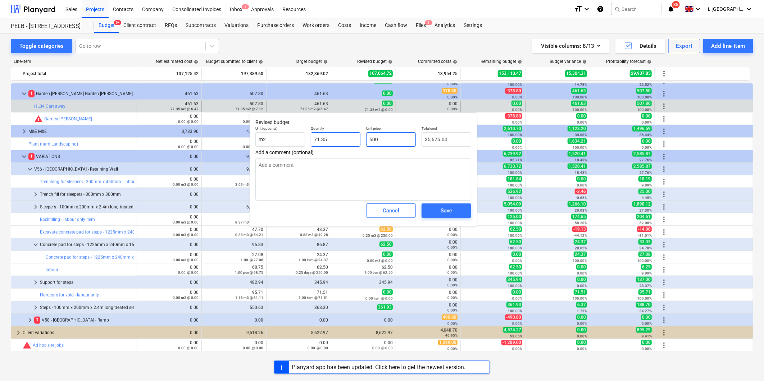
drag, startPoint x: 380, startPoint y: 140, endPoint x: 357, endPoint y: 141, distance: 23.8
click at [358, 141] on div "Unit (optional) m2 Quantity 71.35 Unit price 500 Total cost 35,675.00" at bounding box center [364, 136] width 222 height 26
type textarea "x"
type input "0.00"
type textarea "x"
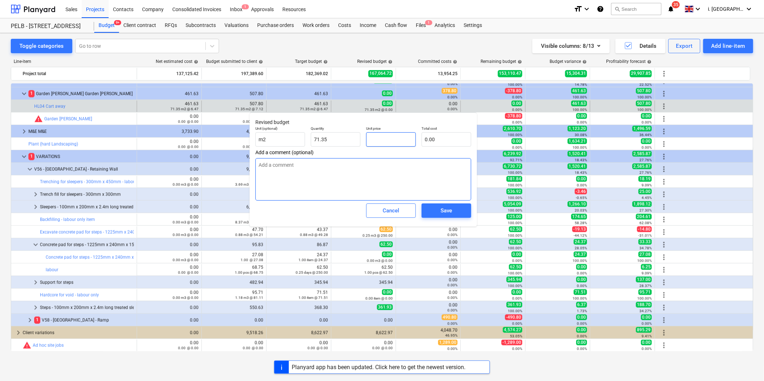
type input "7"
type input "499.45"
type input "7"
type textarea "x"
type input "7.00"
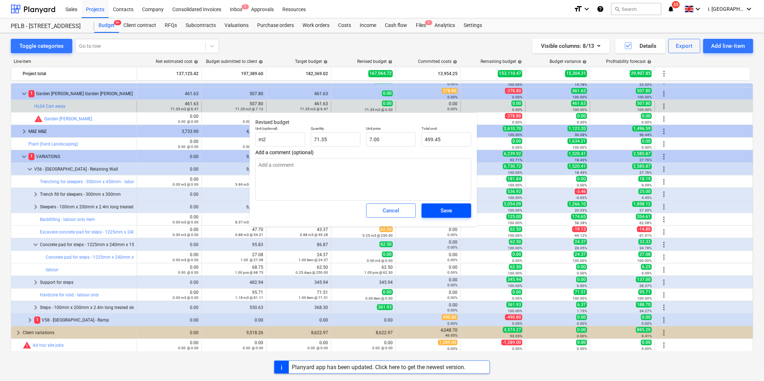
click at [455, 214] on span "Save" at bounding box center [446, 210] width 32 height 9
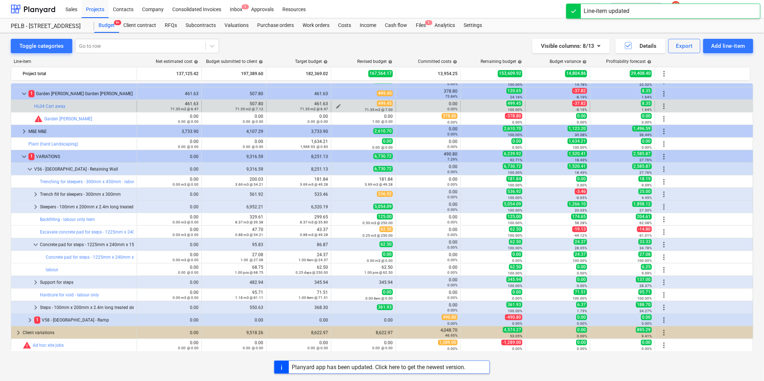
click at [367, 105] on div "499.45 71.35 m2 @ 7.00" at bounding box center [363, 106] width 59 height 11
click at [338, 106] on span "edit" at bounding box center [339, 107] width 6 height 6
type textarea "x"
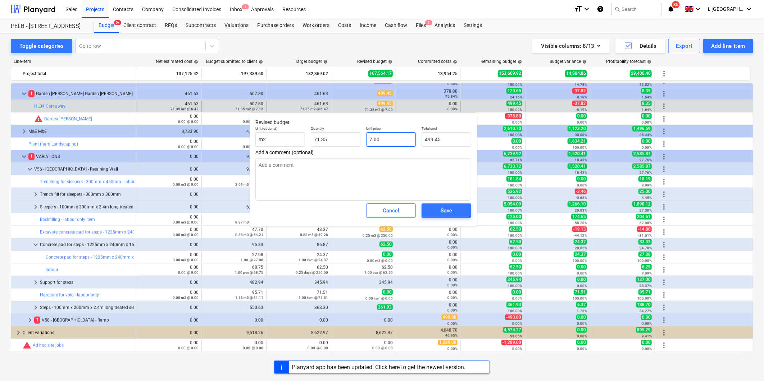
type input "7"
drag, startPoint x: 403, startPoint y: 142, endPoint x: 372, endPoint y: 141, distance: 31.0
click at [367, 144] on input "7" at bounding box center [391, 139] width 50 height 14
type textarea "x"
type input "0"
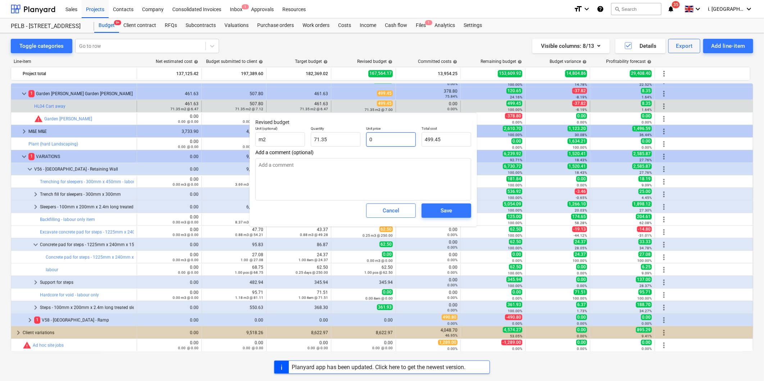
type input "0.00"
click at [445, 214] on div "Save" at bounding box center [447, 210] width 12 height 9
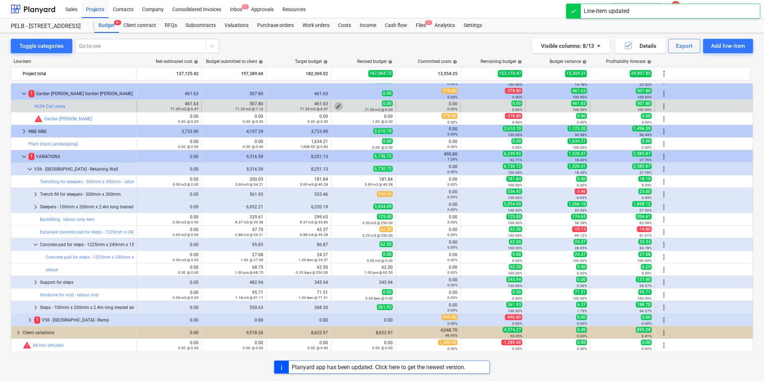
click at [339, 105] on span "edit" at bounding box center [339, 107] width 6 height 6
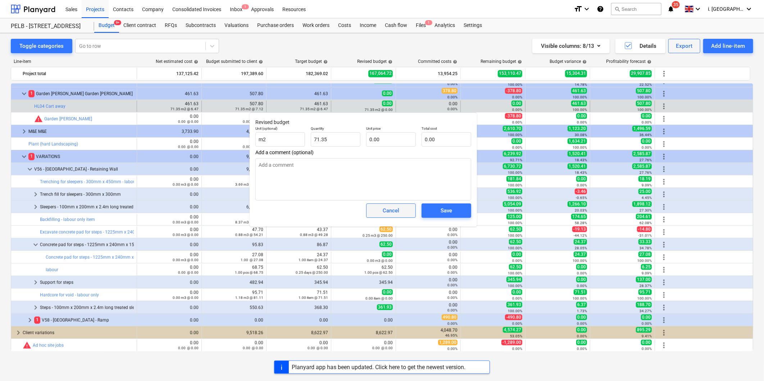
click at [398, 211] on div "Cancel" at bounding box center [391, 210] width 17 height 9
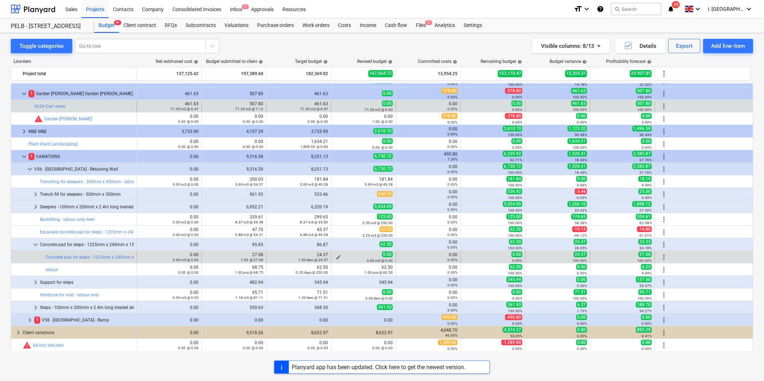
click at [340, 255] on span "edit" at bounding box center [339, 258] width 6 height 6
type textarea "x"
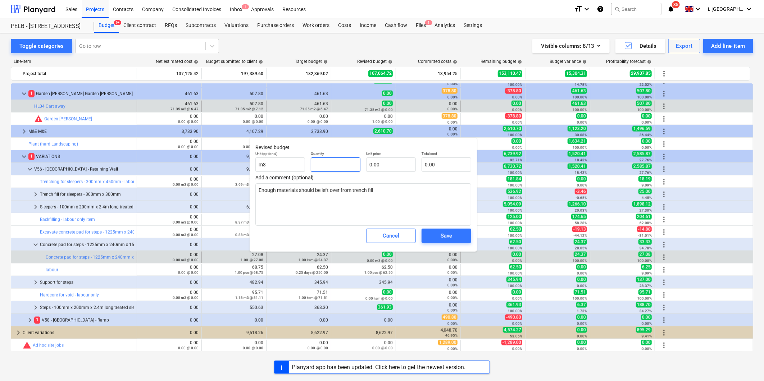
click at [355, 166] on input "text" at bounding box center [336, 165] width 50 height 14
type textarea "x"
type input "1"
type textarea "x"
type input "1.00"
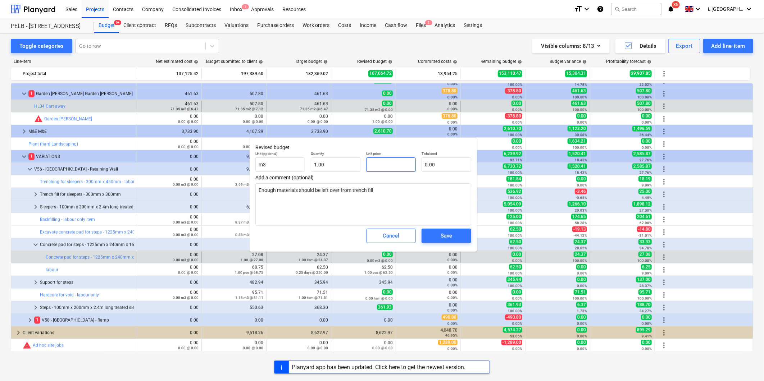
click at [379, 167] on input "text" at bounding box center [391, 165] width 50 height 14
type textarea "x"
type input "2"
type input "2.00"
type textarea "x"
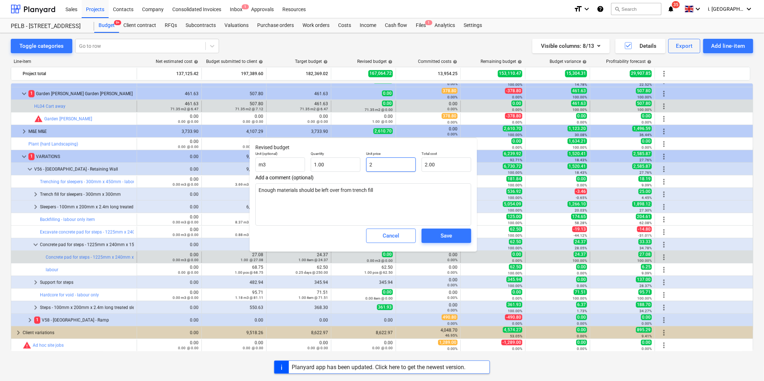
type input "24"
type input "24.00"
type textarea "x"
type input "24."
type textarea "x"
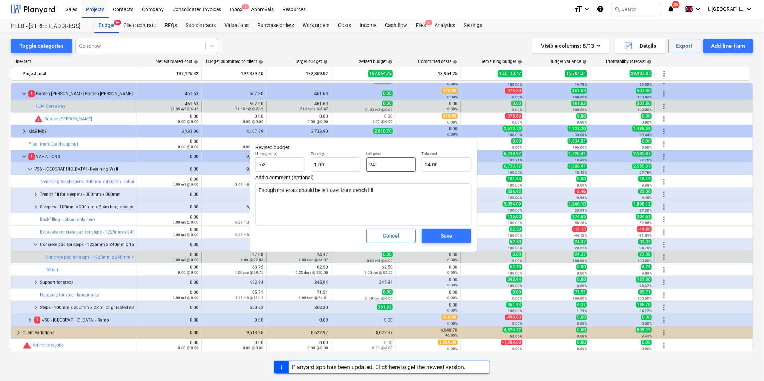
type input "24.3"
type input "24.30"
type textarea "x"
type input "24.38"
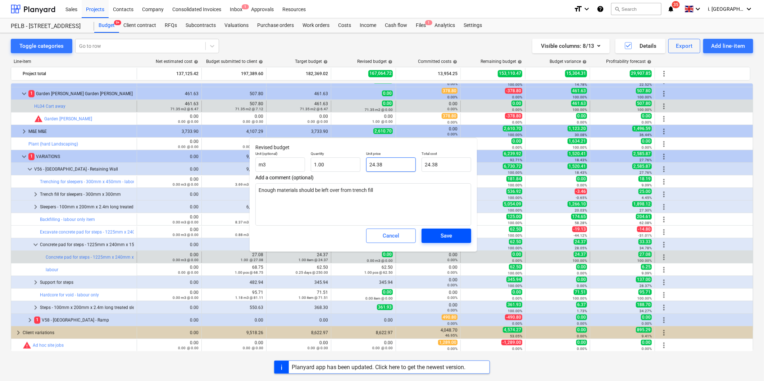
type input "24.38"
click at [453, 236] on span "Save" at bounding box center [446, 235] width 32 height 9
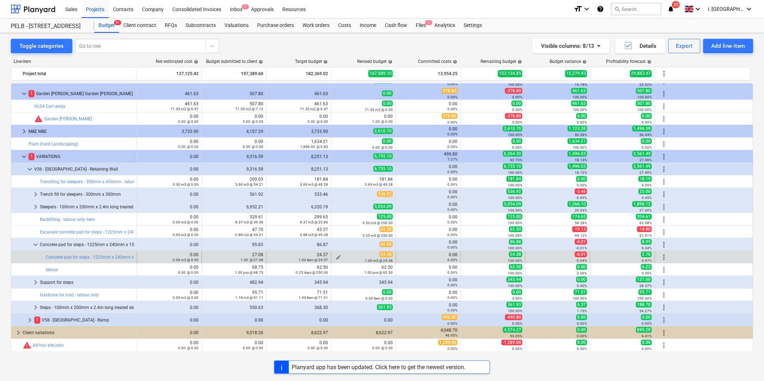
click at [340, 257] on span "edit" at bounding box center [339, 258] width 6 height 6
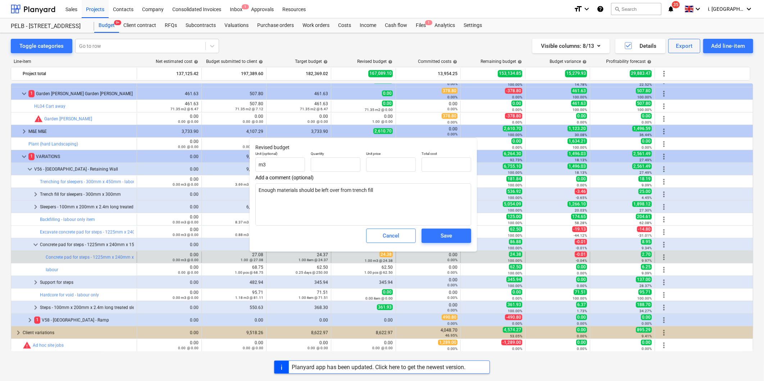
type textarea "x"
type input "1.00"
type input "24.38"
click at [392, 166] on input "24.38" at bounding box center [391, 165] width 50 height 14
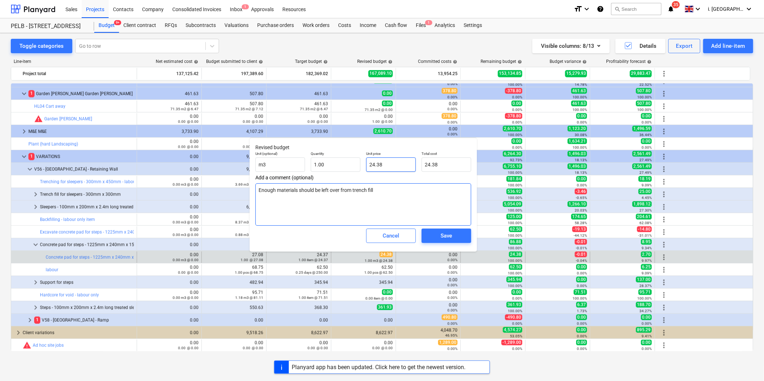
type textarea "x"
type input "24.3"
type input "24.30"
type textarea "x"
type input "24."
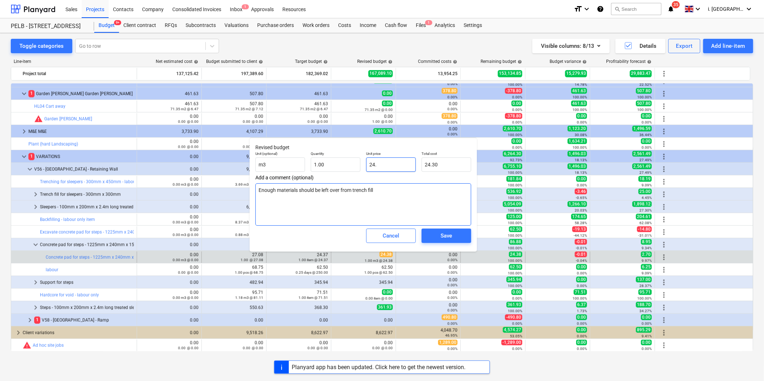
type input "24.00"
type textarea "x"
type input "24"
type textarea "x"
type input "2"
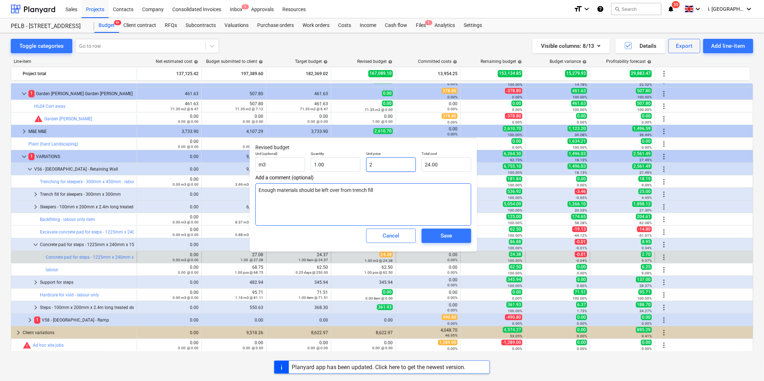
type input "2.00"
type textarea "x"
type input "0.00"
type textarea "x"
type input "0.00"
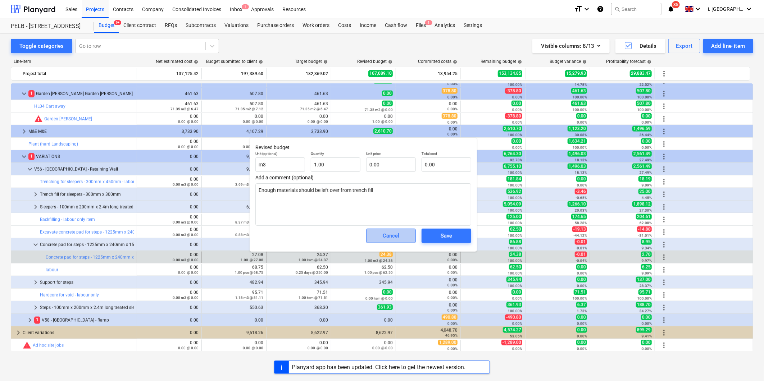
click at [408, 231] on button "Cancel" at bounding box center [391, 236] width 50 height 14
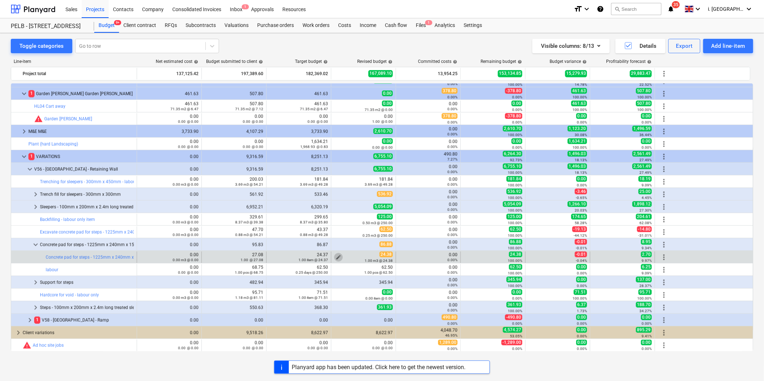
click at [339, 258] on span "edit" at bounding box center [339, 258] width 6 height 6
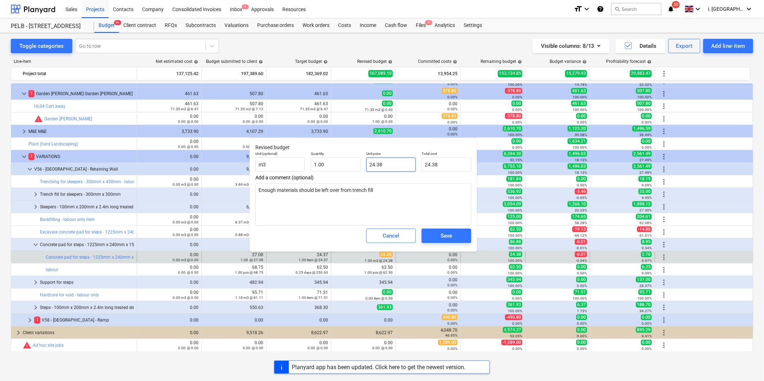
drag, startPoint x: 386, startPoint y: 166, endPoint x: 378, endPoint y: 165, distance: 7.6
click at [383, 166] on input "24.38" at bounding box center [391, 165] width 50 height 14
drag, startPoint x: 390, startPoint y: 167, endPoint x: 331, endPoint y: 167, distance: 59.0
click at [345, 167] on div "Unit (optional) m3 Quantity 1.00 Unit price 24.38 Total cost 24.38" at bounding box center [364, 162] width 222 height 26
type textarea "x"
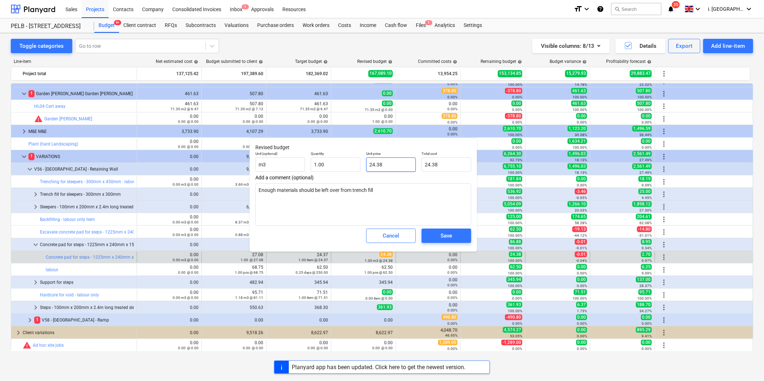
type input "0"
type input "0.00"
type input "0"
type textarea "x"
type input "0.00"
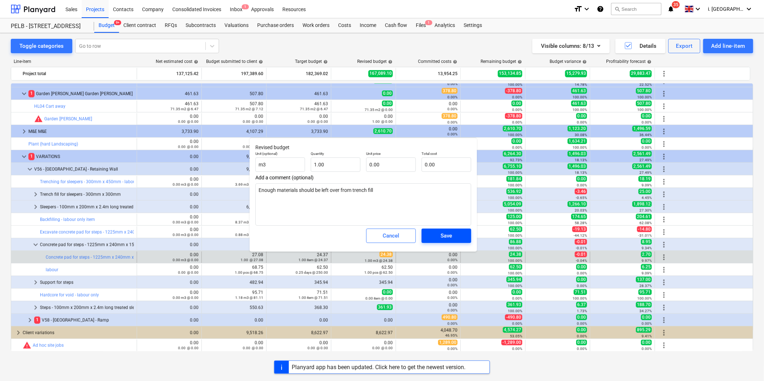
click at [444, 237] on div "Save" at bounding box center [447, 235] width 12 height 9
type textarea "x"
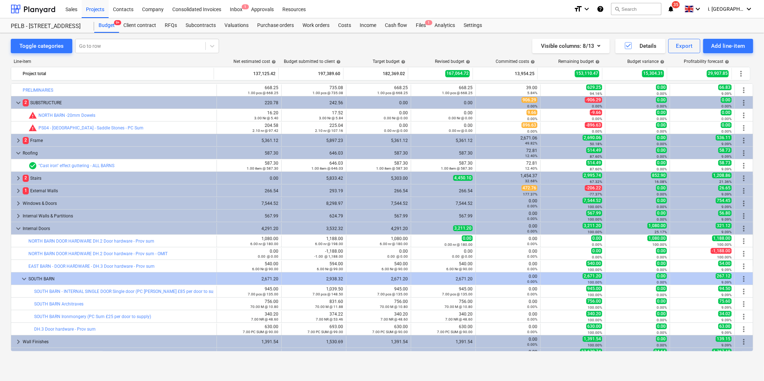
drag, startPoint x: 255, startPoint y: 35, endPoint x: 320, endPoint y: 39, distance: 64.9
click at [256, 35] on div "Toggle categories Go to row Visible columns : 8/13 Details Export Add line-item…" at bounding box center [382, 199] width 764 height 333
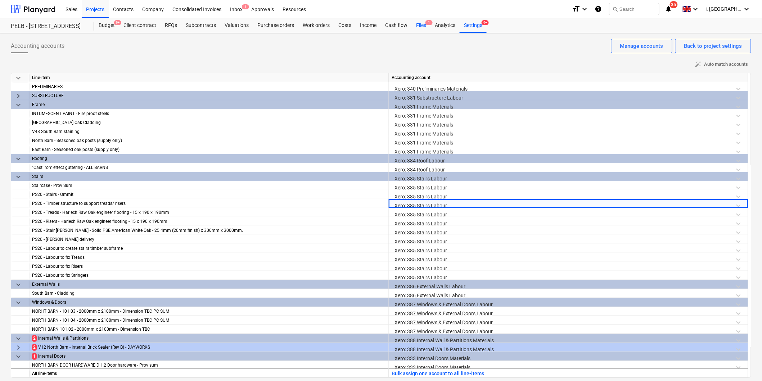
click at [414, 27] on div "Files 1" at bounding box center [421, 25] width 19 height 14
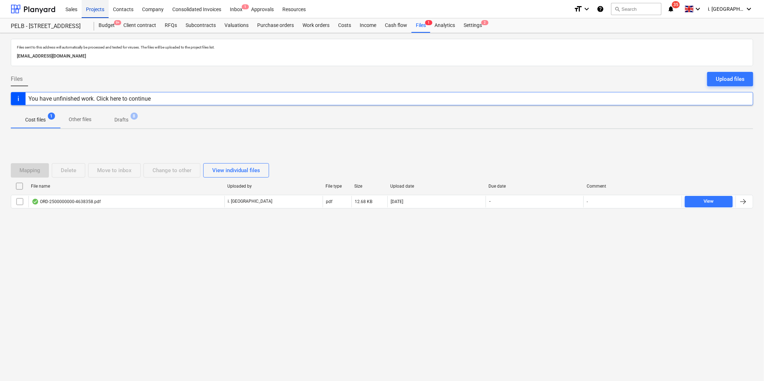
click at [91, 10] on div "Projects" at bounding box center [95, 9] width 27 height 18
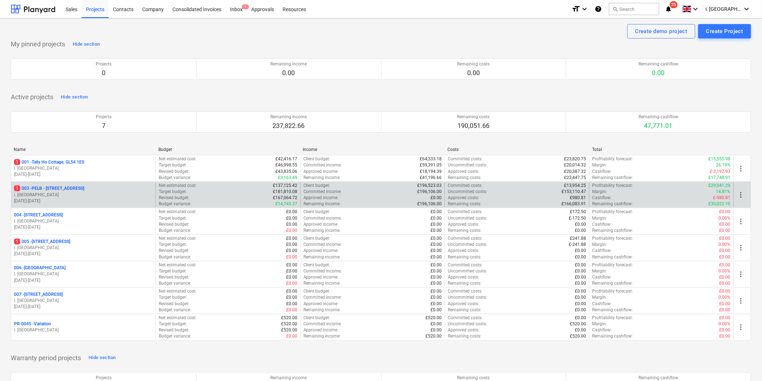
click at [78, 185] on div "1 003 - PELB - [GEOGRAPHIC_DATA], [GEOGRAPHIC_DATA], GL2 7NE i. montvydaite [DA…" at bounding box center [83, 195] width 144 height 25
click at [84, 186] on p "1 003 - PELB - [GEOGRAPHIC_DATA], [GEOGRAPHIC_DATA], GL2 7NE" at bounding box center [49, 189] width 70 height 6
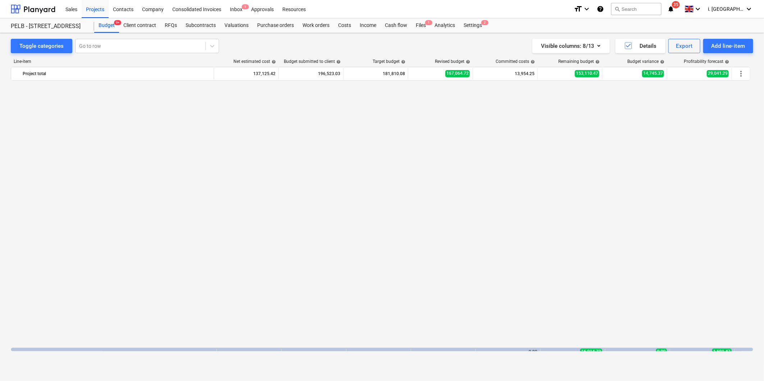
scroll to position [519, 0]
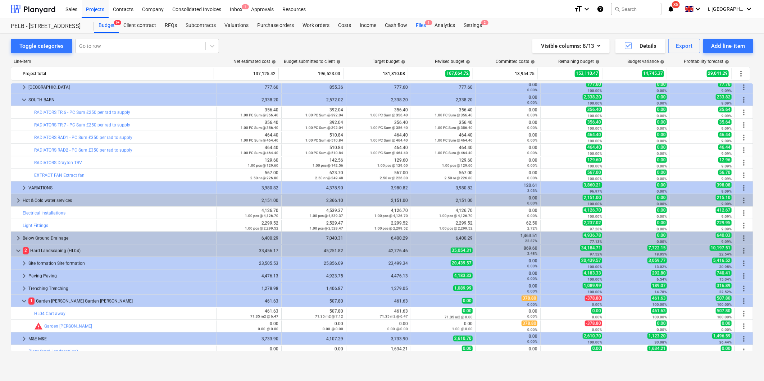
click at [419, 23] on div "Files 1" at bounding box center [421, 25] width 19 height 14
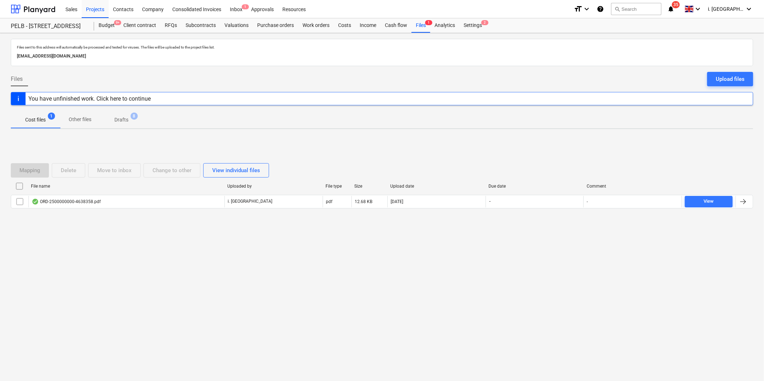
click at [609, 76] on div "Upload files" at bounding box center [730, 78] width 29 height 9
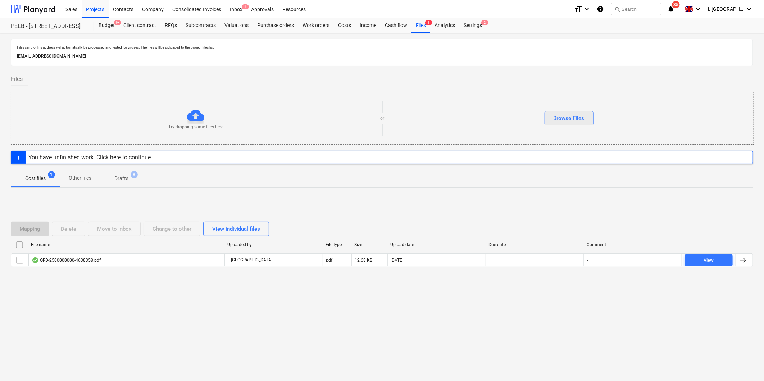
click at [572, 121] on div "Browse Files" at bounding box center [569, 118] width 31 height 9
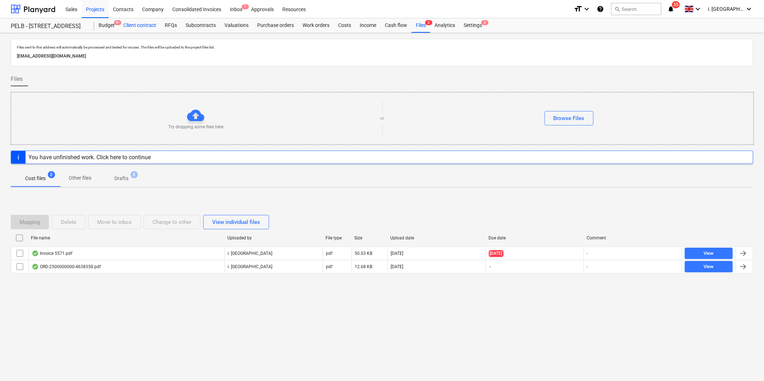
click at [144, 26] on div "Client contract" at bounding box center [139, 25] width 41 height 14
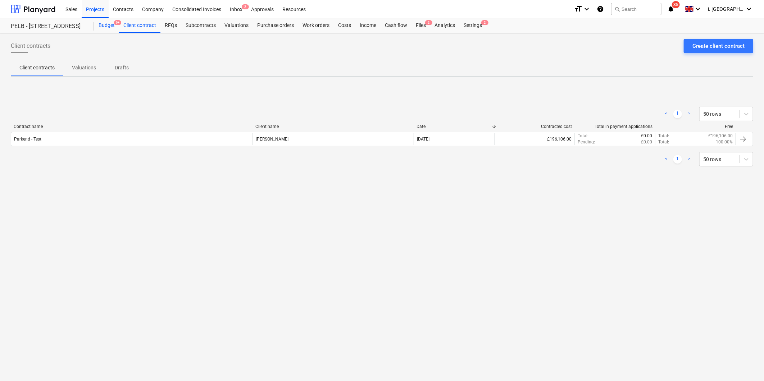
click at [103, 23] on div "Budget 9+" at bounding box center [106, 25] width 25 height 14
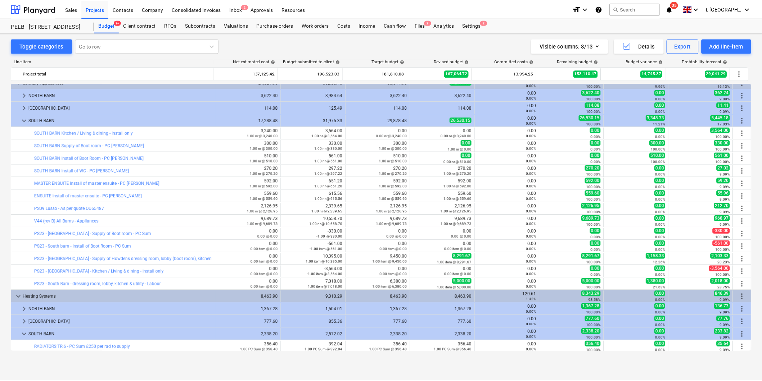
scroll to position [50, 0]
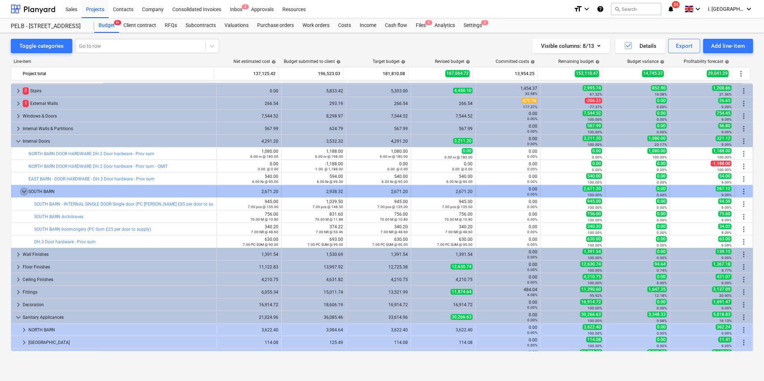
click at [21, 192] on span "keyboard_arrow_down" at bounding box center [24, 192] width 9 height 9
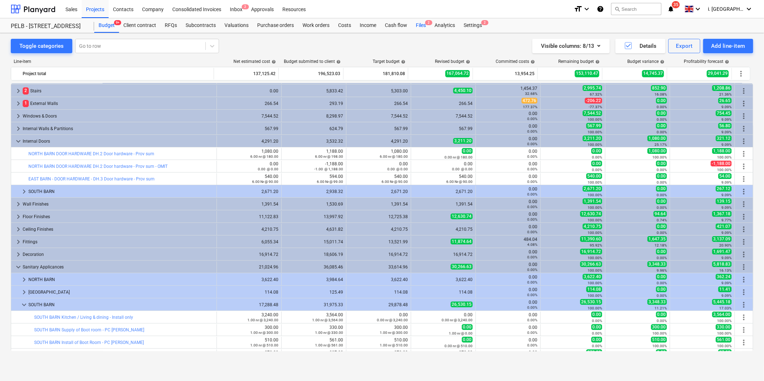
click at [422, 23] on div "Files 2" at bounding box center [421, 25] width 19 height 14
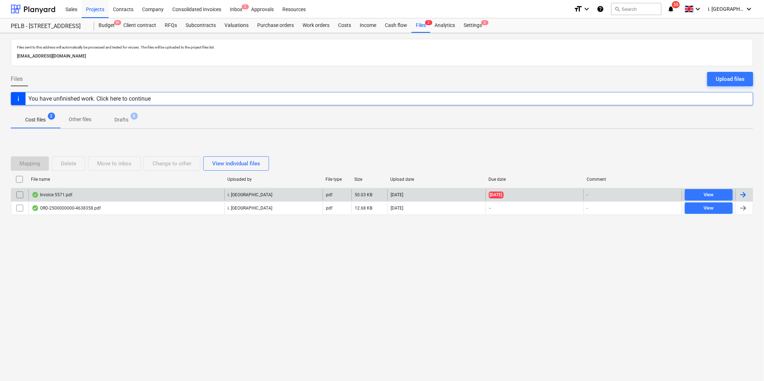
click at [45, 198] on div "Invoice 5571.pdf" at bounding box center [52, 195] width 41 height 6
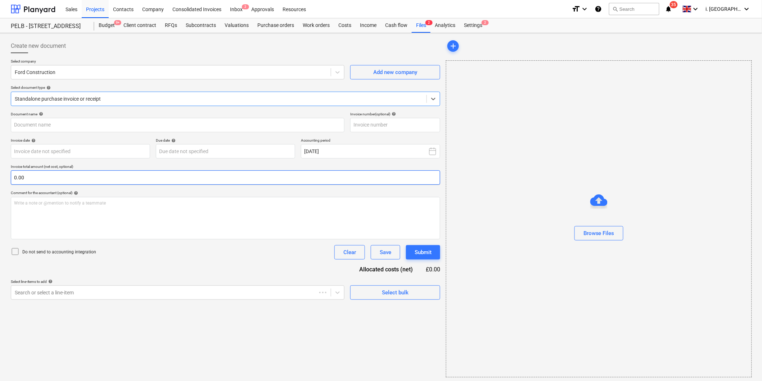
type input "5571"
type input "[DATE]"
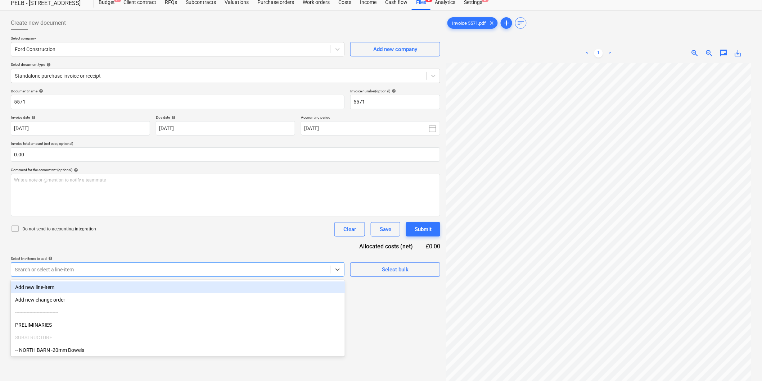
scroll to position [34, 0]
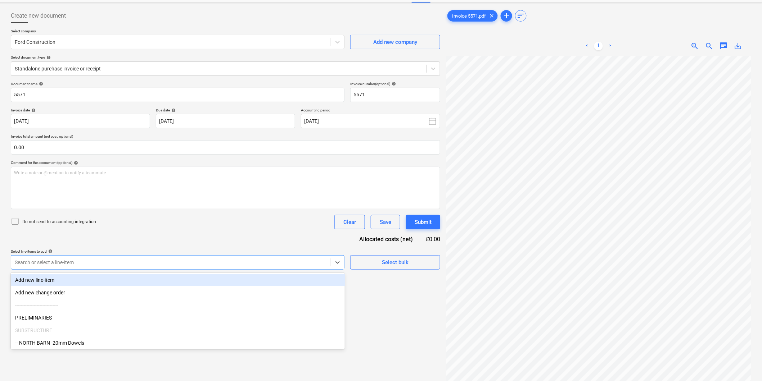
click at [293, 296] on body "Sales Projects Contacts Company Consolidated Invoices Inbox 2 Approvals Resourc…" at bounding box center [381, 160] width 762 height 381
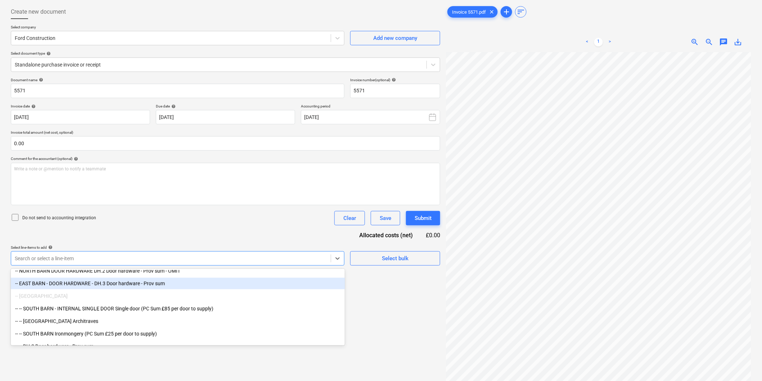
scroll to position [526, 0]
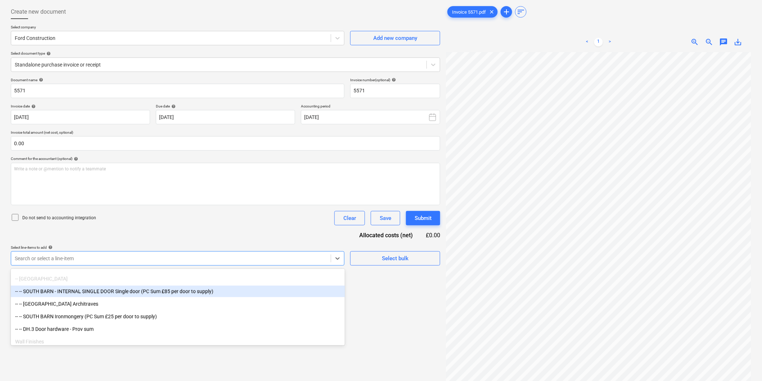
click at [196, 292] on div "-- -- SOUTH BARN - INTERNAL SINGLE DOOR Single door (PC Sum £85 per door to sup…" at bounding box center [178, 292] width 334 height 12
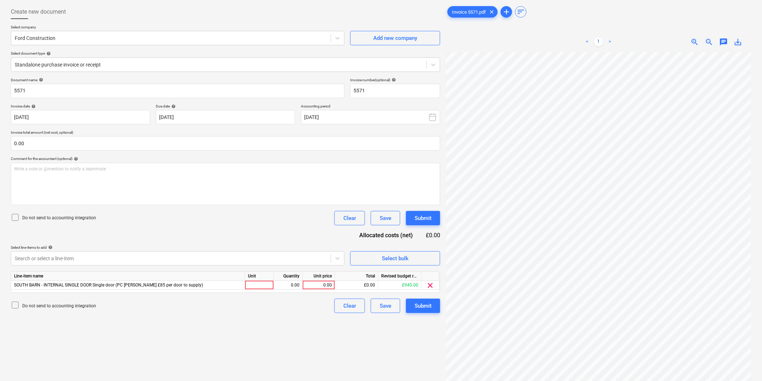
click at [383, 333] on div "Create new document Select company Ford Construction Add new company Select doc…" at bounding box center [225, 209] width 435 height 415
click at [265, 288] on div at bounding box center [259, 285] width 29 height 9
type input "1"
click at [265, 288] on div "1" at bounding box center [259, 285] width 29 height 9
type input "3"
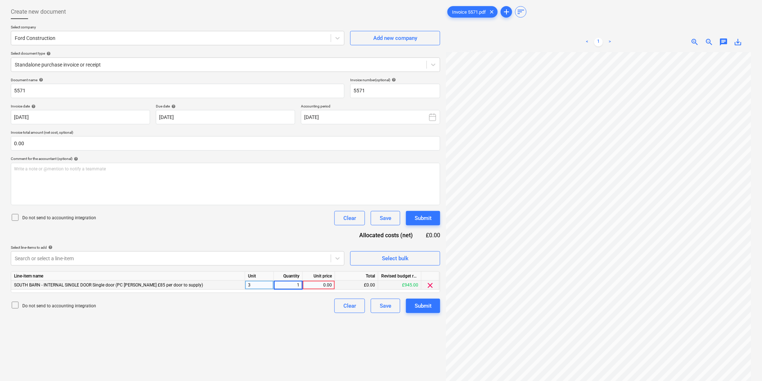
type input "14"
click at [270, 287] on div "3" at bounding box center [259, 285] width 29 height 9
type input "item"
type input "140"
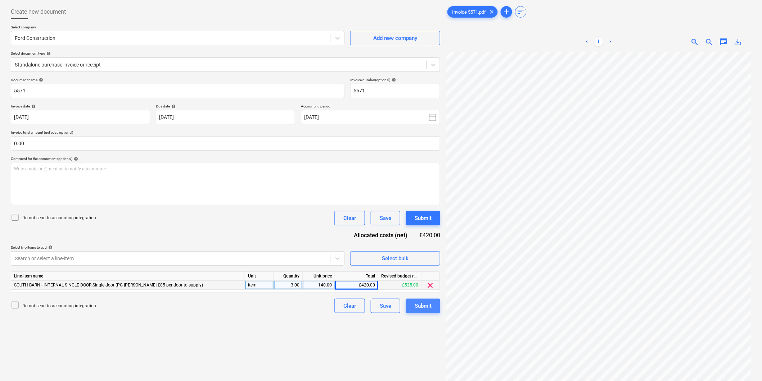
click at [418, 307] on div "Submit" at bounding box center [423, 306] width 17 height 9
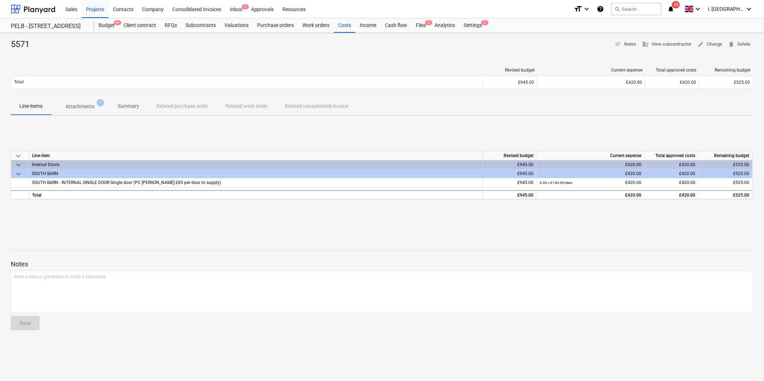
click at [415, 230] on div "5571 notes Notes business View subcontractor edit Change delete Delete Revised …" at bounding box center [382, 207] width 764 height 348
click at [106, 27] on div "Budget 9+" at bounding box center [106, 25] width 25 height 14
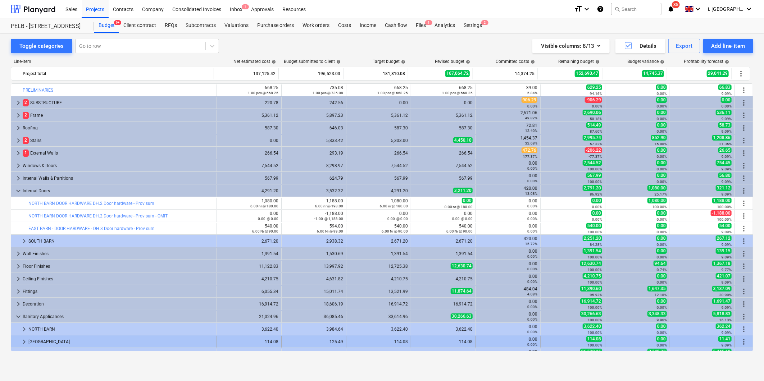
scroll to position [50, 0]
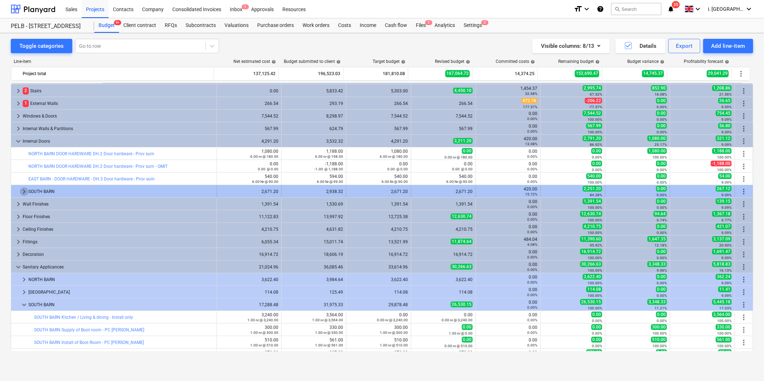
click at [24, 192] on span "keyboard_arrow_right" at bounding box center [24, 192] width 9 height 9
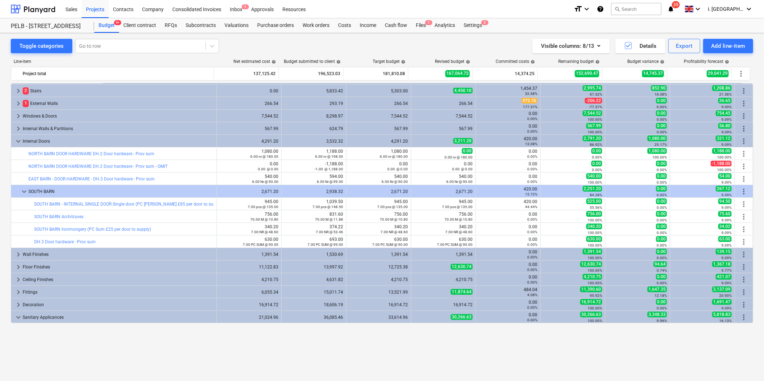
scroll to position [0, 0]
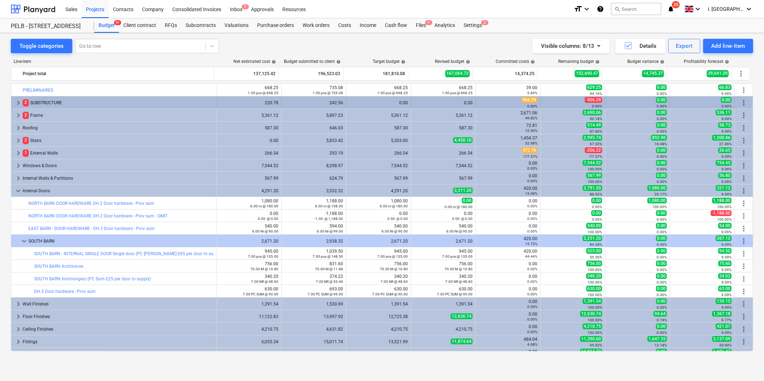
click at [13, 99] on div "keyboard_arrow_right 2 SUBSTRUCTURE" at bounding box center [114, 103] width 206 height 12
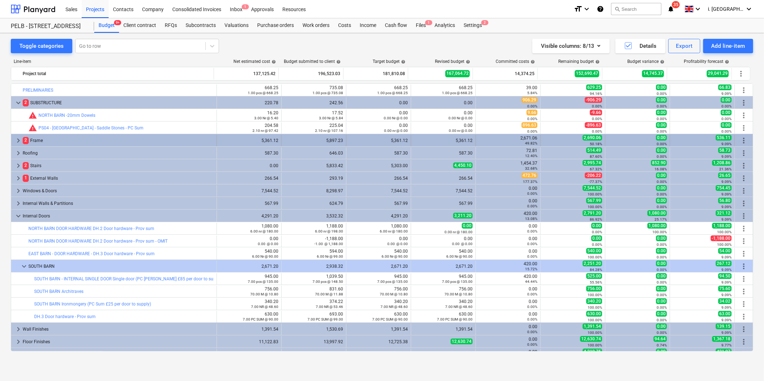
click at [17, 140] on span "keyboard_arrow_right" at bounding box center [18, 140] width 9 height 9
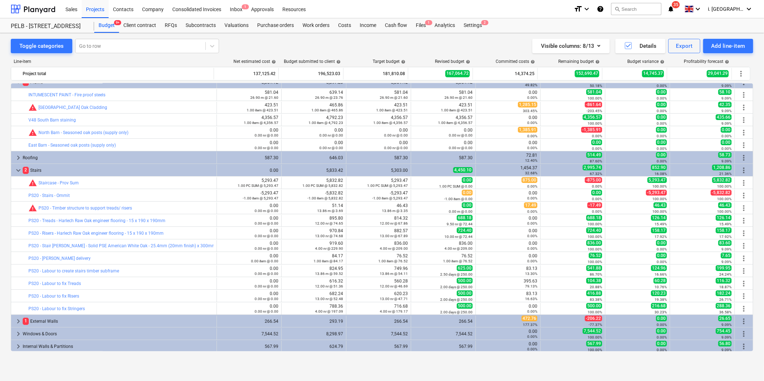
scroll to position [59, 0]
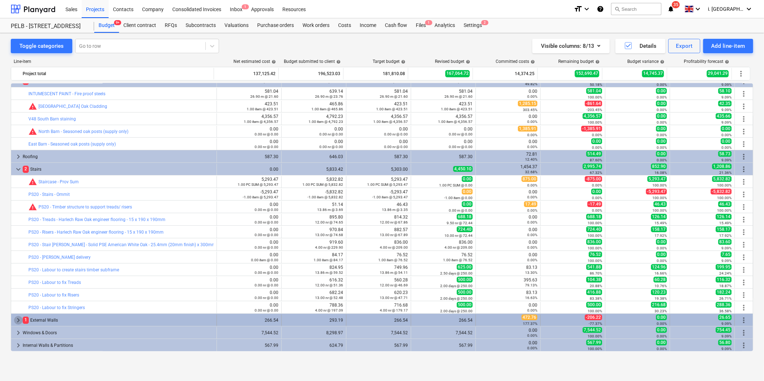
click at [15, 321] on span "keyboard_arrow_right" at bounding box center [18, 320] width 9 height 9
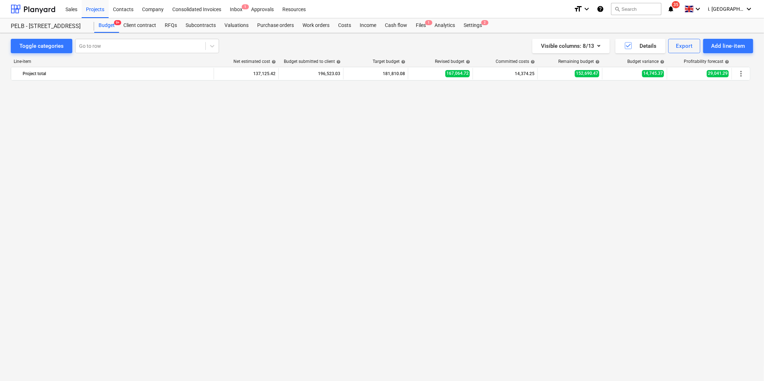
scroll to position [0, 0]
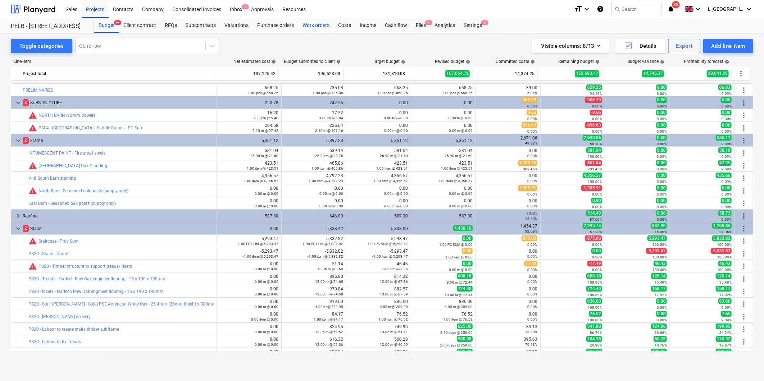
click at [303, 26] on div "Work orders" at bounding box center [316, 25] width 36 height 14
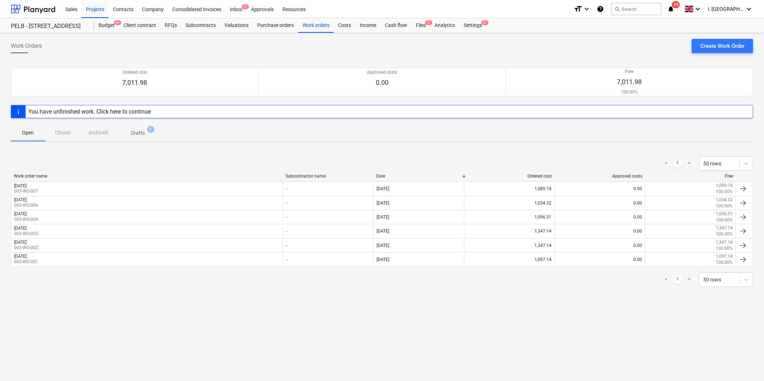
click at [138, 132] on p "Drafts" at bounding box center [138, 134] width 14 height 8
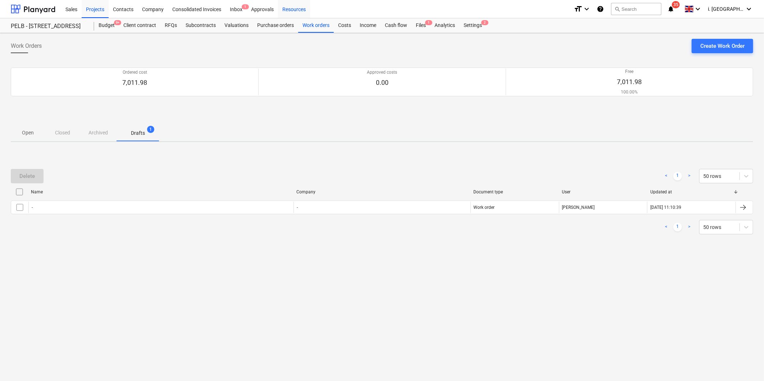
click at [301, 8] on div "Resources" at bounding box center [294, 9] width 32 height 18
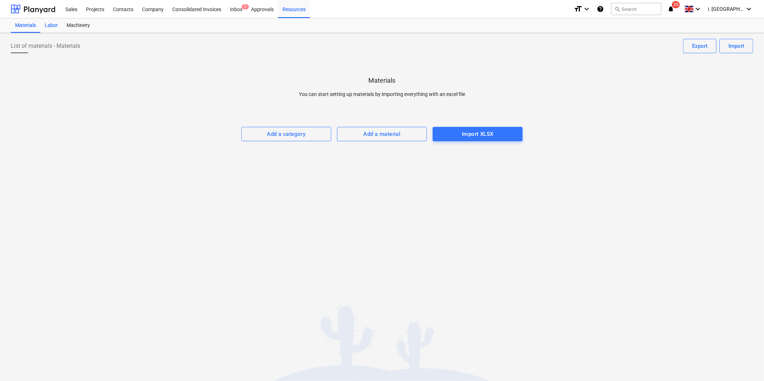
click at [49, 24] on div "Labor" at bounding box center [51, 25] width 22 height 14
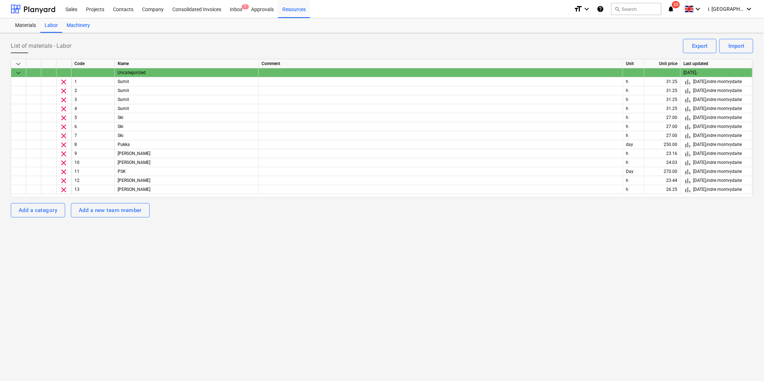
click at [80, 26] on div "Machinery" at bounding box center [78, 25] width 32 height 14
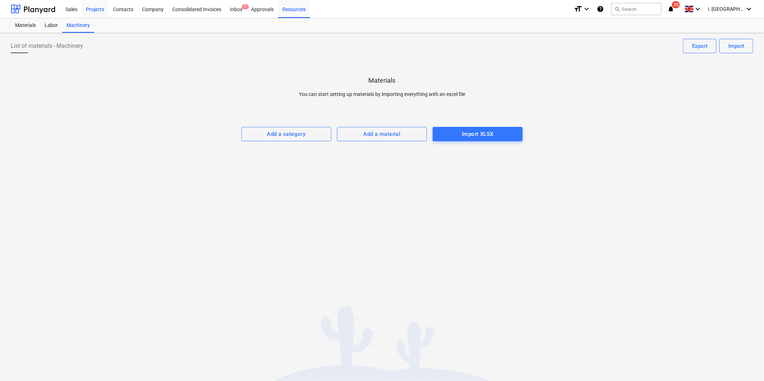
click at [100, 9] on div "Projects" at bounding box center [95, 9] width 27 height 18
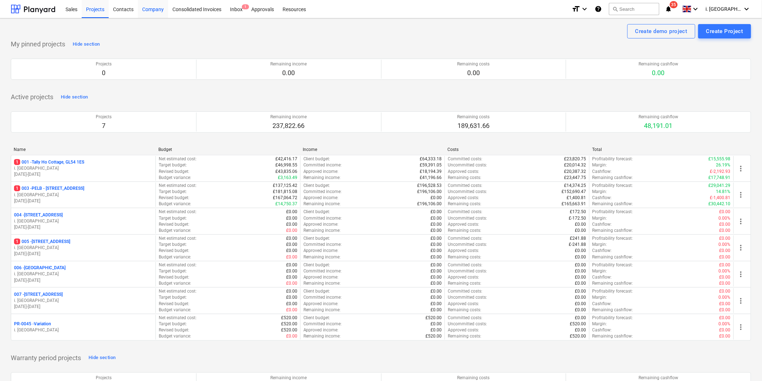
click at [149, 10] on div "Company" at bounding box center [153, 9] width 30 height 18
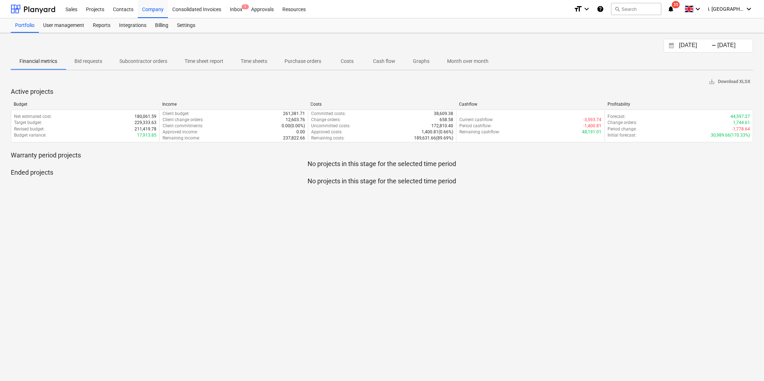
click at [414, 58] on p "Graphs" at bounding box center [421, 62] width 17 height 8
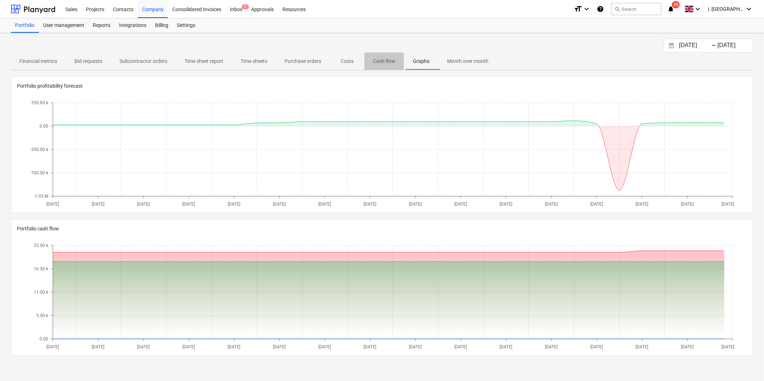
click at [378, 62] on p "Cash flow" at bounding box center [384, 62] width 22 height 8
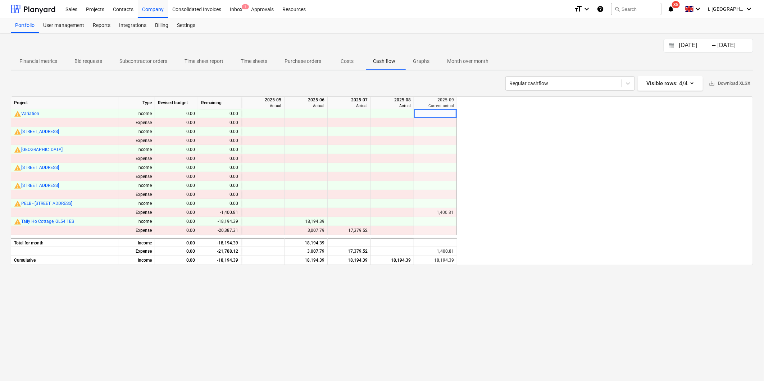
click at [268, 114] on div at bounding box center [262, 113] width 43 height 9
click at [264, 115] on div at bounding box center [262, 113] width 43 height 9
click at [225, 110] on div "0.00" at bounding box center [219, 113] width 43 height 9
click at [191, 109] on div "0.00" at bounding box center [176, 113] width 43 height 9
click at [187, 113] on div "0.00" at bounding box center [176, 113] width 43 height 9
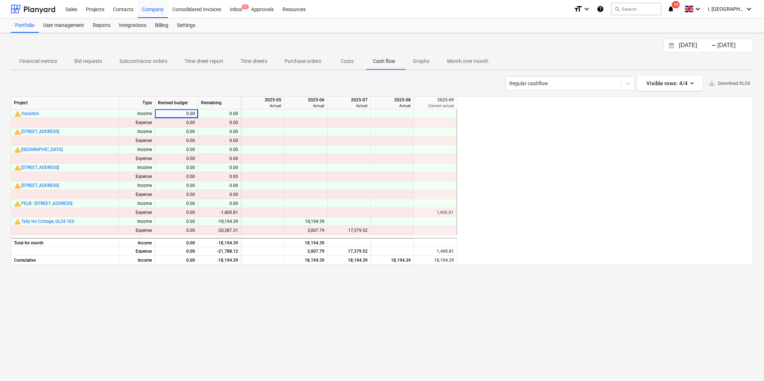
click at [209, 113] on div "0.00" at bounding box center [219, 113] width 43 height 9
click at [177, 114] on div "0.00" at bounding box center [176, 113] width 43 height 9
click at [176, 112] on div "0.00" at bounding box center [176, 113] width 43 height 9
click at [135, 59] on p "Subcontractor orders" at bounding box center [143, 62] width 48 height 8
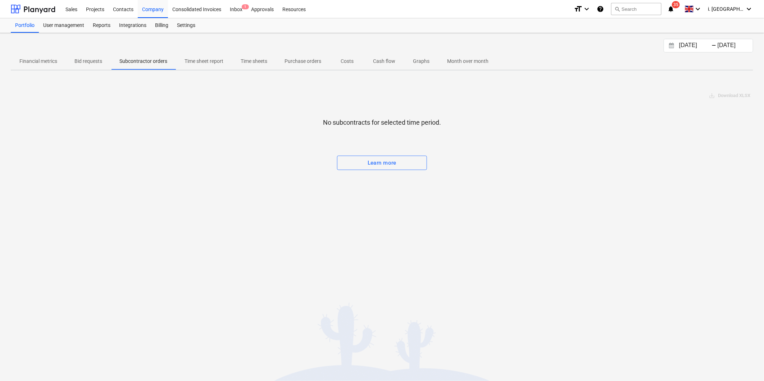
click at [187, 63] on p "Time sheet report" at bounding box center [204, 62] width 39 height 8
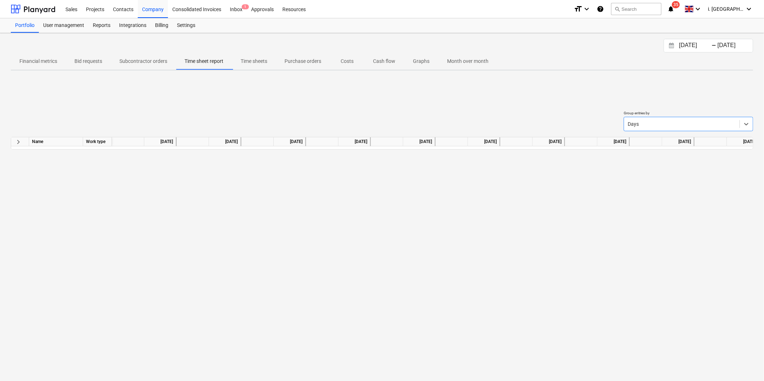
click at [247, 60] on p "Time sheets" at bounding box center [254, 62] width 27 height 8
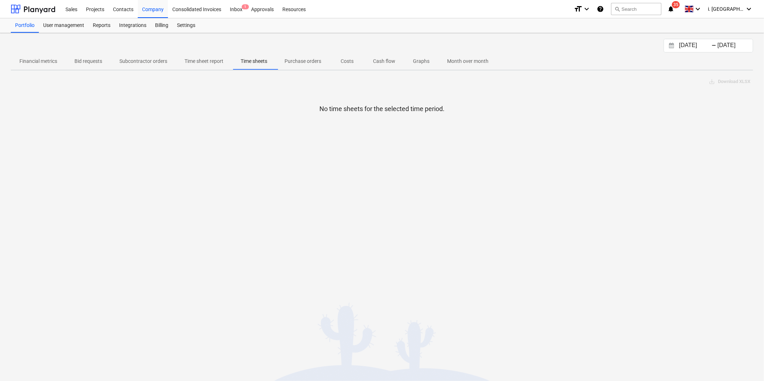
click at [306, 58] on p "Purchase orders" at bounding box center [303, 62] width 37 height 8
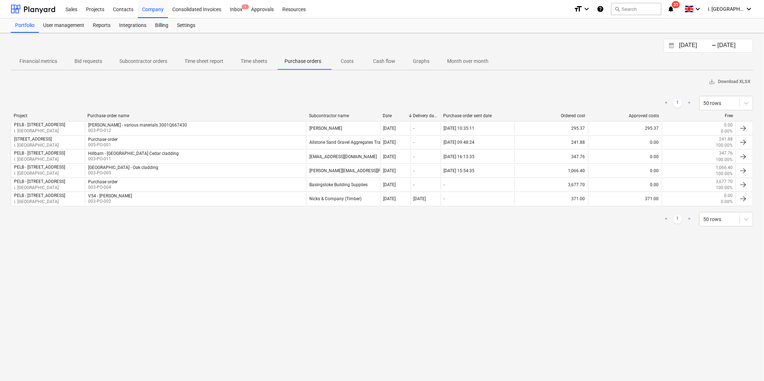
click at [344, 62] on p "Costs" at bounding box center [347, 62] width 17 height 8
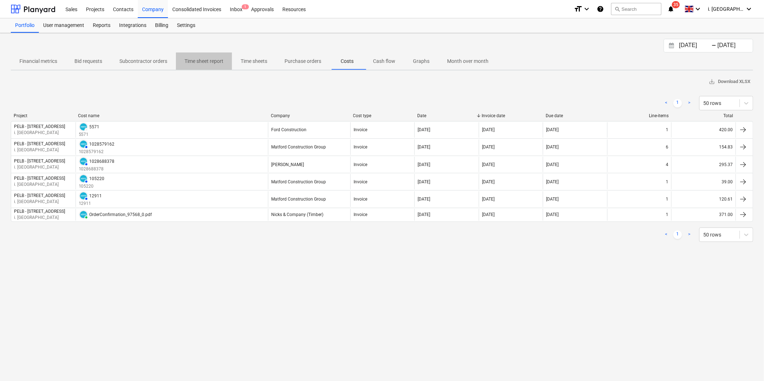
click at [208, 62] on p "Time sheet report" at bounding box center [204, 62] width 39 height 8
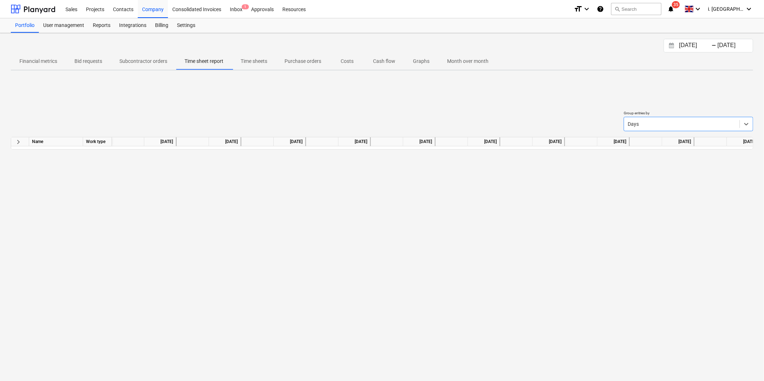
click at [17, 141] on span "keyboard_arrow_right" at bounding box center [18, 142] width 9 height 9
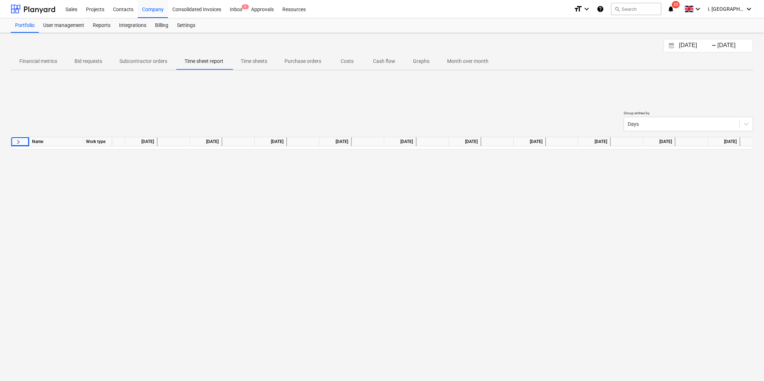
scroll to position [0, 1254]
click at [609, 123] on div at bounding box center [682, 124] width 108 height 7
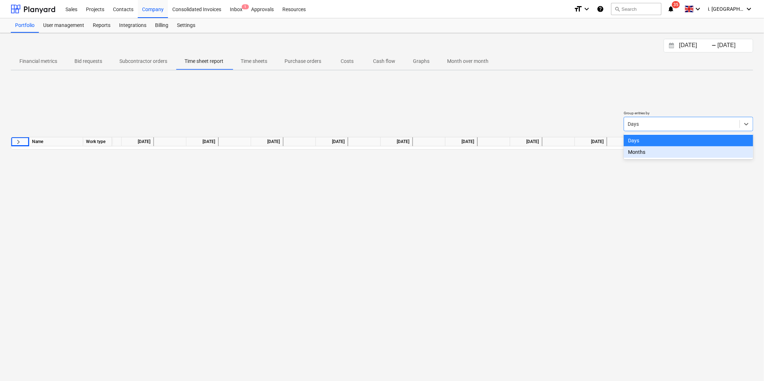
click at [609, 150] on div "Months" at bounding box center [689, 152] width 130 height 12
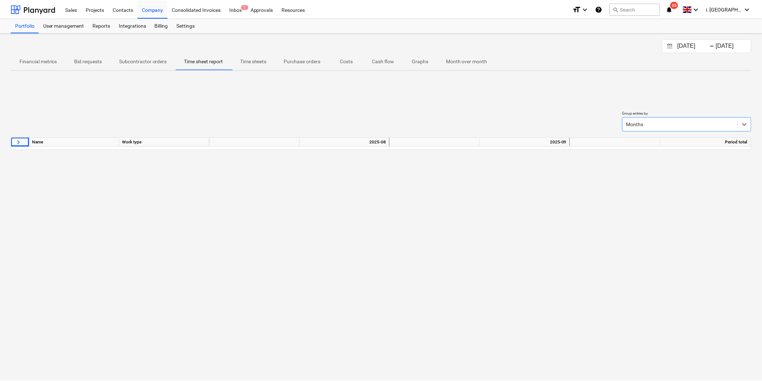
scroll to position [0, 0]
click at [19, 142] on span "keyboard_arrow_right" at bounding box center [18, 142] width 9 height 9
click at [19, 141] on span "keyboard_arrow_right" at bounding box center [18, 142] width 9 height 9
click at [609, 44] on input "08.09.2025" at bounding box center [735, 46] width 37 height 10
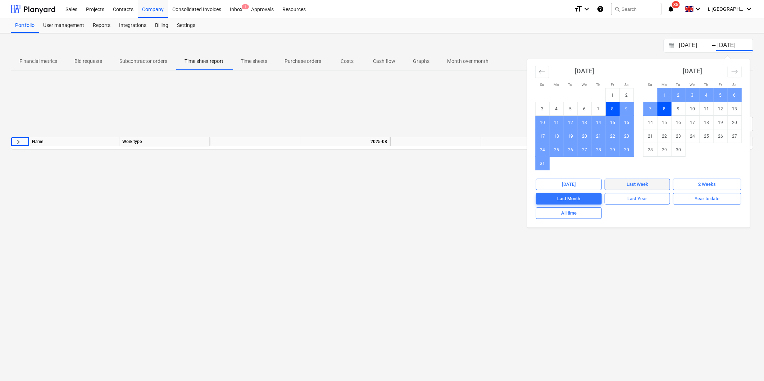
click at [609, 185] on div "Last Week" at bounding box center [638, 185] width 22 height 8
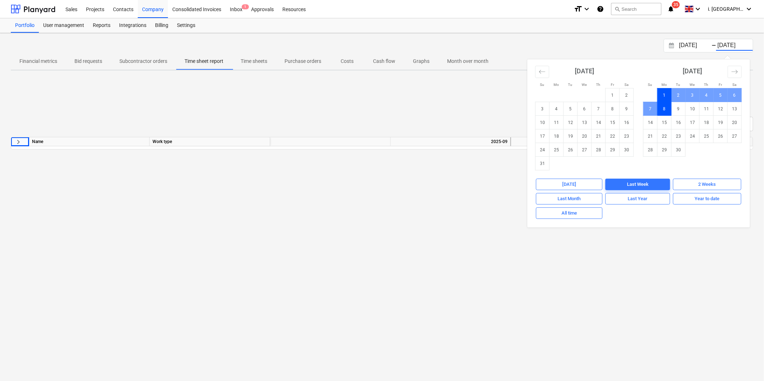
click at [434, 213] on div "01.09.2025 Press the down arrow key to interact with the calendar and select a …" at bounding box center [382, 207] width 764 height 348
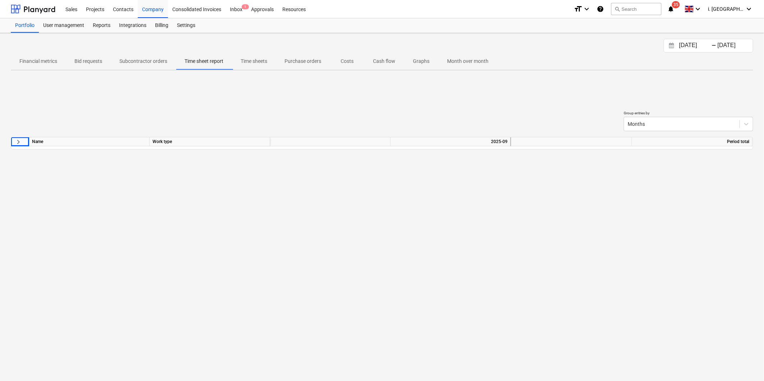
click at [20, 143] on span "keyboard_arrow_right" at bounding box center [18, 142] width 9 height 9
click at [19, 143] on span "keyboard_arrow_right" at bounding box center [18, 142] width 9 height 9
click at [609, 121] on div at bounding box center [682, 124] width 108 height 7
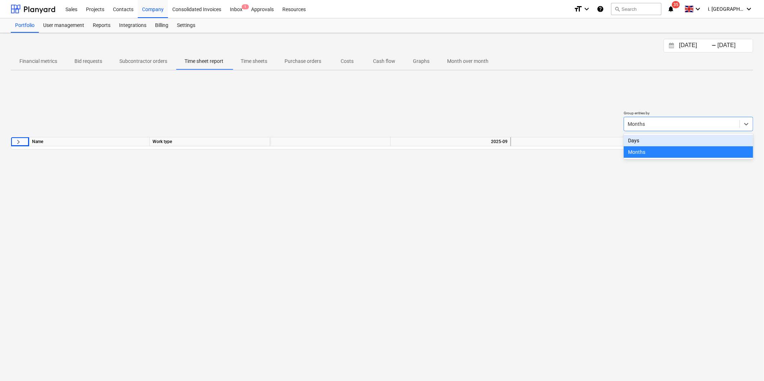
click at [609, 142] on div "Days" at bounding box center [689, 141] width 130 height 12
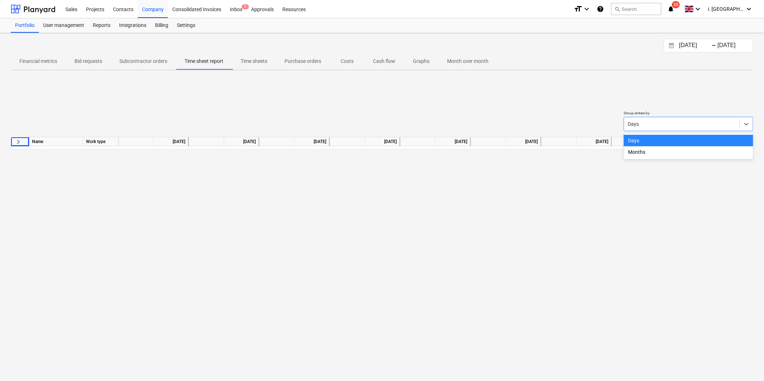
click at [609, 125] on div at bounding box center [682, 124] width 108 height 7
click at [609, 150] on div "Months" at bounding box center [689, 152] width 130 height 12
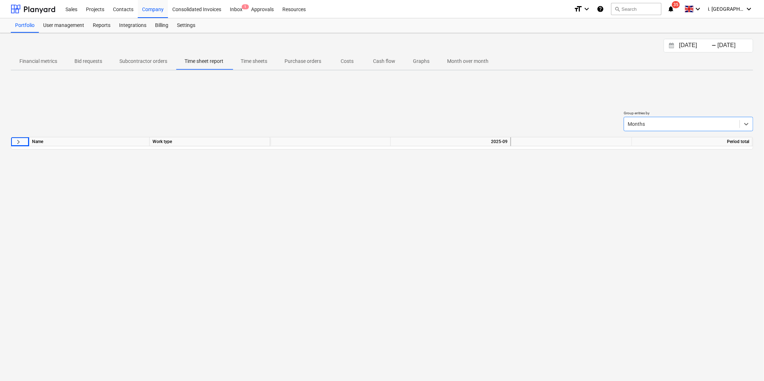
click at [609, 122] on div at bounding box center [682, 124] width 108 height 7
click at [609, 141] on div "Days" at bounding box center [689, 141] width 130 height 12
click at [609, 43] on input "[DATE]" at bounding box center [696, 46] width 37 height 10
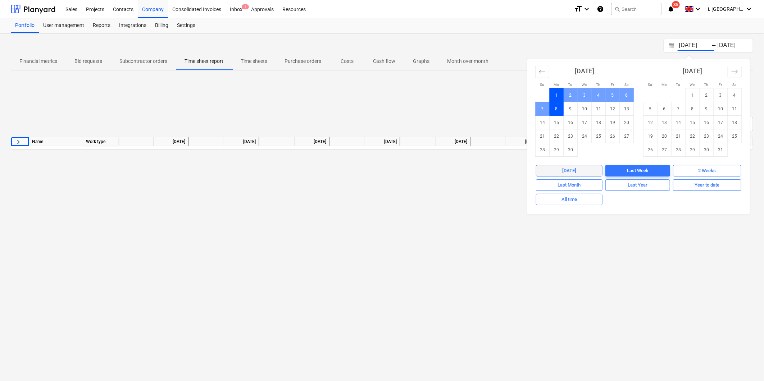
click at [581, 171] on span "Today" at bounding box center [569, 171] width 60 height 8
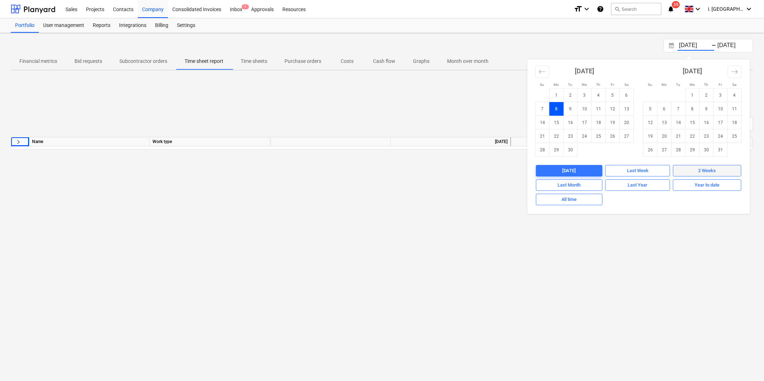
click at [609, 171] on span "2 Weeks" at bounding box center [708, 171] width 62 height 8
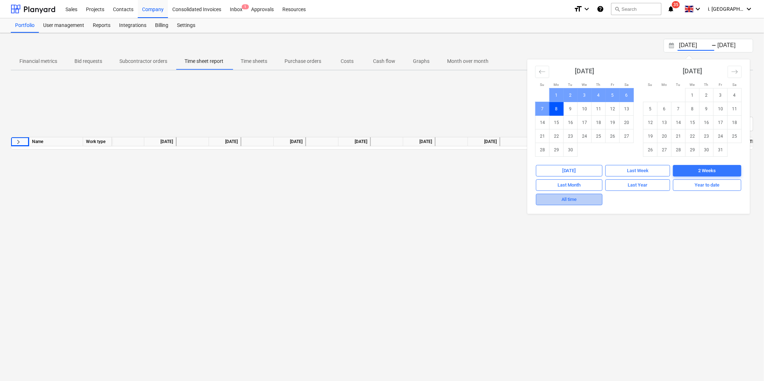
click at [581, 200] on span "All time" at bounding box center [569, 200] width 60 height 8
type input "01.01.1970"
click at [355, 236] on div "01.01.1970 Press the down arrow key to interact with the calendar and select a …" at bounding box center [382, 207] width 764 height 348
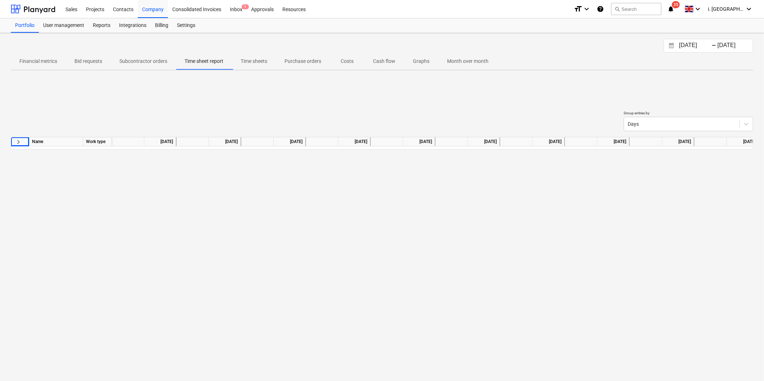
click at [251, 62] on p "Time sheets" at bounding box center [254, 62] width 27 height 8
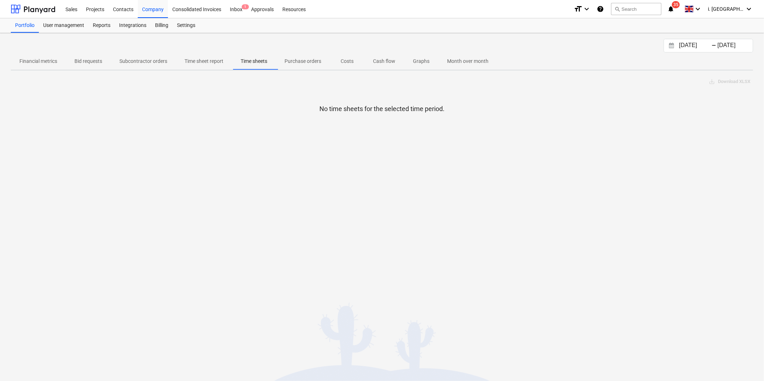
click at [204, 58] on p "Time sheet report" at bounding box center [204, 62] width 39 height 8
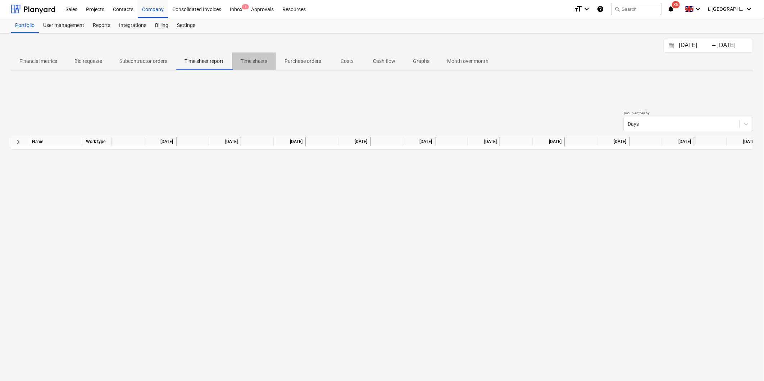
click at [271, 59] on span "Time sheets" at bounding box center [254, 61] width 44 height 12
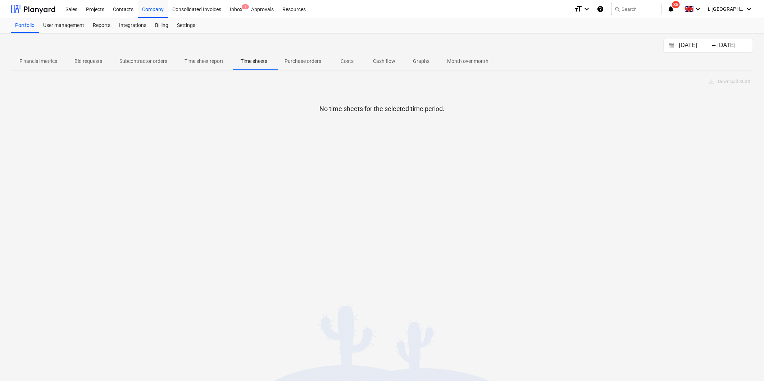
click at [256, 59] on p "Time sheets" at bounding box center [254, 62] width 27 height 8
click at [356, 110] on p "No time sheets for the selected time period." at bounding box center [382, 109] width 125 height 9
click at [498, 167] on div "No time sheets for the selected time period." at bounding box center [382, 135] width 743 height 97
click at [217, 149] on div "No time sheets for the selected time period." at bounding box center [382, 135] width 743 height 97
click at [130, 8] on div "Contacts" at bounding box center [123, 9] width 29 height 18
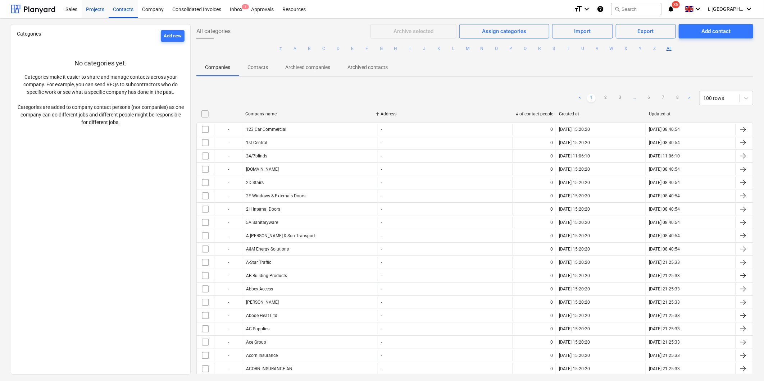
click at [87, 9] on div "Projects" at bounding box center [95, 9] width 27 height 18
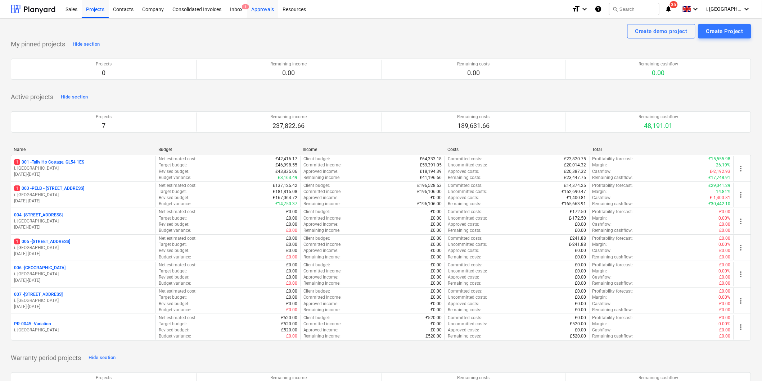
click at [266, 9] on div "Approvals" at bounding box center [262, 9] width 31 height 18
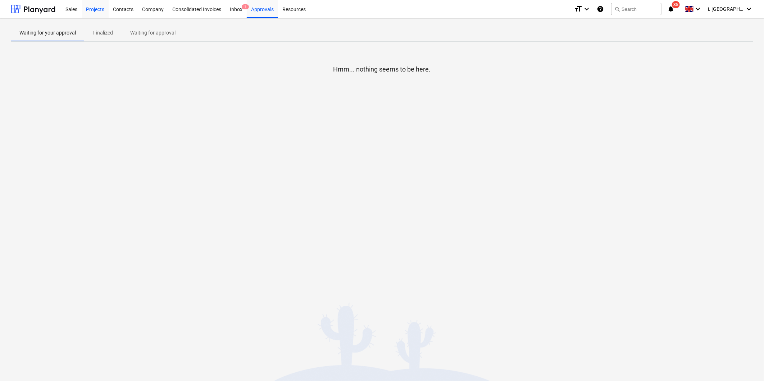
click at [93, 13] on div "Projects" at bounding box center [95, 9] width 27 height 18
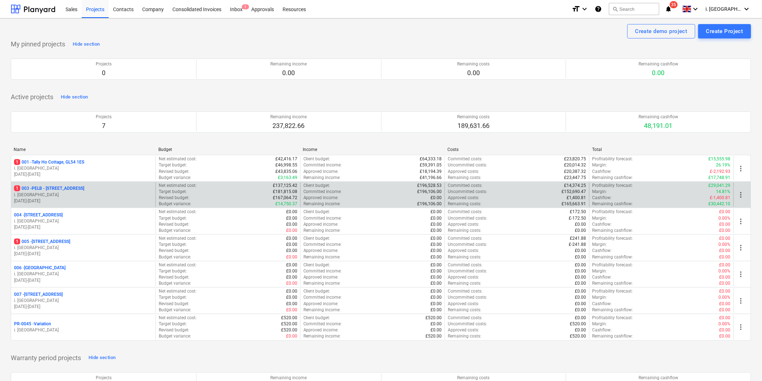
click at [62, 191] on p "1 003 - PELB - [GEOGRAPHIC_DATA], [GEOGRAPHIC_DATA], GL2 7NE" at bounding box center [49, 189] width 70 height 6
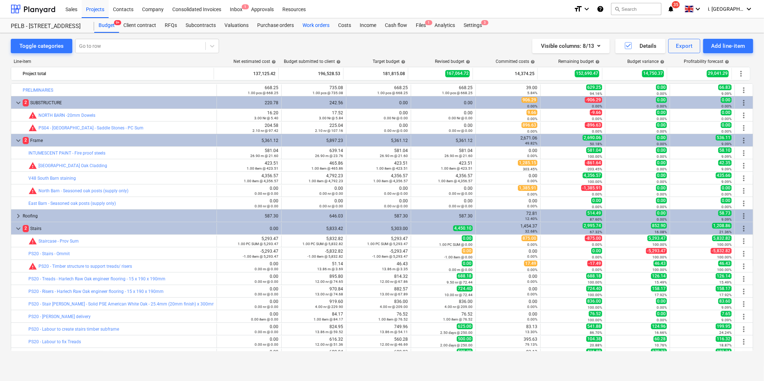
click at [318, 23] on div "Work orders" at bounding box center [316, 25] width 36 height 14
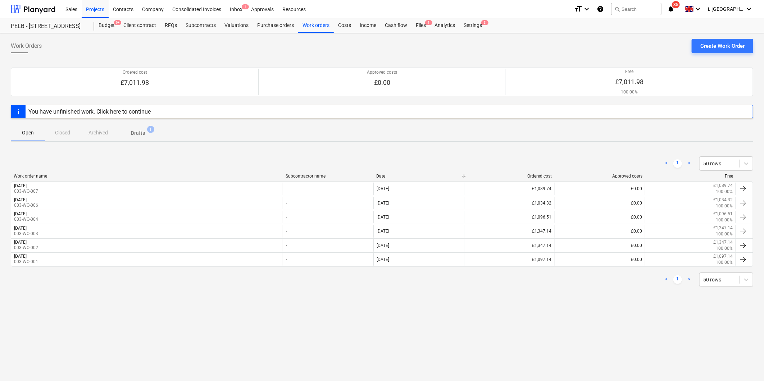
click at [139, 136] on p "Drafts" at bounding box center [138, 134] width 14 height 8
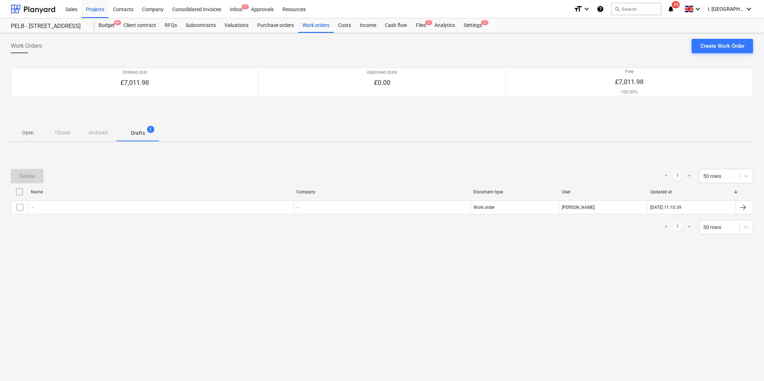
click at [28, 135] on p "Open" at bounding box center [27, 133] width 17 height 8
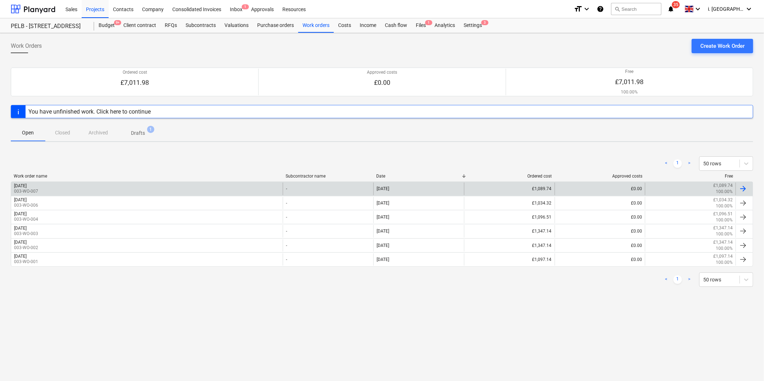
click at [38, 192] on p "003-WO-007" at bounding box center [26, 192] width 24 height 6
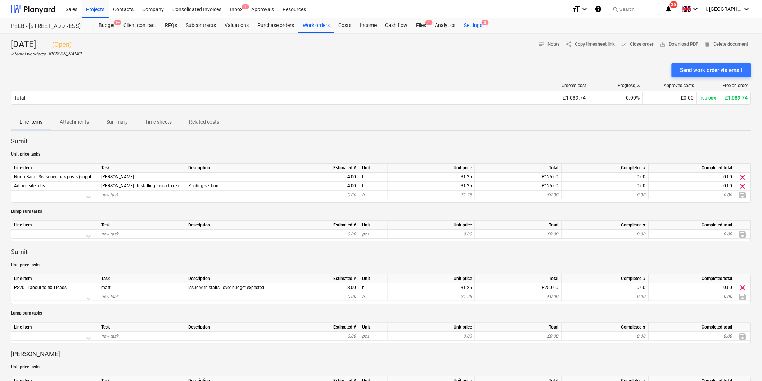
click at [464, 25] on div "Settings 3" at bounding box center [473, 25] width 27 height 14
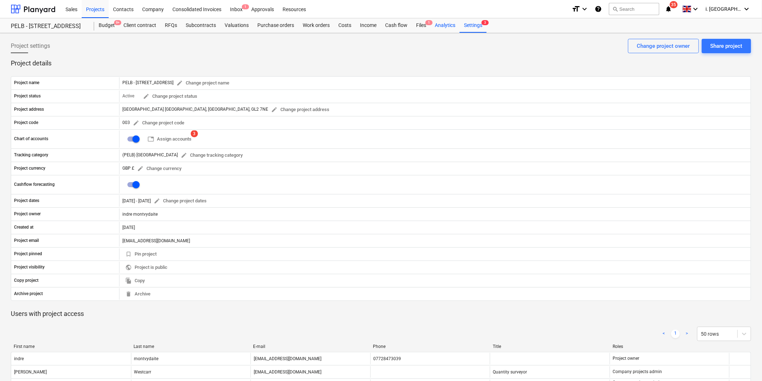
click at [448, 26] on div "Analytics" at bounding box center [444, 25] width 29 height 14
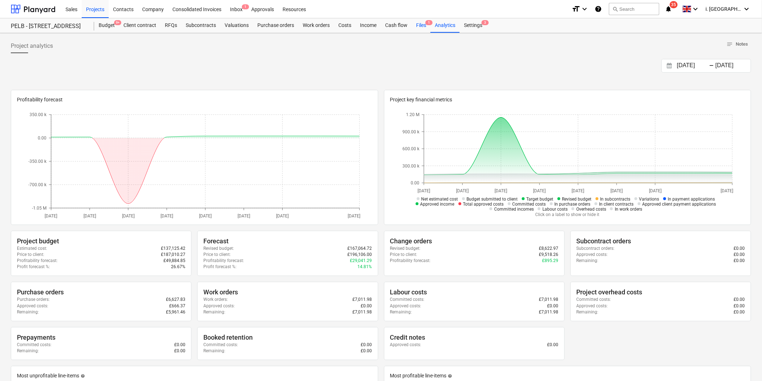
click at [421, 29] on div "Files 1" at bounding box center [421, 25] width 19 height 14
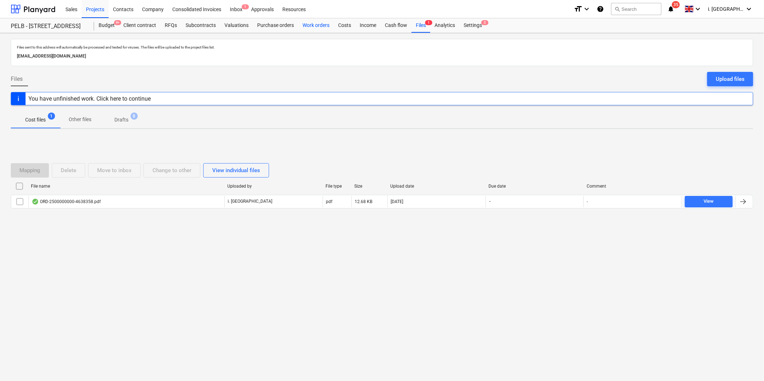
click at [313, 28] on div "Work orders" at bounding box center [316, 25] width 36 height 14
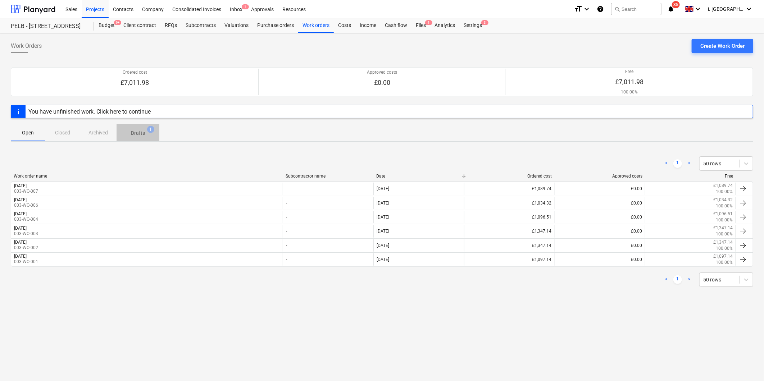
click at [138, 132] on p "Drafts" at bounding box center [138, 134] width 14 height 8
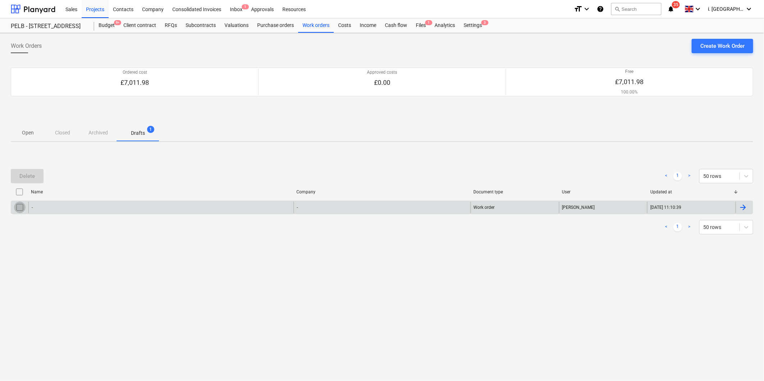
click at [19, 208] on input "checkbox" at bounding box center [20, 208] width 12 height 12
click at [78, 206] on div "-" at bounding box center [160, 208] width 265 height 12
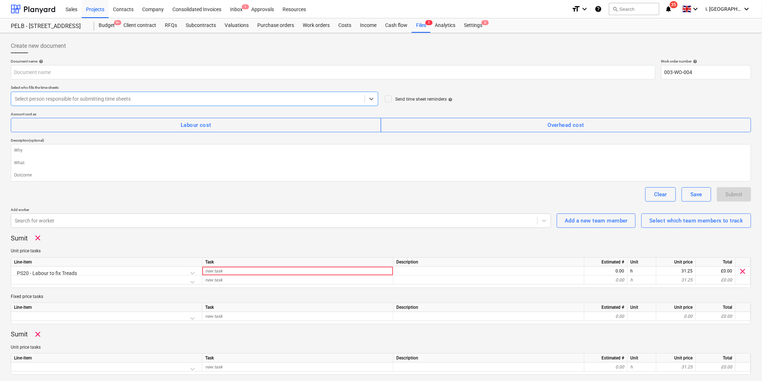
type textarea "x"
click at [135, 24] on div "Client contract" at bounding box center [139, 25] width 41 height 14
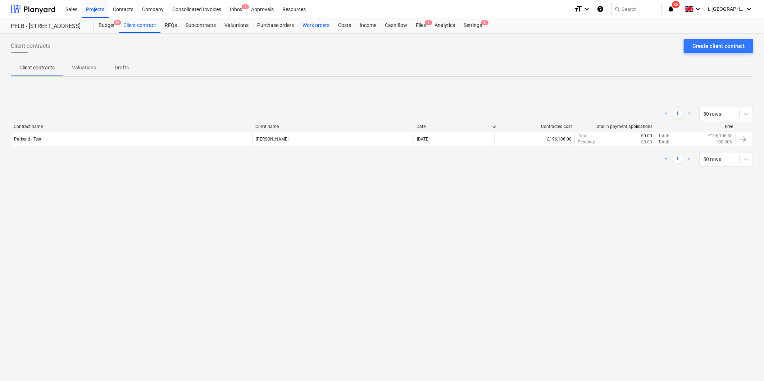
click at [322, 24] on div "Work orders" at bounding box center [316, 25] width 36 height 14
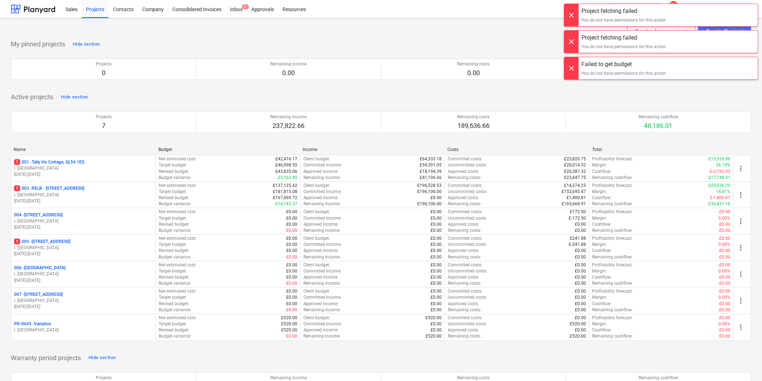
drag, startPoint x: 580, startPoint y: 12, endPoint x: 575, endPoint y: 11, distance: 4.8
click at [577, 12] on div "Project fetching failed You do not have permissions for this action" at bounding box center [661, 15] width 194 height 23
click at [576, 17] on div at bounding box center [571, 15] width 14 height 22
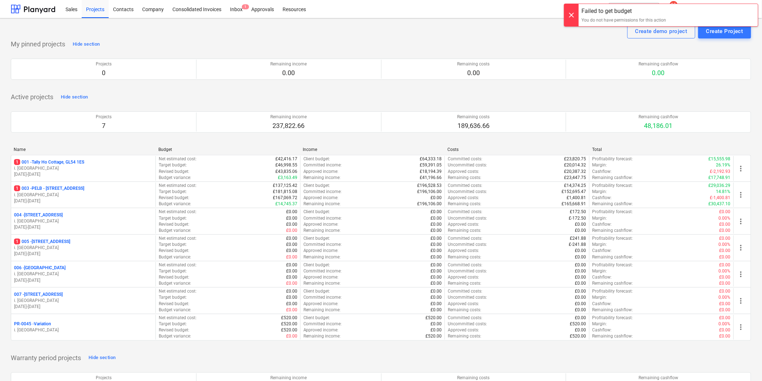
click at [575, 24] on div at bounding box center [571, 15] width 14 height 22
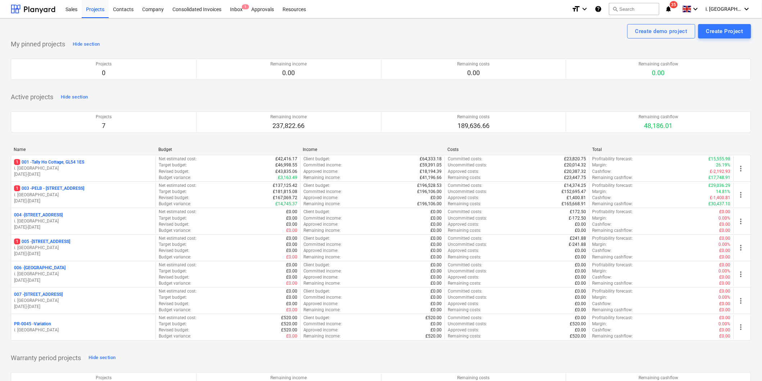
click at [600, 9] on icon "help" at bounding box center [598, 9] width 7 height 9
click at [60, 195] on p "i. [GEOGRAPHIC_DATA]" at bounding box center [83, 195] width 139 height 6
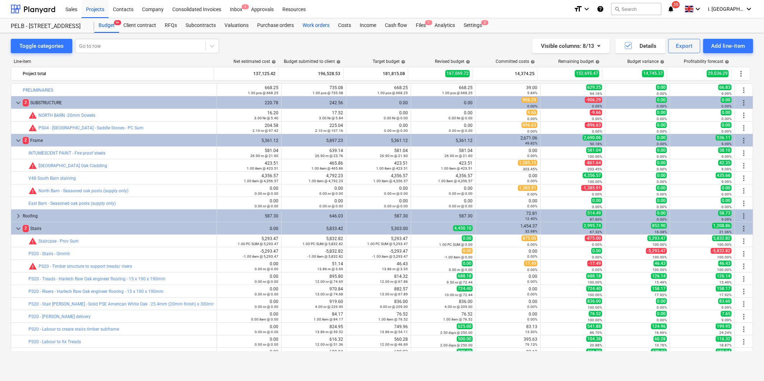
click at [304, 23] on div "Work orders" at bounding box center [316, 25] width 36 height 14
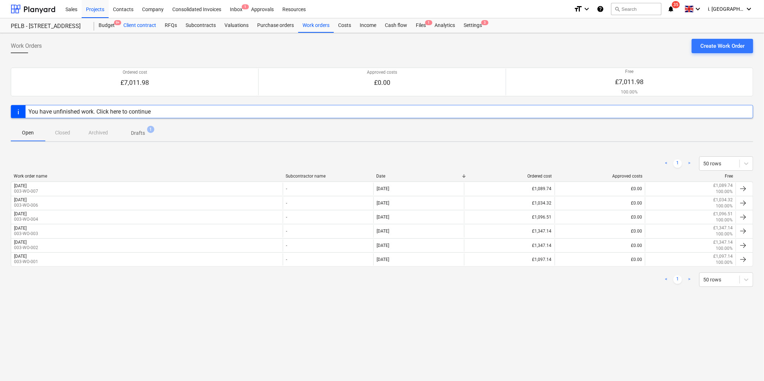
click at [129, 26] on div "Client contract" at bounding box center [139, 25] width 41 height 14
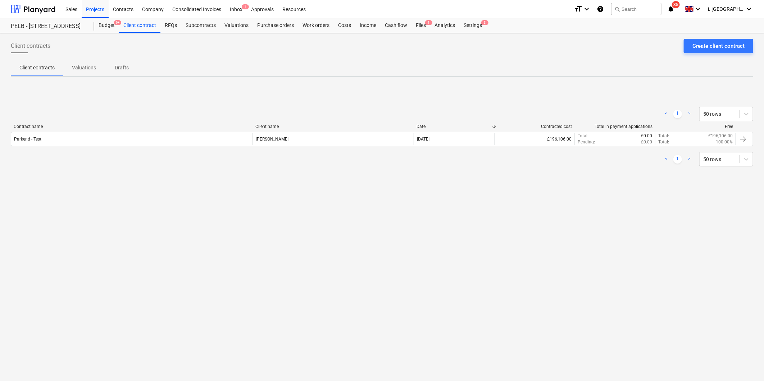
click at [72, 69] on p "Valuations" at bounding box center [84, 68] width 24 height 8
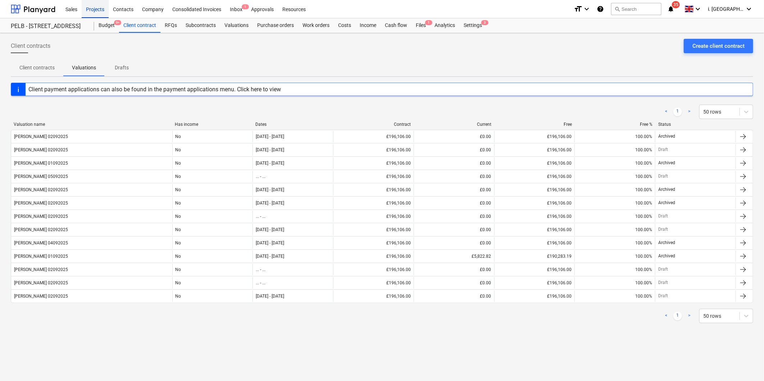
click at [101, 8] on div "Projects" at bounding box center [95, 9] width 27 height 18
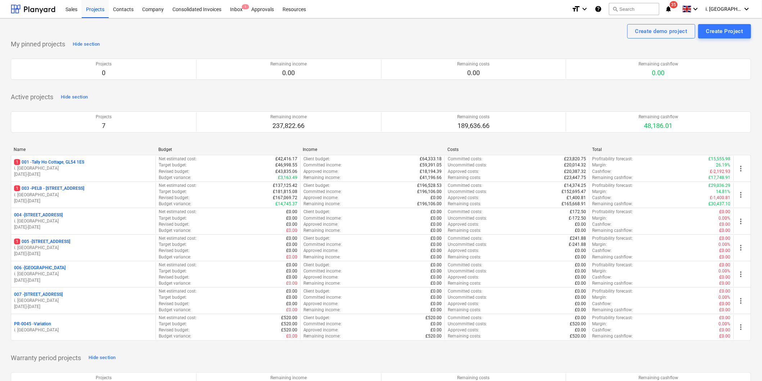
click at [24, 328] on p "i. [GEOGRAPHIC_DATA]" at bounding box center [83, 331] width 139 height 6
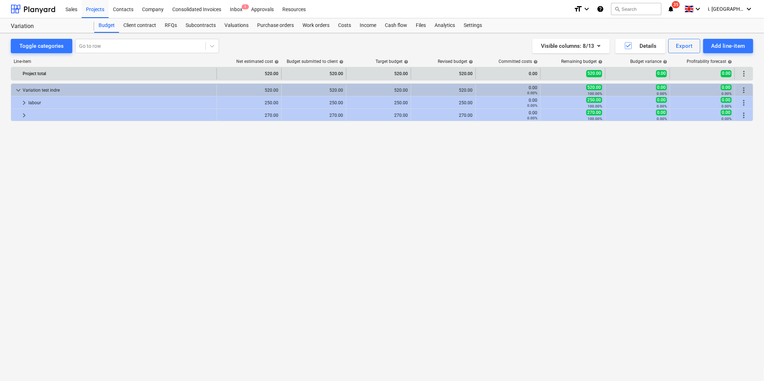
click at [746, 70] on span "more_vert" at bounding box center [744, 73] width 9 height 9
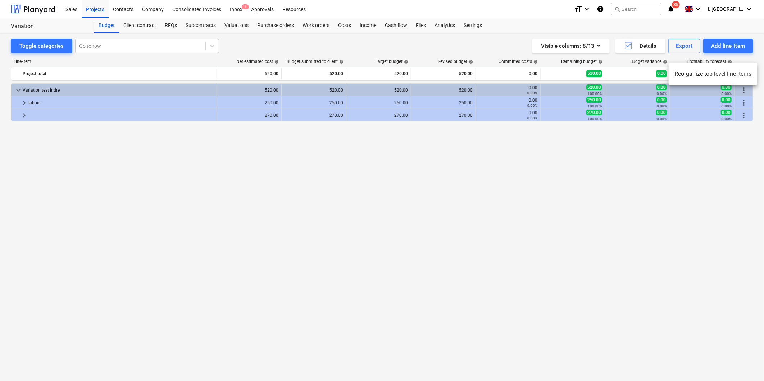
click at [100, 21] on div at bounding box center [382, 190] width 764 height 381
click at [89, 12] on div "Projects" at bounding box center [95, 9] width 27 height 18
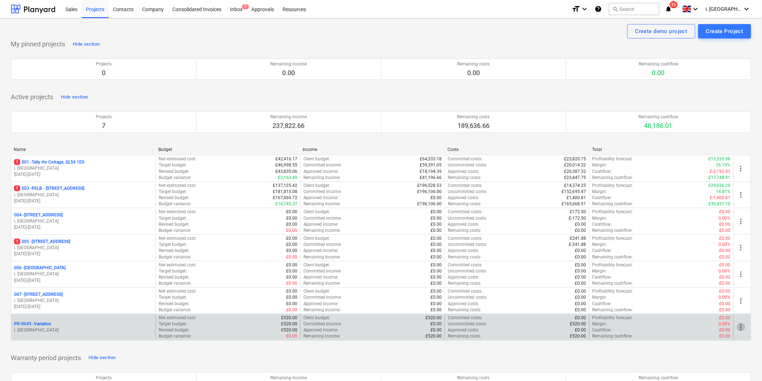
click at [742, 328] on span "more_vert" at bounding box center [741, 327] width 9 height 9
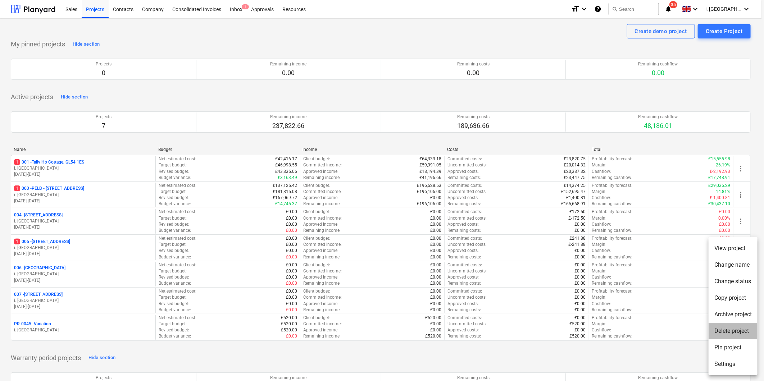
click at [735, 333] on li "Delete project" at bounding box center [733, 331] width 49 height 17
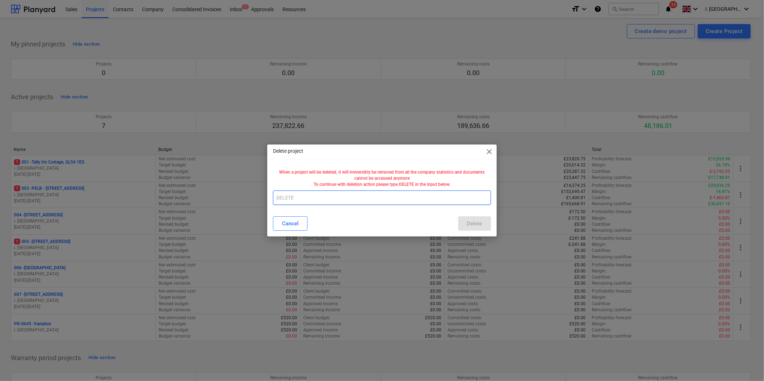
click at [371, 202] on input "text" at bounding box center [382, 198] width 218 height 14
type input "DELETE"
click at [482, 222] on div "Delete" at bounding box center [474, 223] width 15 height 9
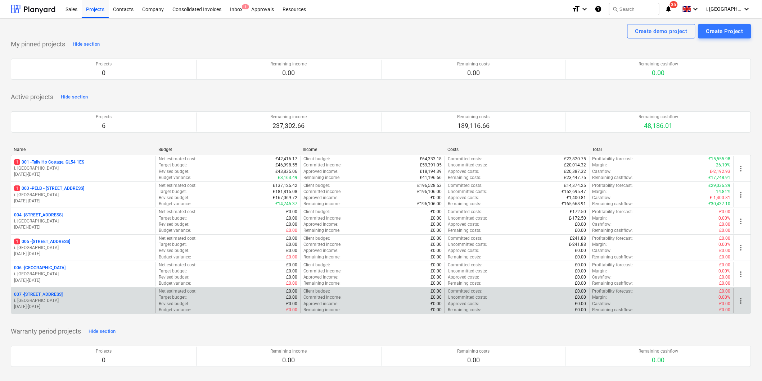
click at [88, 297] on div "007 - Old Brewery Tap, SN7 8RB" at bounding box center [83, 295] width 139 height 6
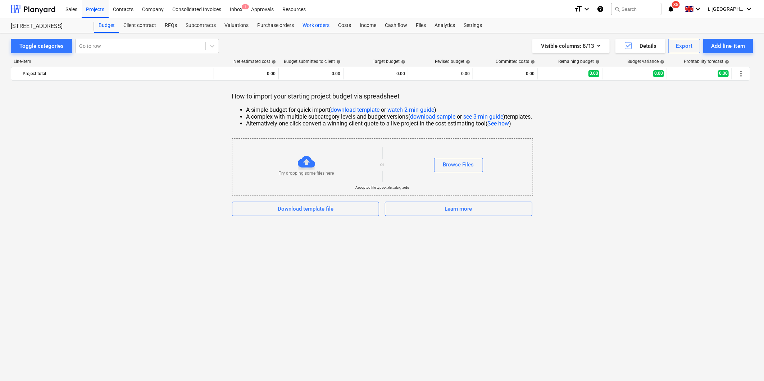
click at [308, 24] on div "Work orders" at bounding box center [316, 25] width 36 height 14
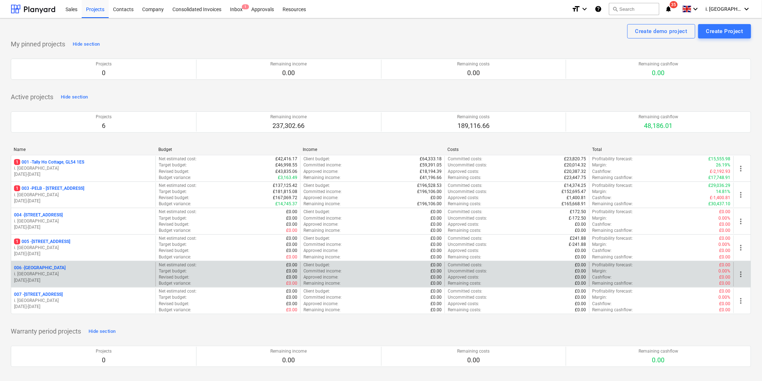
click at [37, 265] on div "006 - [GEOGRAPHIC_DATA] i. montvydaite [DATE] - [DATE]" at bounding box center [83, 274] width 144 height 25
click at [39, 267] on p "006 - [GEOGRAPHIC_DATA]" at bounding box center [39, 268] width 51 height 6
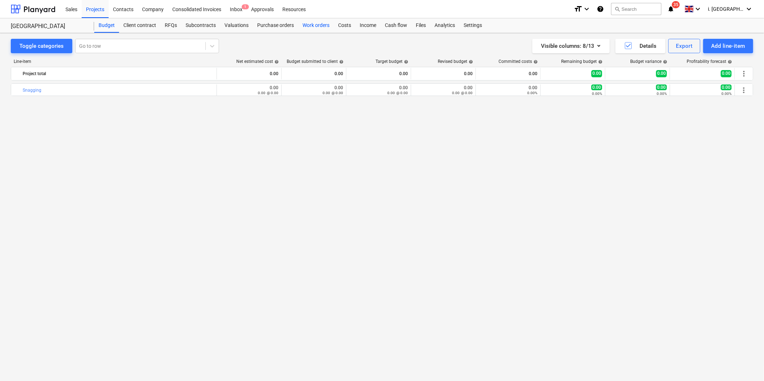
click at [319, 27] on div "Work orders" at bounding box center [316, 25] width 36 height 14
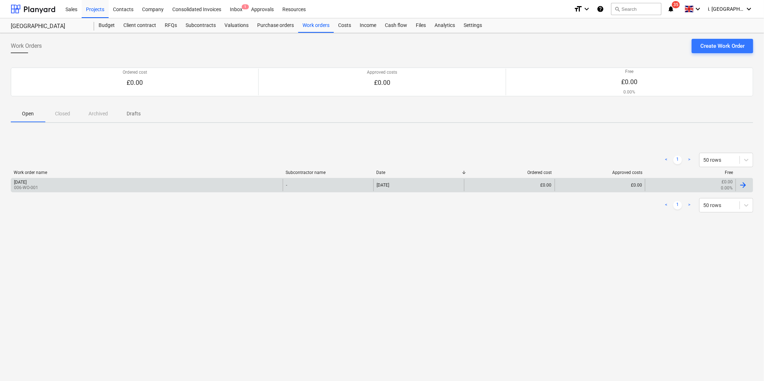
click at [64, 182] on div "[DATE] 006-WO-001" at bounding box center [147, 185] width 272 height 12
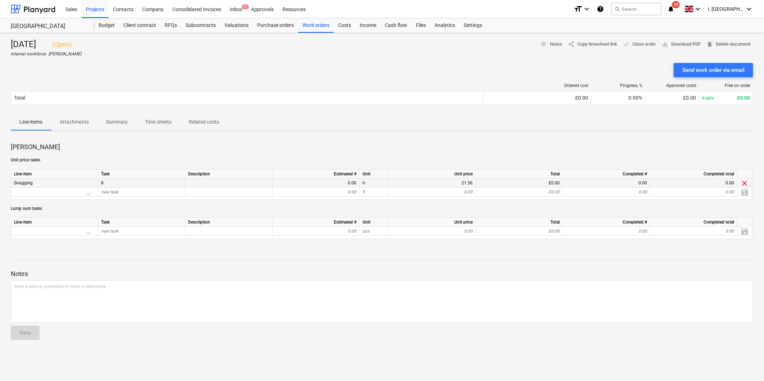
click at [300, 182] on div "0.00" at bounding box center [316, 183] width 81 height 9
click at [304, 182] on div "0.00" at bounding box center [316, 183] width 81 height 9
drag, startPoint x: 319, startPoint y: 182, endPoint x: 323, endPoint y: 183, distance: 4.4
click at [319, 182] on div "0.00" at bounding box center [316, 183] width 81 height 9
click at [330, 182] on div "0.00" at bounding box center [316, 183] width 81 height 9
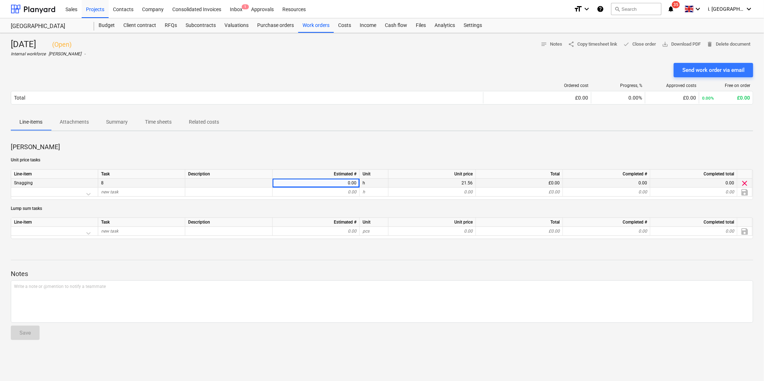
click at [335, 181] on div "0.00" at bounding box center [316, 183] width 81 height 9
click at [340, 181] on div "0.00" at bounding box center [316, 183] width 81 height 9
click at [326, 179] on div "0.00" at bounding box center [316, 183] width 81 height 9
click at [342, 180] on div "0.00" at bounding box center [316, 183] width 81 height 9
click at [344, 181] on div "0.00" at bounding box center [316, 183] width 81 height 9
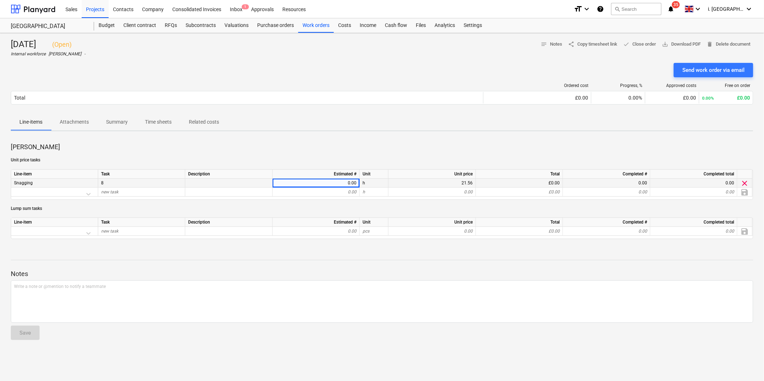
click at [351, 180] on div "0.00" at bounding box center [316, 183] width 81 height 9
click at [357, 180] on div "0.00" at bounding box center [316, 183] width 87 height 9
click at [353, 180] on div "0.00" at bounding box center [316, 183] width 81 height 9
click at [345, 181] on div "0.00" at bounding box center [316, 183] width 81 height 9
click at [351, 181] on div "0.00" at bounding box center [316, 183] width 81 height 9
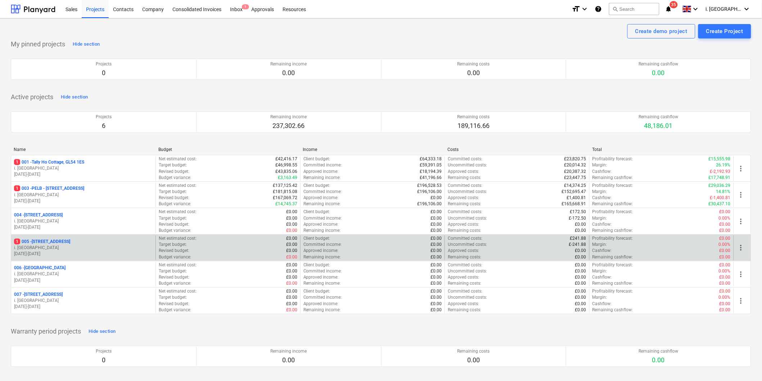
click at [70, 240] on p "1 005 - Minsterworth, GL2 8JH" at bounding box center [42, 242] width 56 height 6
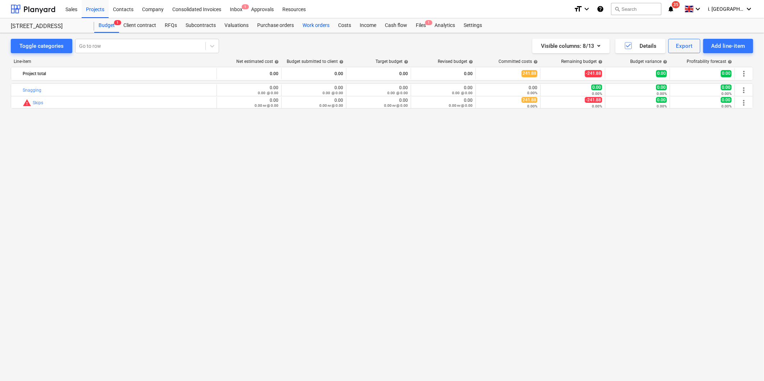
click at [318, 22] on div "Work orders" at bounding box center [316, 25] width 36 height 14
click at [324, 28] on div "Work orders" at bounding box center [316, 25] width 36 height 14
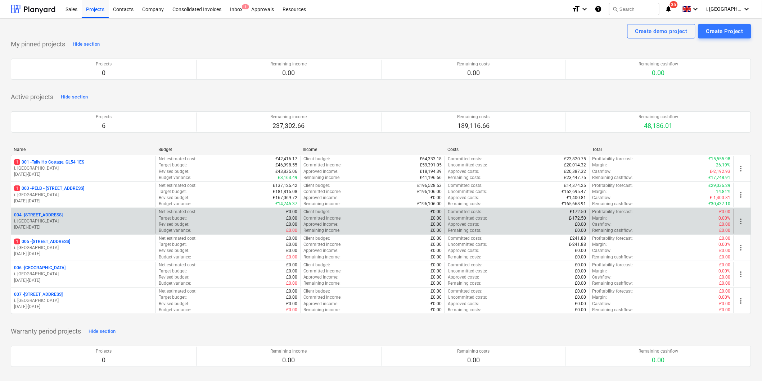
click at [79, 214] on div "004 - [STREET_ADDRESS]" at bounding box center [83, 215] width 139 height 6
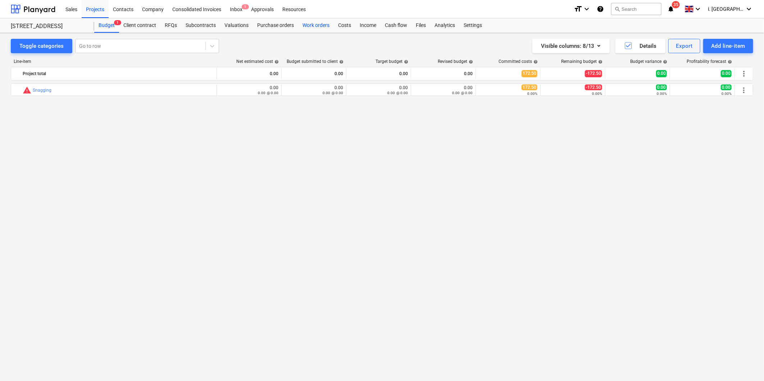
click at [322, 26] on div "Work orders" at bounding box center [316, 25] width 36 height 14
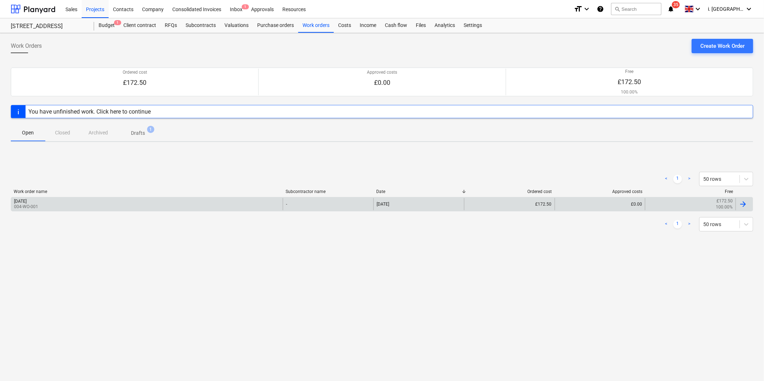
click at [218, 204] on div "[DATE] 004-WO-001" at bounding box center [147, 204] width 272 height 12
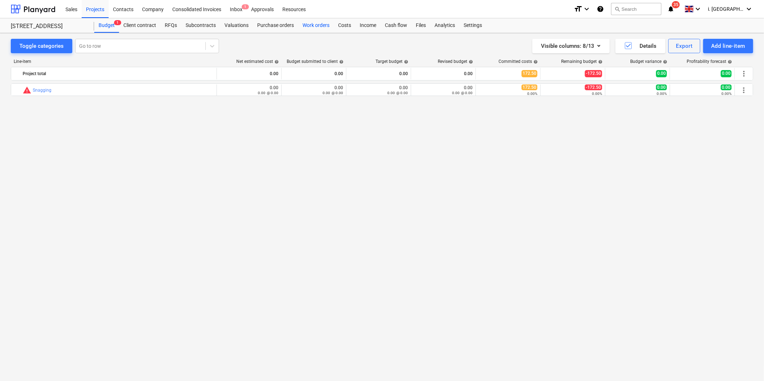
click at [322, 23] on div "Work orders" at bounding box center [316, 25] width 36 height 14
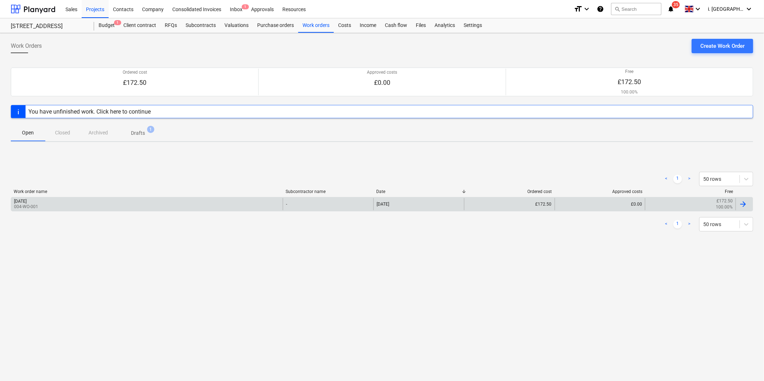
click at [514, 209] on div "£172.50" at bounding box center [509, 204] width 91 height 12
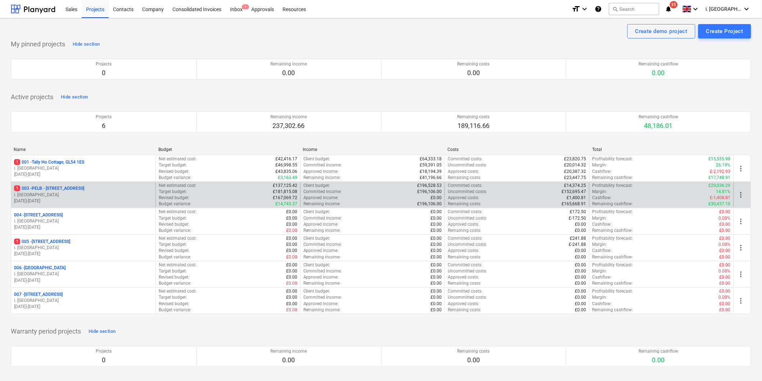
click at [54, 188] on p "1 003 - PELB - [GEOGRAPHIC_DATA], [GEOGRAPHIC_DATA], GL2 7NE" at bounding box center [49, 189] width 70 height 6
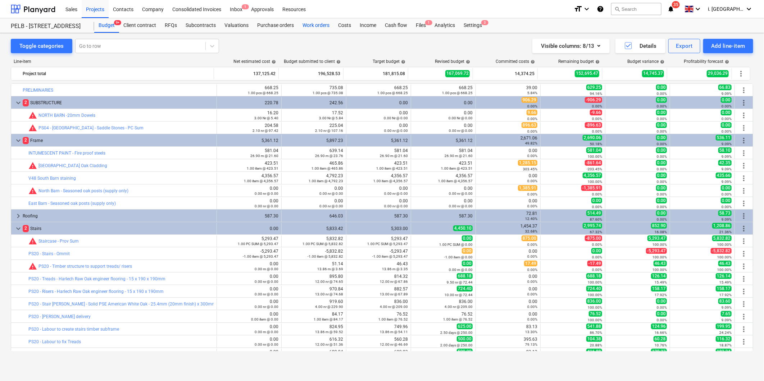
click at [319, 26] on div "Work orders" at bounding box center [316, 25] width 36 height 14
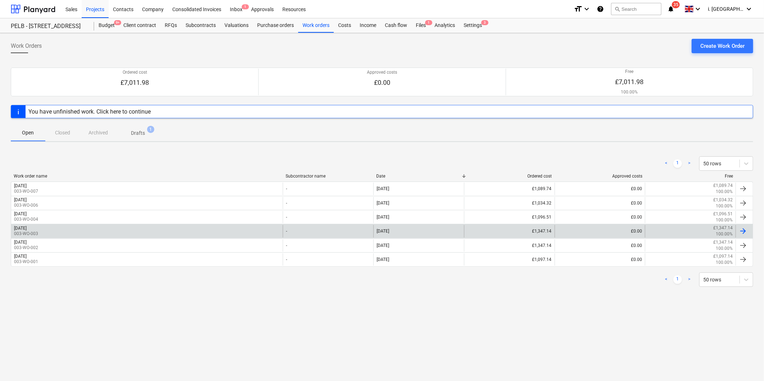
click at [69, 232] on div "[DATE] 003-WO-003" at bounding box center [147, 231] width 272 height 12
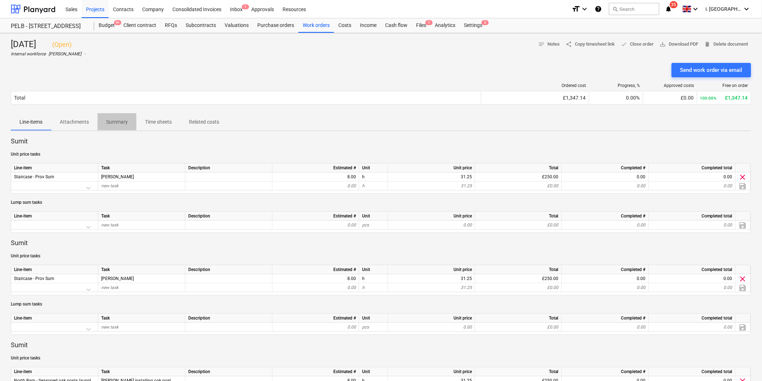
click at [112, 121] on p "Summary" at bounding box center [117, 122] width 22 height 8
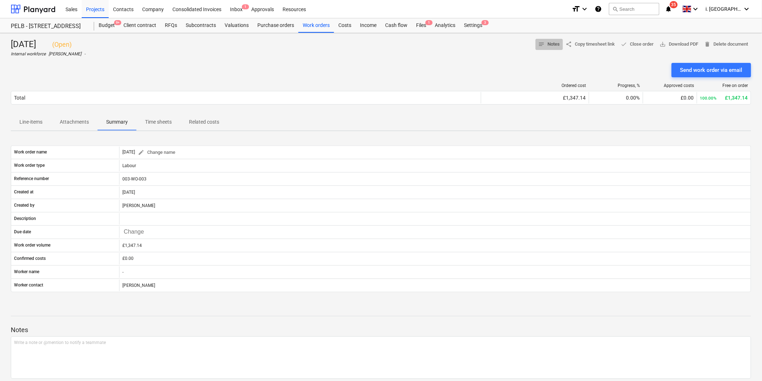
click at [545, 46] on span "notes Notes" at bounding box center [549, 44] width 22 height 8
click at [152, 124] on p "Time sheets" at bounding box center [158, 122] width 27 height 8
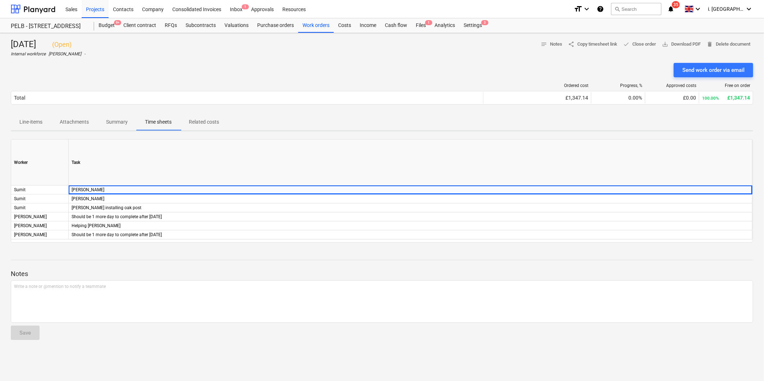
click at [199, 119] on p "Related costs" at bounding box center [204, 122] width 30 height 8
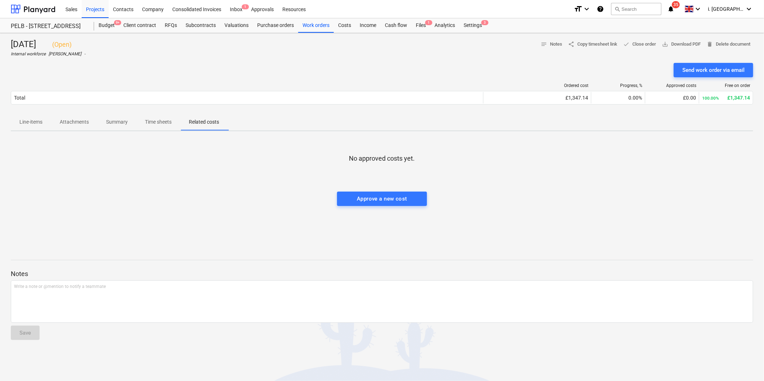
click at [168, 124] on p "Time sheets" at bounding box center [158, 122] width 27 height 8
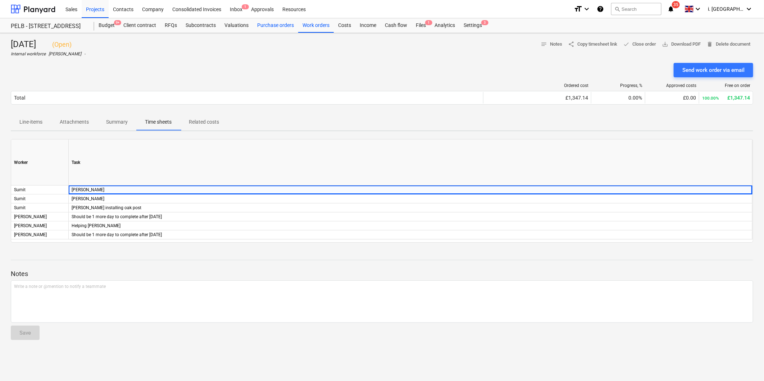
click at [283, 27] on div "Purchase orders" at bounding box center [275, 25] width 45 height 14
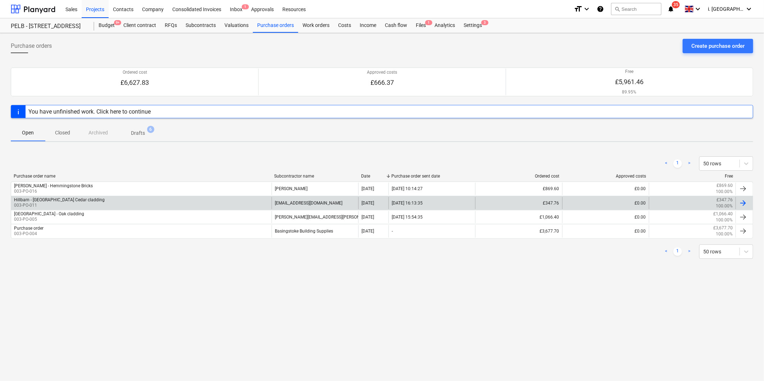
click at [74, 202] on div "Hillbarn - [GEOGRAPHIC_DATA] Cedar cladding" at bounding box center [59, 200] width 91 height 5
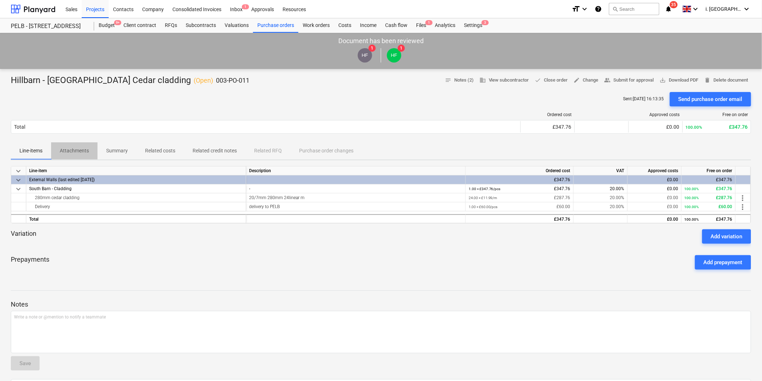
click at [89, 145] on span "Attachments" at bounding box center [74, 151] width 46 height 12
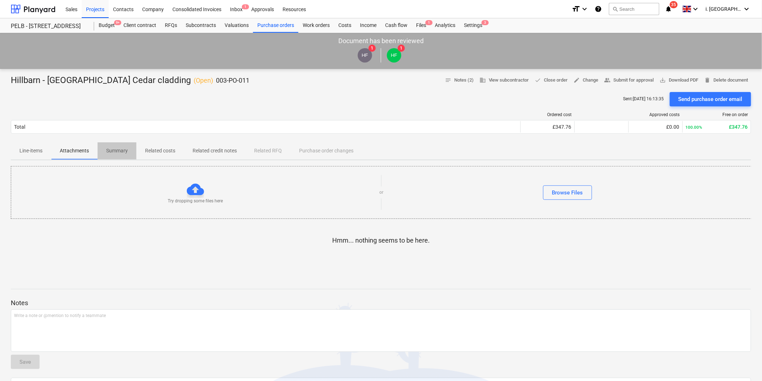
click at [121, 149] on p "Summary" at bounding box center [117, 151] width 22 height 8
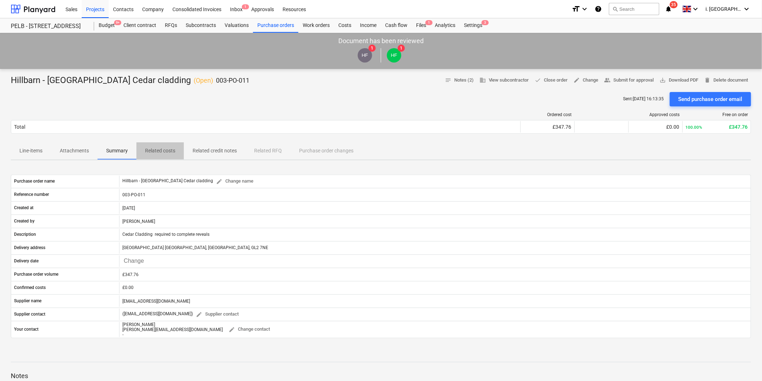
click at [175, 153] on p "Related costs" at bounding box center [160, 151] width 30 height 8
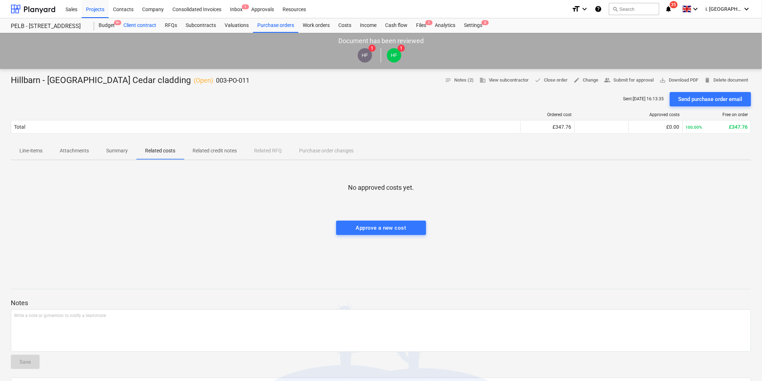
click at [140, 24] on div "Client contract" at bounding box center [139, 25] width 41 height 14
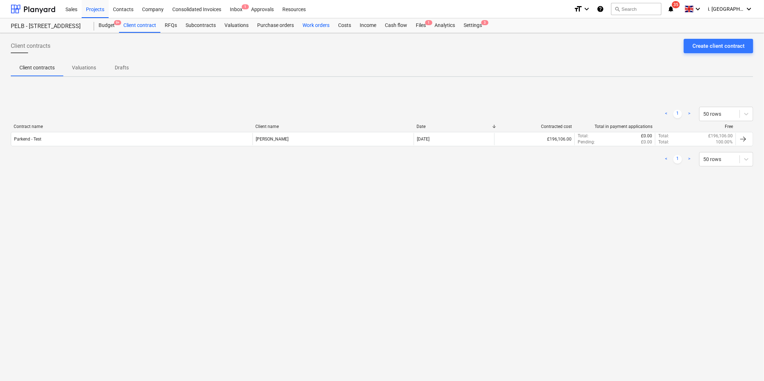
click at [315, 26] on div "Work orders" at bounding box center [316, 25] width 36 height 14
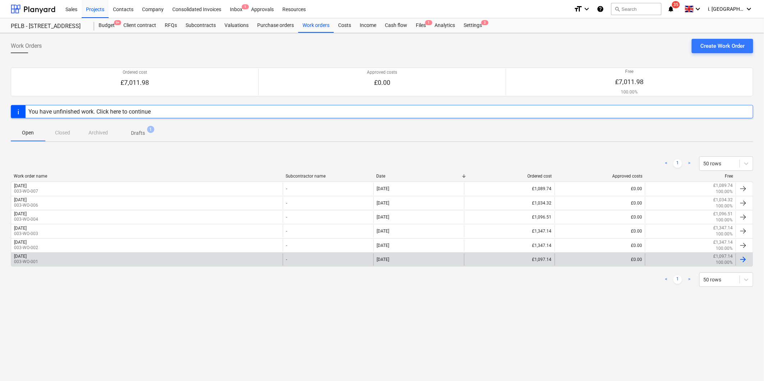
click at [83, 262] on div "[DATE] 003-WO-001" at bounding box center [147, 260] width 272 height 12
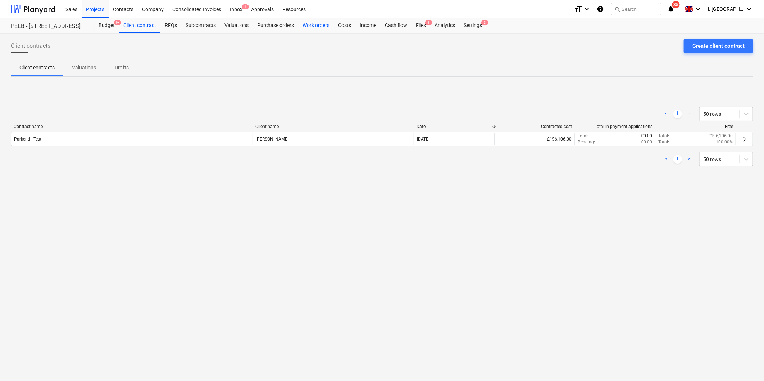
click at [322, 26] on div "Work orders" at bounding box center [316, 25] width 36 height 14
